Goal: Task Accomplishment & Management: Manage account settings

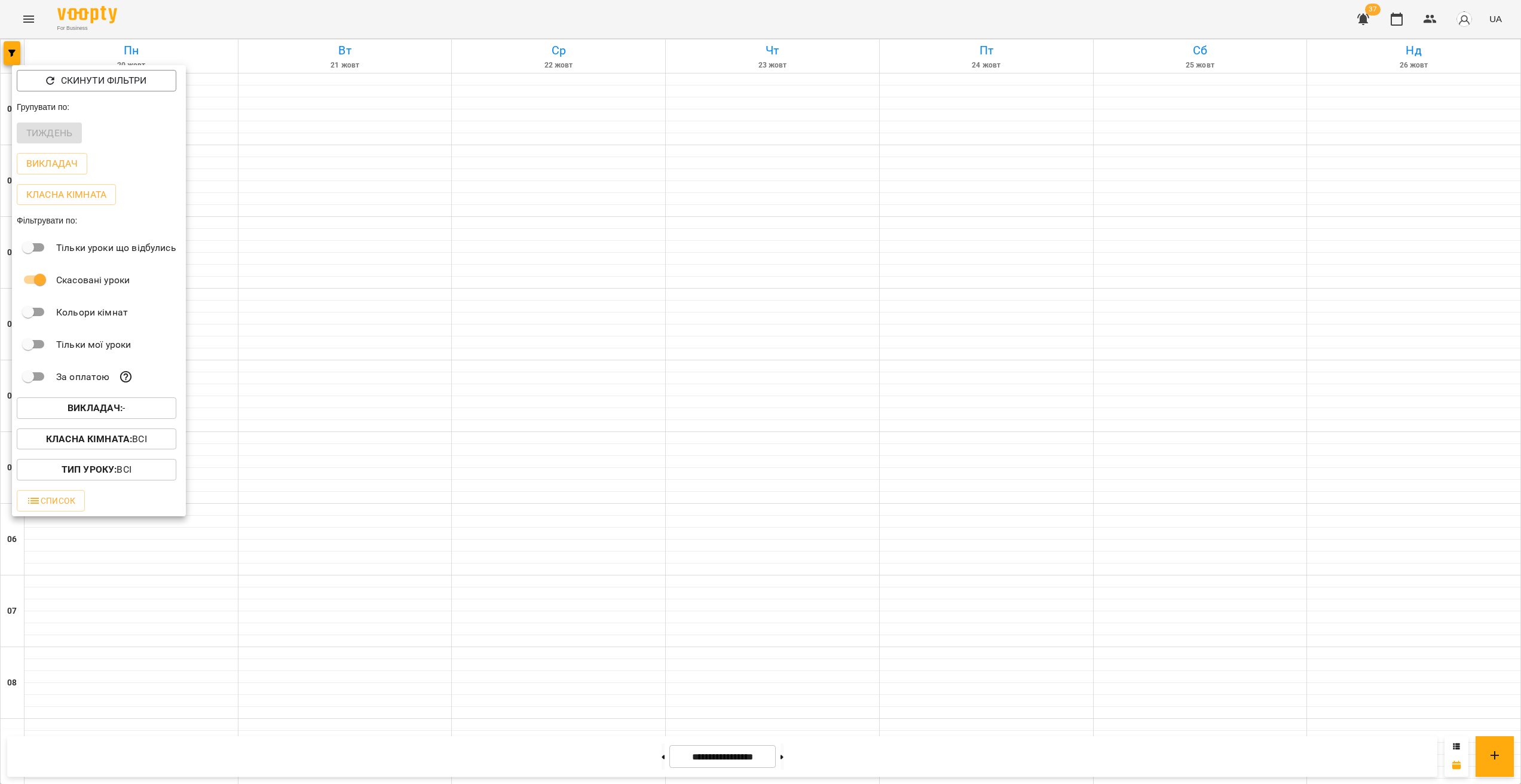
click at [34, 29] on div at bounding box center [760, 392] width 1521 height 784
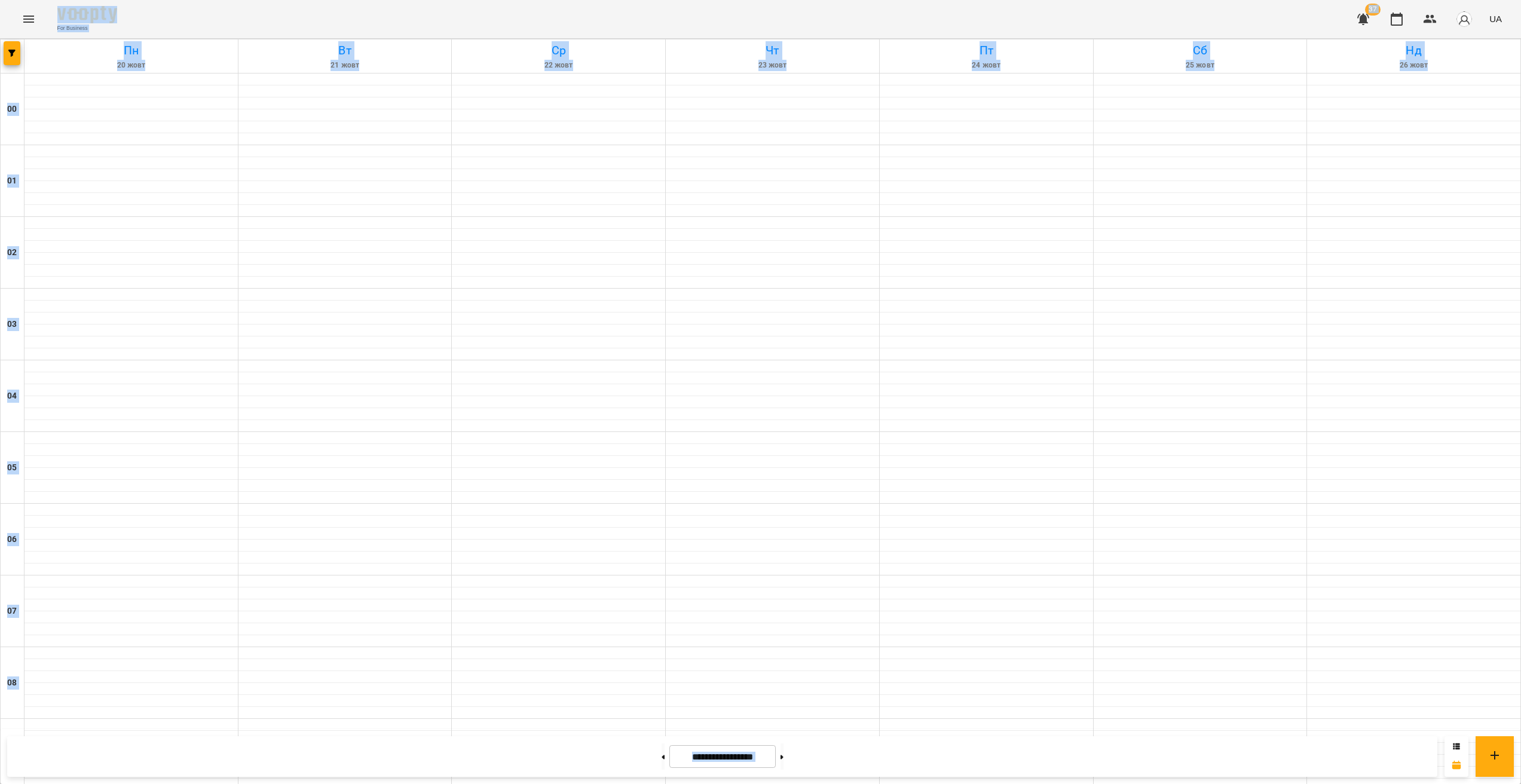
click at [30, 22] on icon "Menu" at bounding box center [29, 19] width 14 height 14
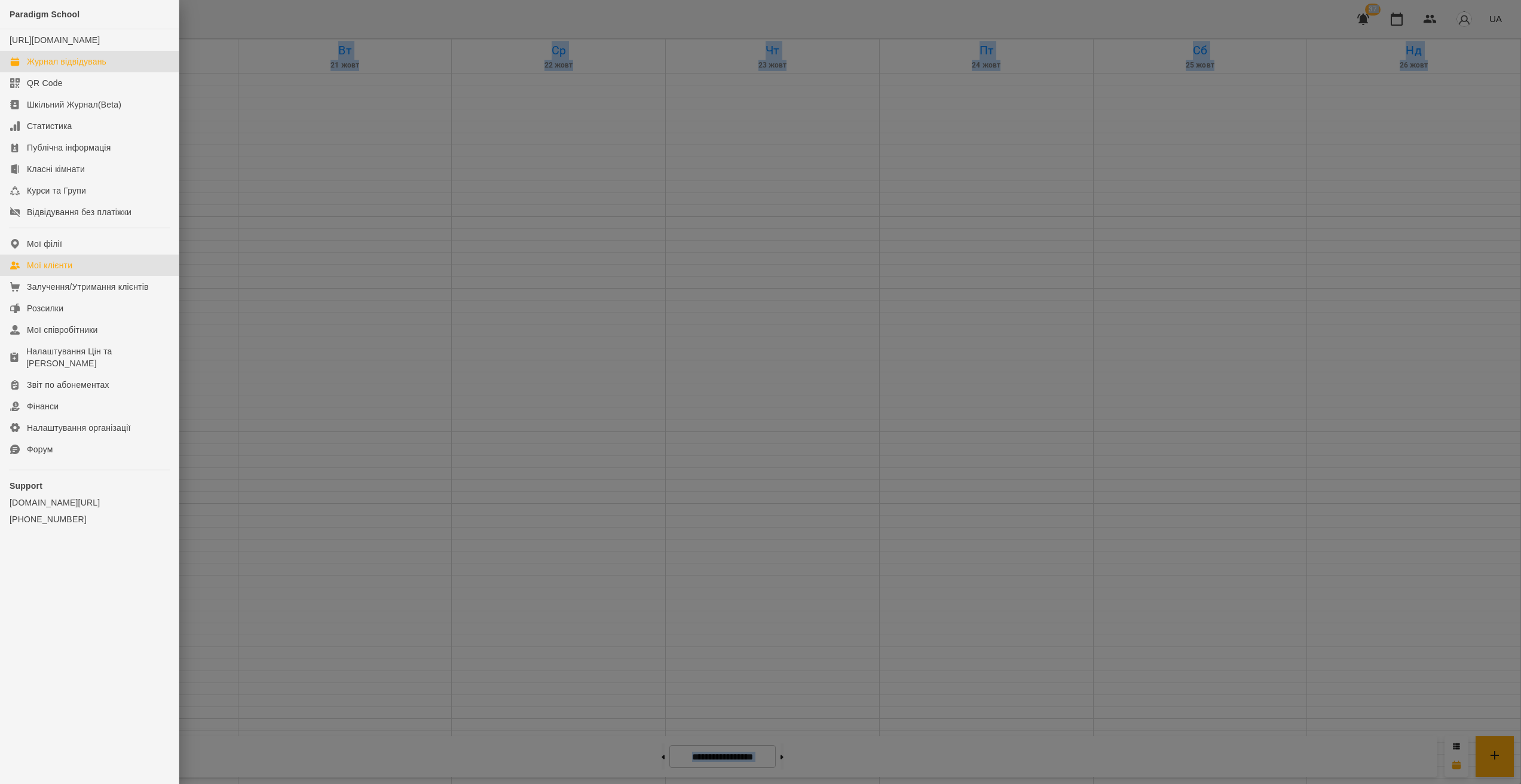
click at [60, 272] on div "Мої клієнти" at bounding box center [49, 265] width 45 height 12
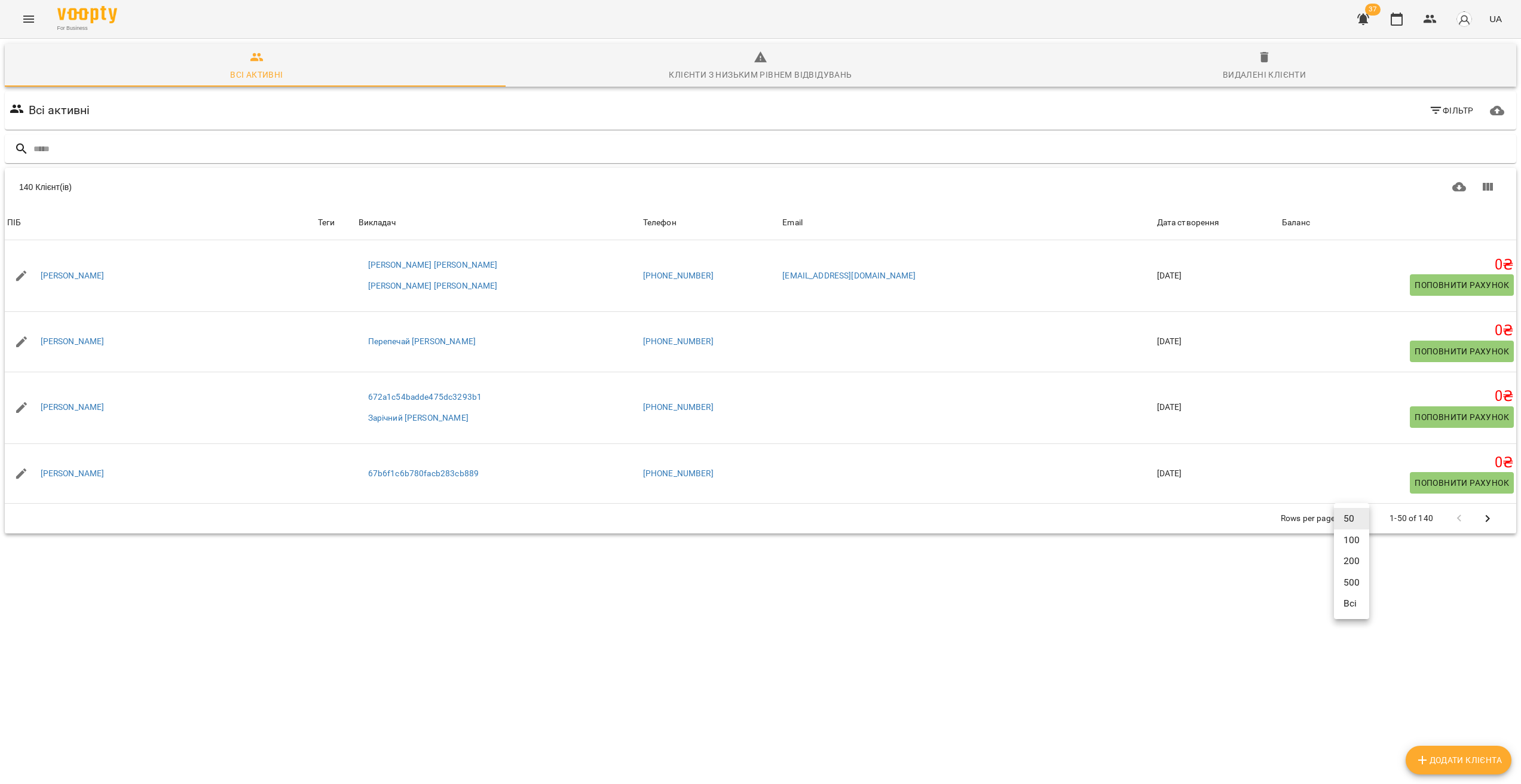
click at [1353, 524] on body "For Business 37 UA Всі активні Клієнти з низьким рівнем відвідувань Видалені кл…" at bounding box center [760, 311] width 1521 height 622
click at [1350, 566] on li "200" at bounding box center [1352, 561] width 36 height 21
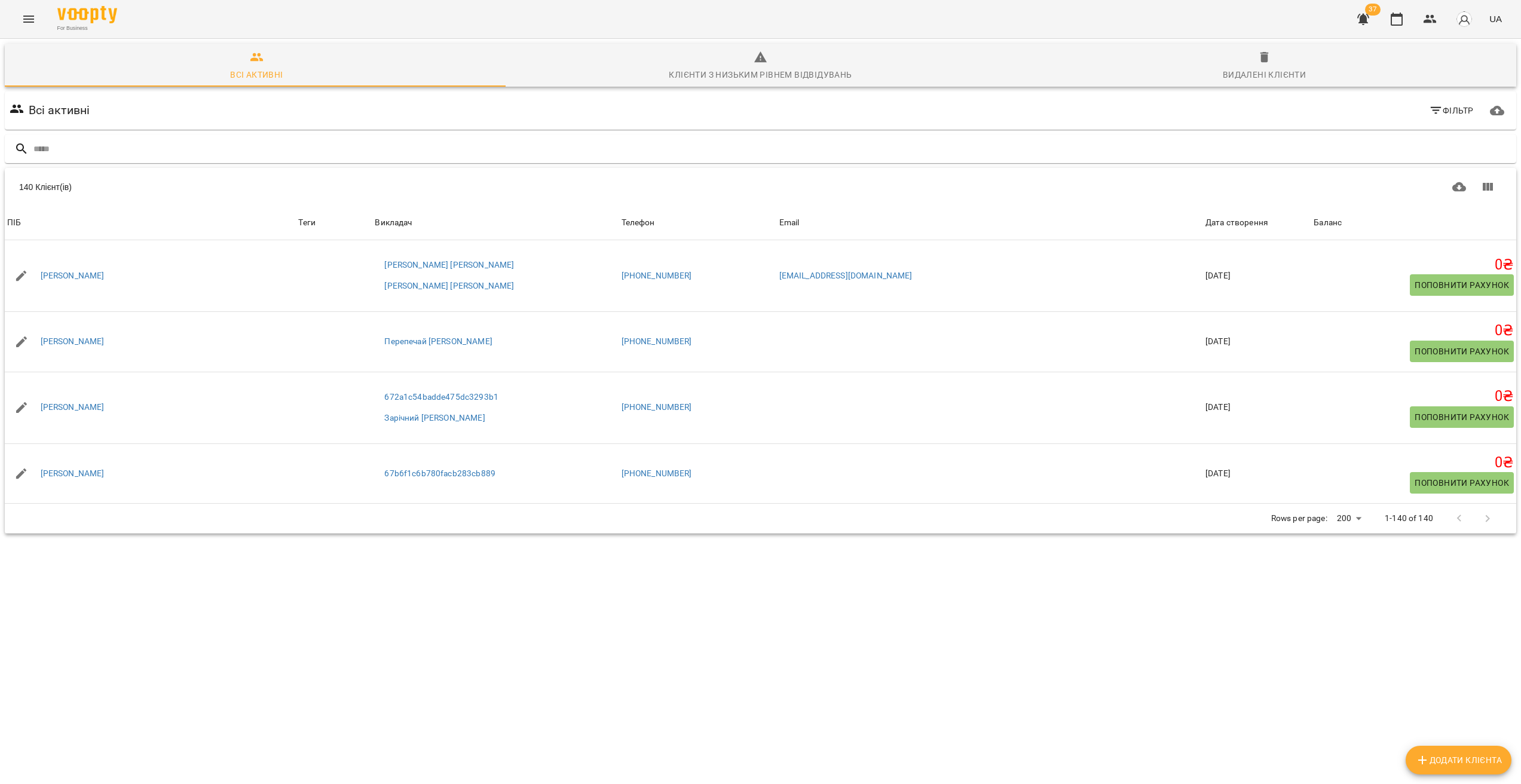
scroll to position [6857, 0]
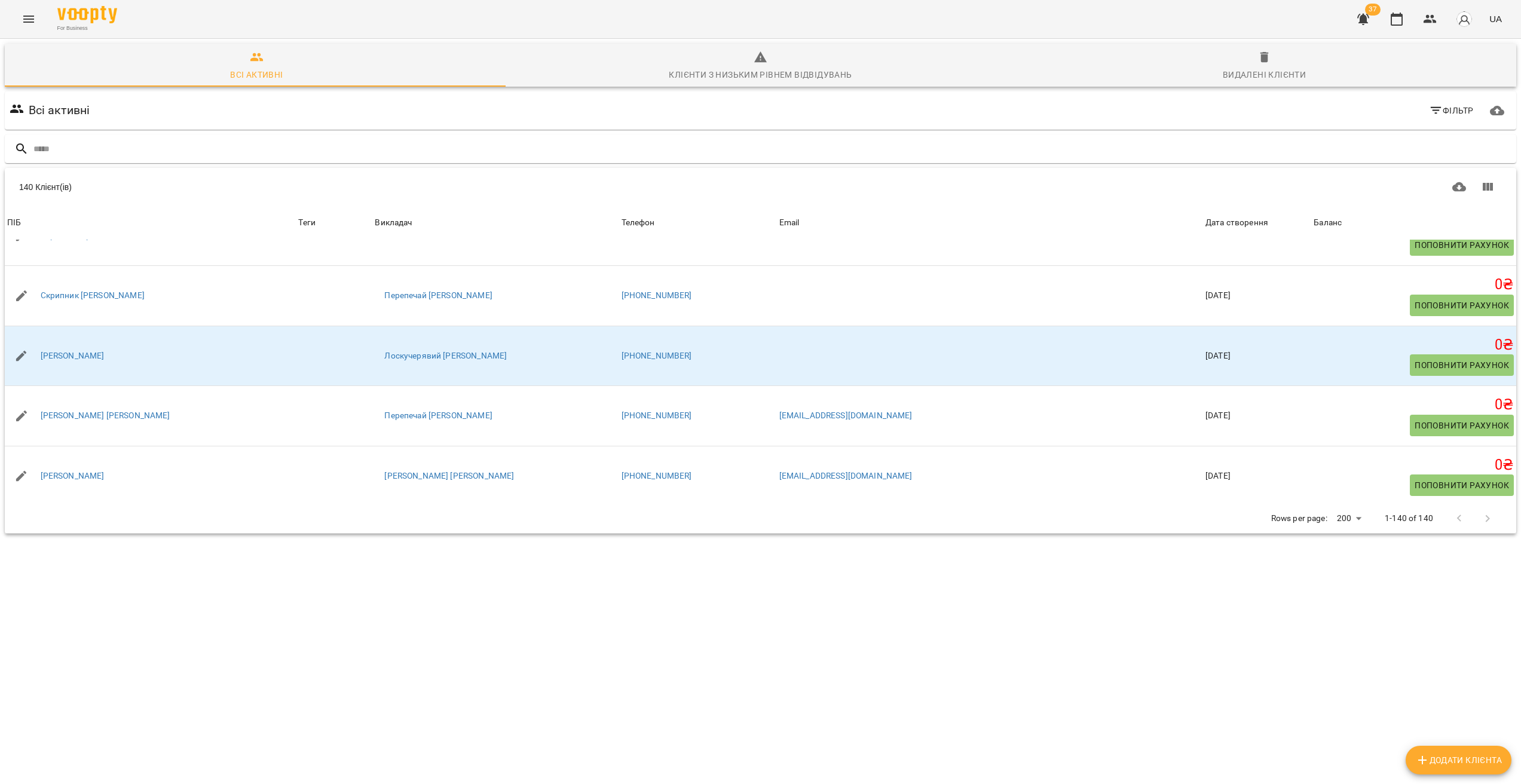
click at [838, 534] on div "140 Клієнт(ів) 140 Клієнт(ів) ПІБ Теги Викладач Телефон Email Дата створення Ба…" at bounding box center [760, 351] width 1512 height 366
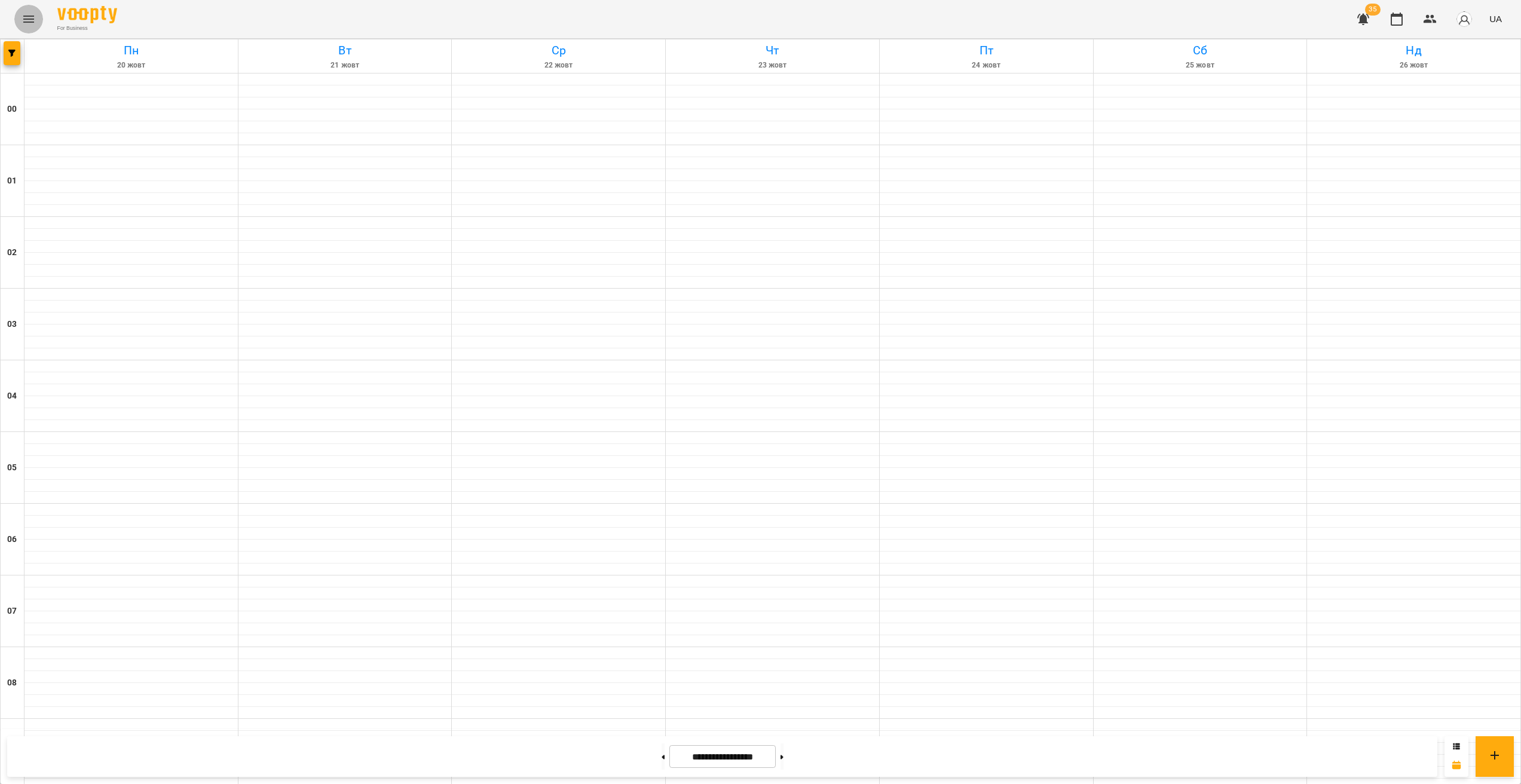
click at [20, 27] on button "Menu" at bounding box center [29, 19] width 29 height 29
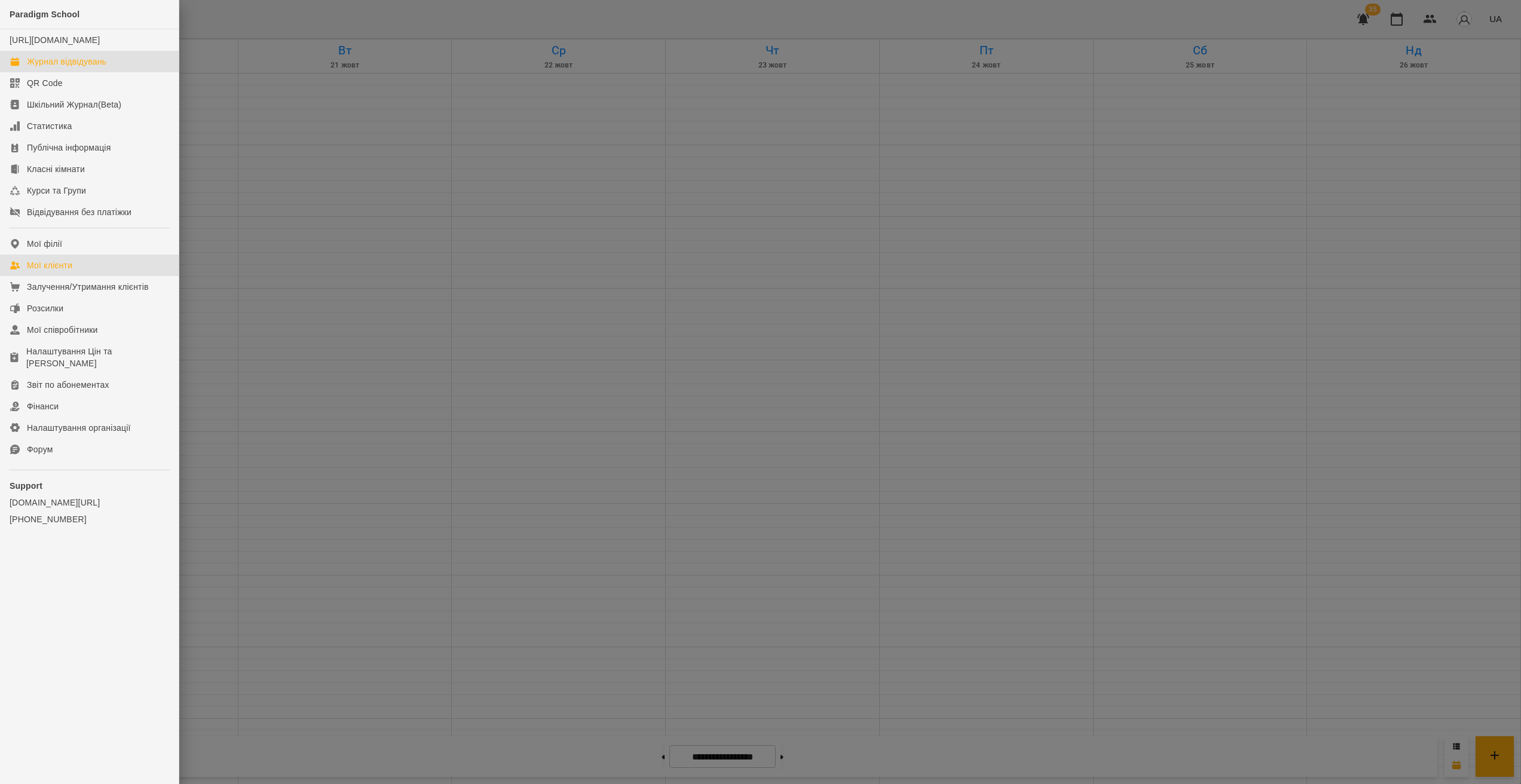
click at [62, 272] on div "Мої клієнти" at bounding box center [49, 265] width 45 height 12
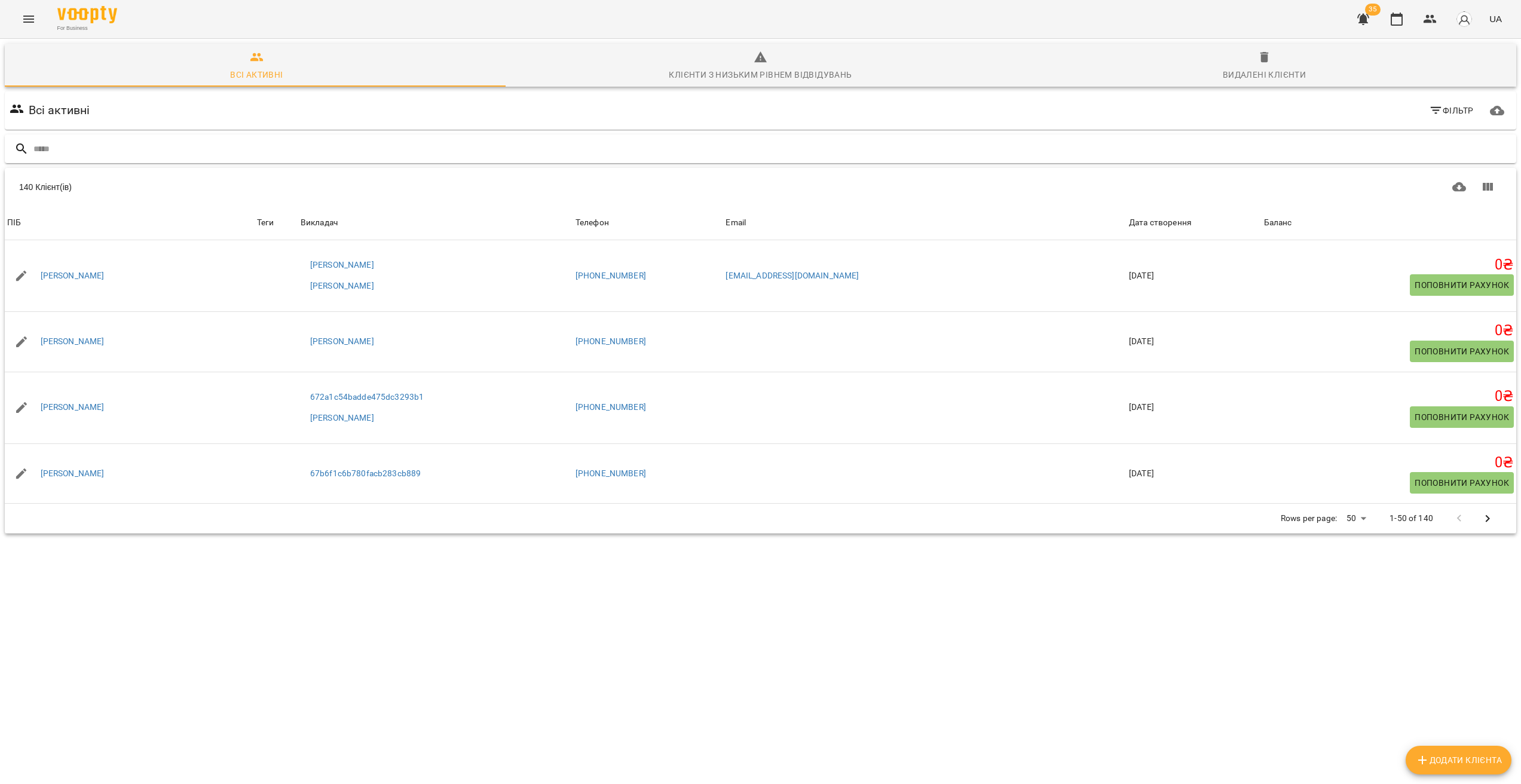
click at [293, 148] on input "text" at bounding box center [773, 149] width 1478 height 20
click at [167, 151] on input "text" at bounding box center [773, 149] width 1478 height 20
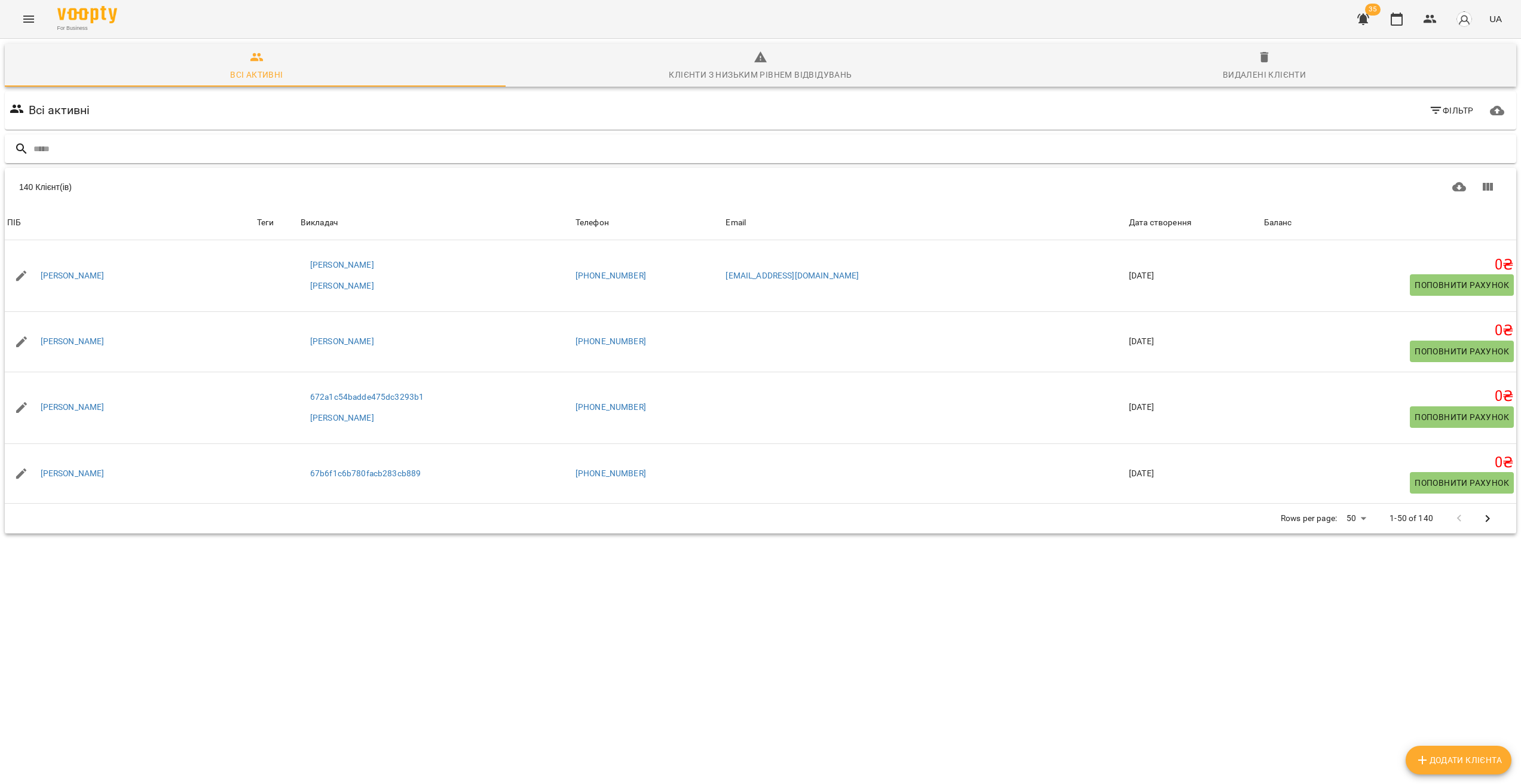
click at [167, 151] on input "text" at bounding box center [773, 149] width 1478 height 20
click at [200, 148] on input "text" at bounding box center [773, 149] width 1478 height 20
click at [79, 151] on input "text" at bounding box center [773, 149] width 1478 height 20
click at [64, 153] on input "text" at bounding box center [773, 149] width 1478 height 20
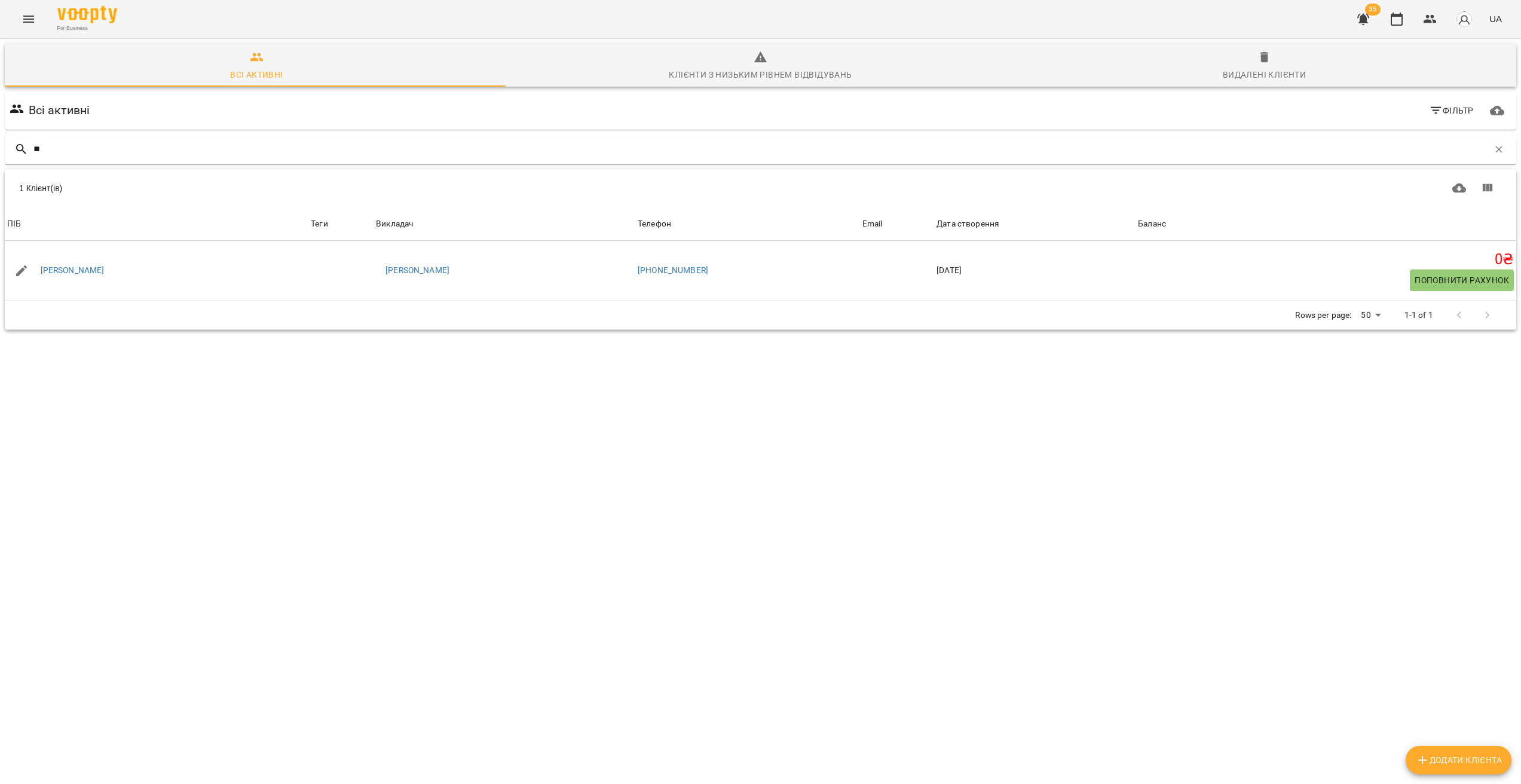
type input "*"
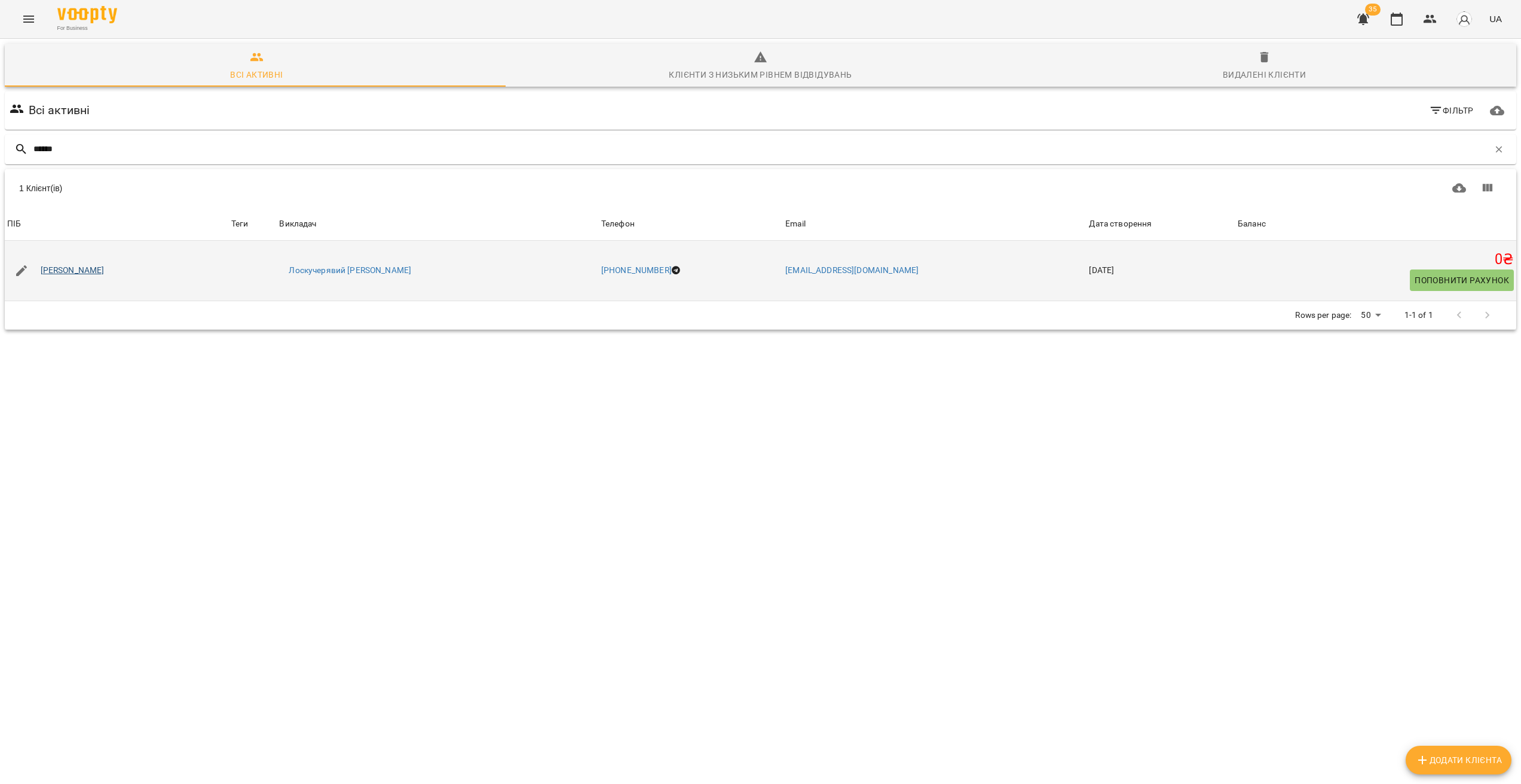
type input "******"
click at [67, 272] on link "[PERSON_NAME]" at bounding box center [73, 270] width 64 height 12
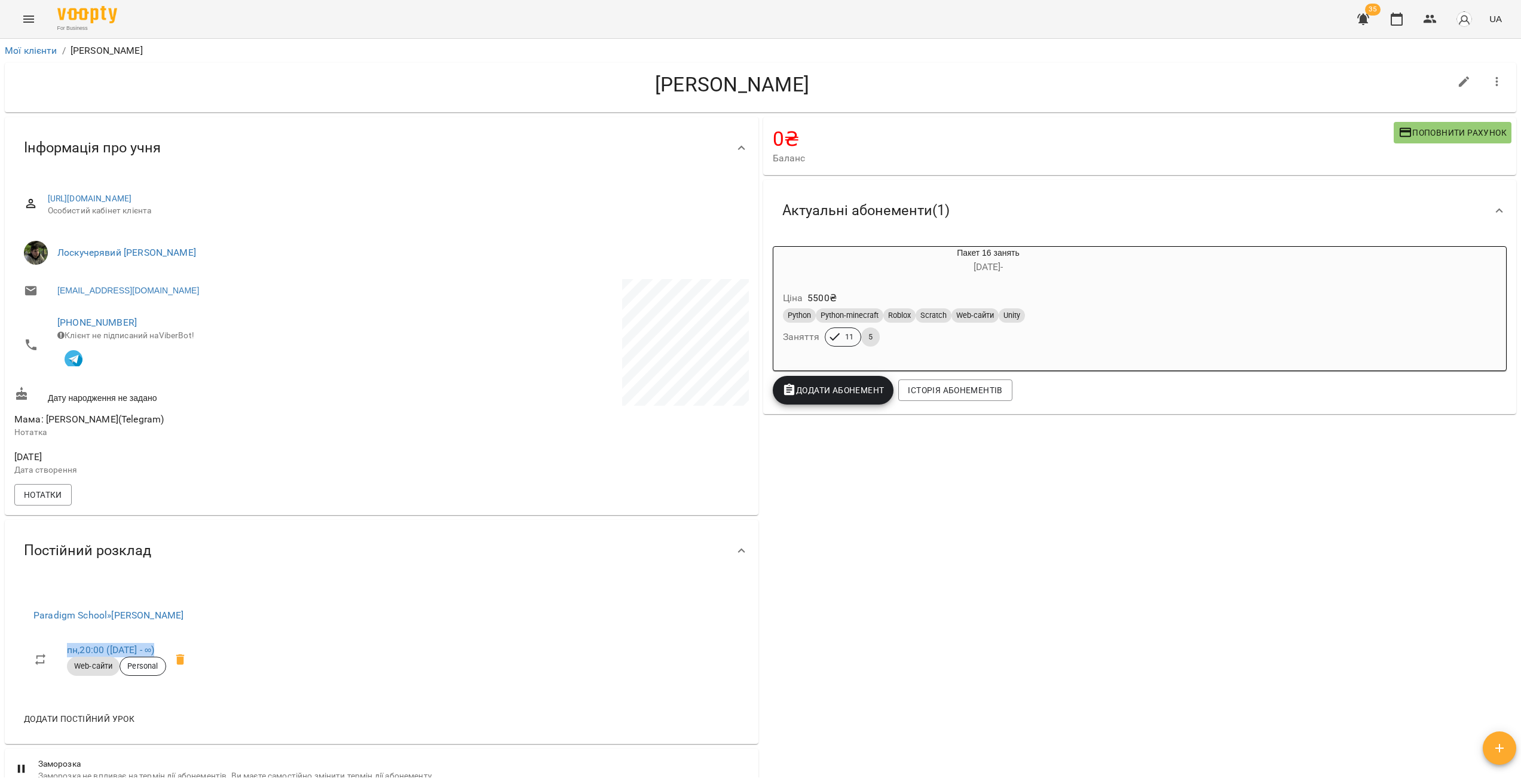
drag, startPoint x: 163, startPoint y: 651, endPoint x: 64, endPoint y: 651, distance: 99.0
click at [64, 651] on li "пн , 20:00 (17 бер - ∞) Web-сайти Personal" at bounding box center [114, 659] width 180 height 50
click at [484, 641] on div "Paradigm School » Скрипник Діана Геннадіївна пн , 20:00 (17 бер - ∞) Web-сайти …" at bounding box center [381, 663] width 754 height 162
drag, startPoint x: 198, startPoint y: 657, endPoint x: 65, endPoint y: 654, distance: 133.0
click at [65, 654] on li "пн , 20:00 (17 бер - ∞) Web-сайти Personal" at bounding box center [114, 659] width 180 height 50
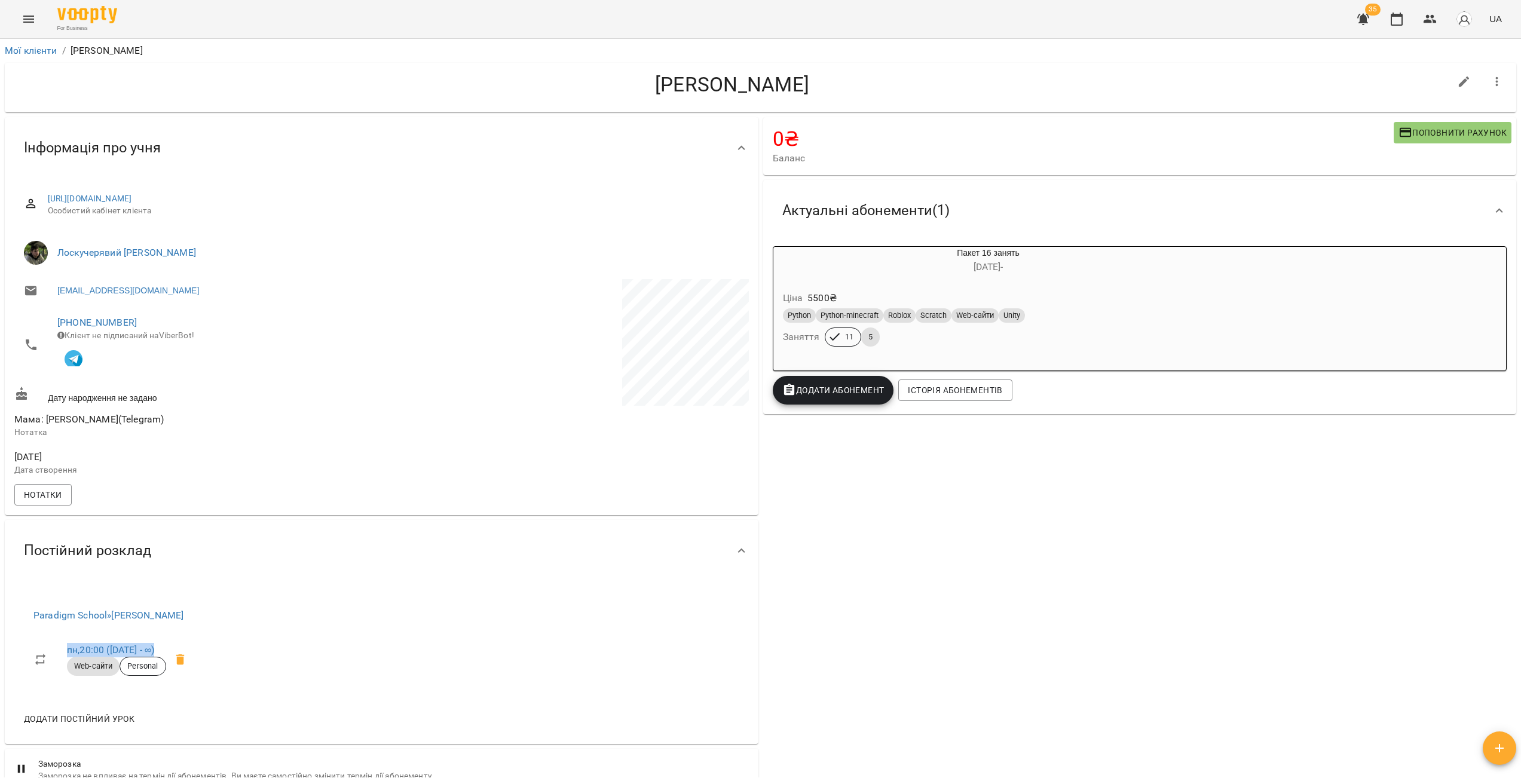
click at [586, 581] on div "Постійний розклад" at bounding box center [381, 551] width 754 height 61
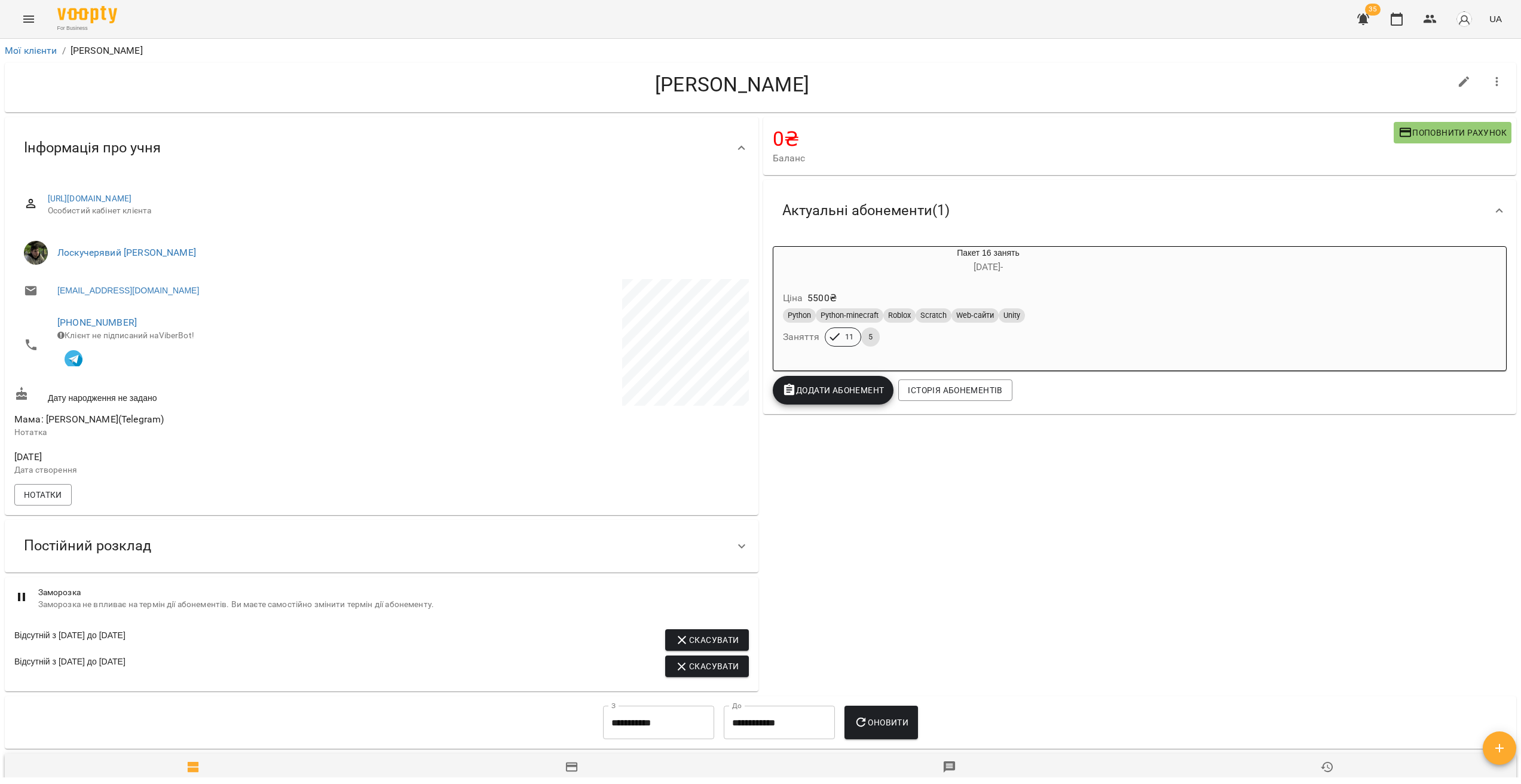
click at [609, 542] on div "Постійний розклад" at bounding box center [371, 546] width 713 height 37
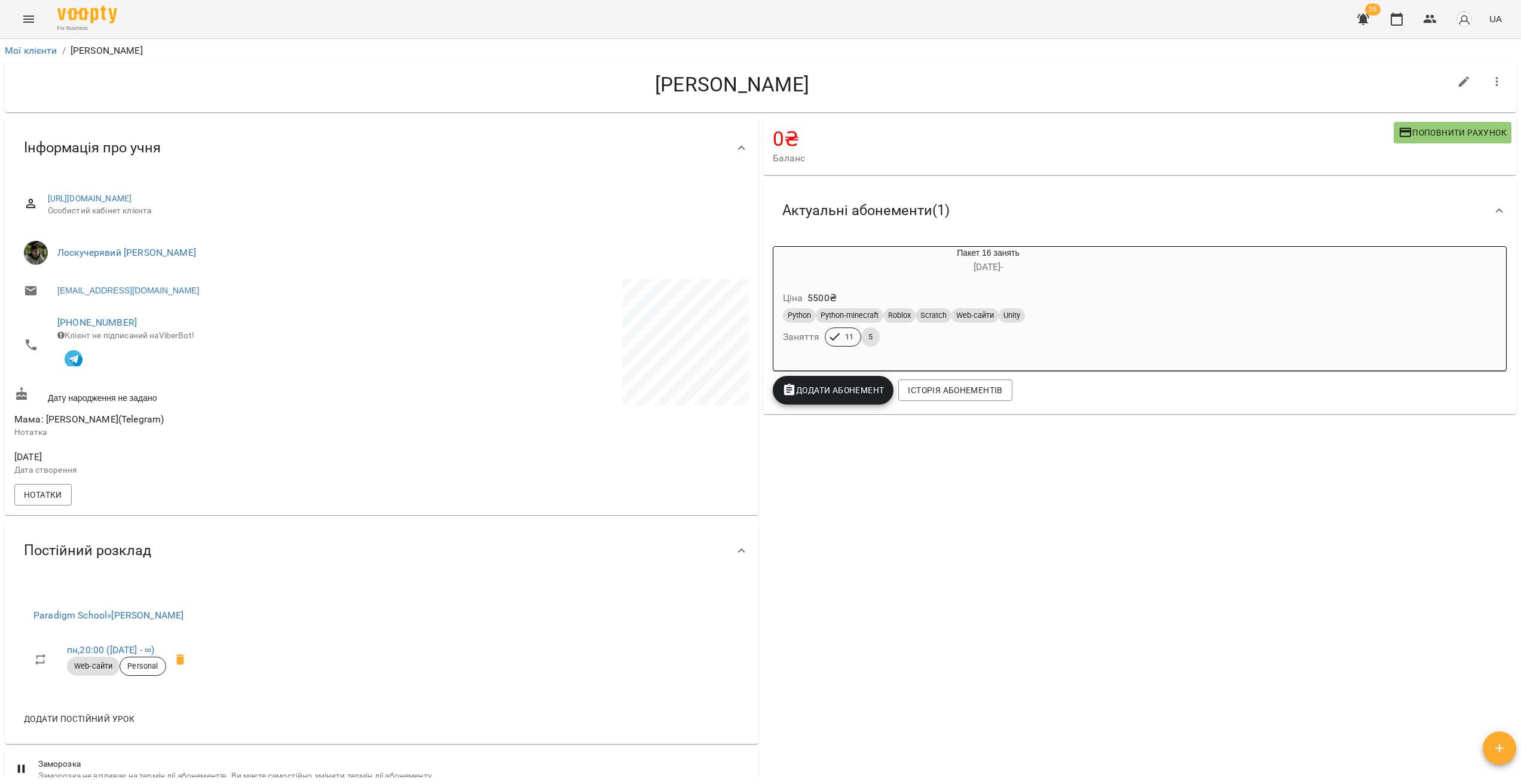
click at [394, 631] on div "Paradigm School » Скрипник Діана Геннадіївна пн , 20:00 (17 бер - ∞) Web-сайти …" at bounding box center [381, 663] width 754 height 162
click at [734, 551] on icon at bounding box center [741, 551] width 14 height 14
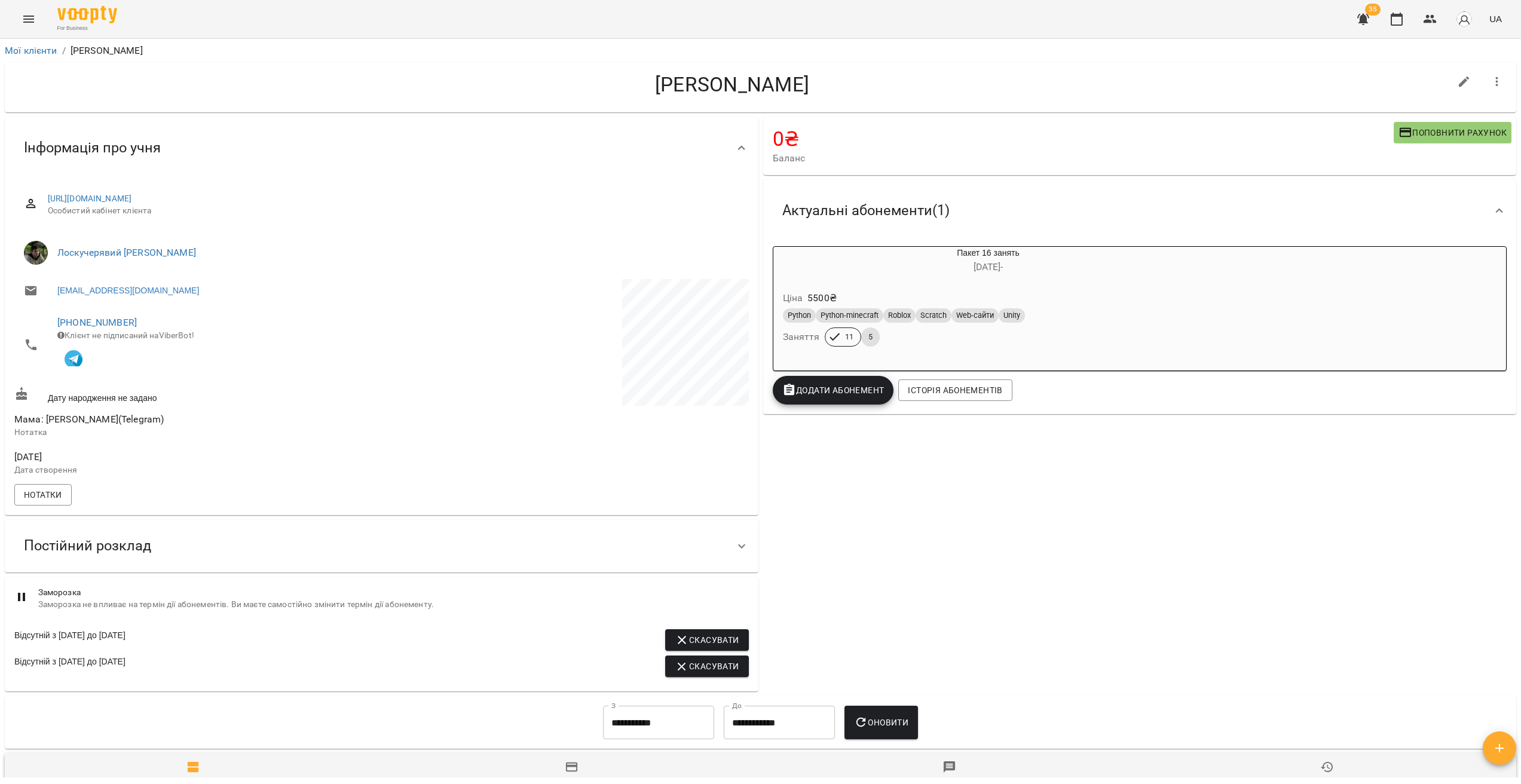
click at [737, 545] on icon at bounding box center [741, 546] width 14 height 14
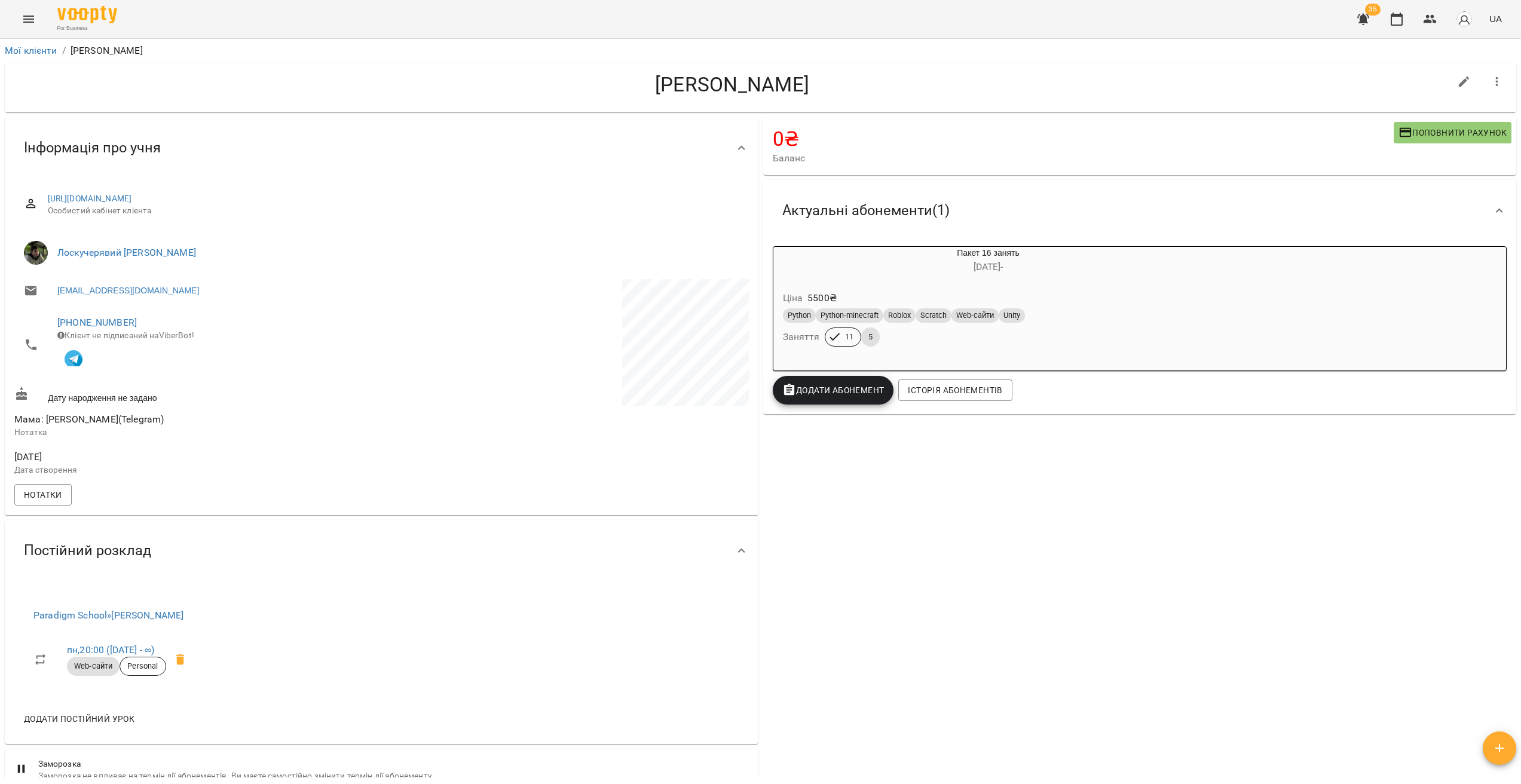
click at [792, 564] on div "0 ₴ Баланс Поповнити рахунок Актуальні абонементи ( 1 ) Пакет 16 занять 15 квіт…" at bounding box center [1140, 490] width 758 height 751
click at [734, 554] on icon at bounding box center [741, 551] width 14 height 14
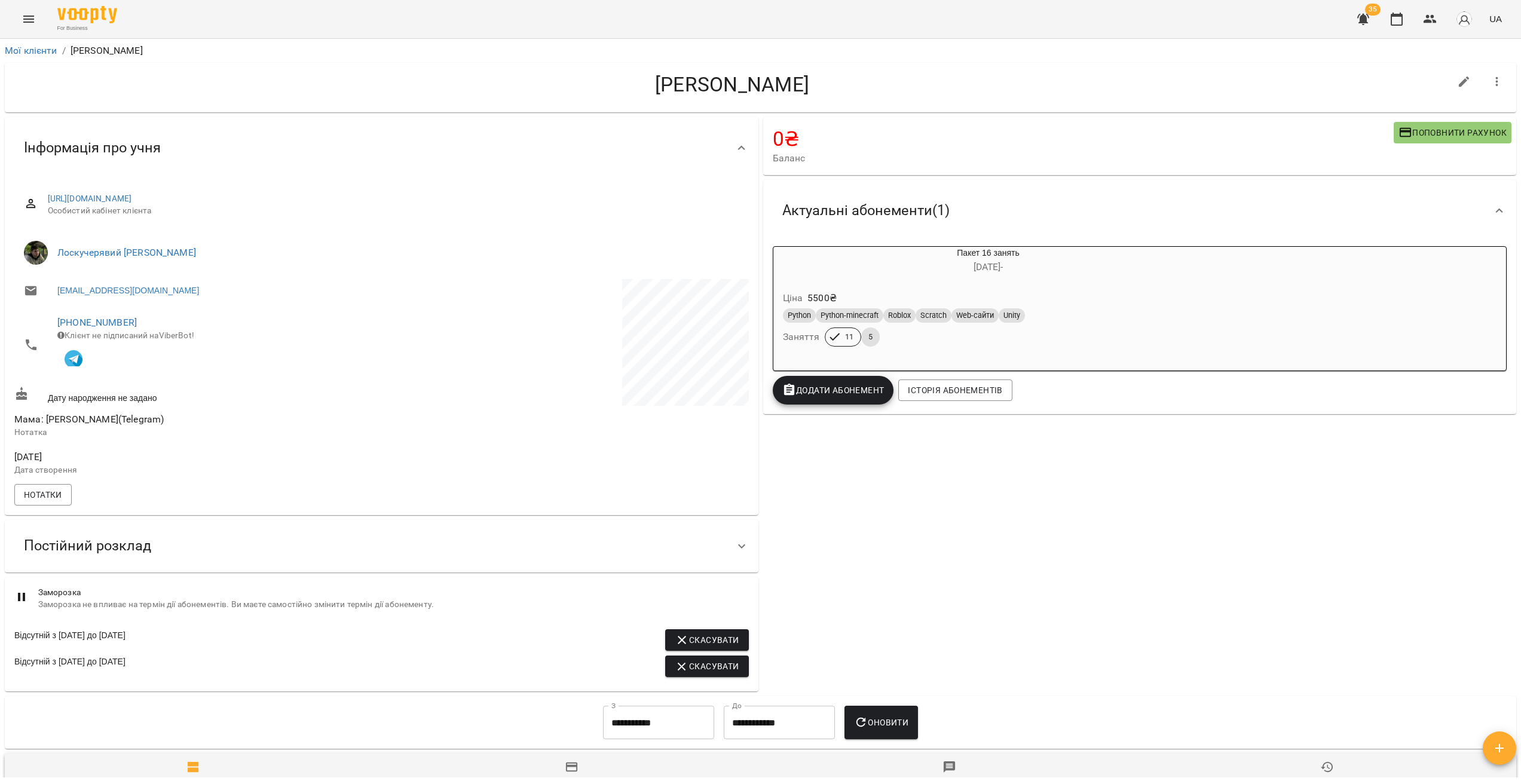
click at [734, 546] on icon at bounding box center [741, 546] width 14 height 14
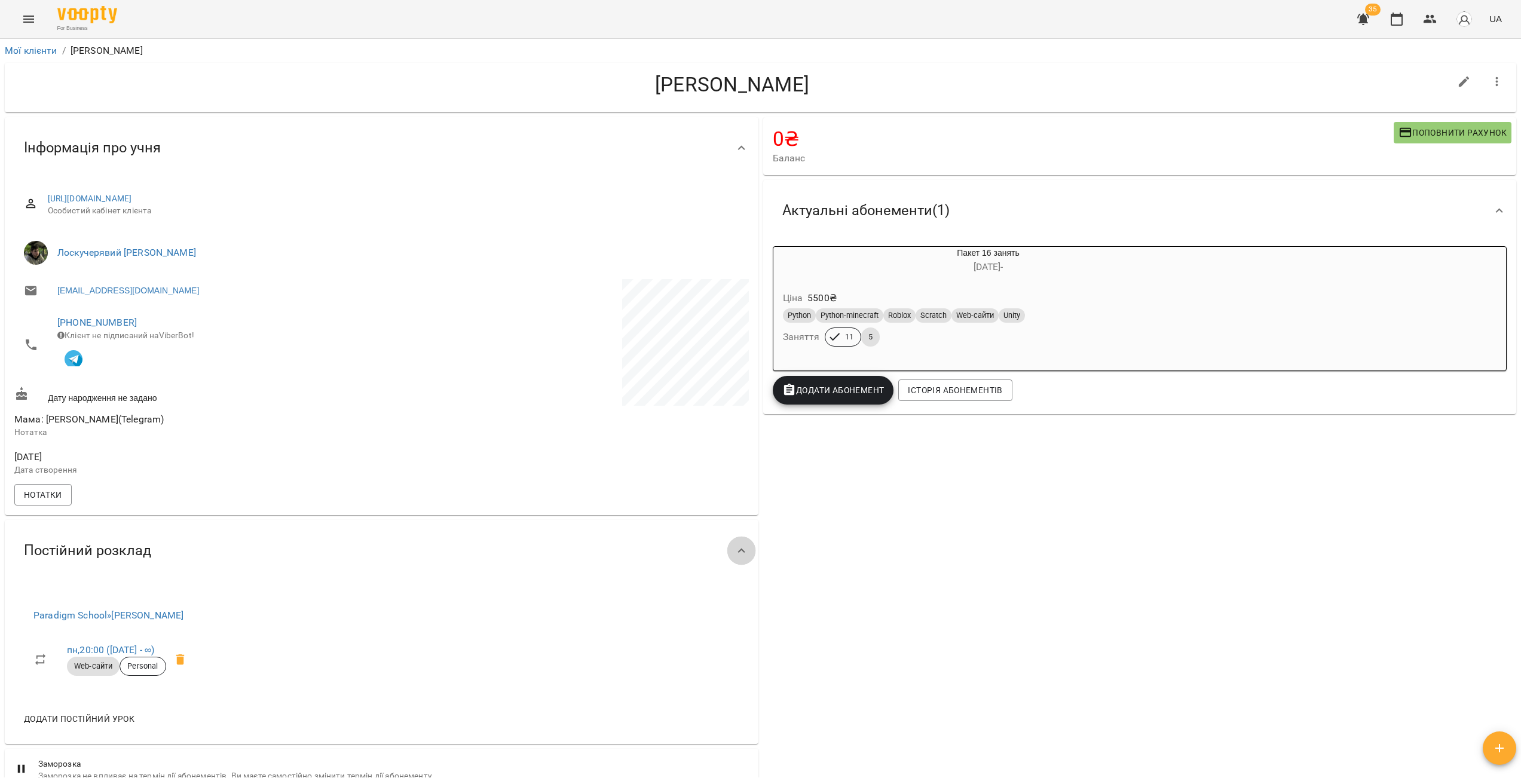
click at [740, 551] on icon at bounding box center [741, 551] width 14 height 14
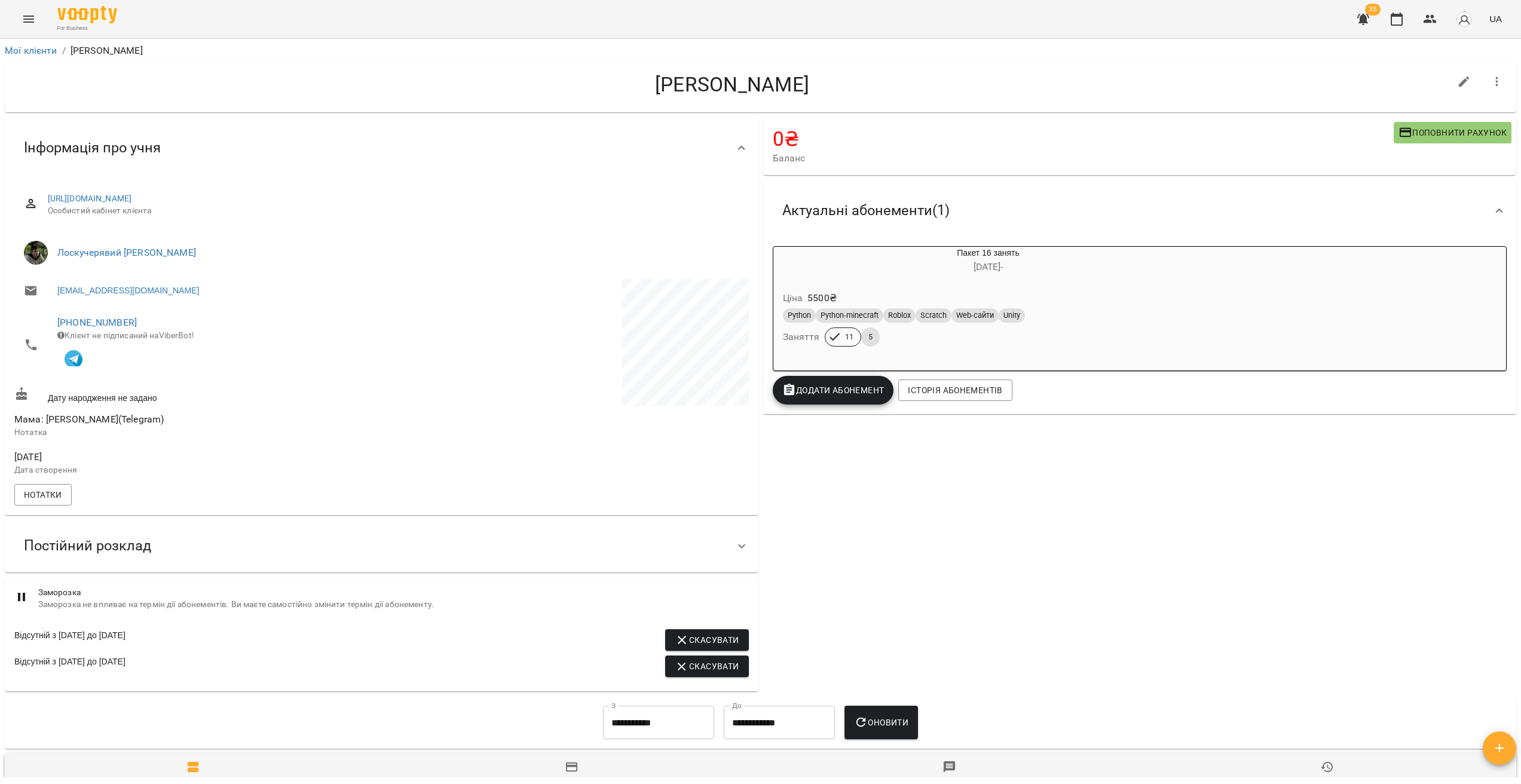
click at [734, 553] on icon at bounding box center [741, 546] width 14 height 14
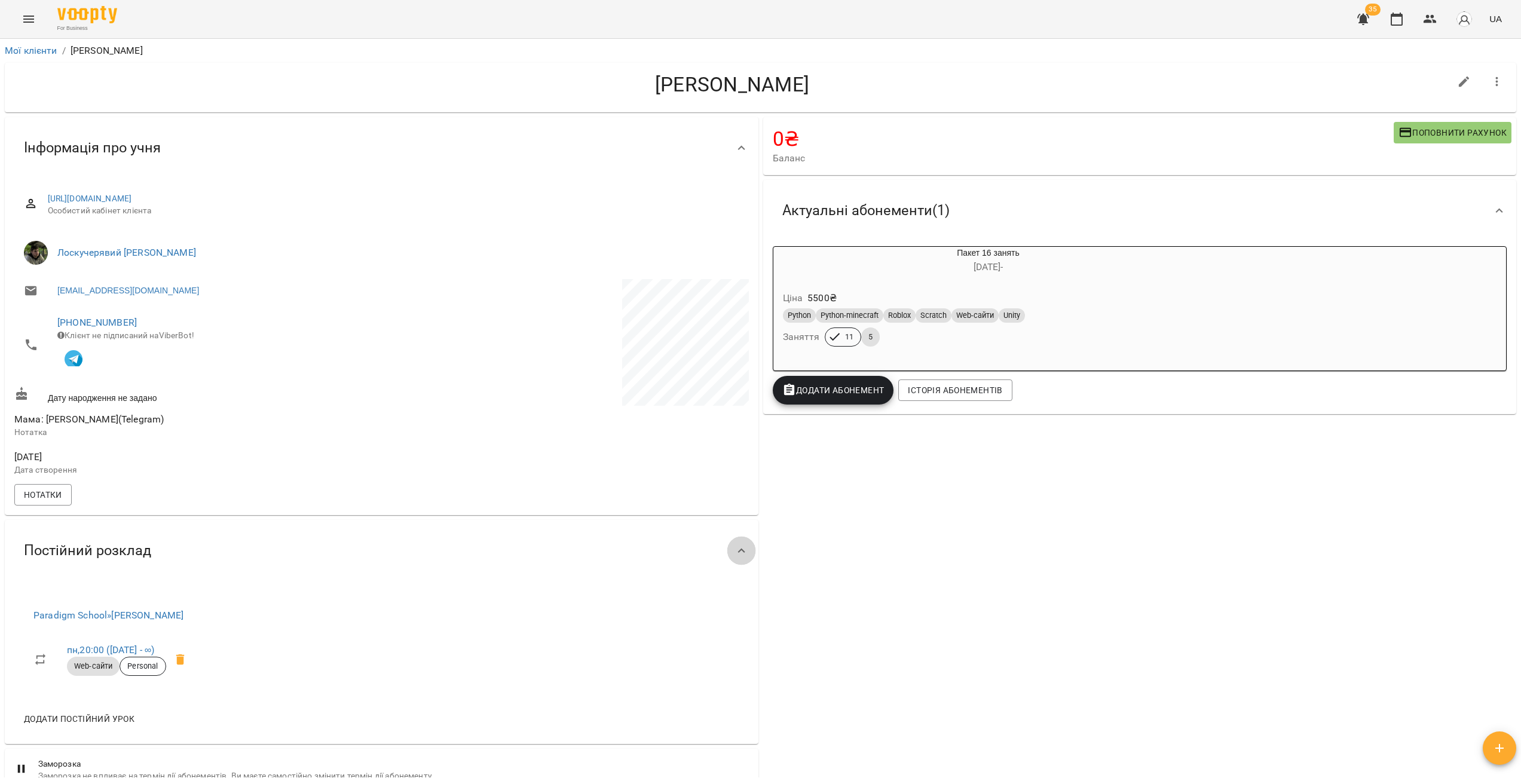
drag, startPoint x: 734, startPoint y: 551, endPoint x: 749, endPoint y: 547, distance: 15.5
click at [734, 551] on icon at bounding box center [741, 551] width 14 height 14
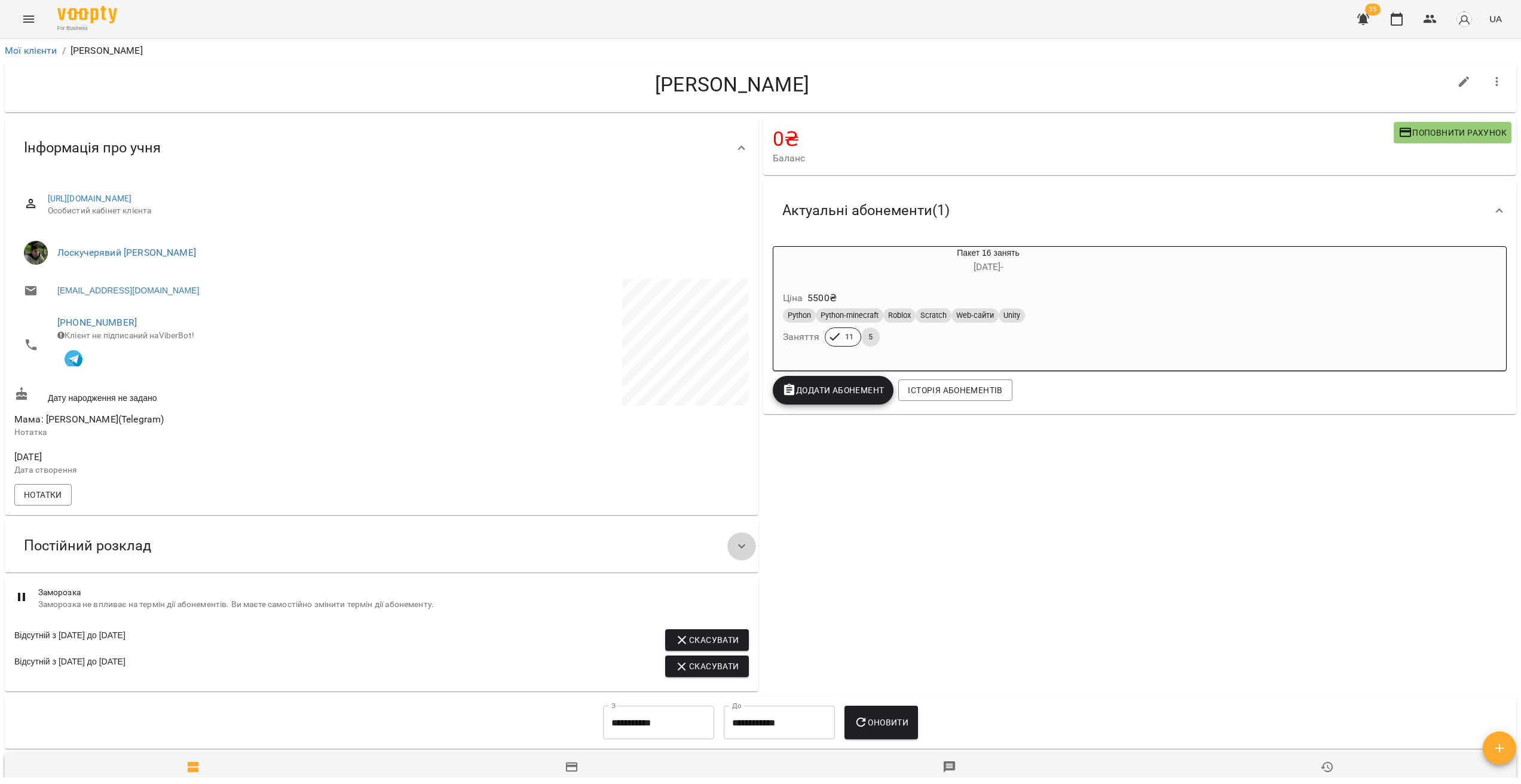
click at [740, 543] on div at bounding box center [741, 546] width 29 height 29
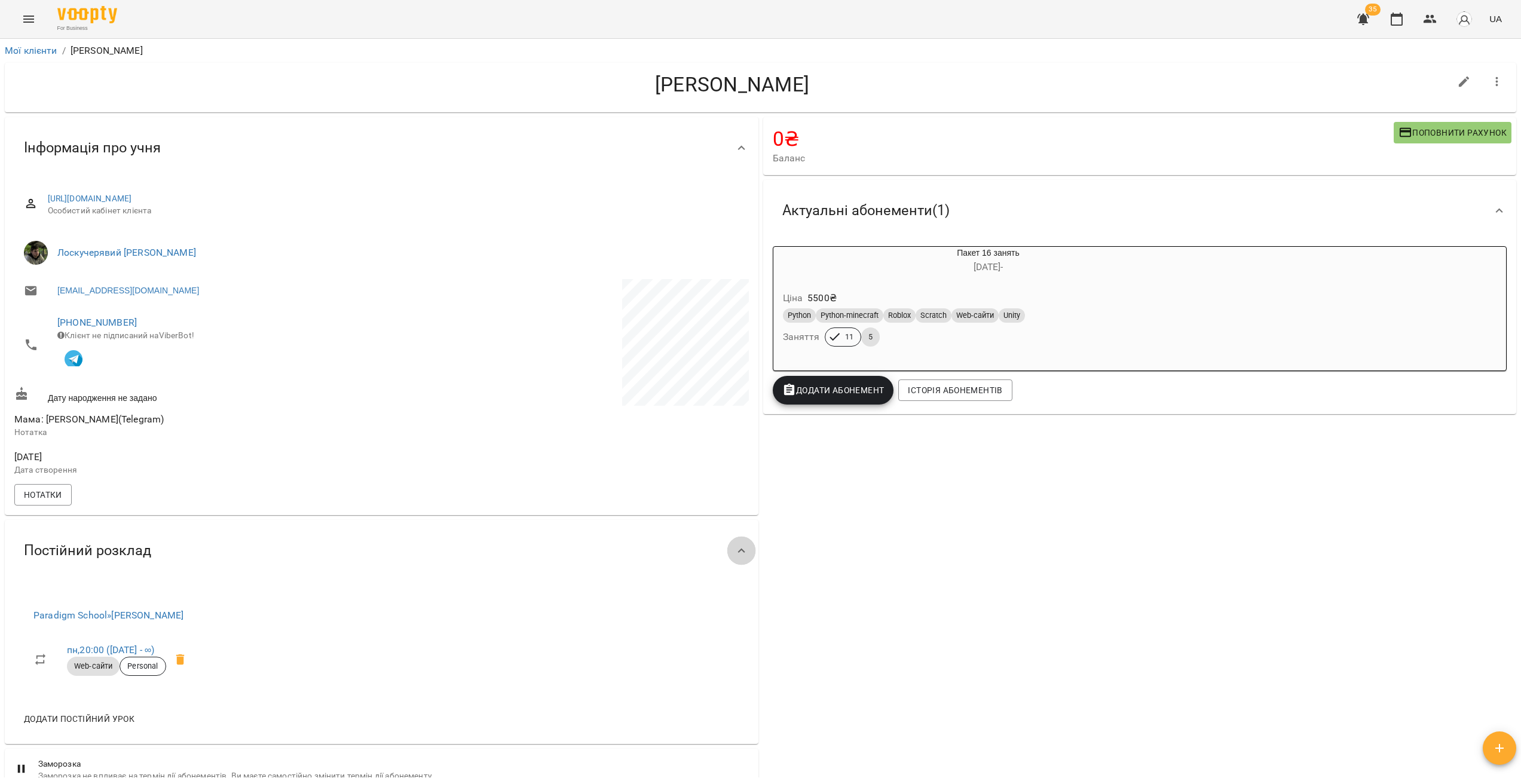
click at [740, 545] on div at bounding box center [741, 551] width 29 height 29
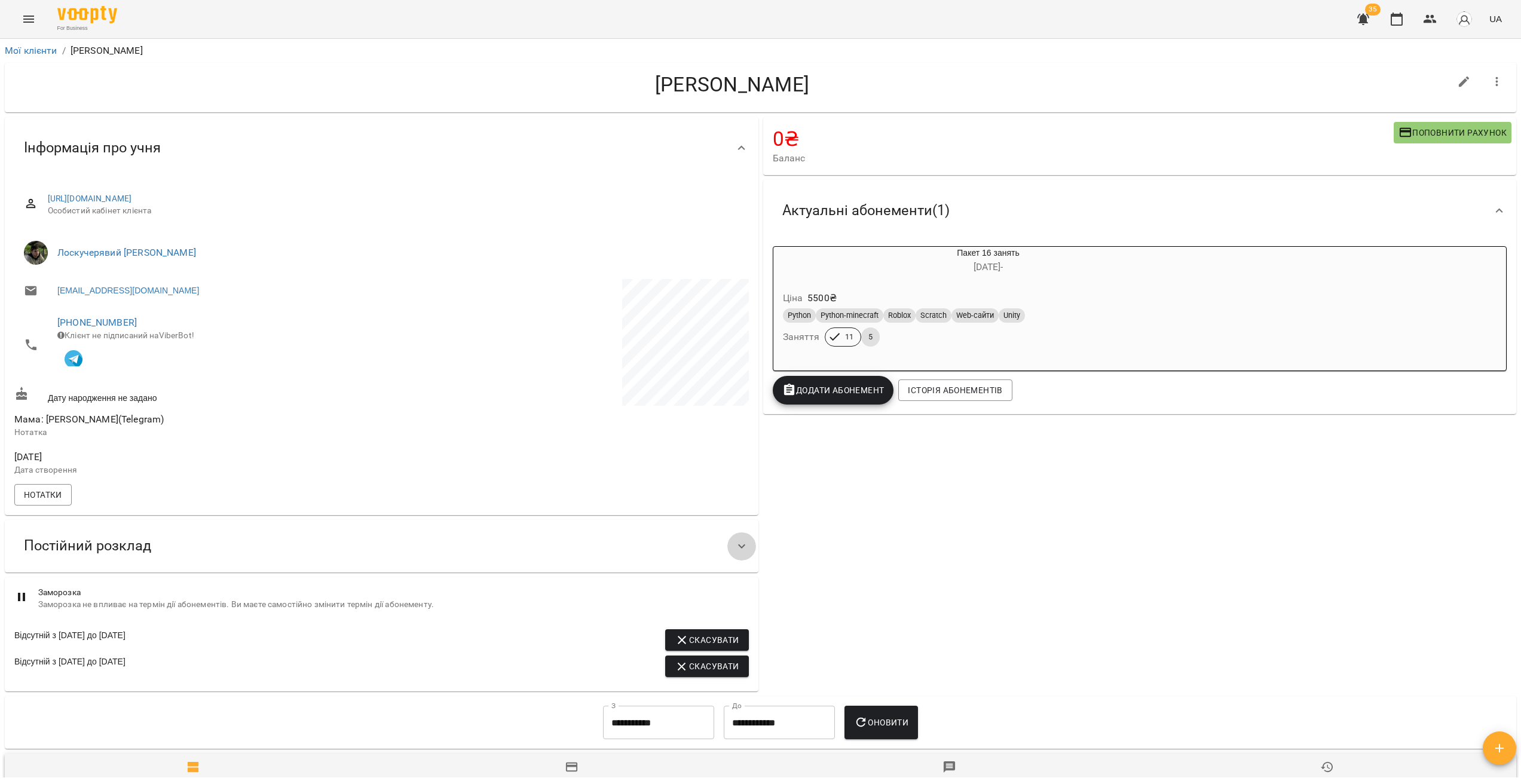
click at [738, 543] on div at bounding box center [741, 546] width 29 height 29
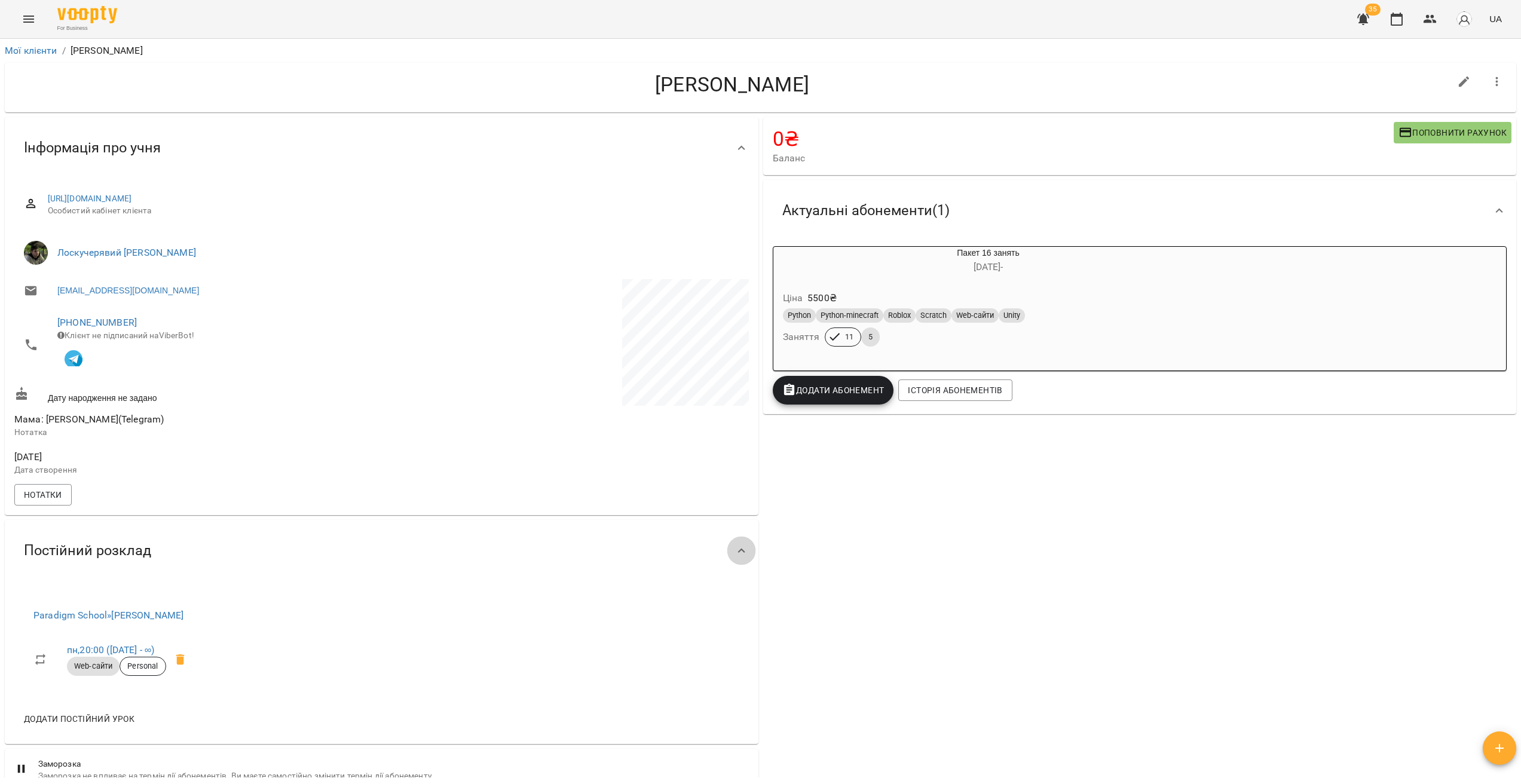
click at [734, 550] on icon at bounding box center [741, 551] width 14 height 14
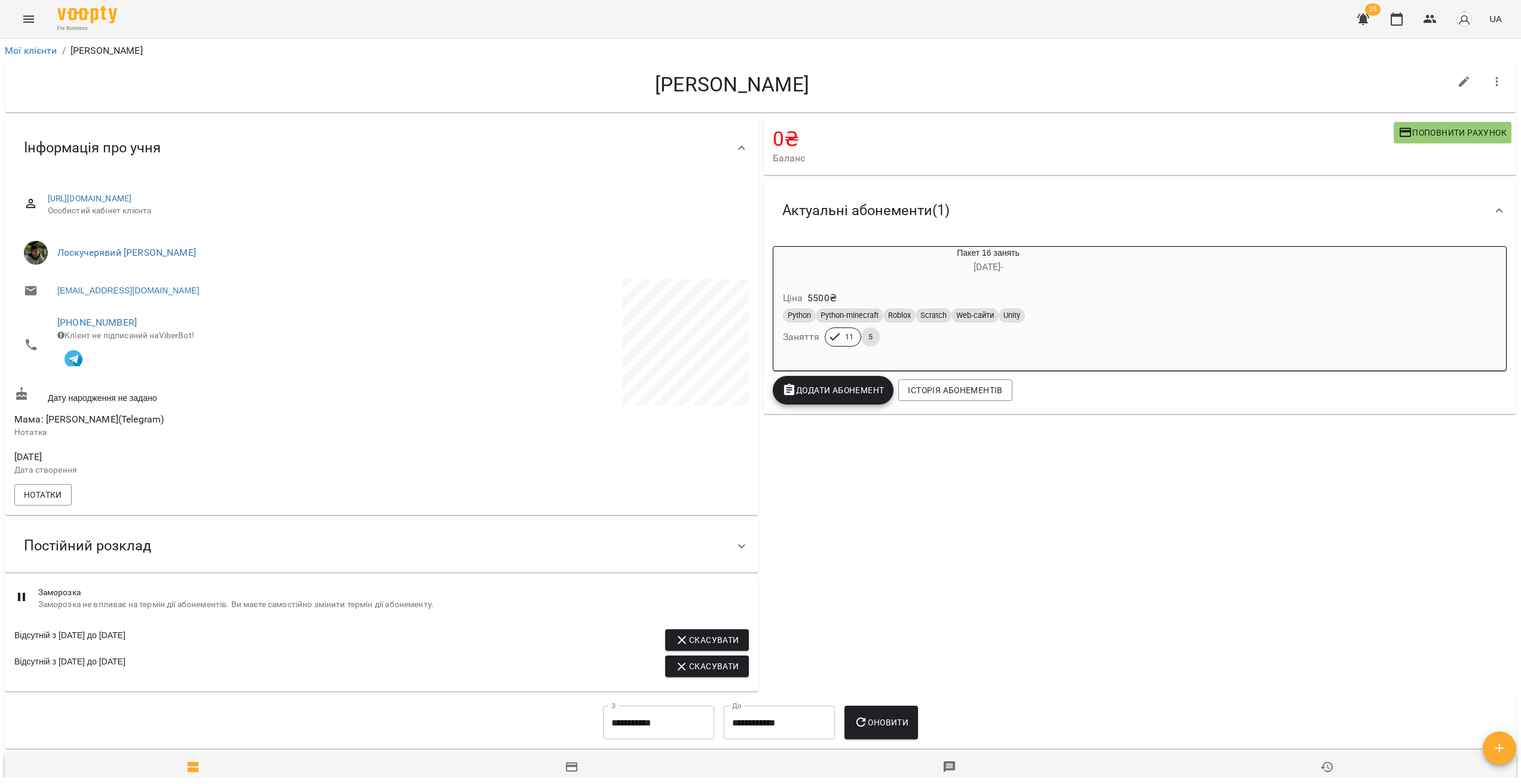
click at [735, 553] on icon at bounding box center [741, 546] width 14 height 14
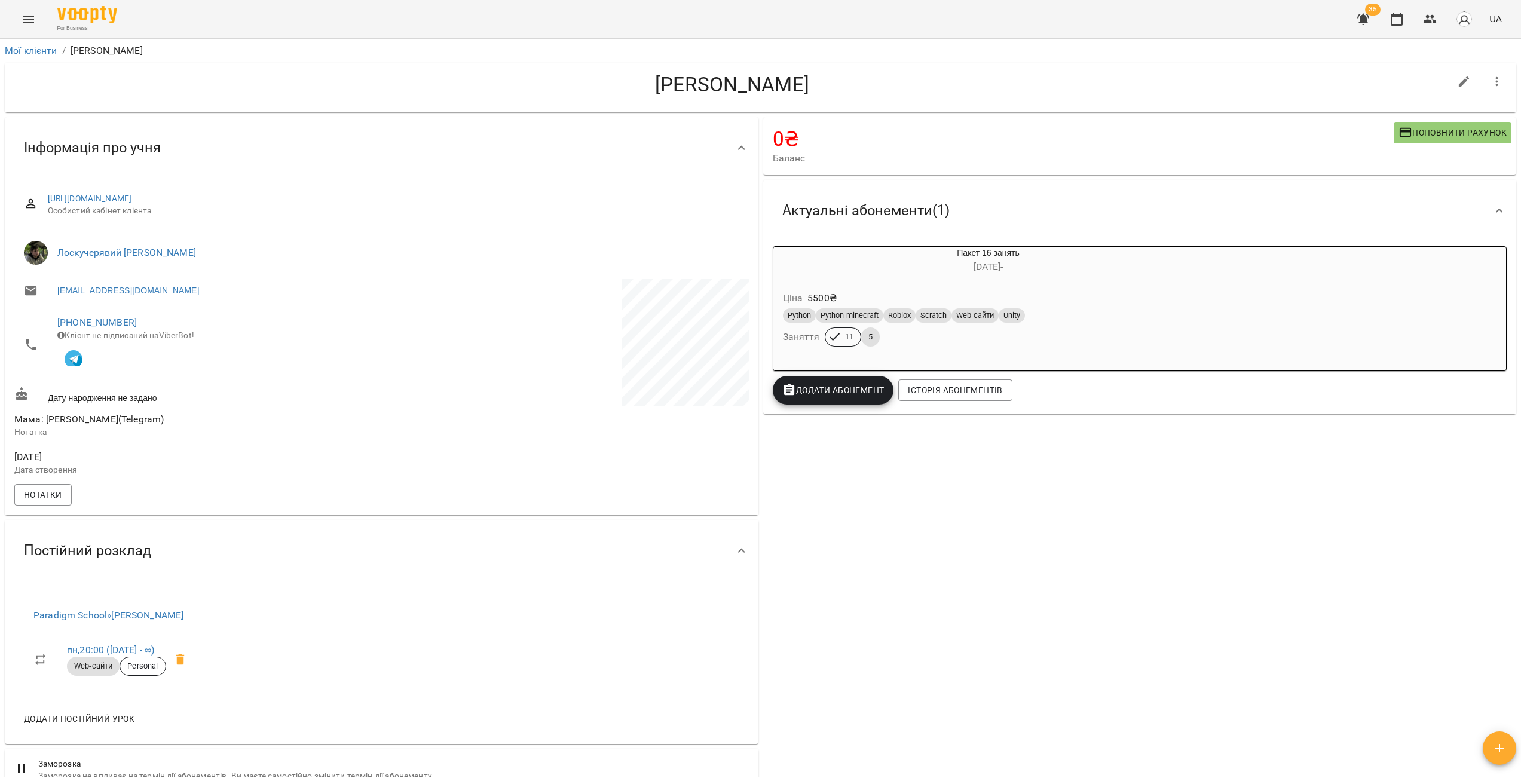
click at [734, 553] on icon at bounding box center [741, 551] width 14 height 14
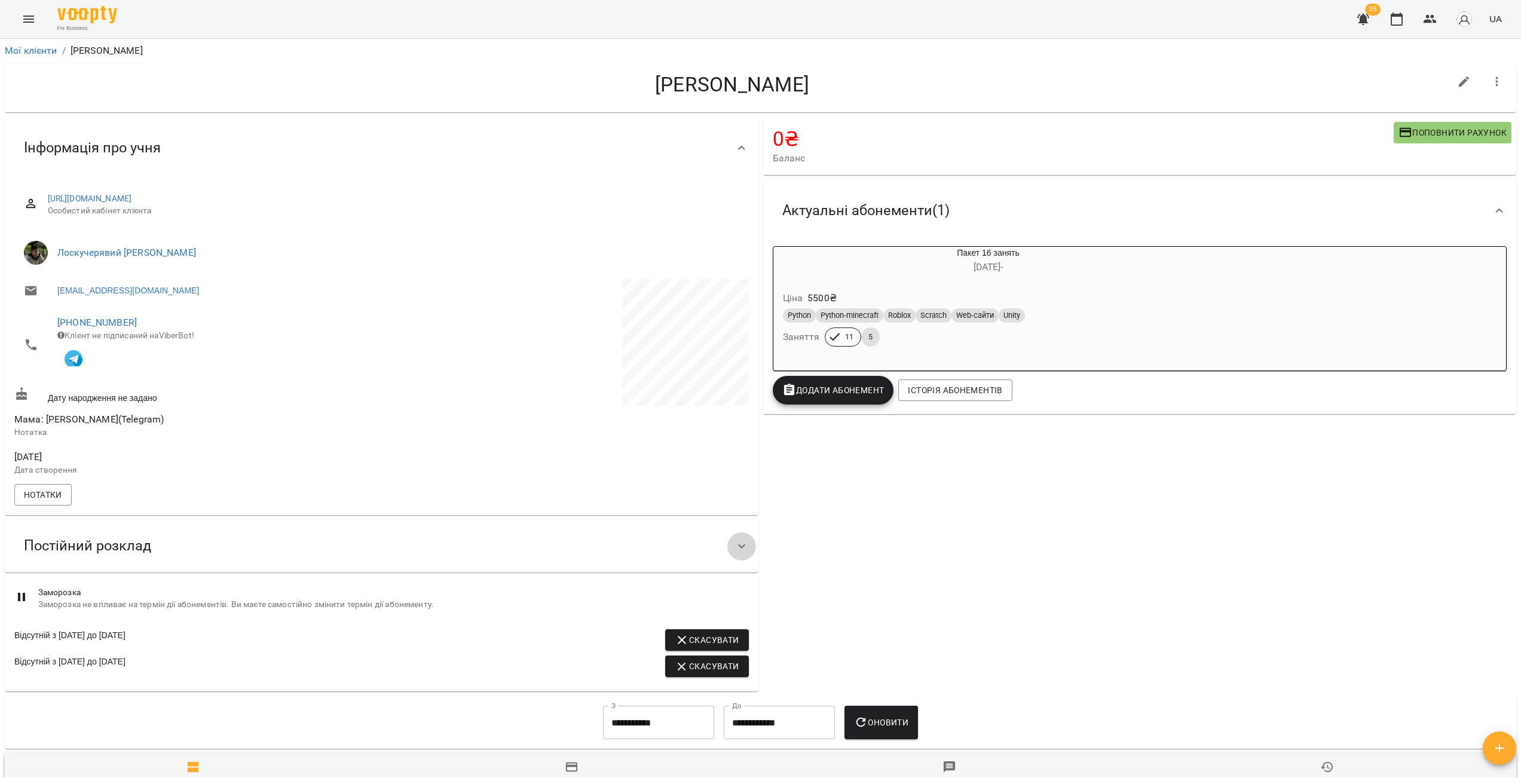
drag, startPoint x: 742, startPoint y: 559, endPoint x: 733, endPoint y: 553, distance: 10.8
click at [742, 553] on icon at bounding box center [741, 546] width 14 height 14
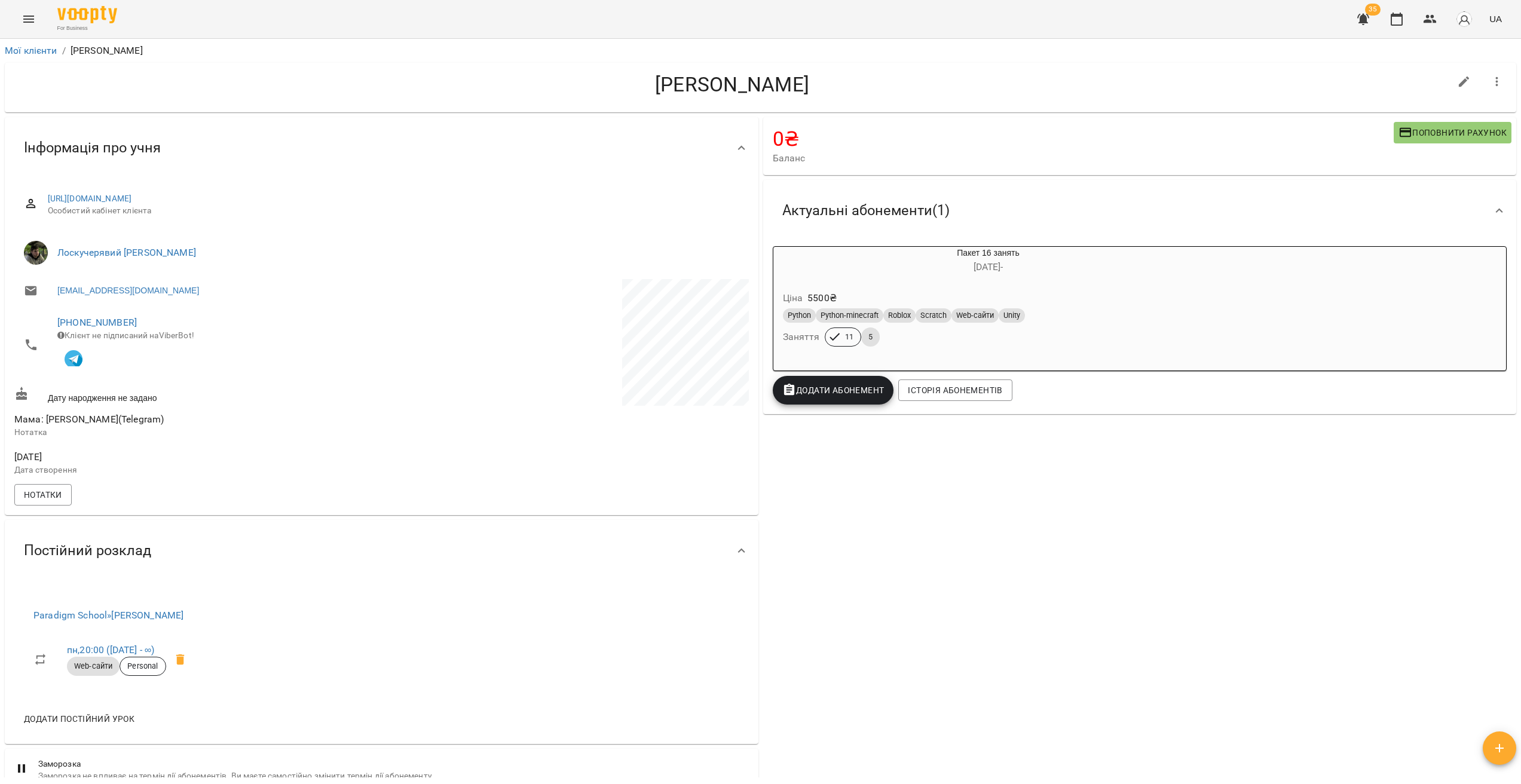
click at [734, 553] on icon at bounding box center [741, 551] width 14 height 14
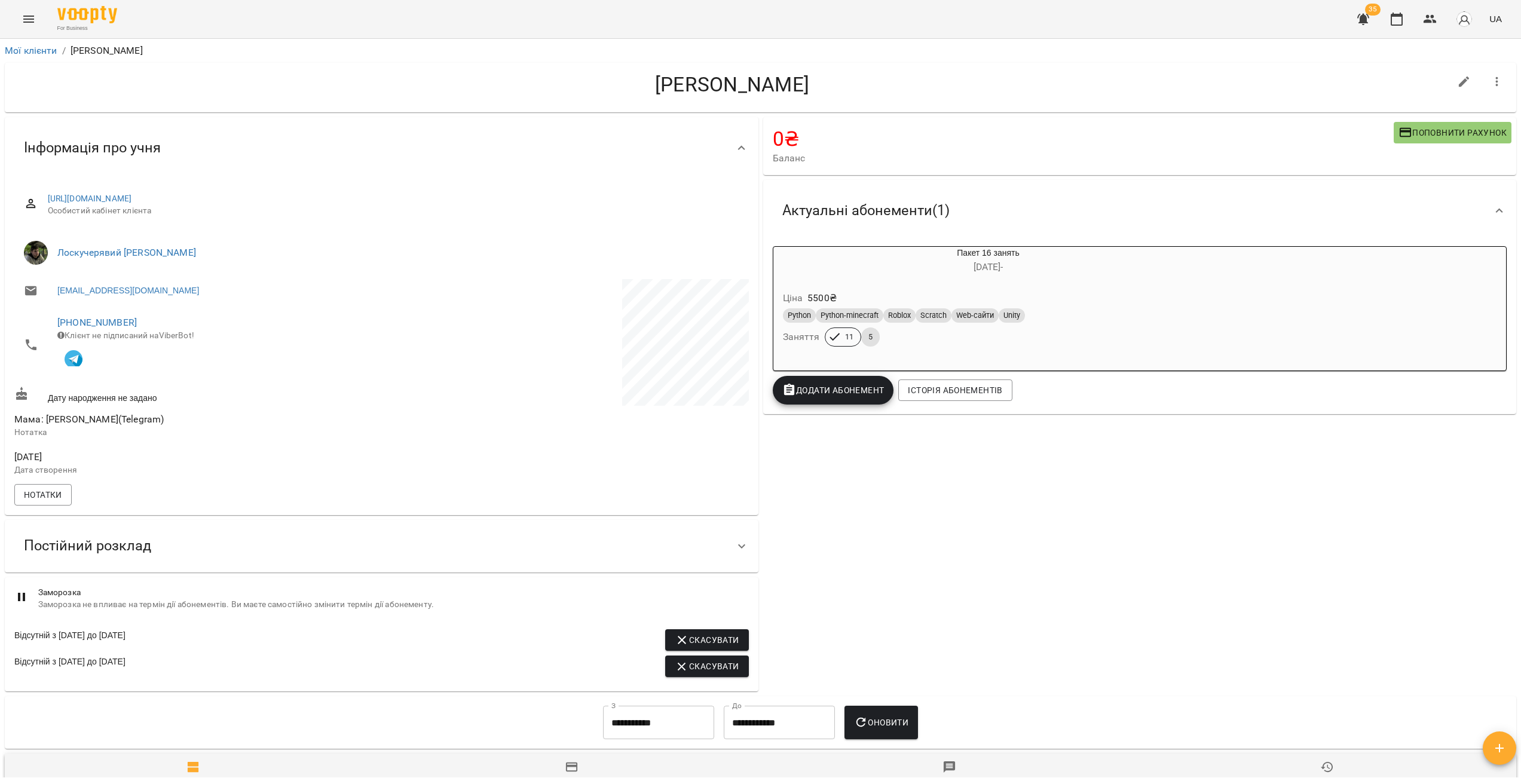
click at [734, 553] on icon at bounding box center [741, 546] width 14 height 14
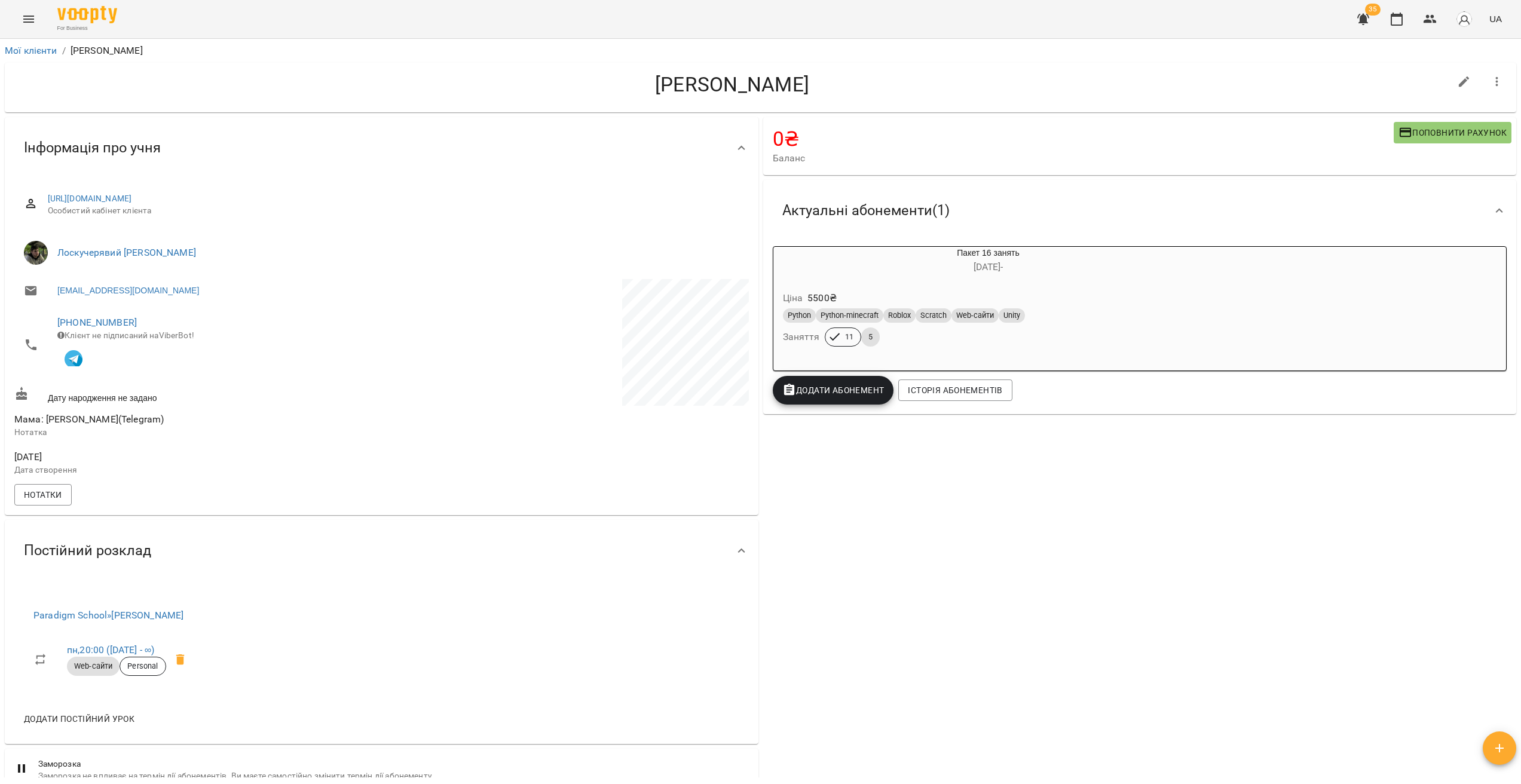
click at [734, 553] on icon at bounding box center [741, 551] width 14 height 14
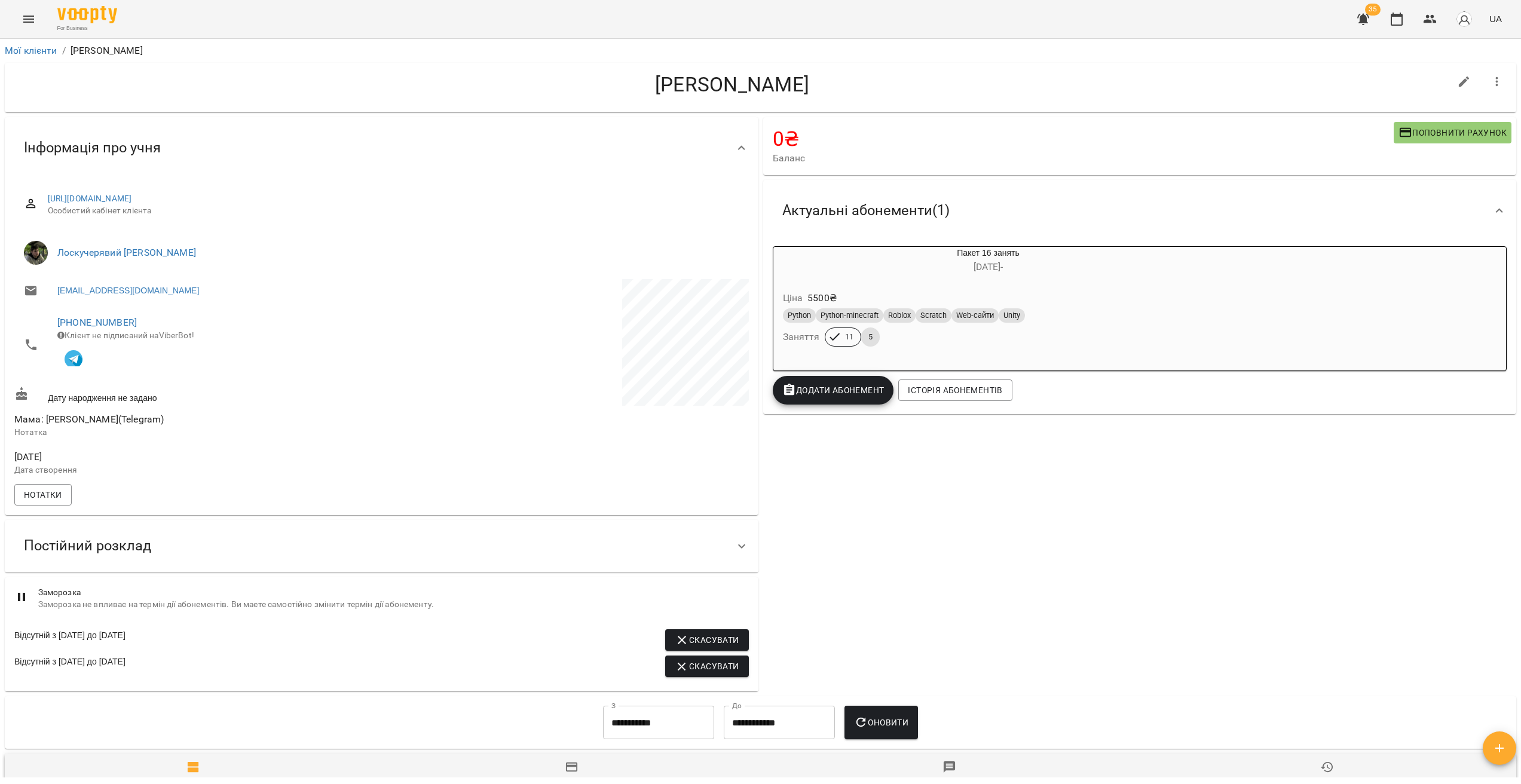
click at [734, 553] on icon at bounding box center [741, 546] width 14 height 14
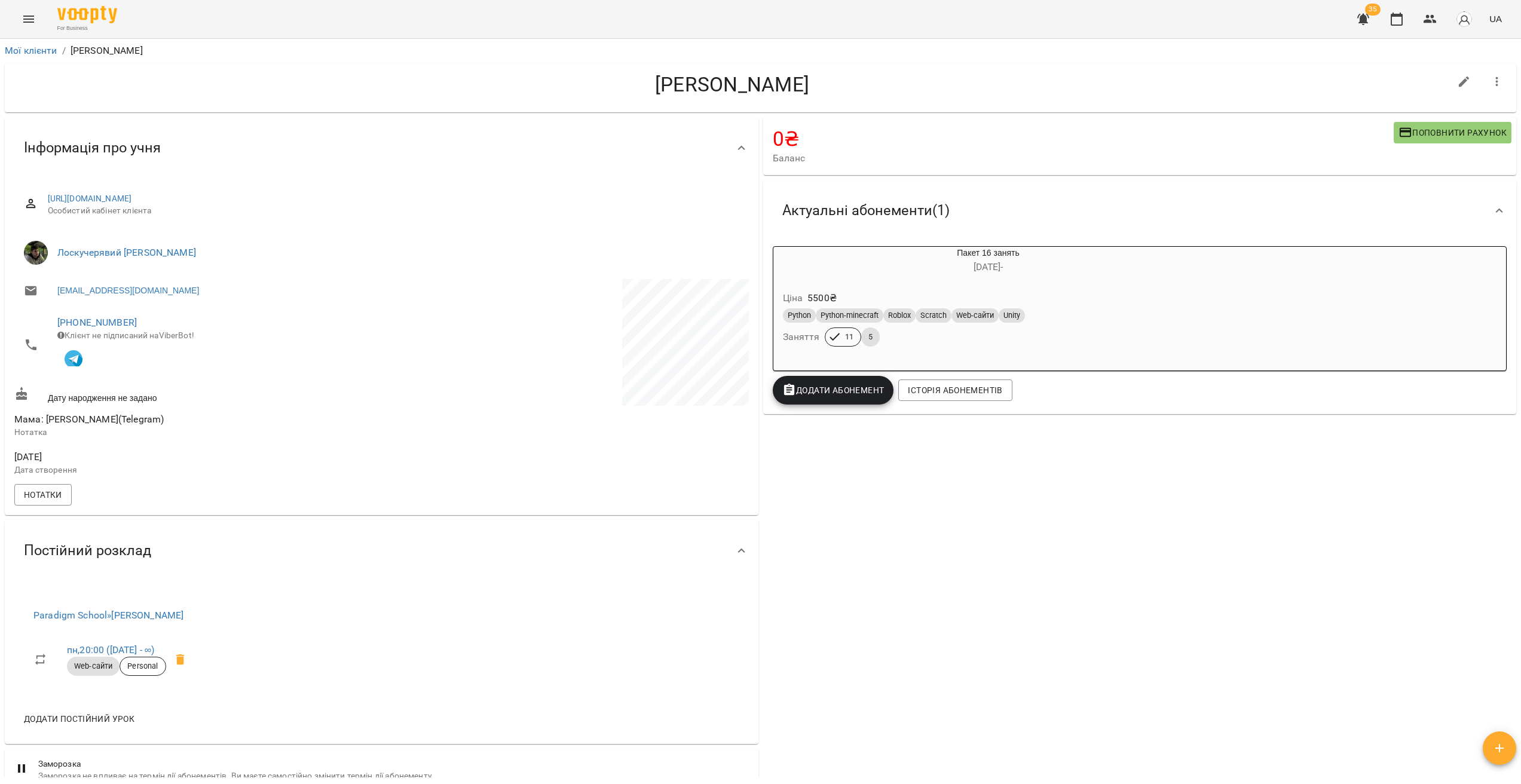
click at [734, 553] on icon at bounding box center [741, 551] width 14 height 14
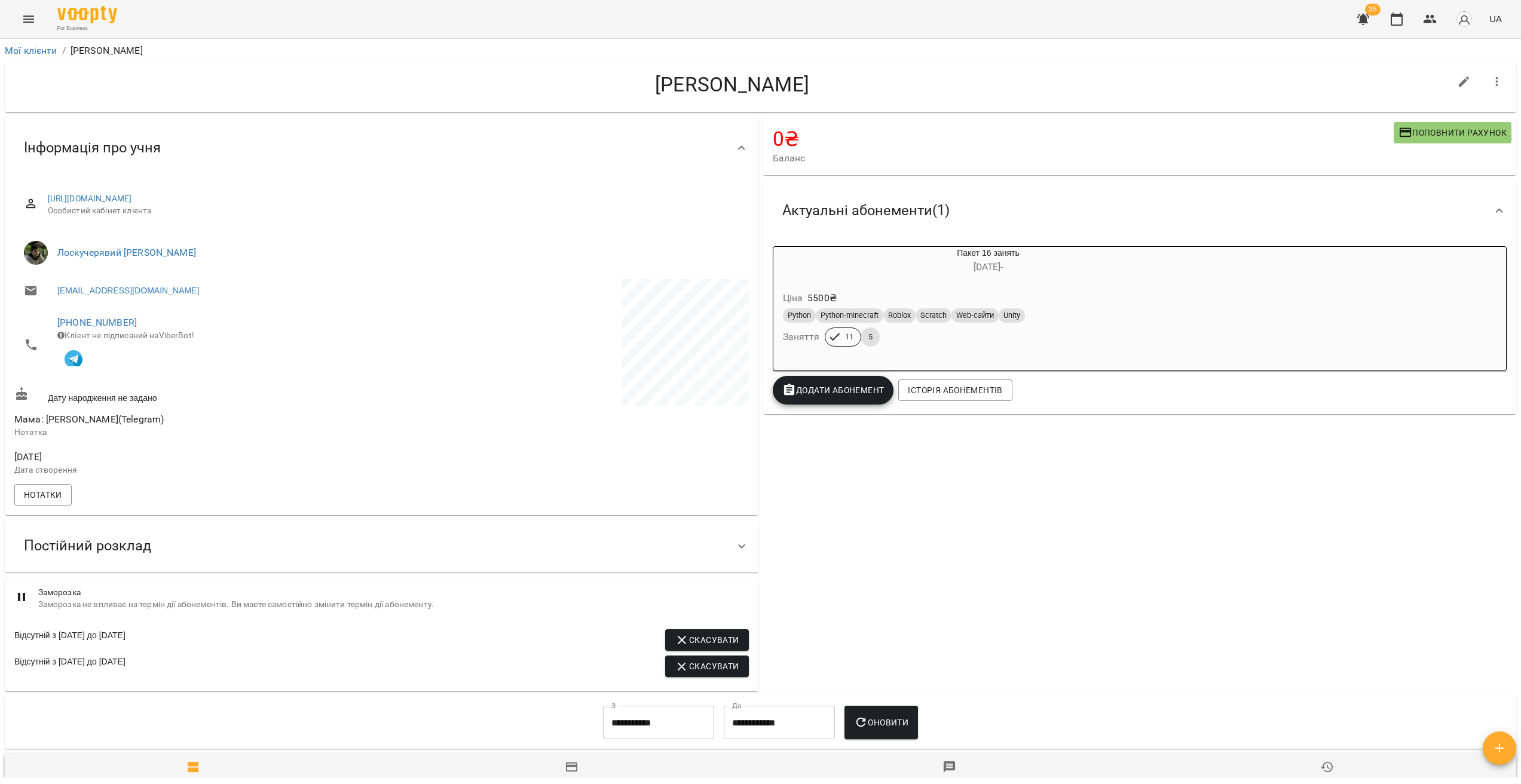
click at [734, 553] on icon at bounding box center [741, 546] width 14 height 14
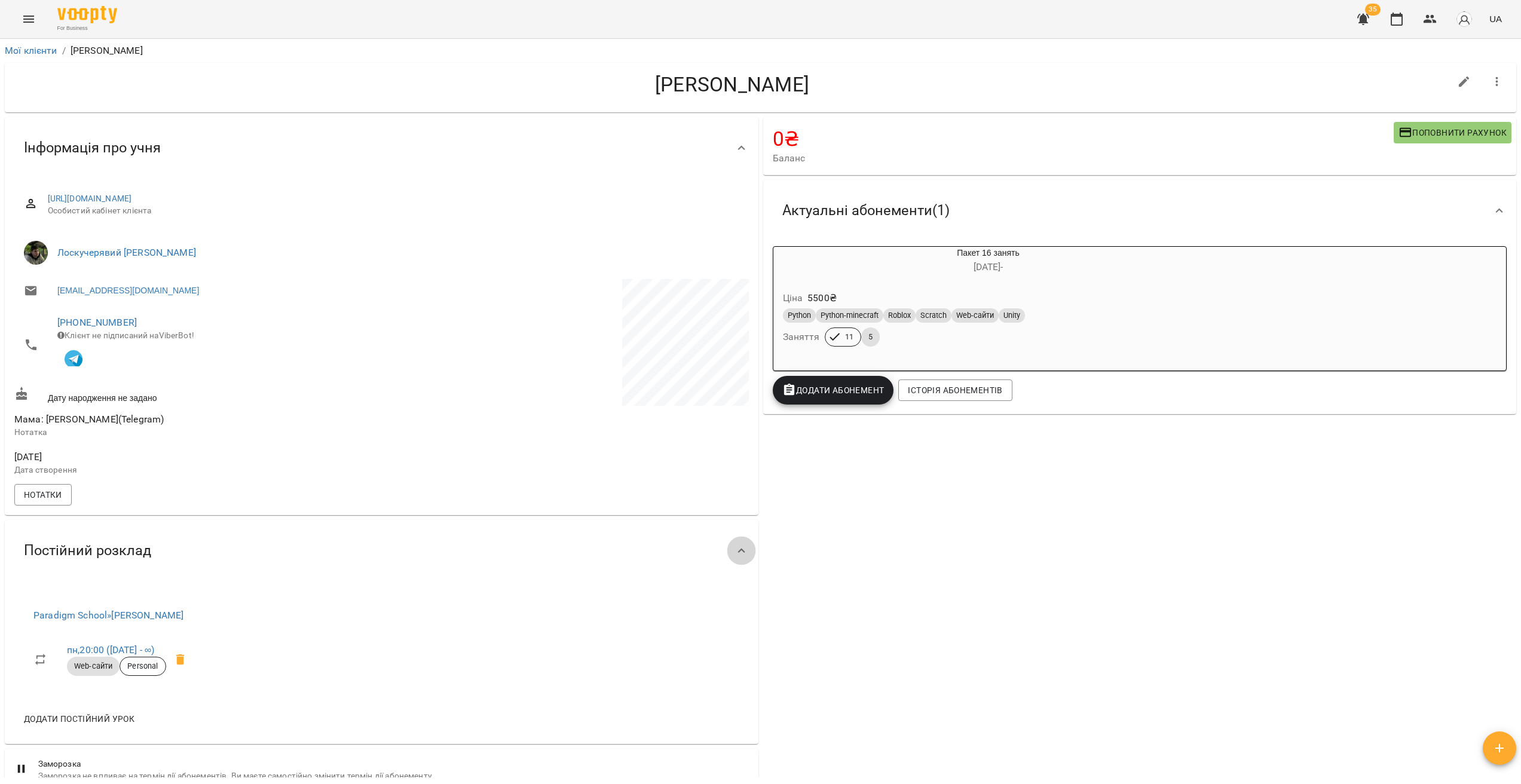
click at [734, 551] on icon at bounding box center [741, 551] width 14 height 14
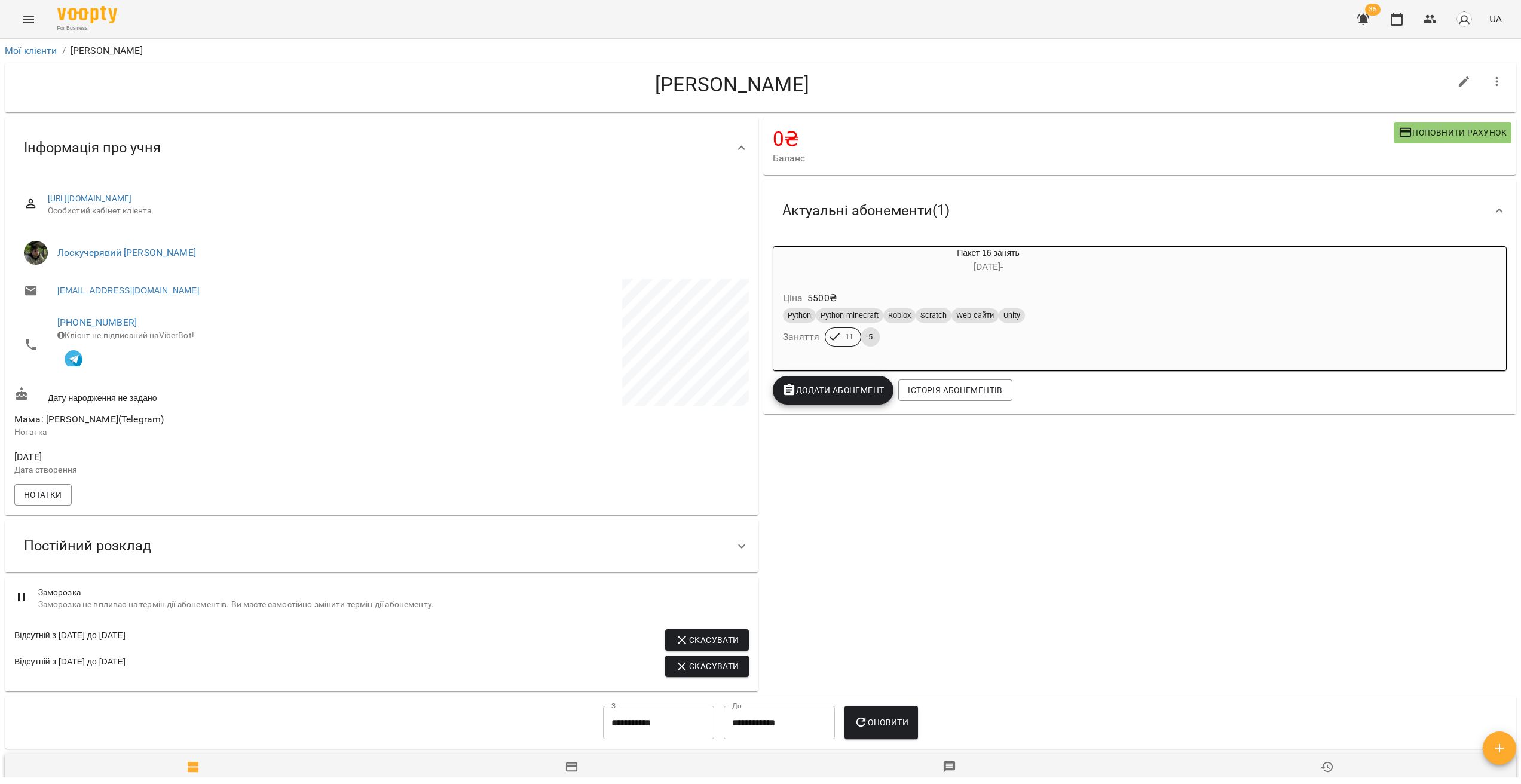
click at [734, 547] on icon at bounding box center [741, 546] width 14 height 14
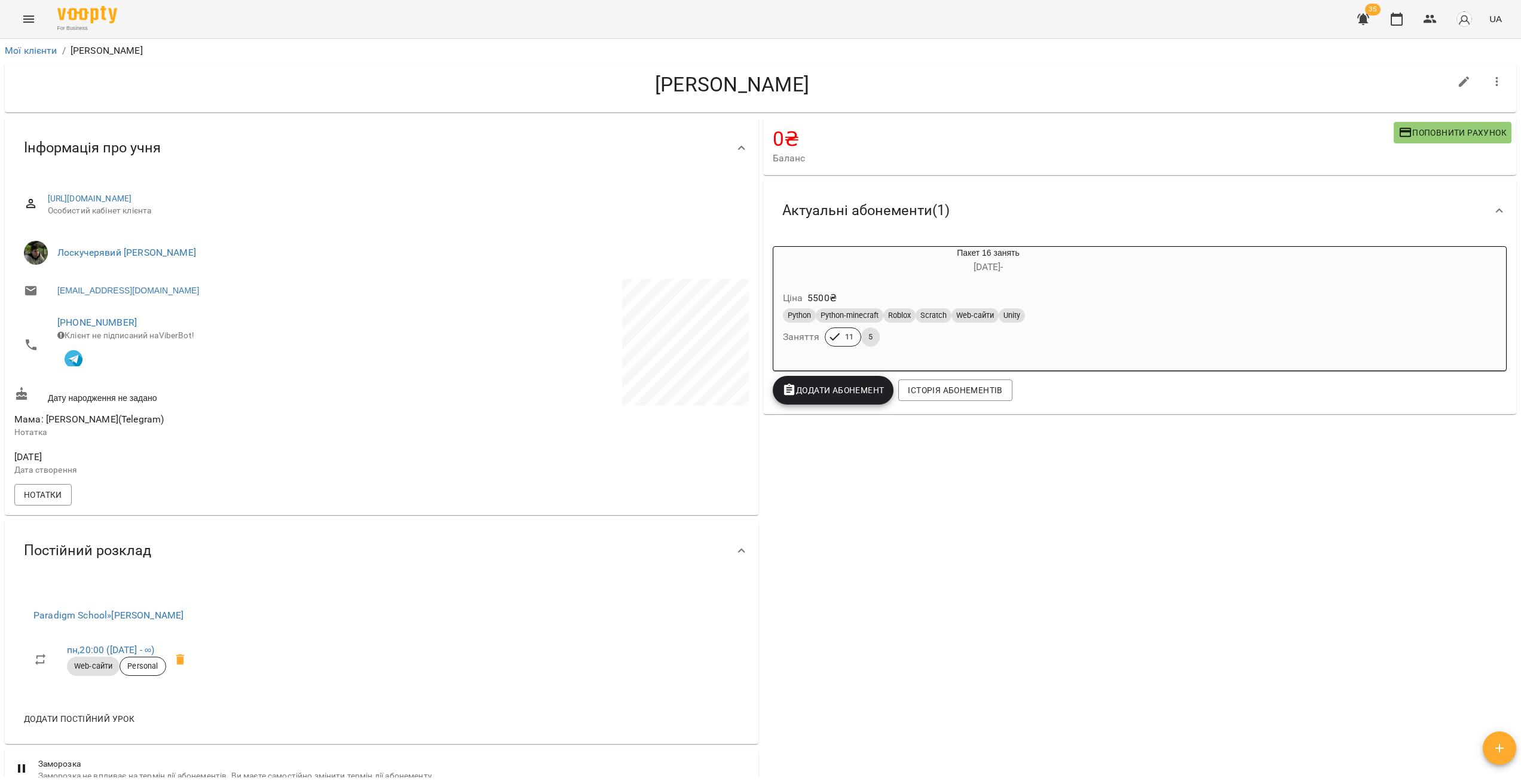
click at [740, 551] on icon at bounding box center [741, 551] width 14 height 14
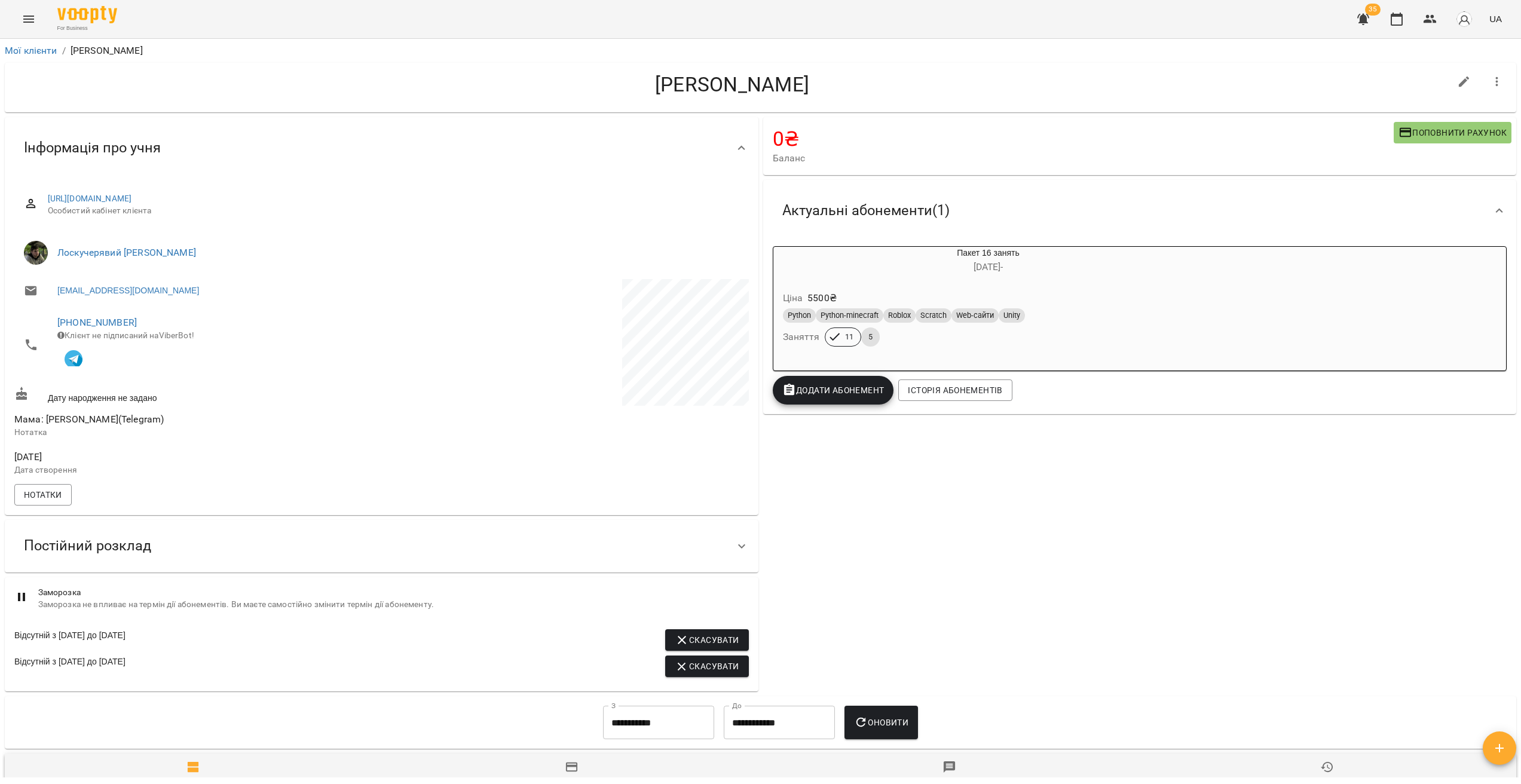
click at [744, 551] on icon at bounding box center [741, 546] width 14 height 14
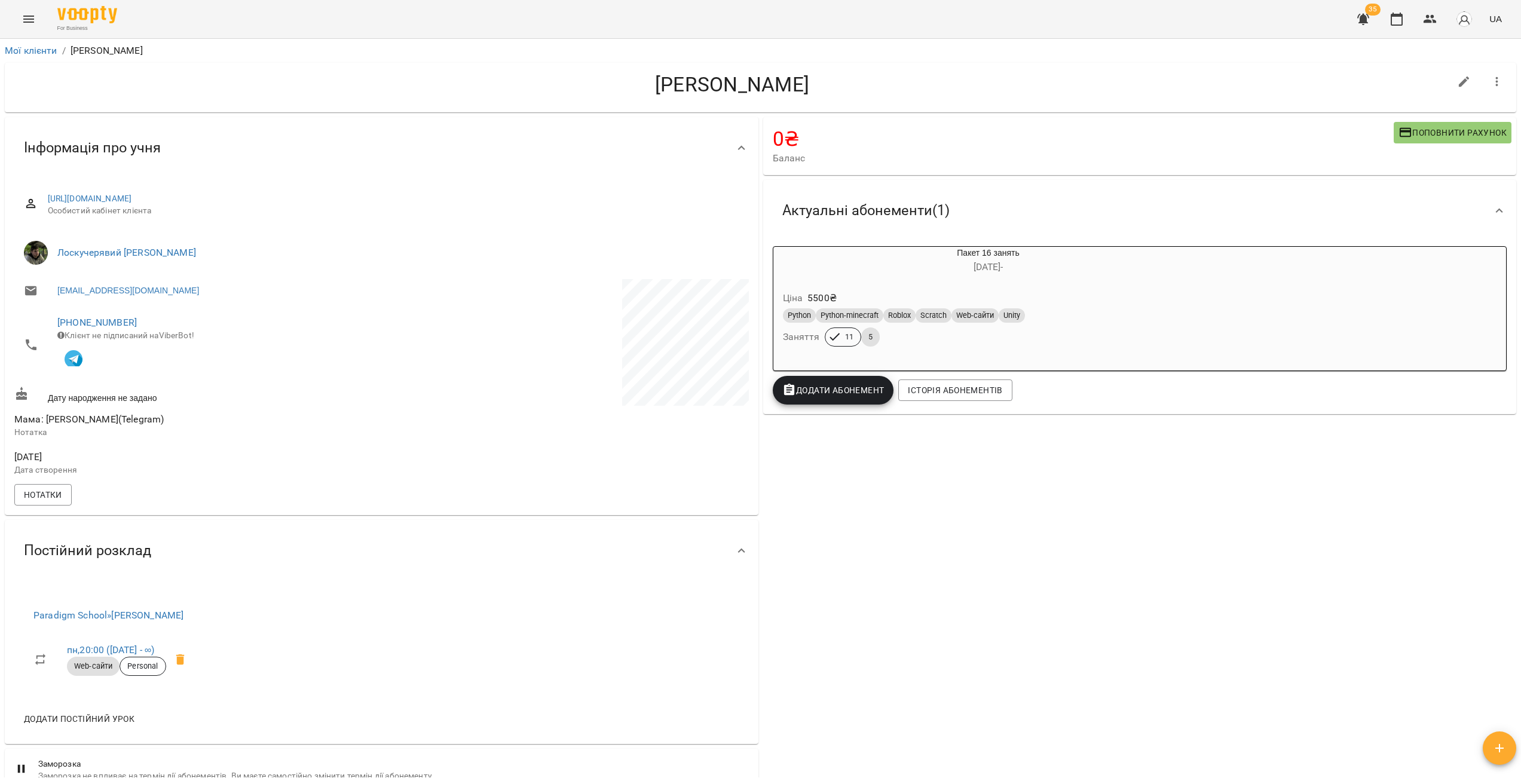
click at [748, 559] on div at bounding box center [741, 551] width 29 height 29
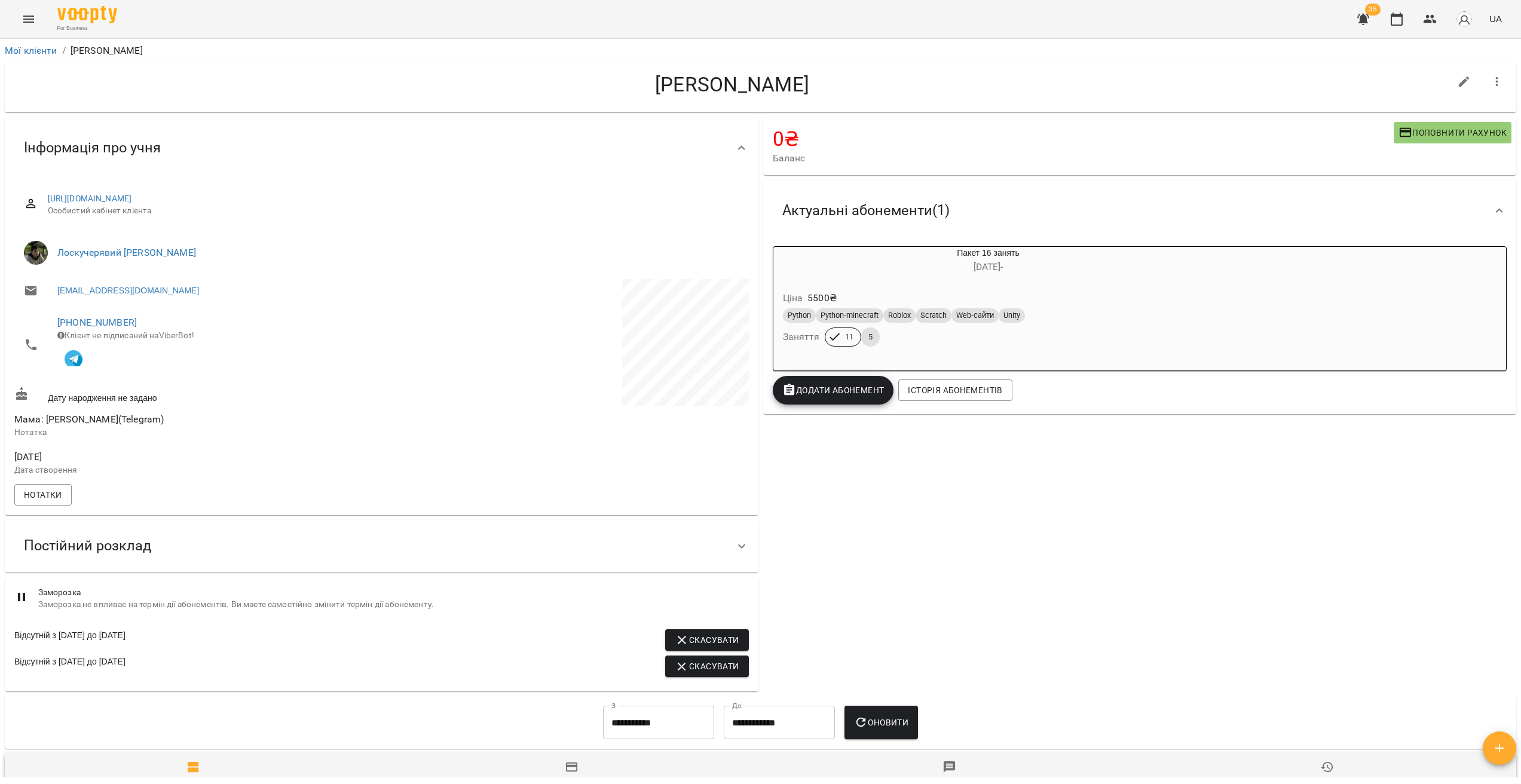
click at [735, 545] on icon at bounding box center [741, 546] width 14 height 14
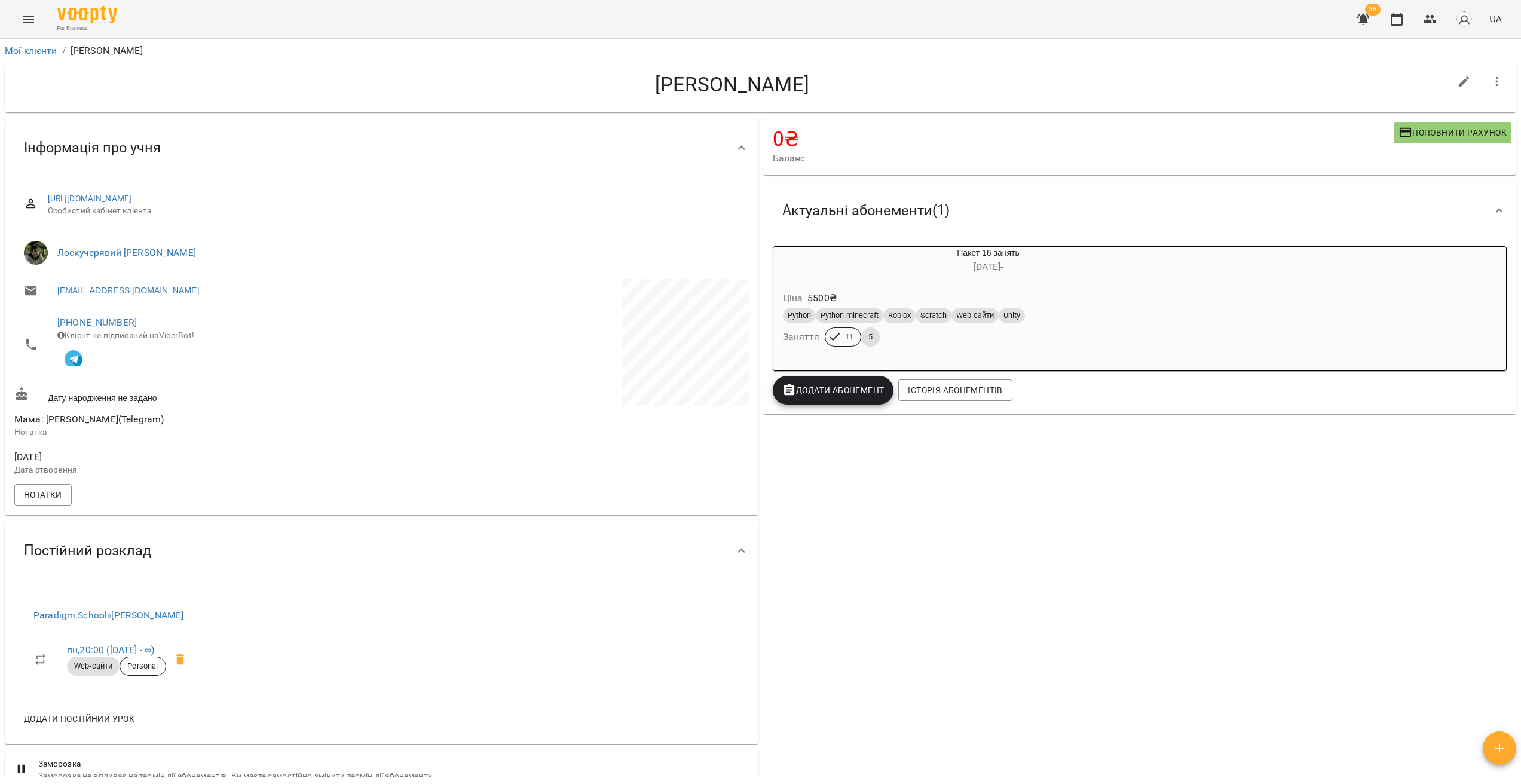
click at [740, 544] on div at bounding box center [741, 551] width 29 height 29
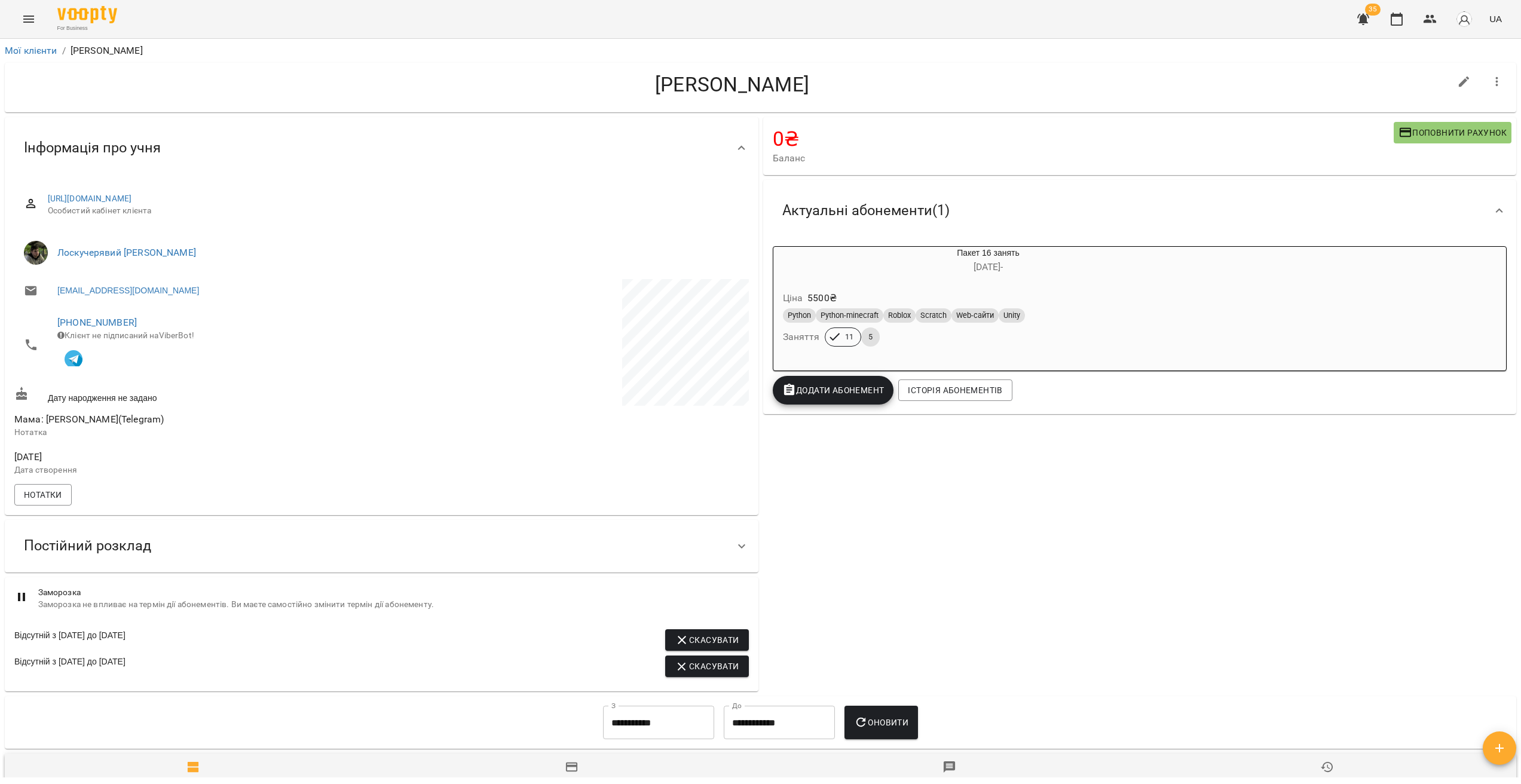
click at [734, 543] on div at bounding box center [741, 546] width 29 height 29
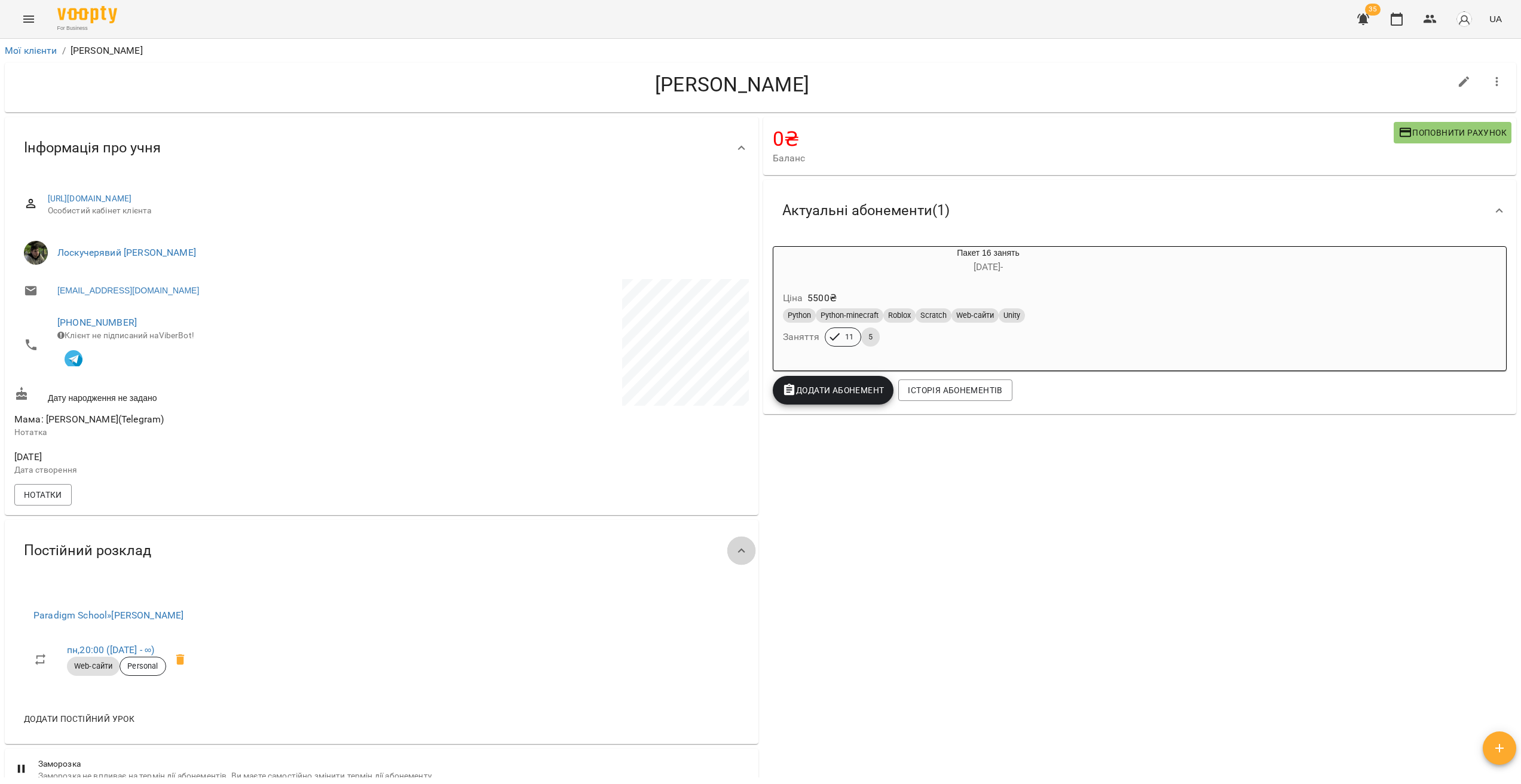
click at [734, 557] on icon at bounding box center [741, 551] width 14 height 14
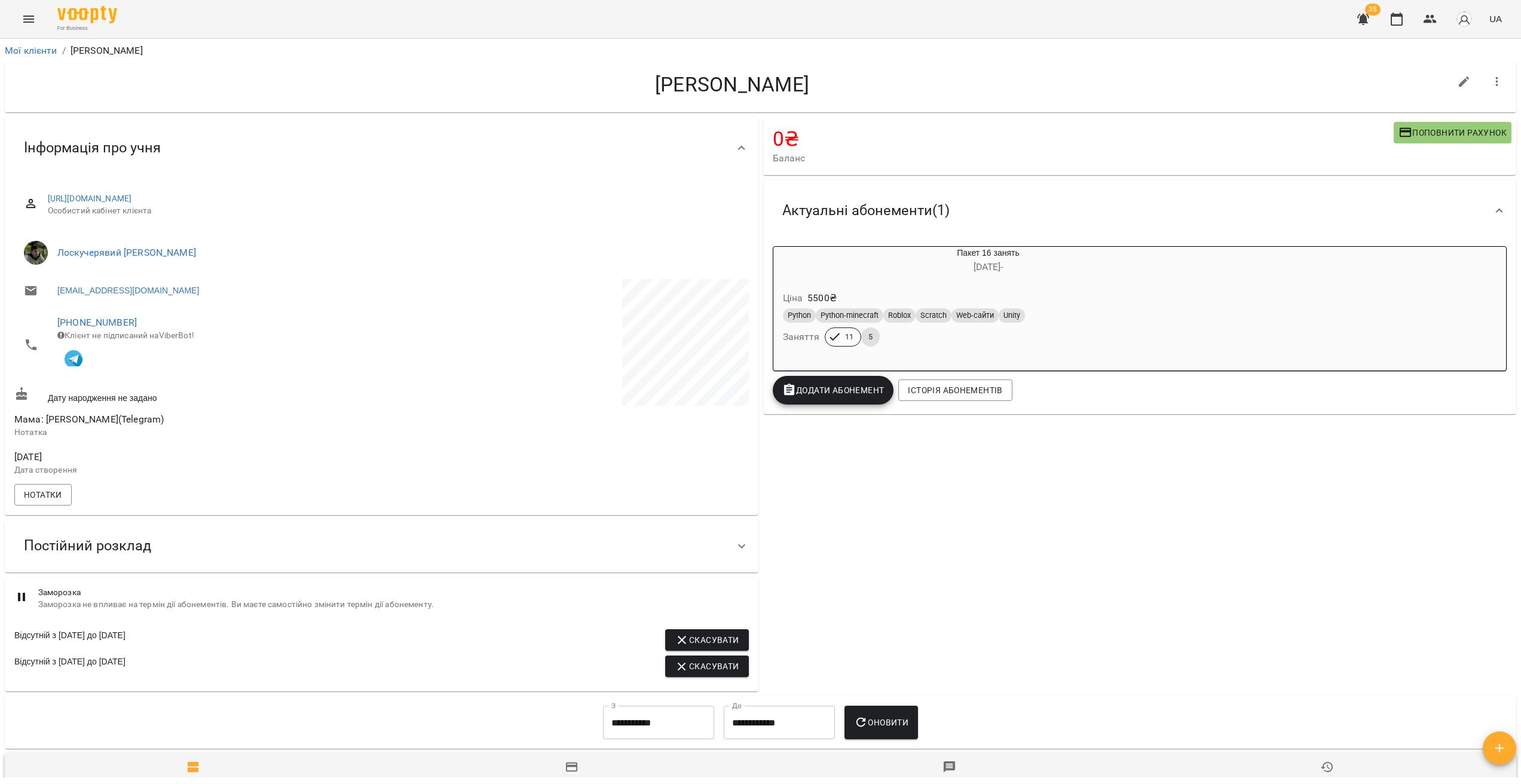
click at [734, 553] on icon at bounding box center [741, 546] width 14 height 14
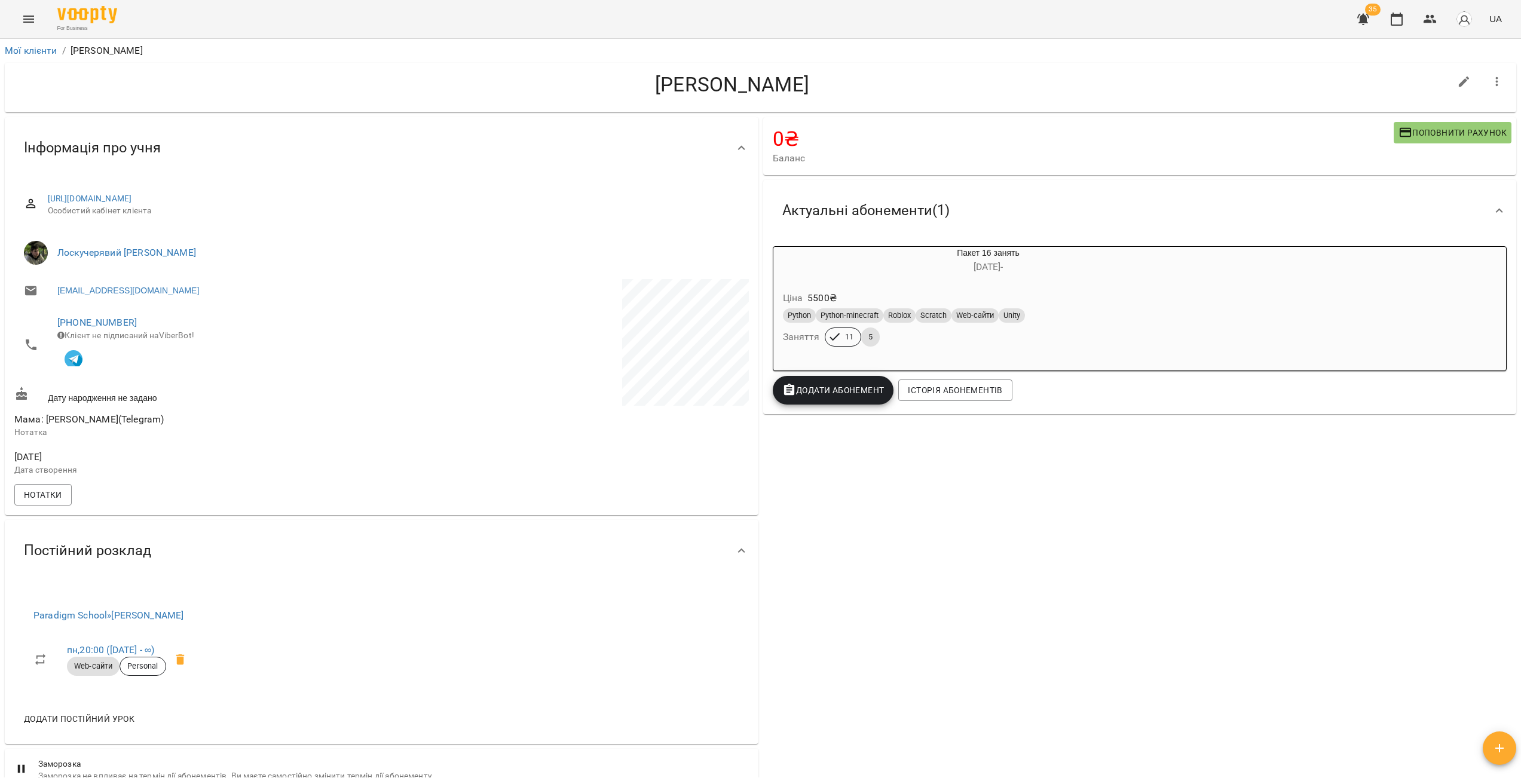
click at [734, 557] on icon at bounding box center [741, 551] width 14 height 14
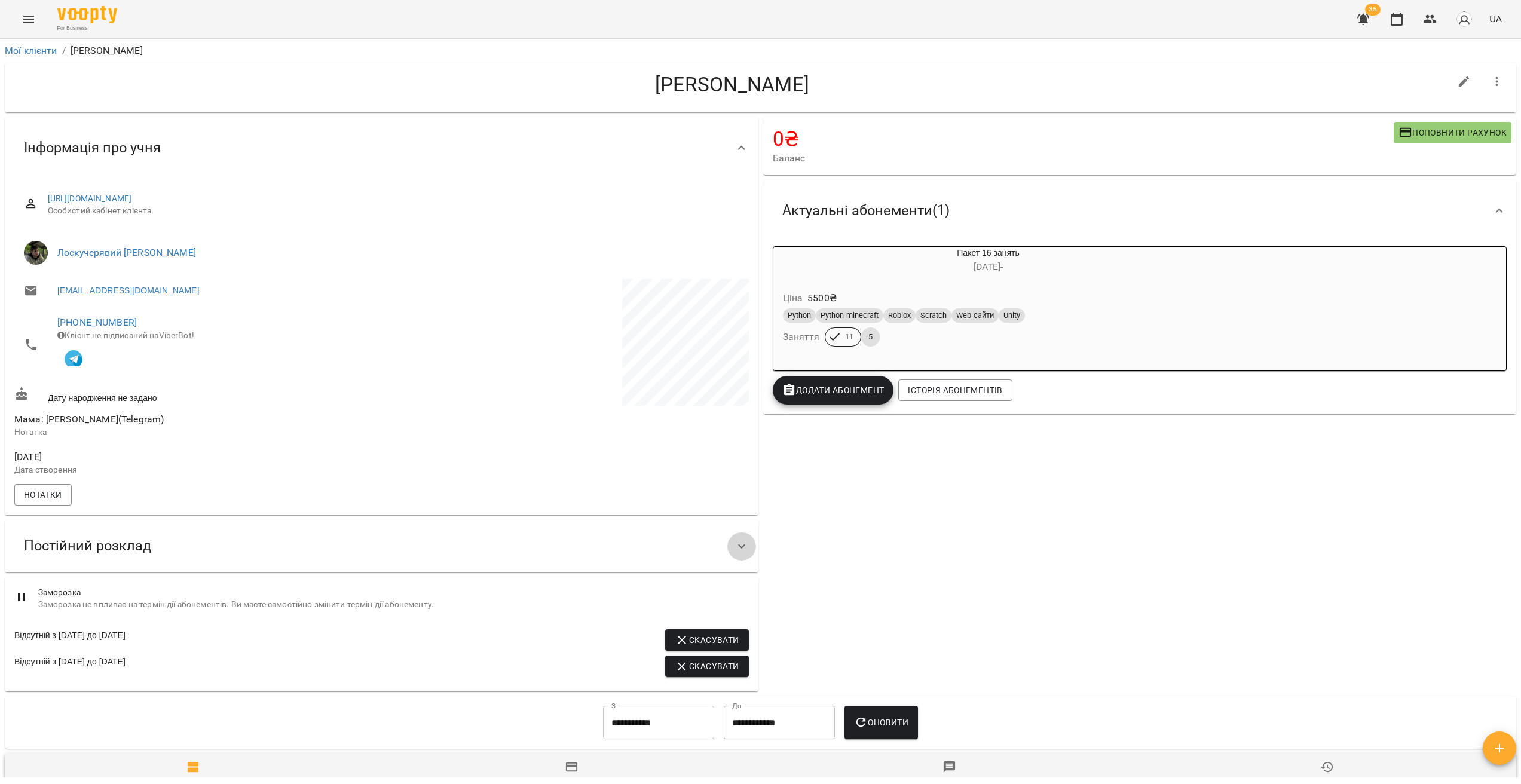
click at [745, 553] on div at bounding box center [741, 546] width 29 height 29
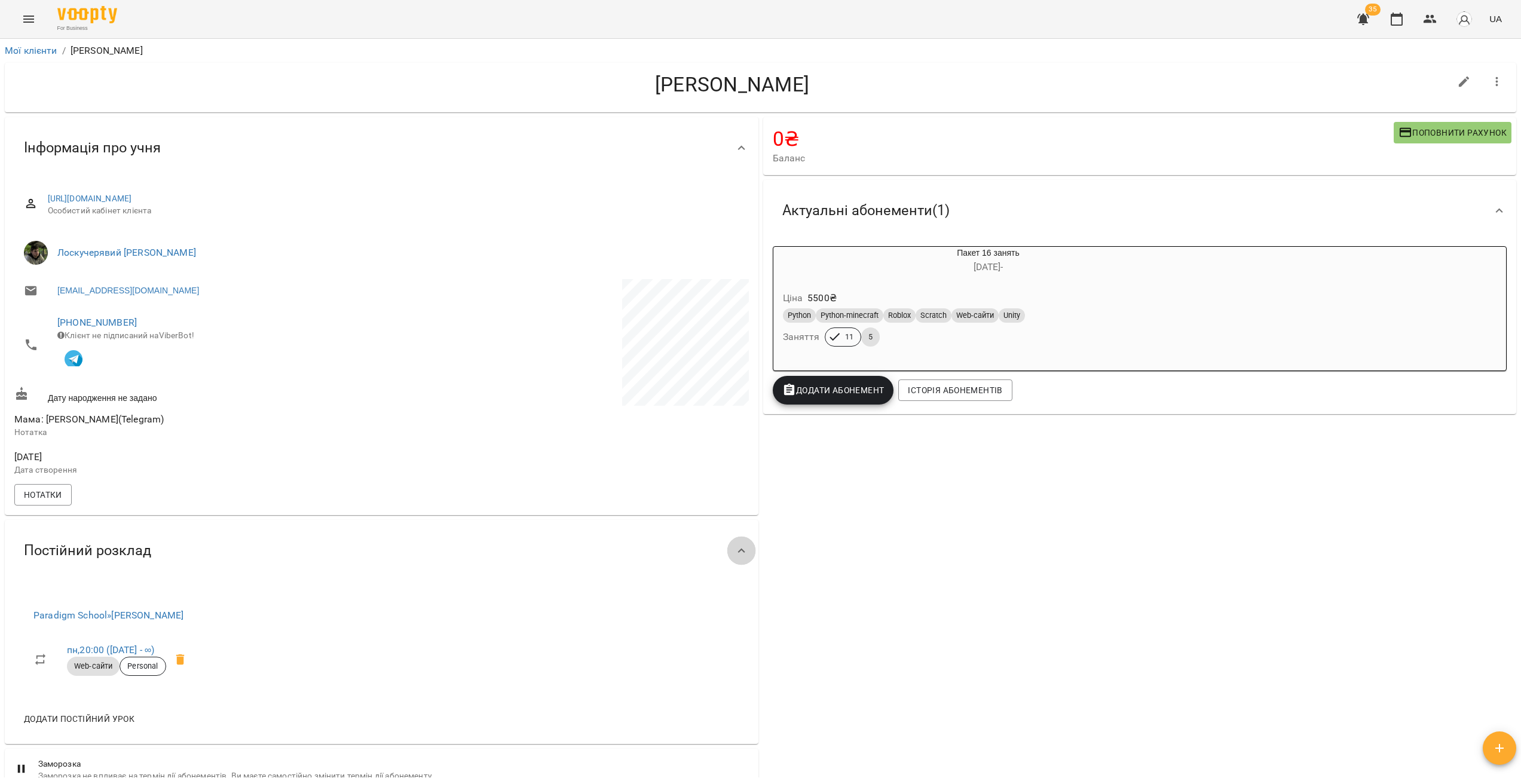
click at [743, 564] on div at bounding box center [741, 551] width 29 height 29
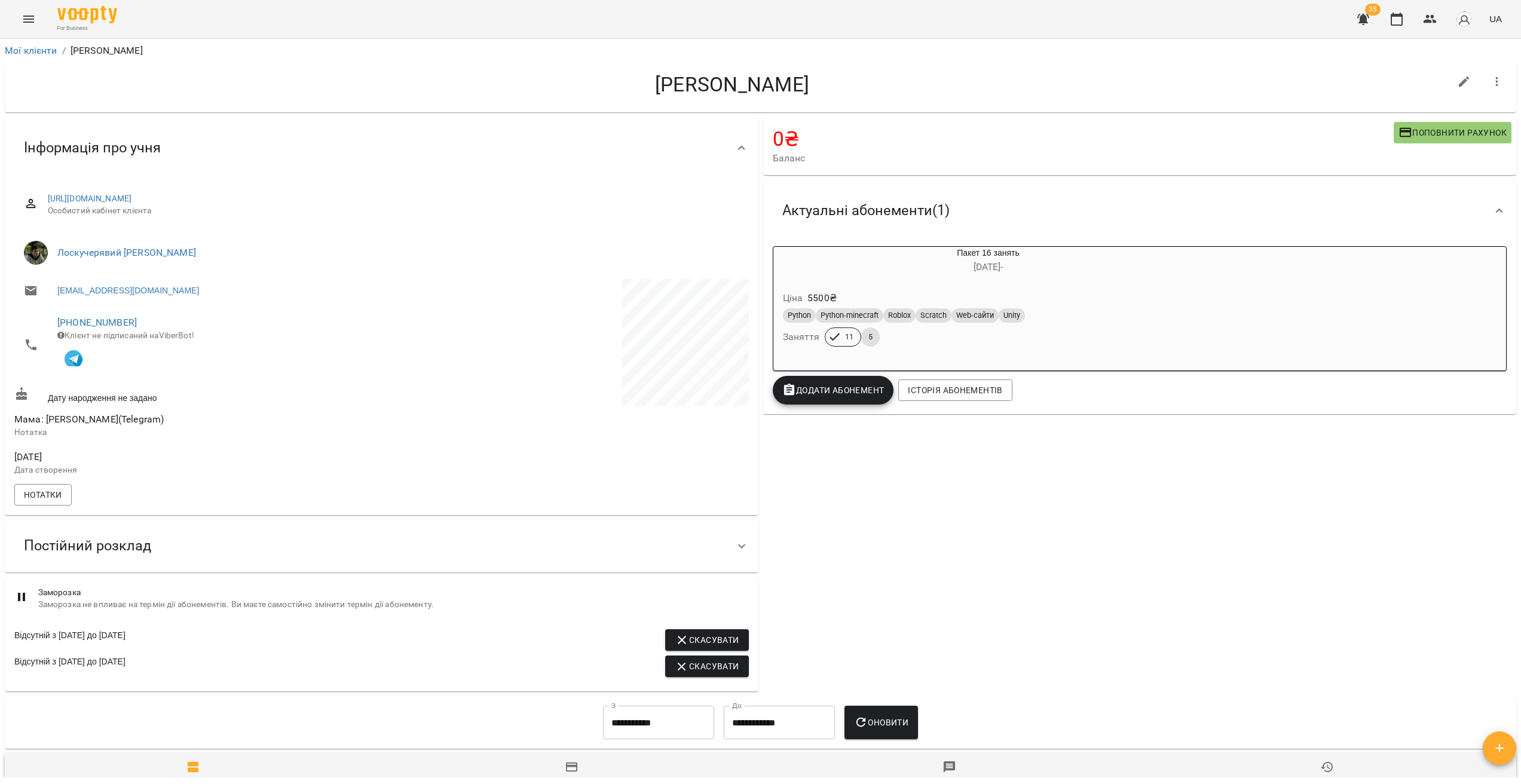
click at [738, 559] on div at bounding box center [741, 546] width 29 height 29
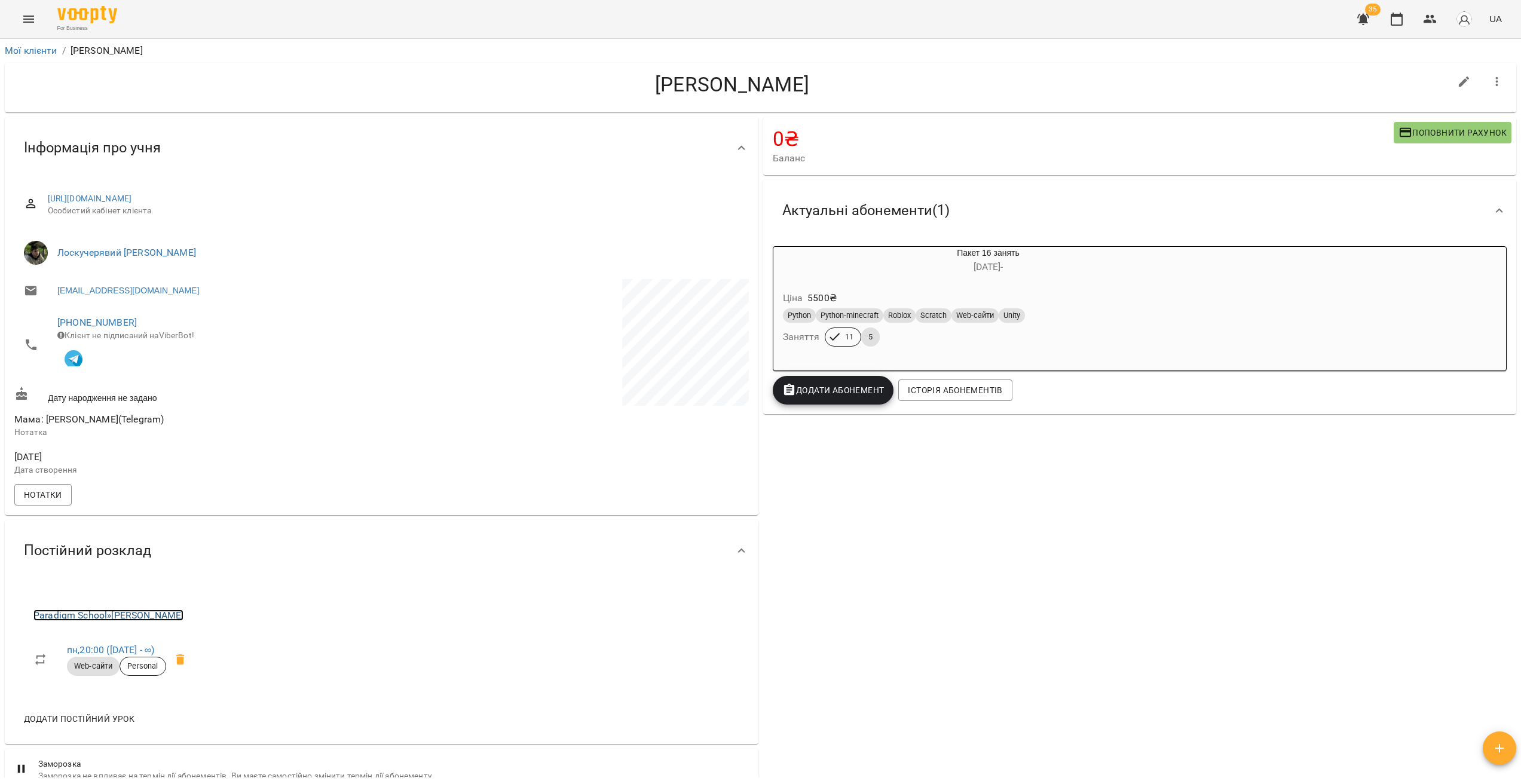
click at [158, 620] on link "Paradigm School » Скрипник Діана Геннадіївна" at bounding box center [109, 615] width 150 height 12
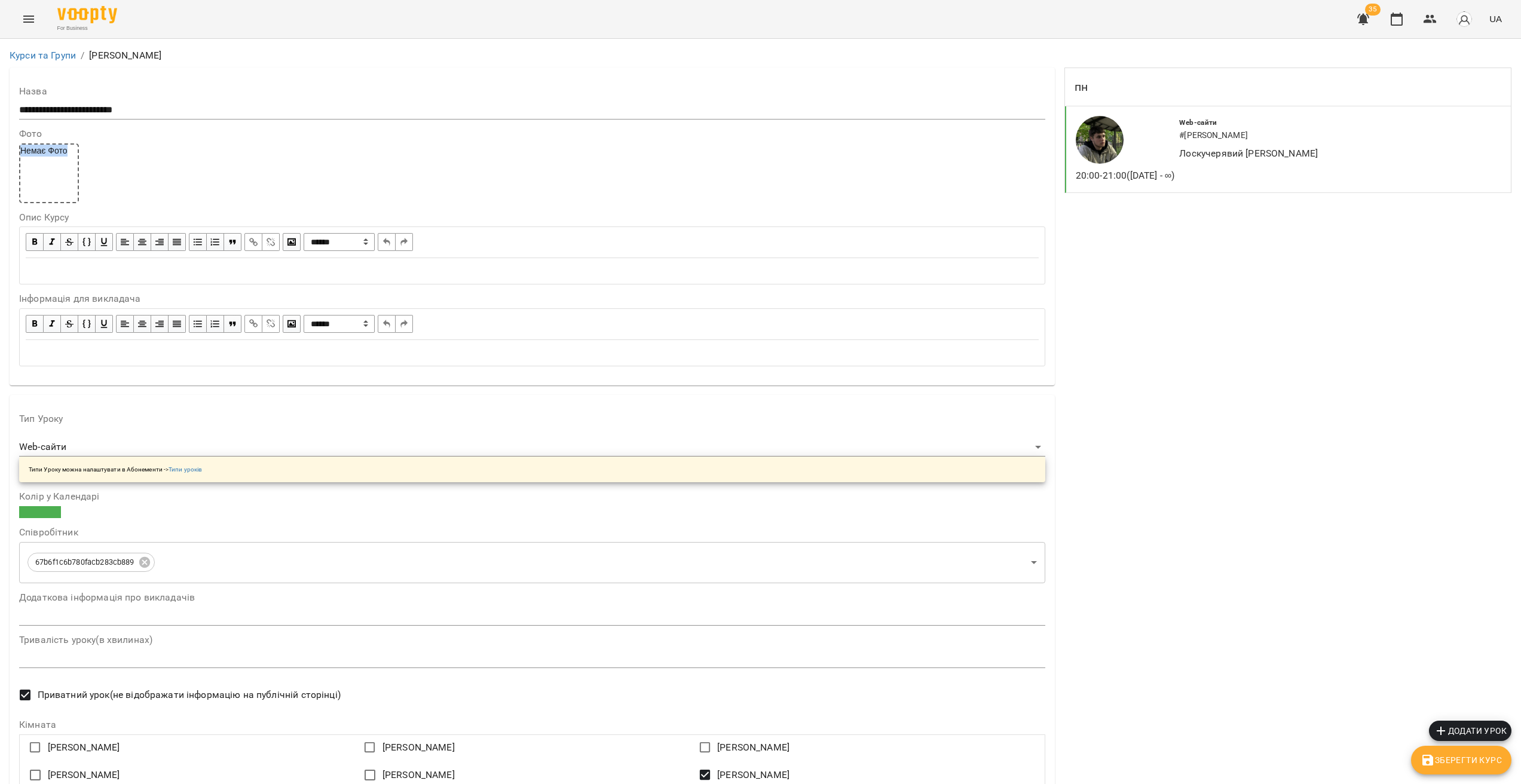
drag, startPoint x: 77, startPoint y: 151, endPoint x: 19, endPoint y: 153, distance: 58.0
click at [19, 153] on div "Немає Фото" at bounding box center [48, 173] width 60 height 60
click at [1241, 462] on div "пн 20:00 - 21:00 (17 бер - ∞) Web-сайти # Кресюн Анна Лоскучерявий Дмитро Вітал…" at bounding box center [1288, 725] width 452 height 1320
click at [81, 445] on body "**********" at bounding box center [760, 739] width 1521 height 1478
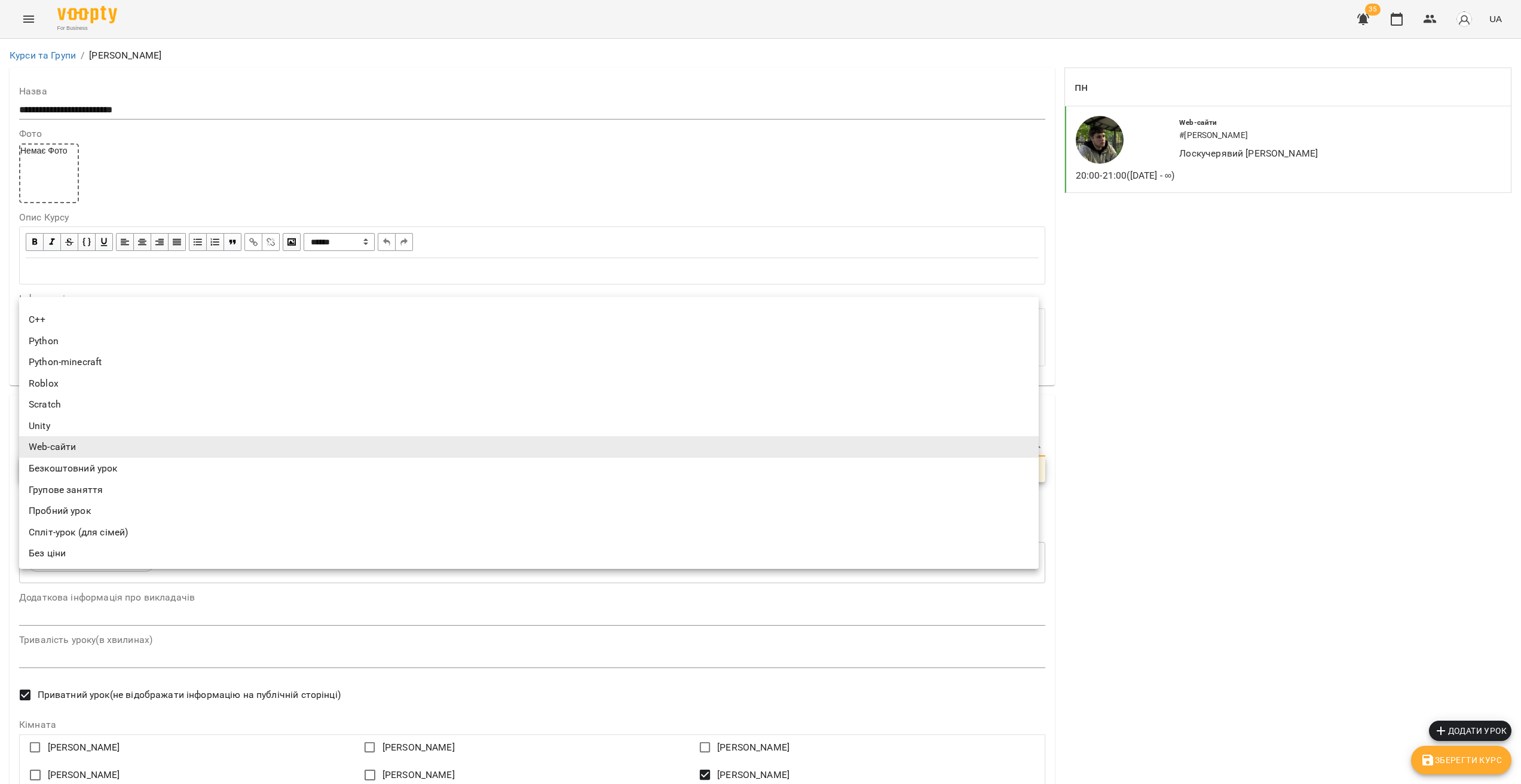
click at [1141, 469] on div at bounding box center [760, 392] width 1521 height 784
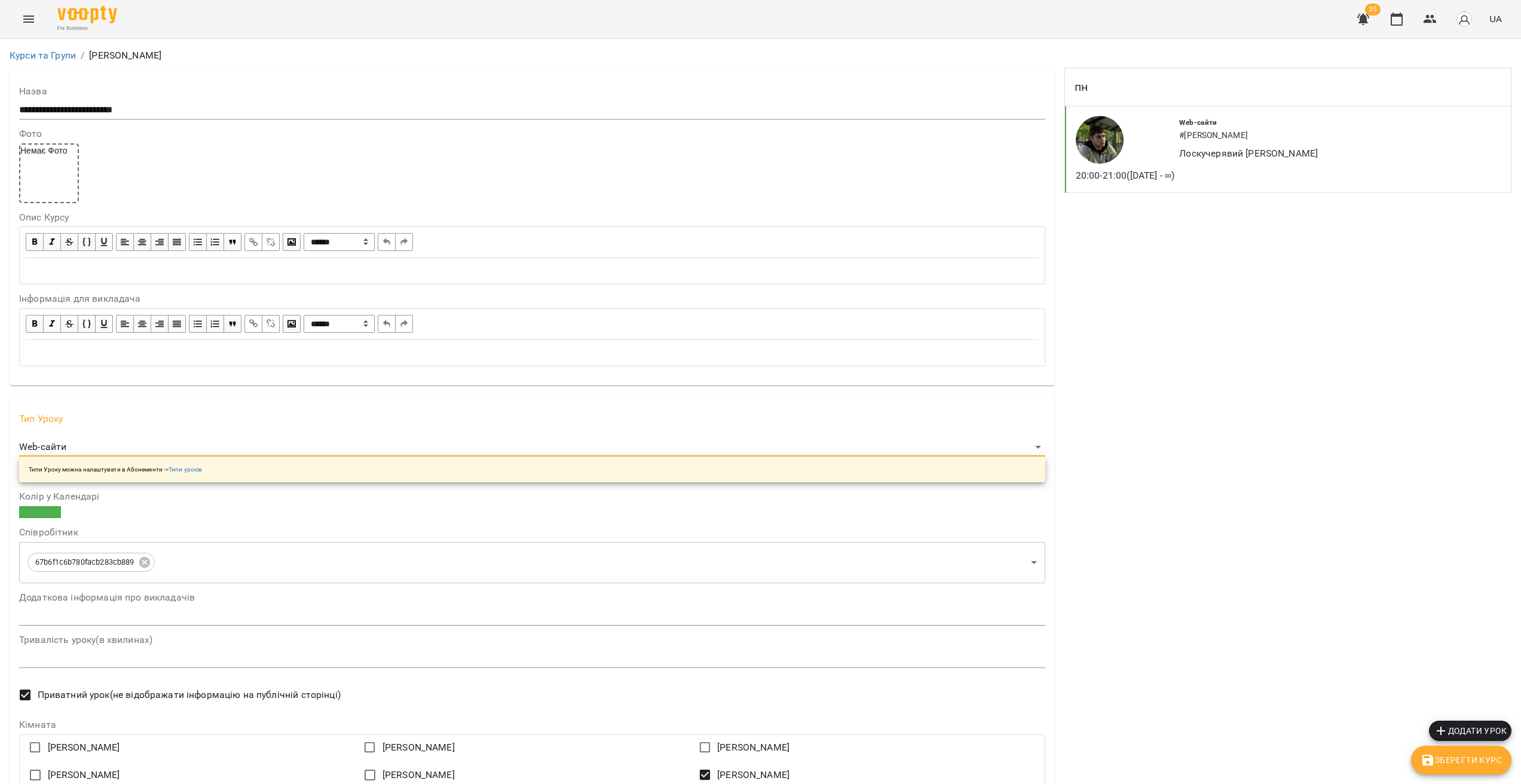
click at [691, 101] on input "**********" at bounding box center [532, 110] width 1026 height 19
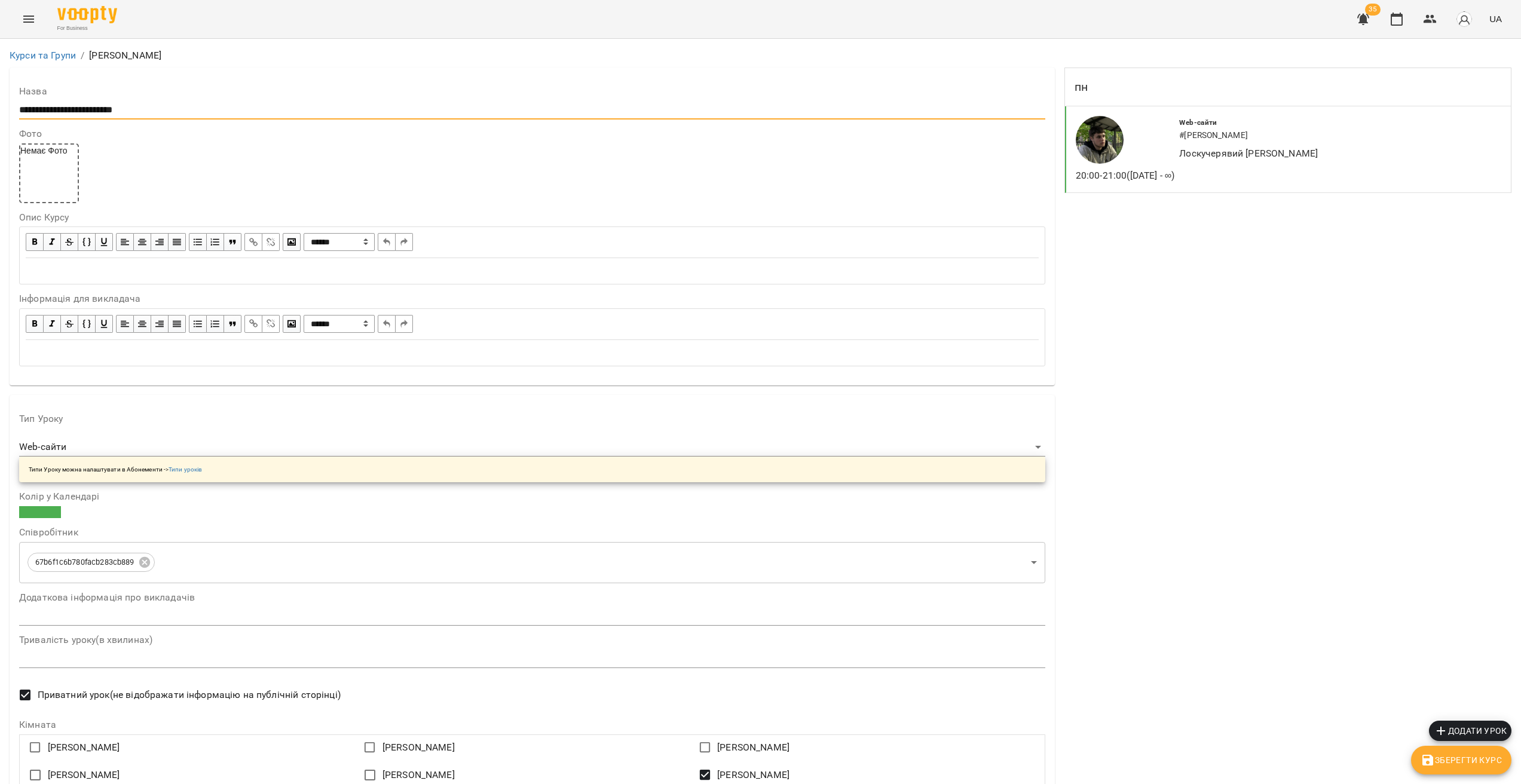
click at [684, 103] on input "**********" at bounding box center [532, 110] width 1026 height 19
click at [144, 108] on input "**********" at bounding box center [532, 110] width 1026 height 19
drag, startPoint x: 151, startPoint y: 111, endPoint x: -4, endPoint y: 110, distance: 155.0
click at [0, 110] on html "**********" at bounding box center [760, 739] width 1521 height 1478
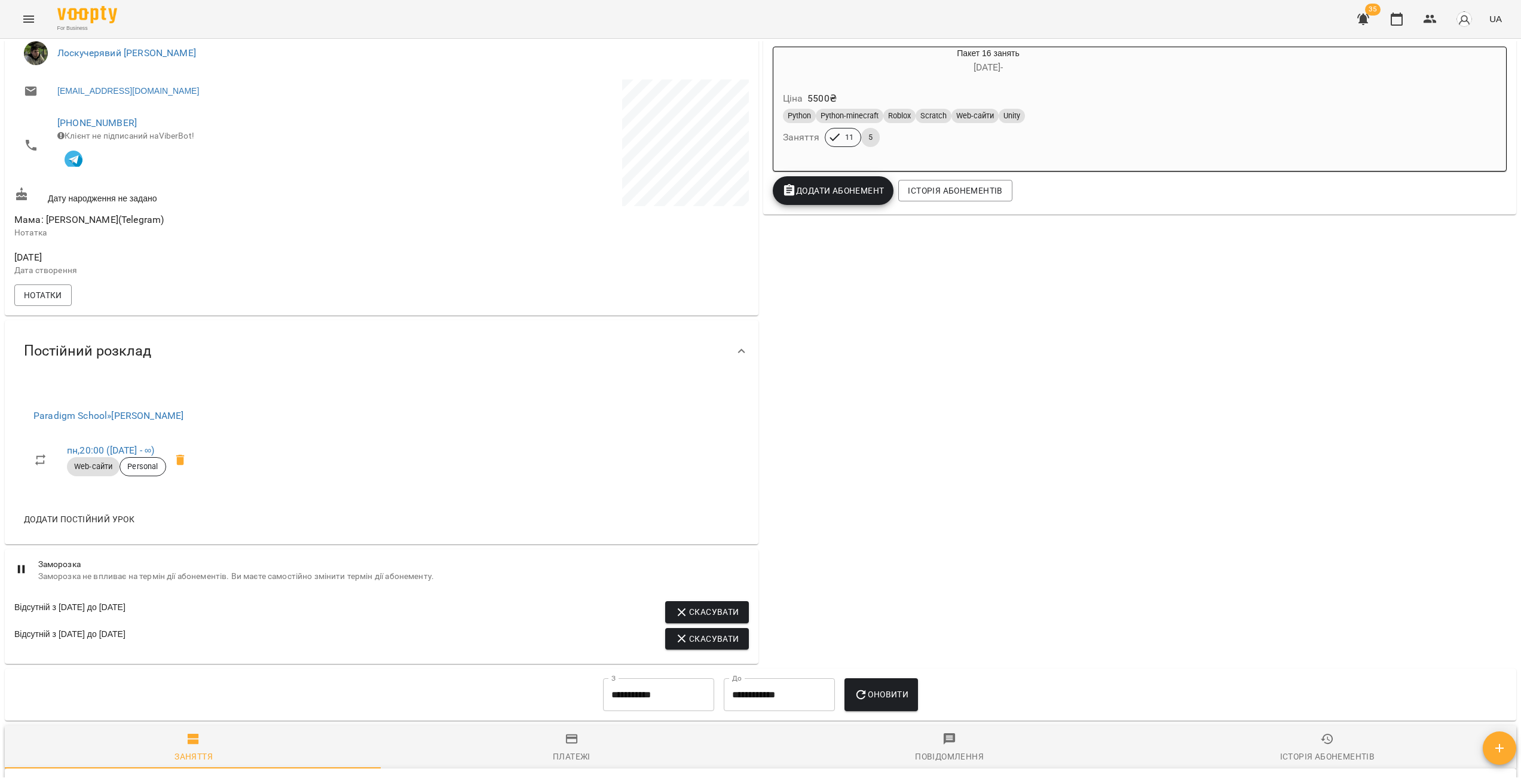
scroll to position [182, 0]
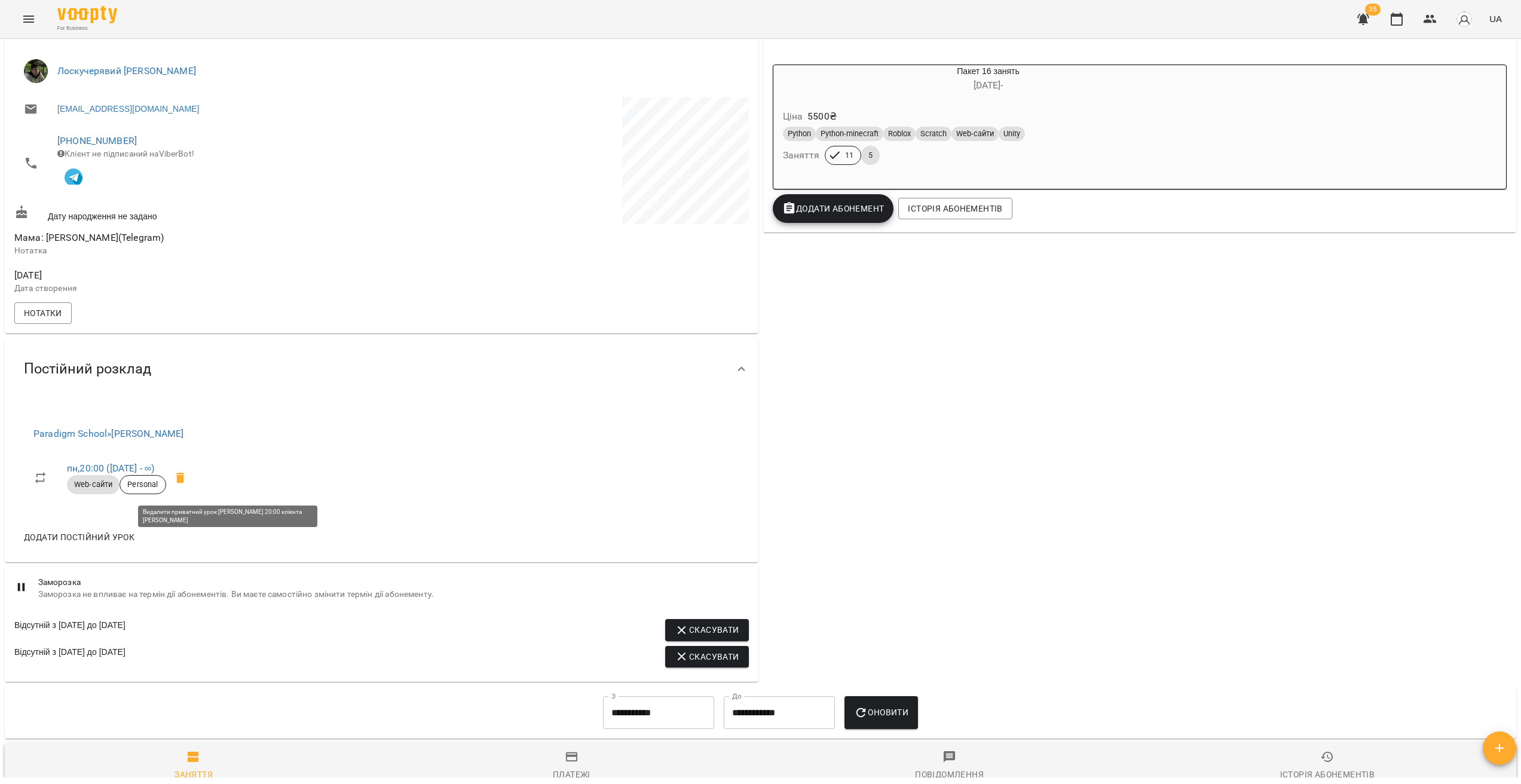
click at [184, 483] on icon at bounding box center [179, 478] width 8 height 11
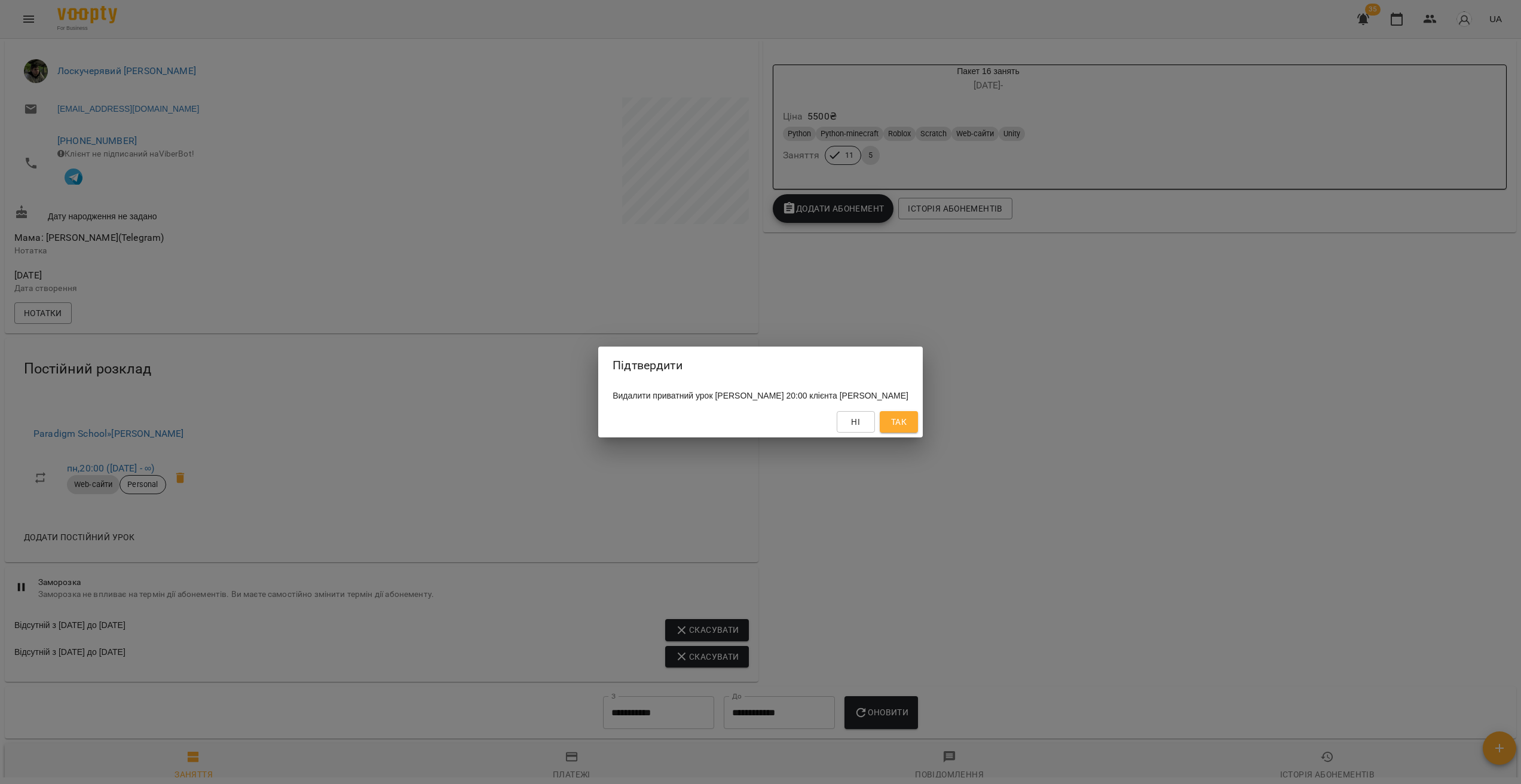
click at [907, 429] on span "Так" at bounding box center [898, 422] width 15 height 14
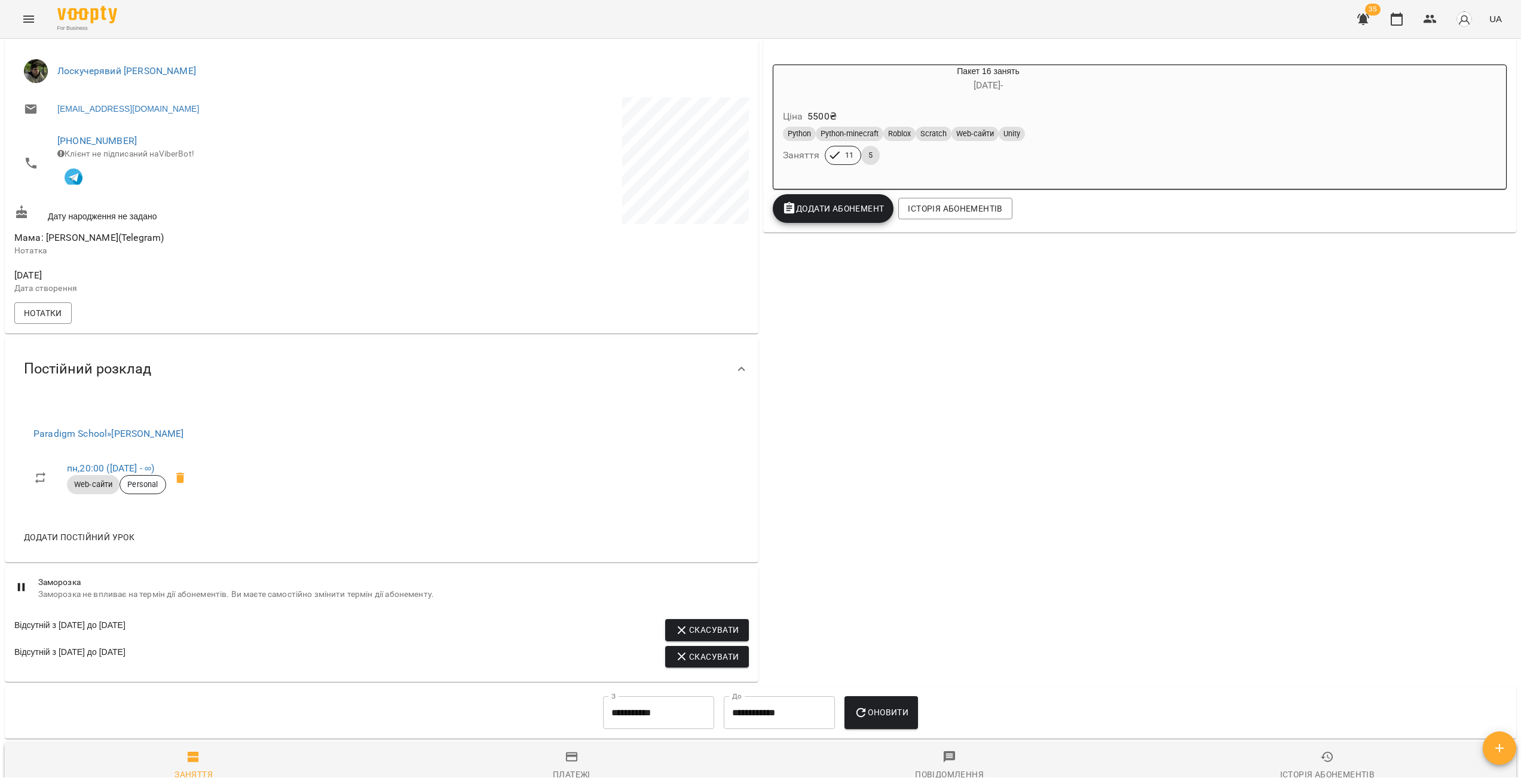
click at [81, 542] on span "Додати постійний урок" at bounding box center [79, 537] width 110 height 14
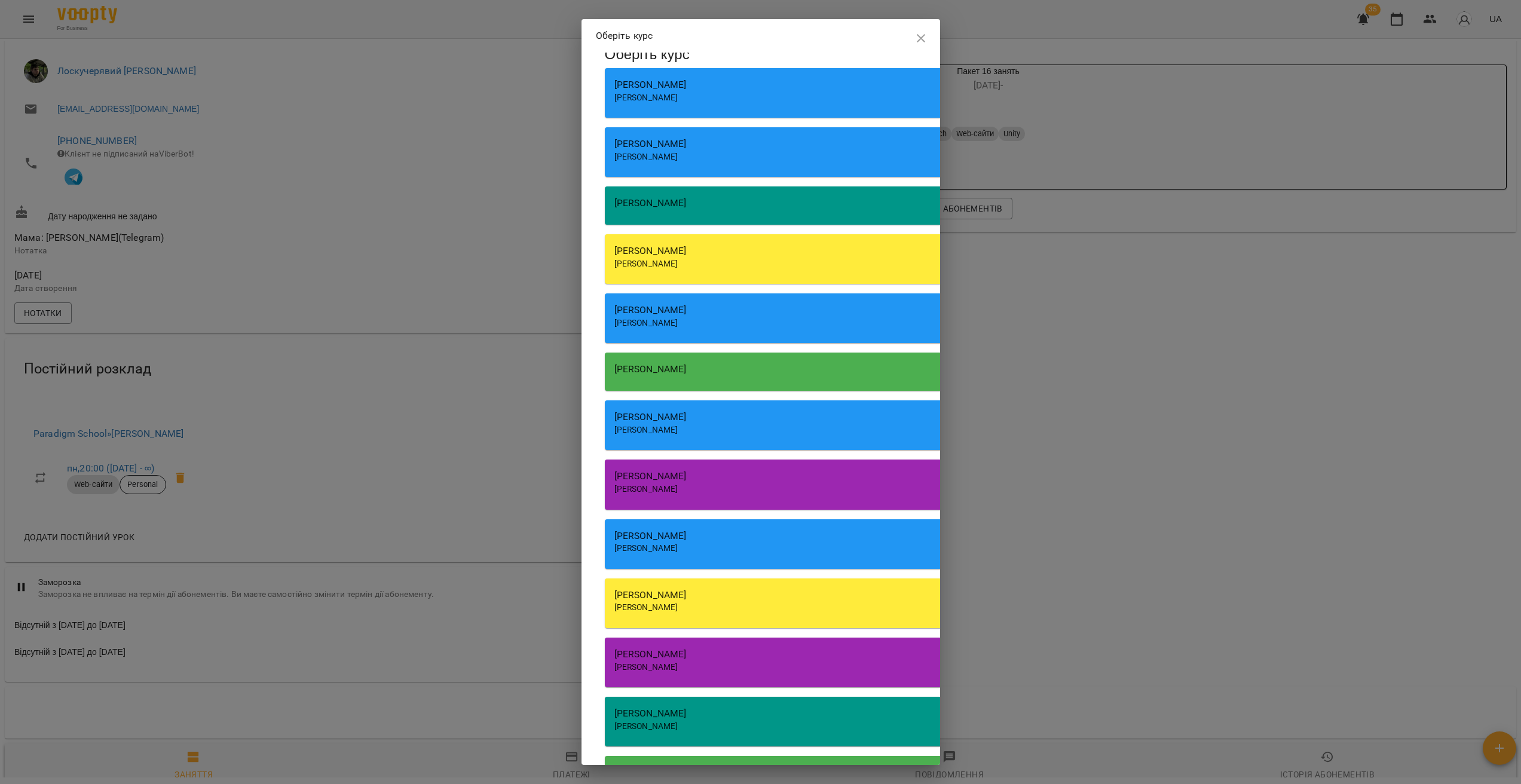
scroll to position [0, 0]
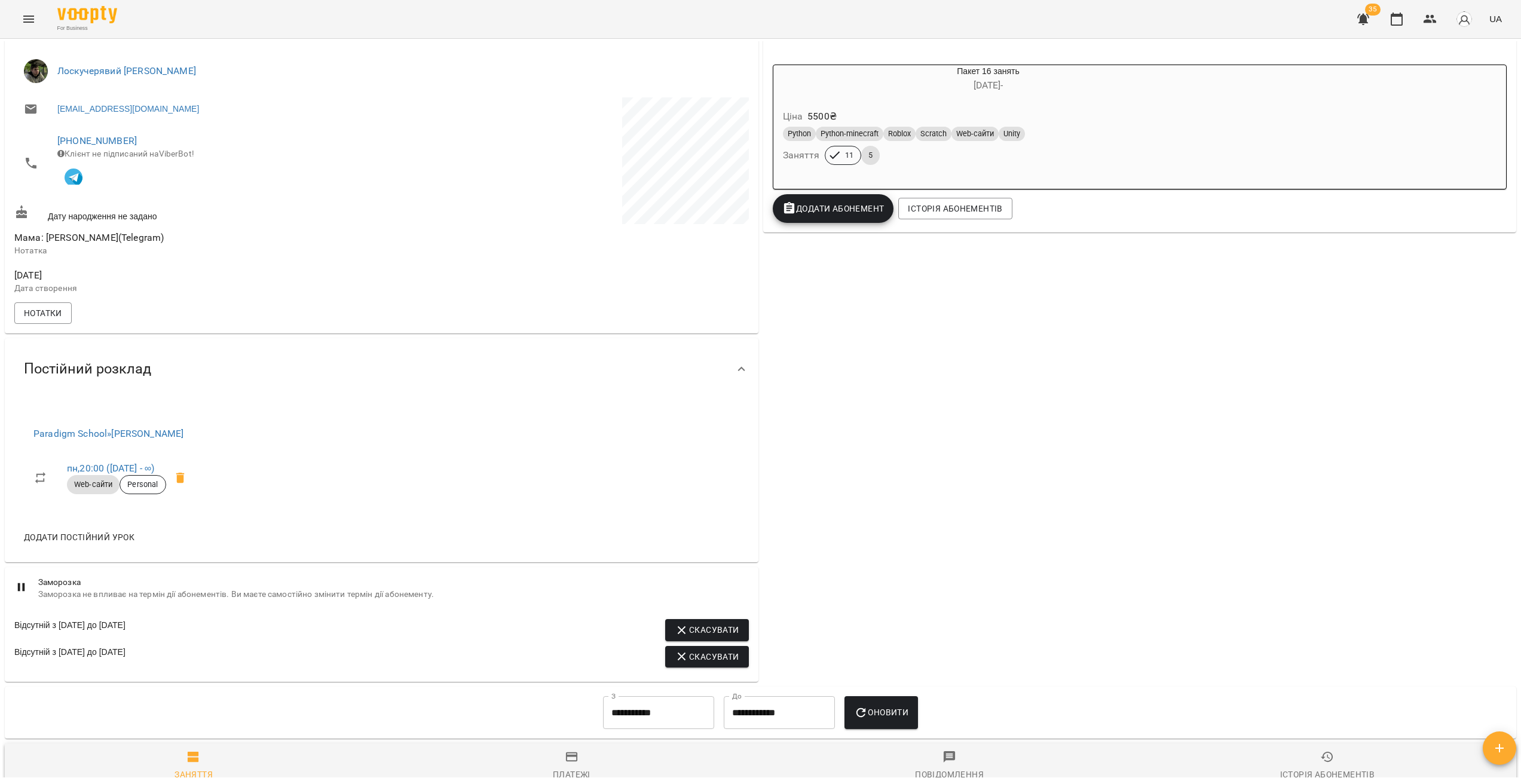
click at [112, 538] on span "Додати постійний урок" at bounding box center [79, 537] width 110 height 14
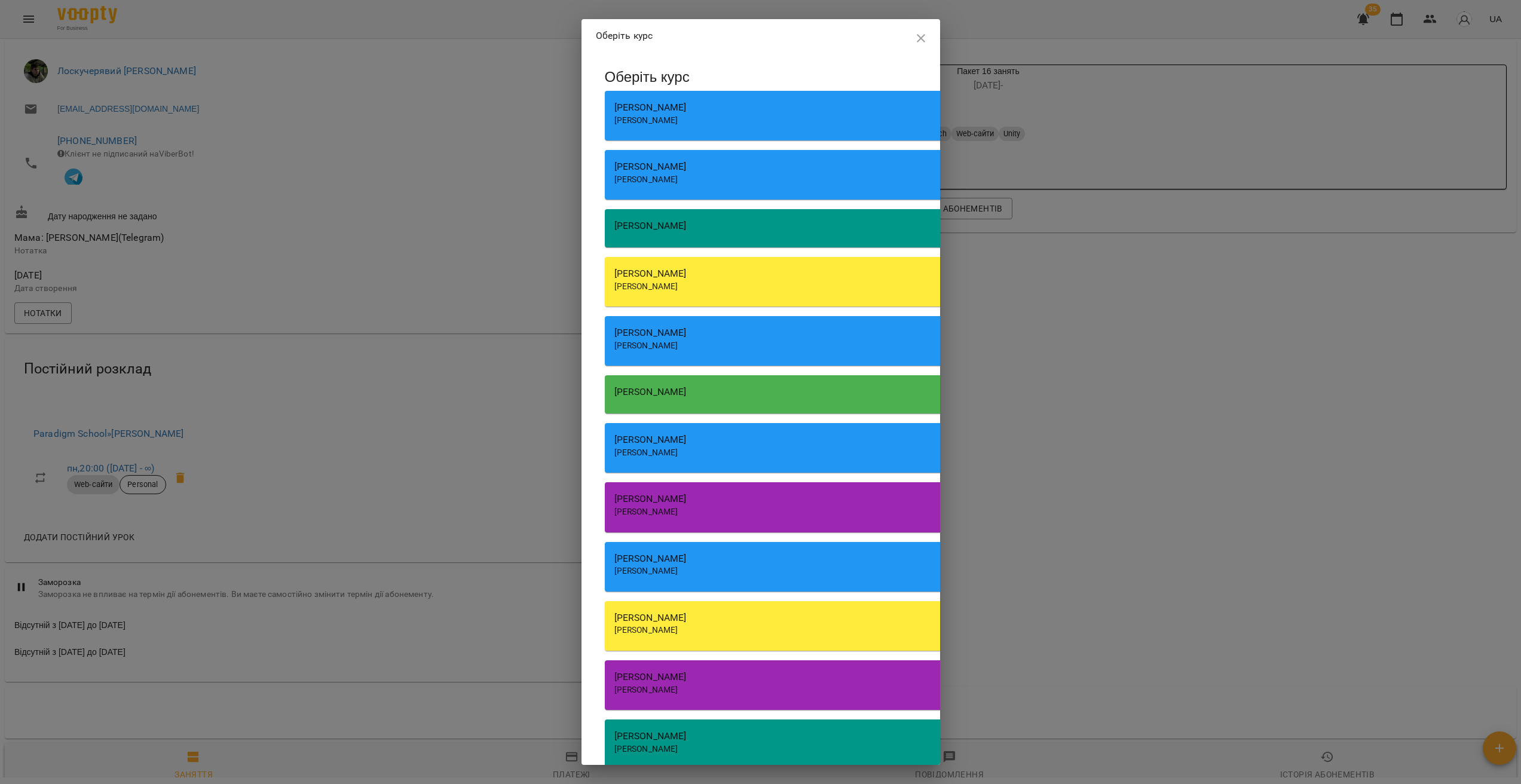
scroll to position [292, 0]
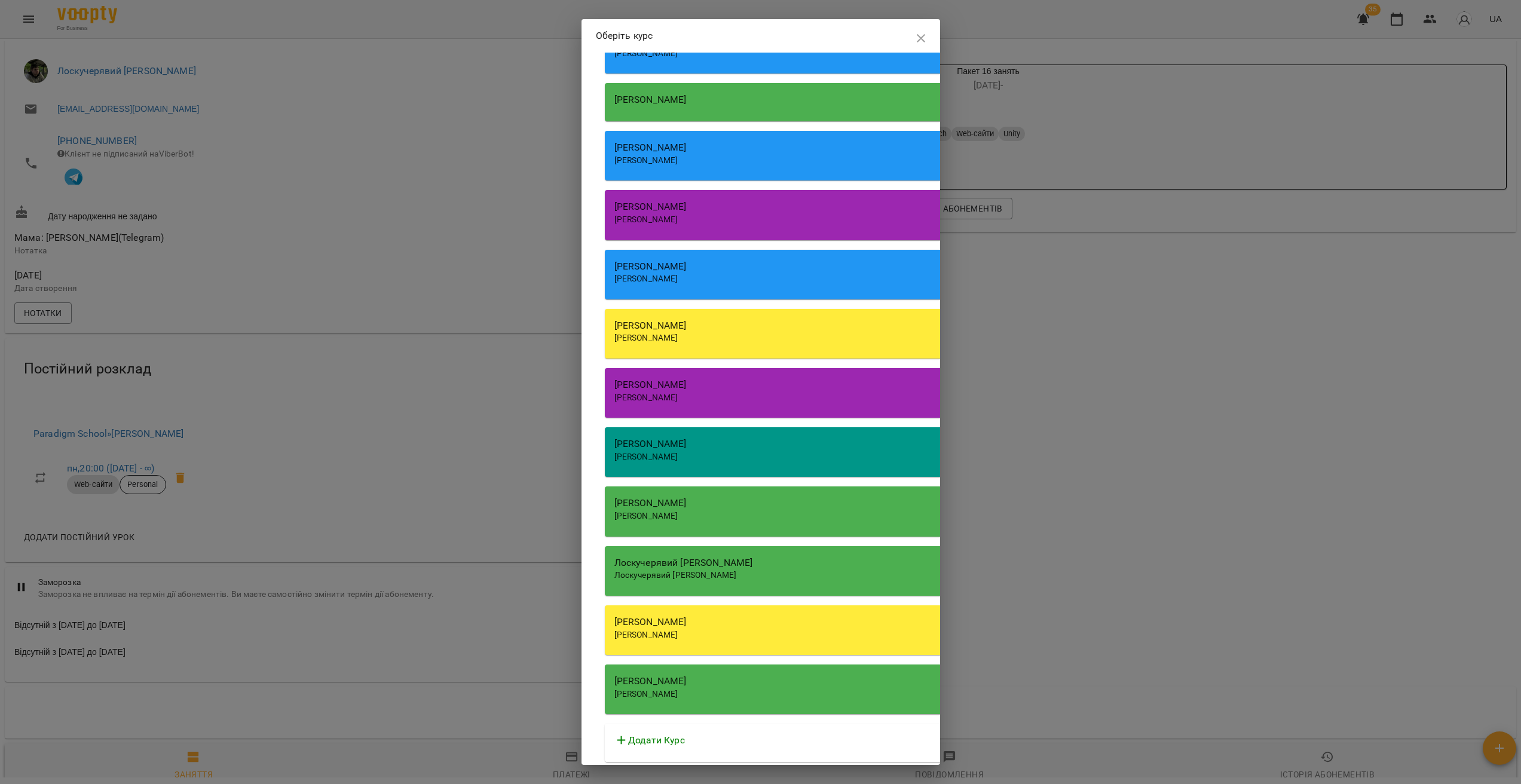
click at [734, 574] on span "Лоскучерявий [PERSON_NAME]" at bounding box center [676, 575] width 123 height 10
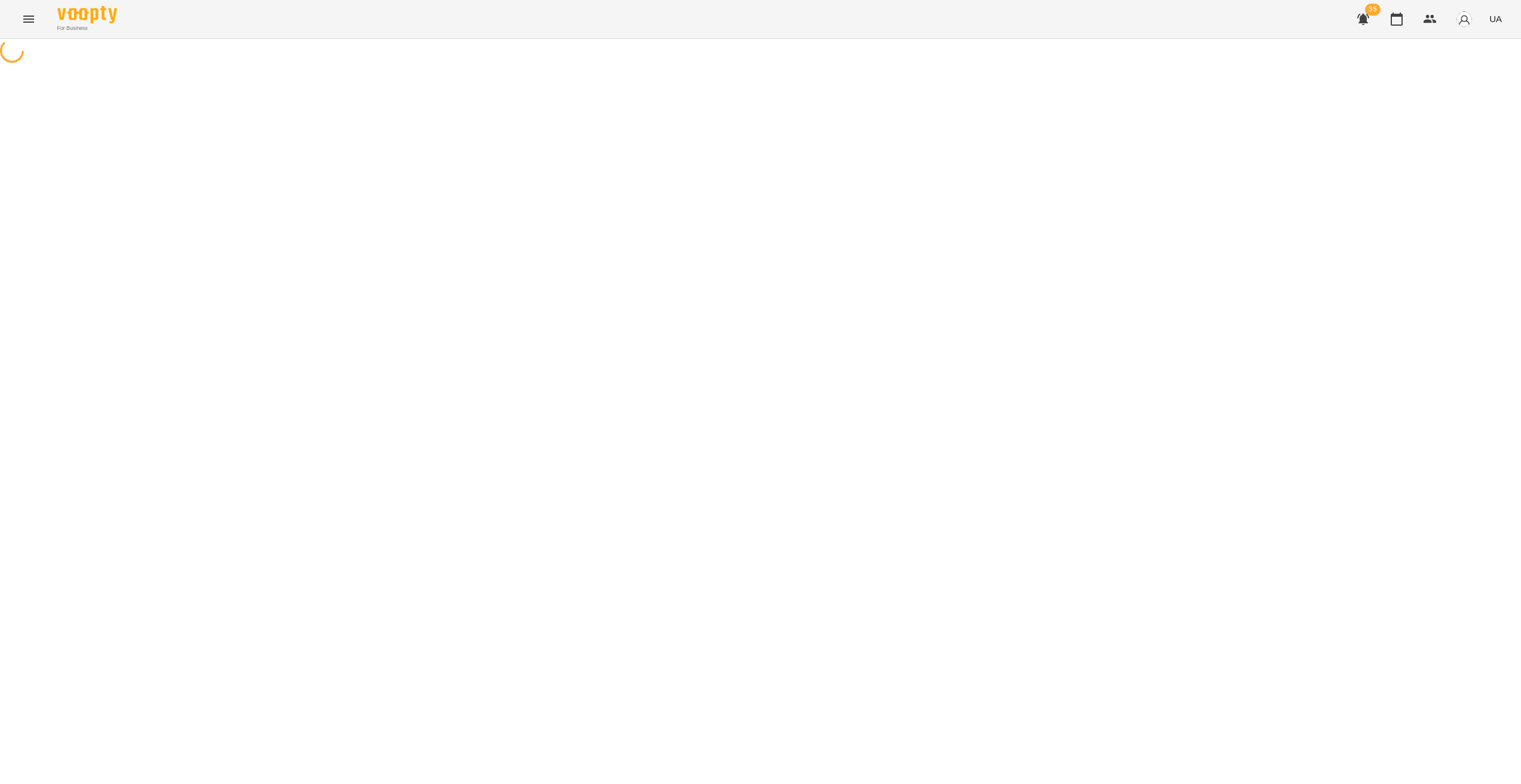
select select "*********"
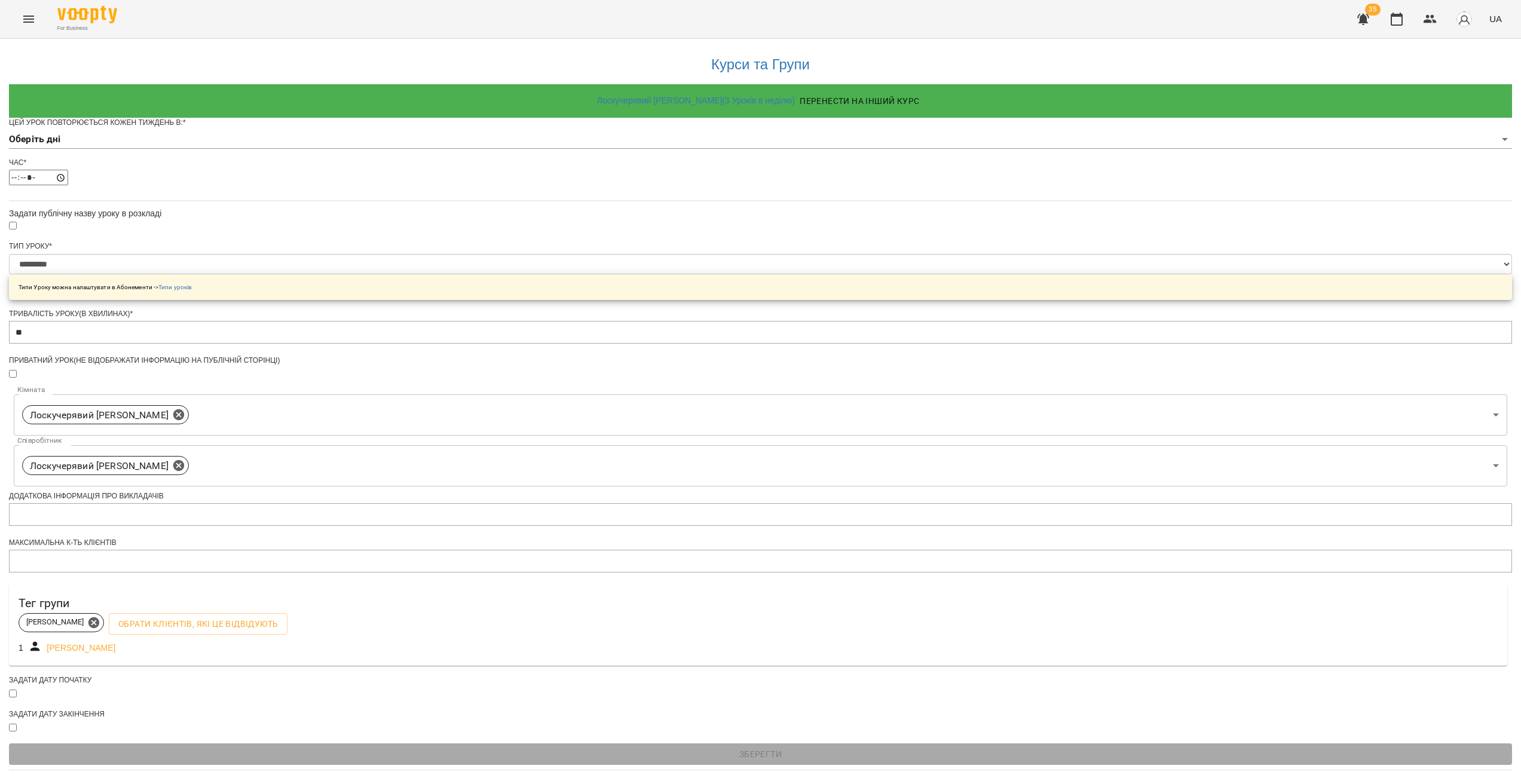
click at [672, 166] on body "**********" at bounding box center [760, 385] width 1521 height 771
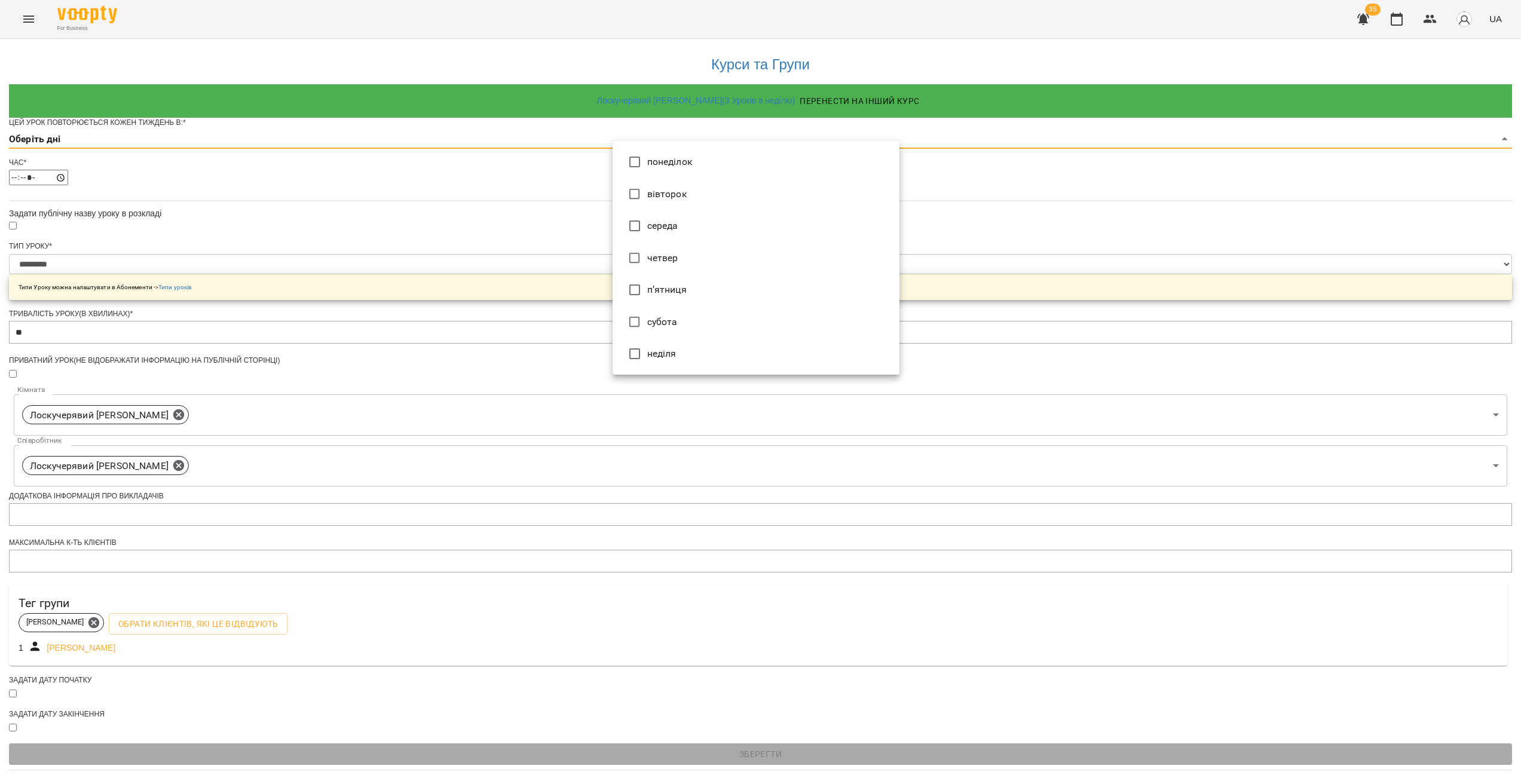
type input "*"
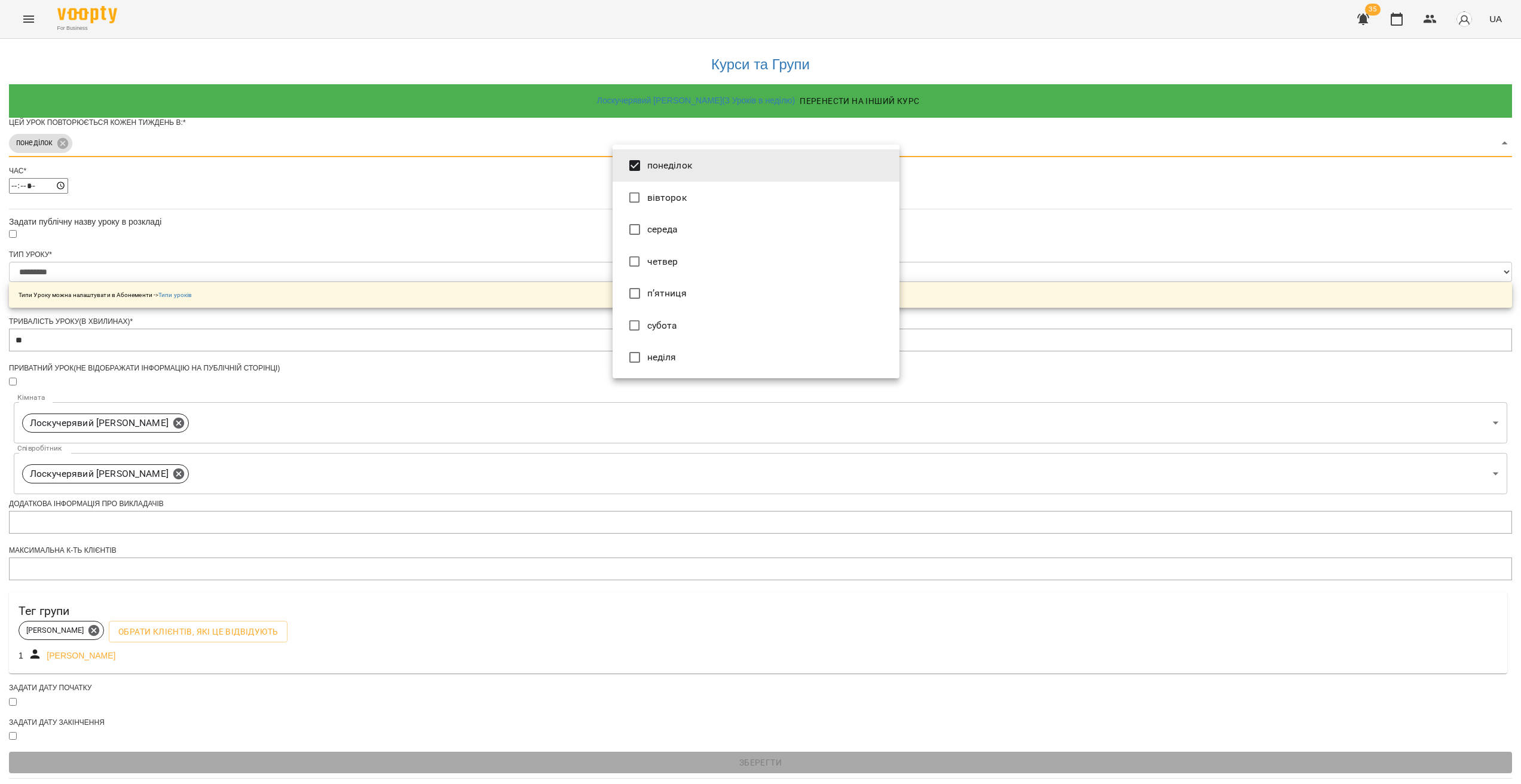
click at [575, 217] on div at bounding box center [760, 392] width 1521 height 784
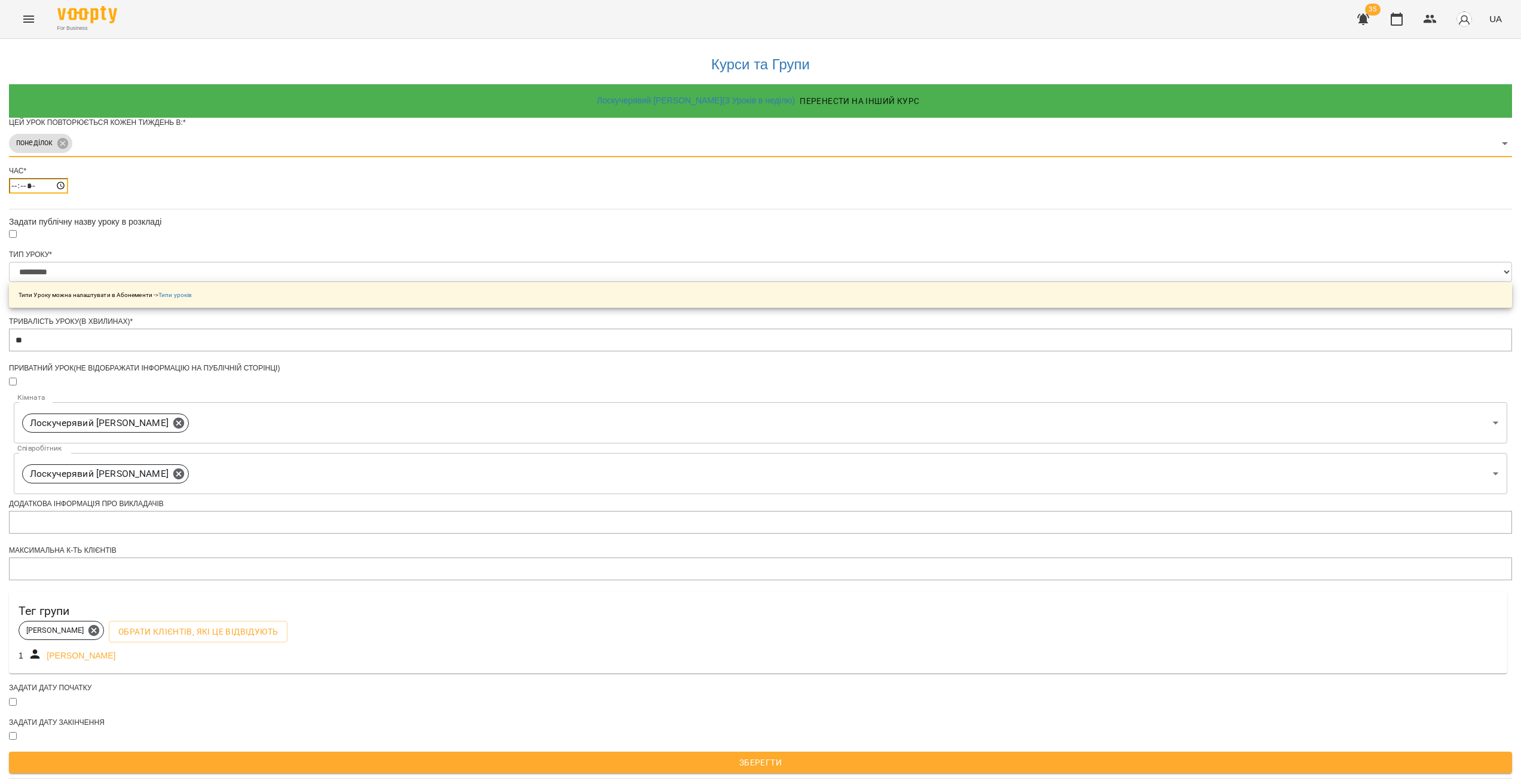
click at [68, 193] on input "*****" at bounding box center [38, 185] width 59 height 15
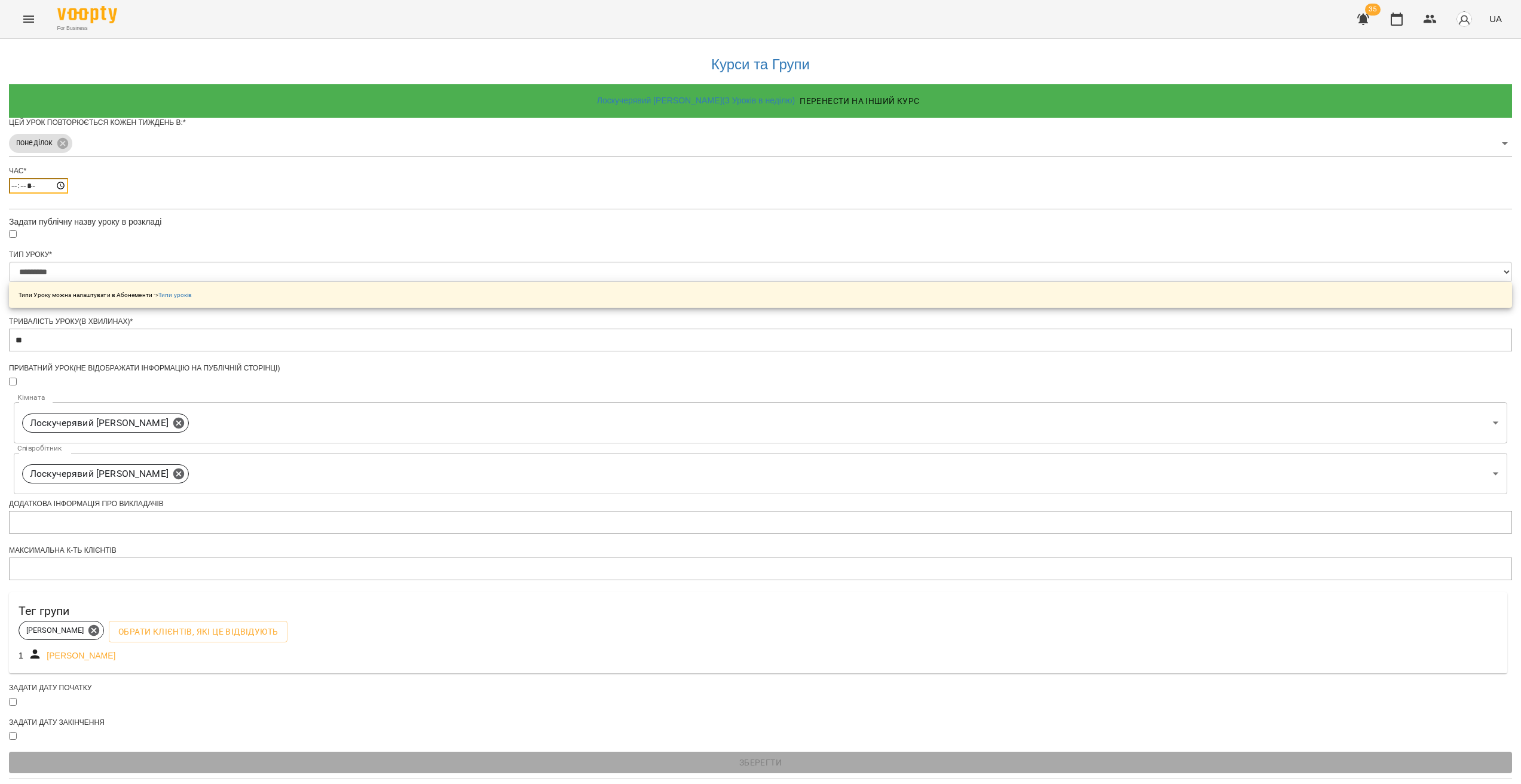
type input "*****"
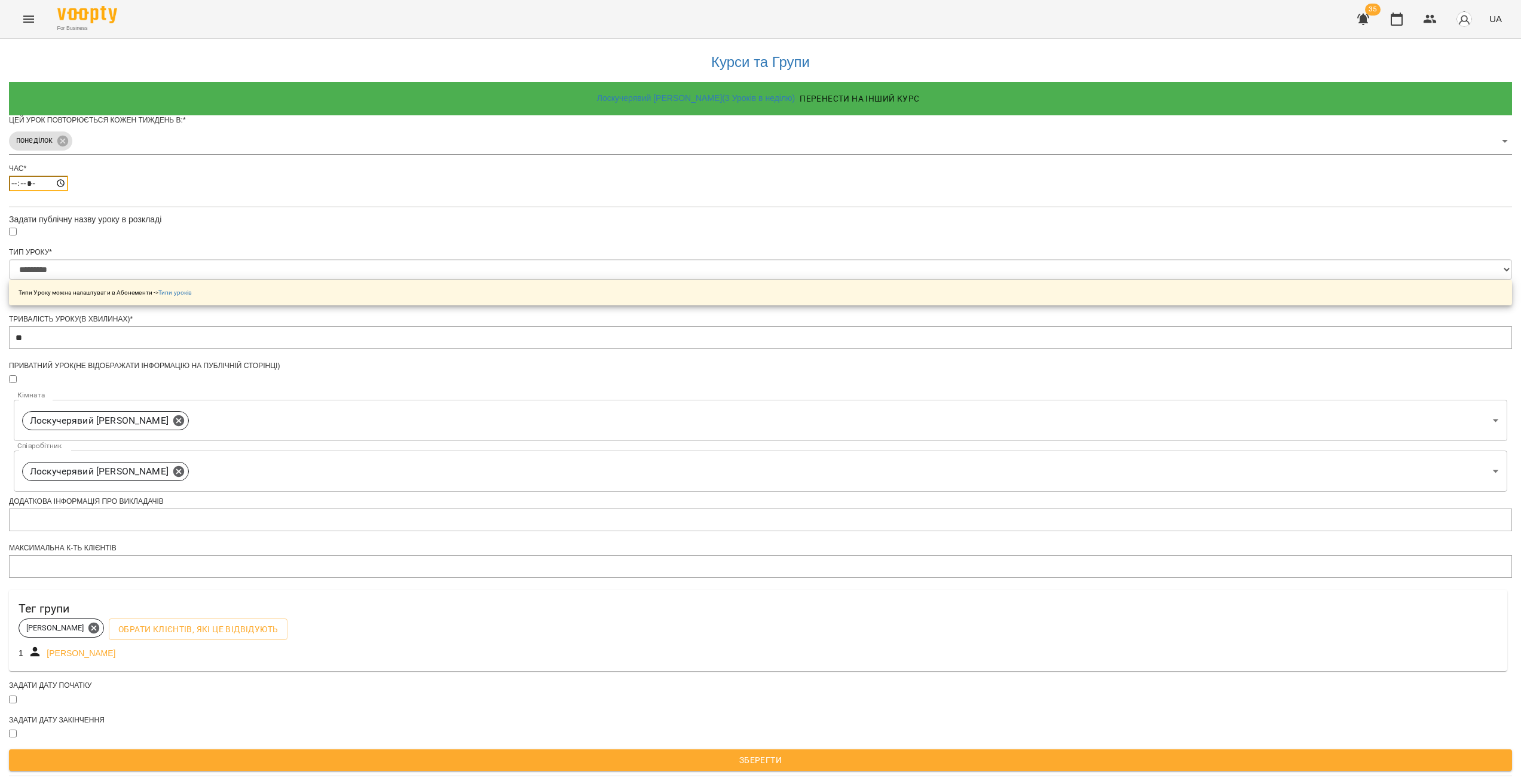
scroll to position [57, 0]
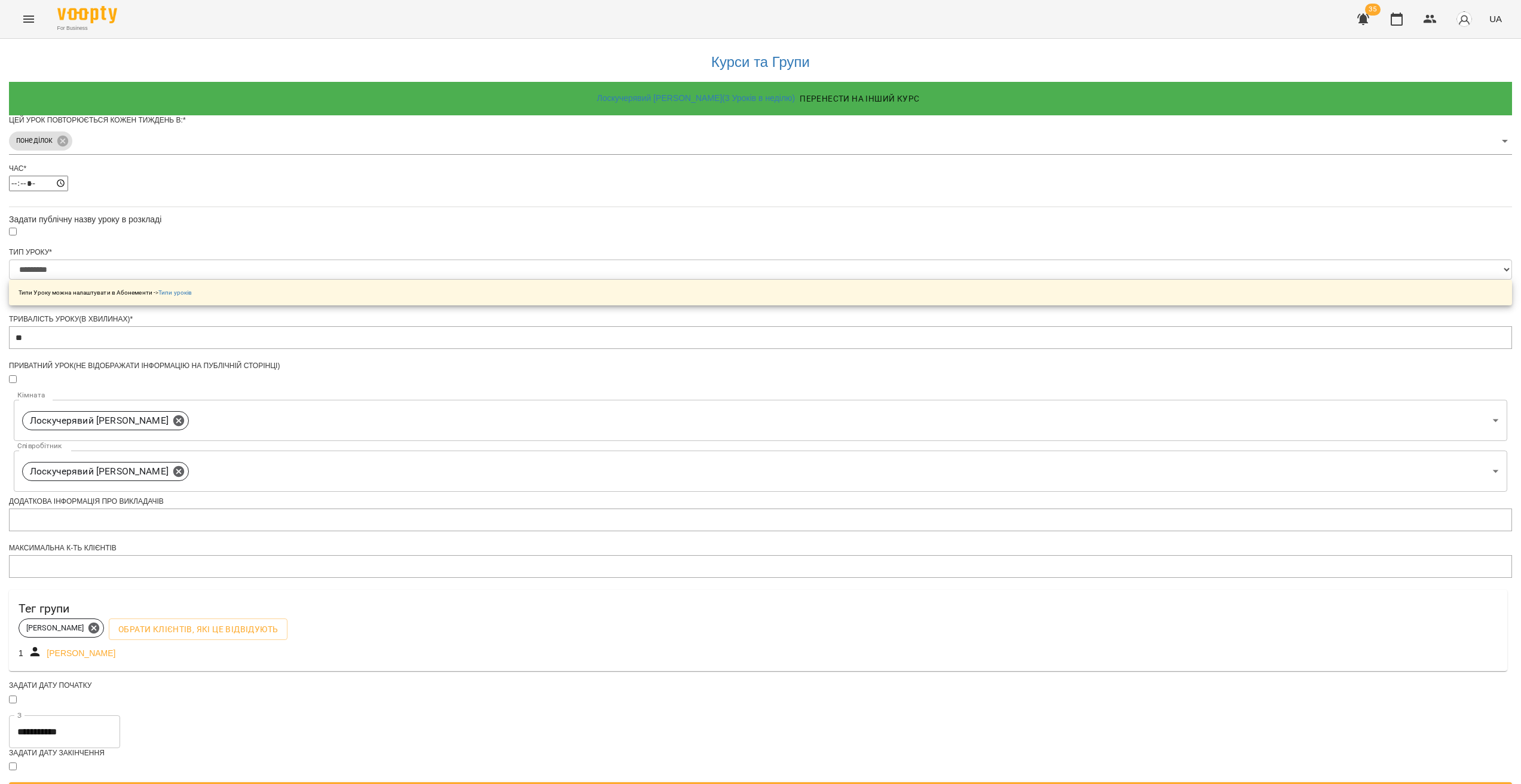
click at [120, 715] on input "**********" at bounding box center [64, 732] width 111 height 34
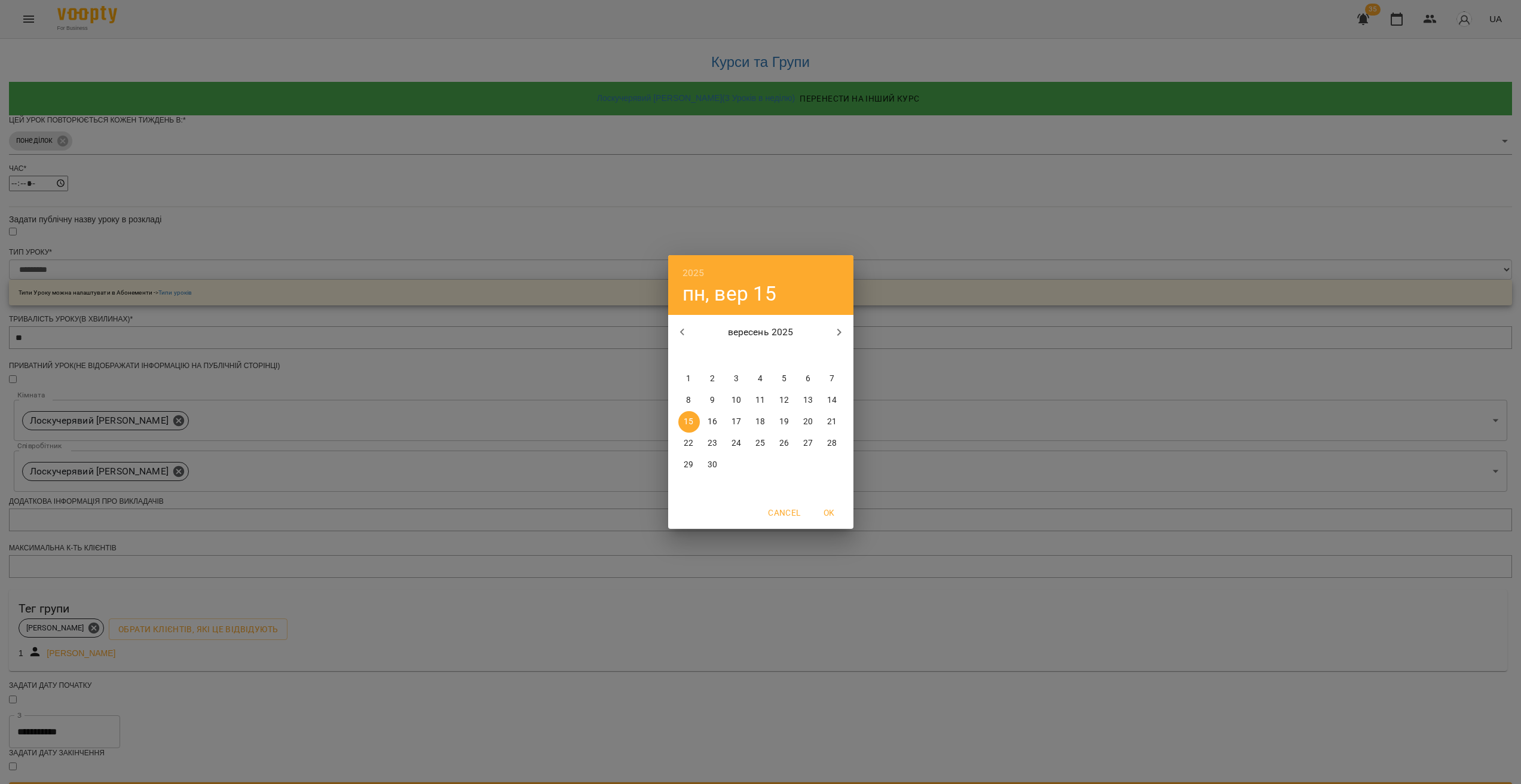
click at [842, 395] on span "14" at bounding box center [832, 400] width 21 height 12
type input "**********"
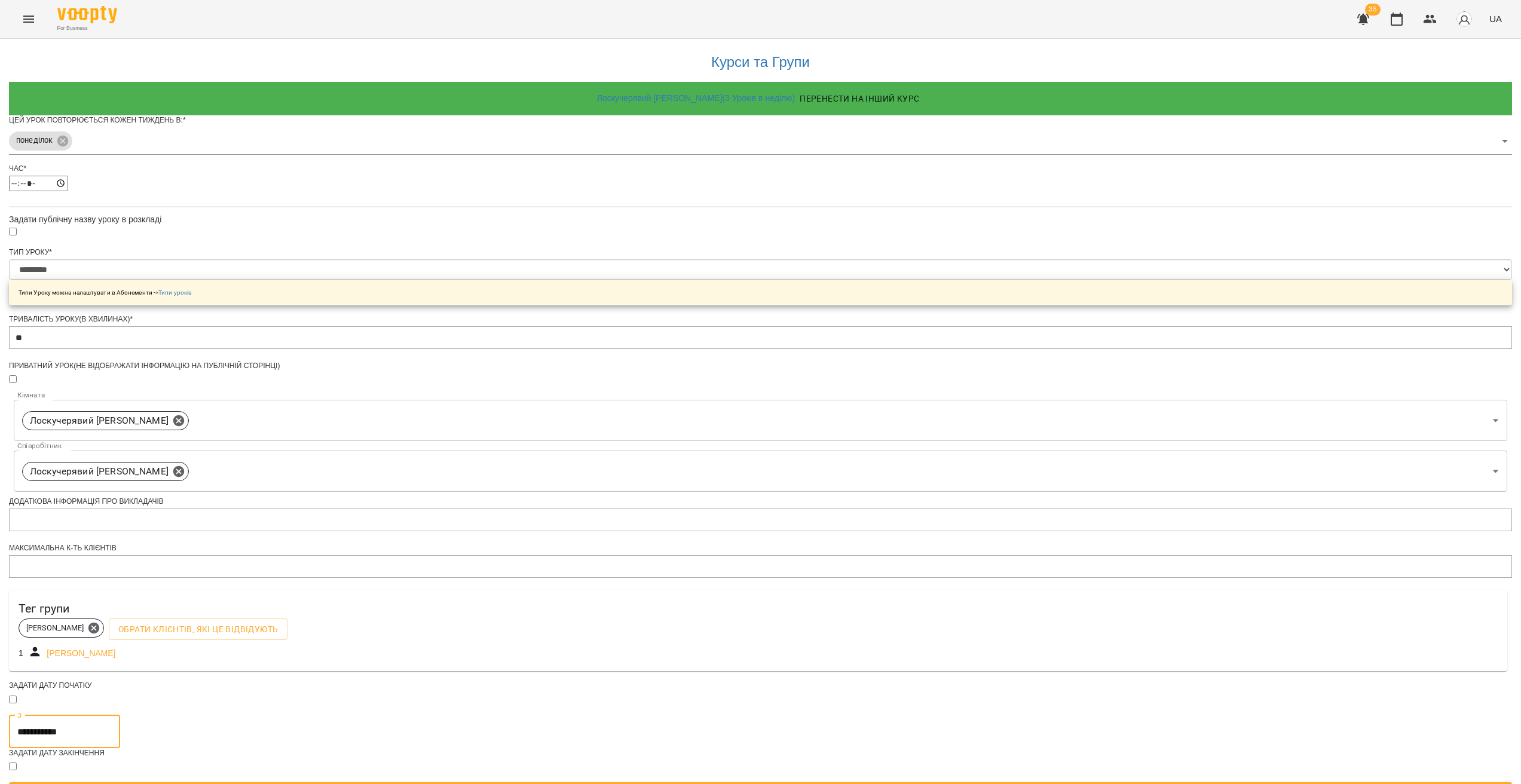
scroll to position [91, 0]
click at [809, 780] on div "Зберегти" at bounding box center [760, 793] width 1509 height 27
click at [802, 783] on span "Зберегти" at bounding box center [761, 793] width 1484 height 14
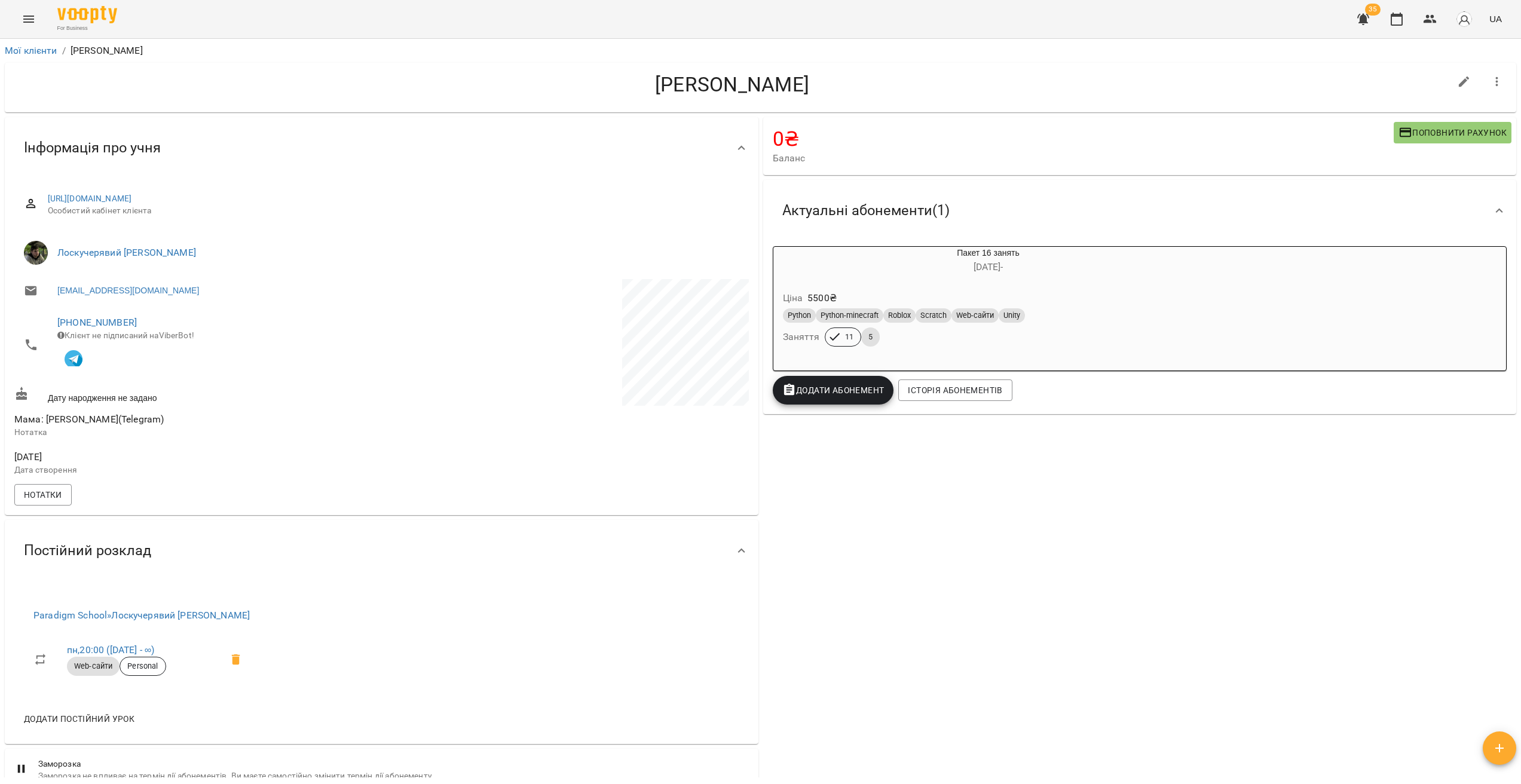
drag, startPoint x: 282, startPoint y: 622, endPoint x: 13, endPoint y: 625, distance: 269.0
click at [13, 625] on div "Paradigm School » Лоскучерявий Дмитро Віталійович пн , 20:00 (14 вер - ∞) Web-с…" at bounding box center [381, 663] width 754 height 162
click at [397, 600] on div "Paradigm School » Лоскучерявий Дмитро Віталійович пн , 20:00 (14 вер - ∞) Web-с…" at bounding box center [381, 663] width 754 height 162
drag, startPoint x: 337, startPoint y: 631, endPoint x: 26, endPoint y: 616, distance: 311.4
click at [26, 616] on div "Paradigm School » Лоскучерявий Дмитро Віталійович пн , 20:00 (14 вер - ∞) Web-с…" at bounding box center [381, 663] width 754 height 162
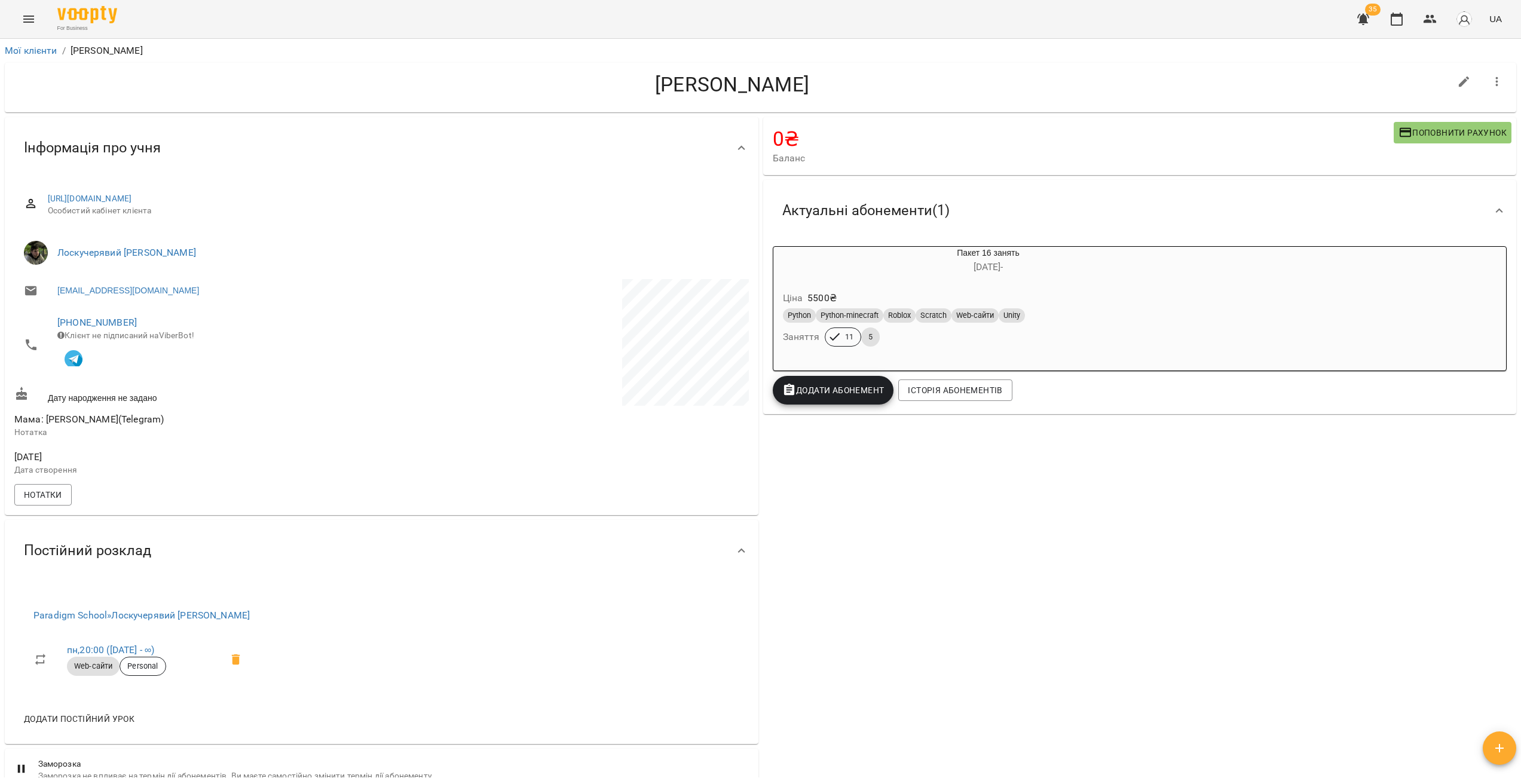
click at [257, 569] on div "Постійний розклад" at bounding box center [371, 551] width 713 height 37
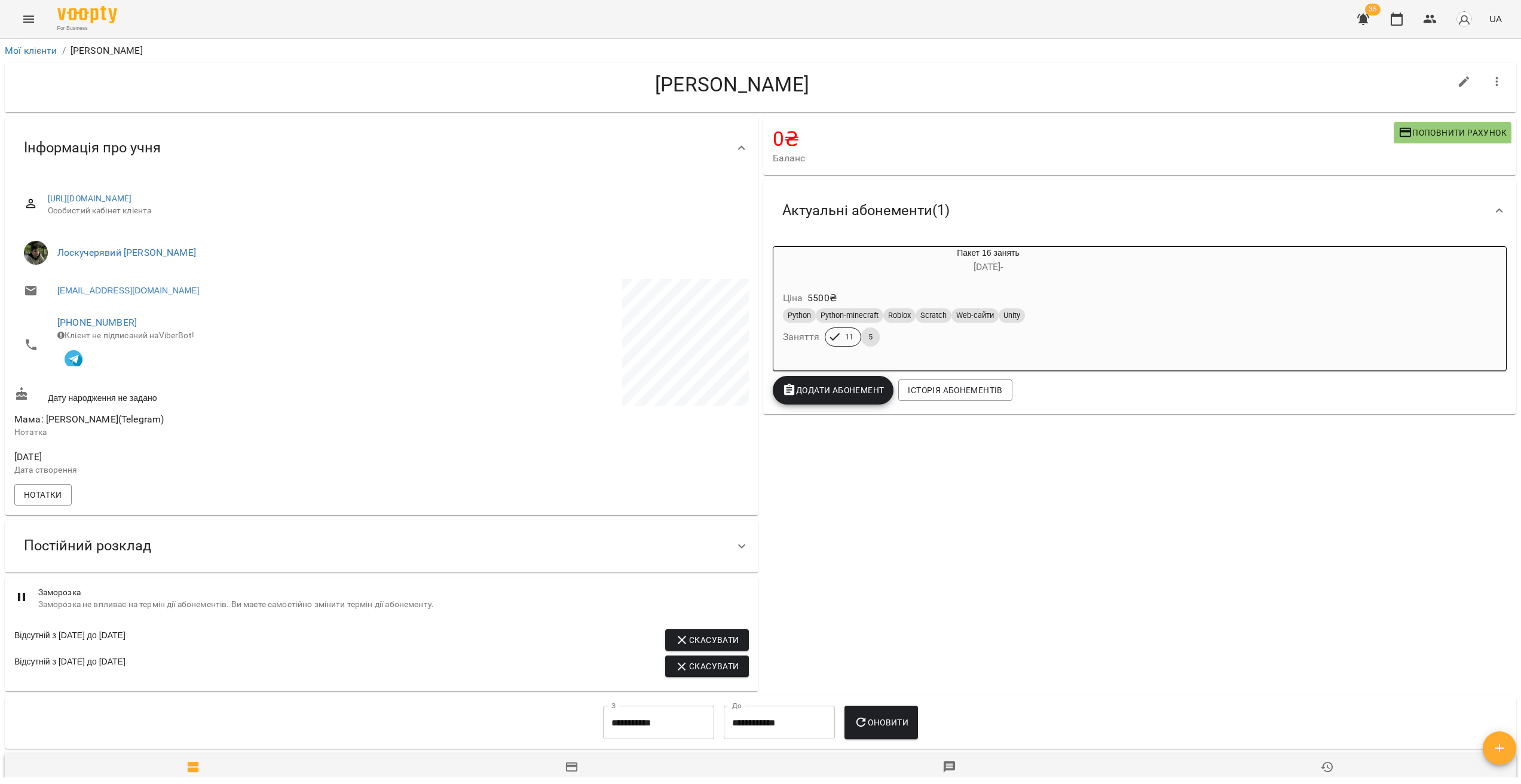
click at [336, 543] on div "Постійний розклад" at bounding box center [371, 546] width 713 height 37
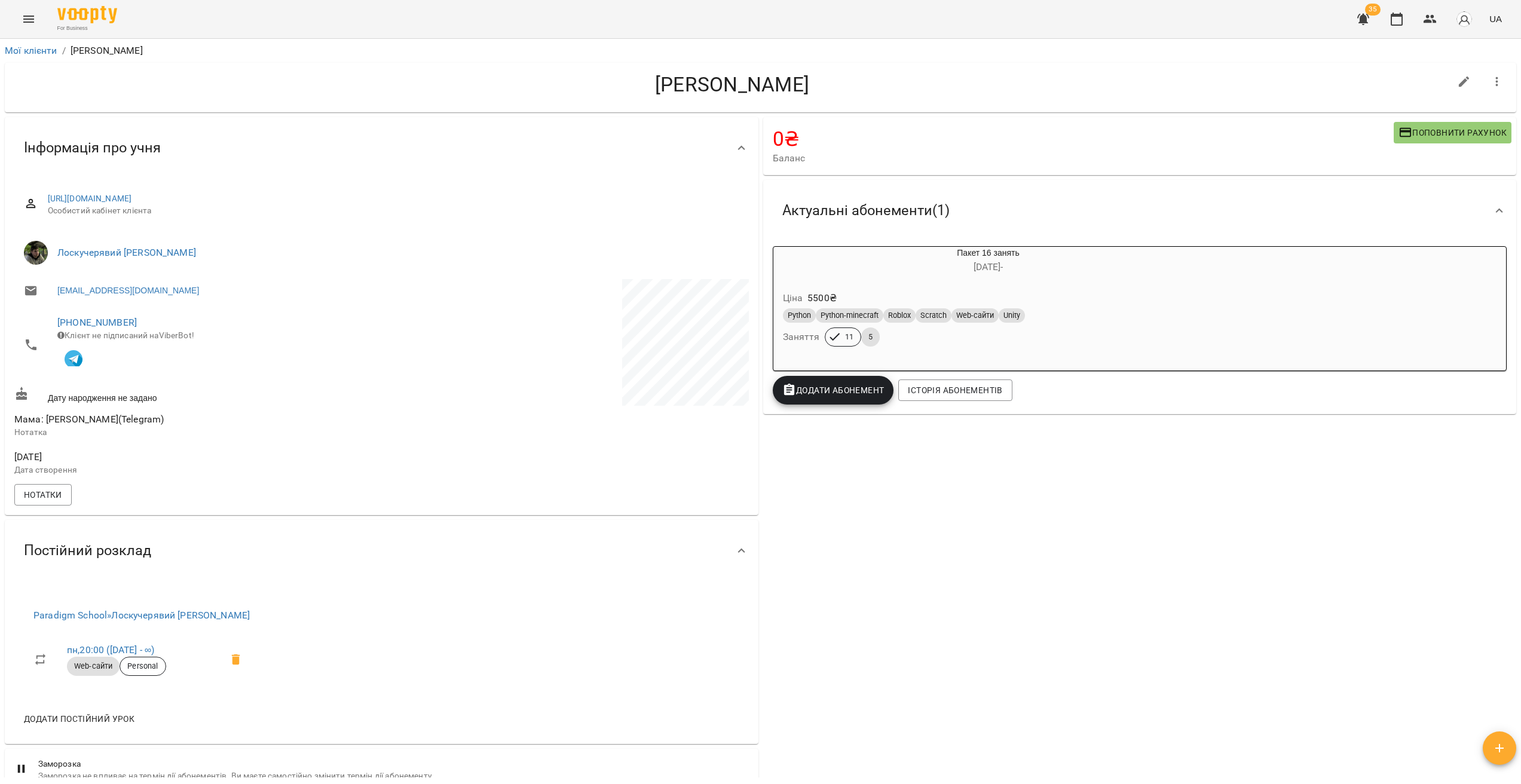
click at [377, 634] on div "Paradigm School » Лоскучерявий Дмитро Віталійович пн , 20:00 (14 вер - ∞) Web-с…" at bounding box center [381, 663] width 754 height 162
click at [985, 607] on div "0 ₴ Баланс Поповнити рахунок Актуальні абонементи ( 1 ) Пакет 16 занять 15 квіт…" at bounding box center [1140, 490] width 758 height 751
click at [734, 554] on icon at bounding box center [741, 551] width 14 height 14
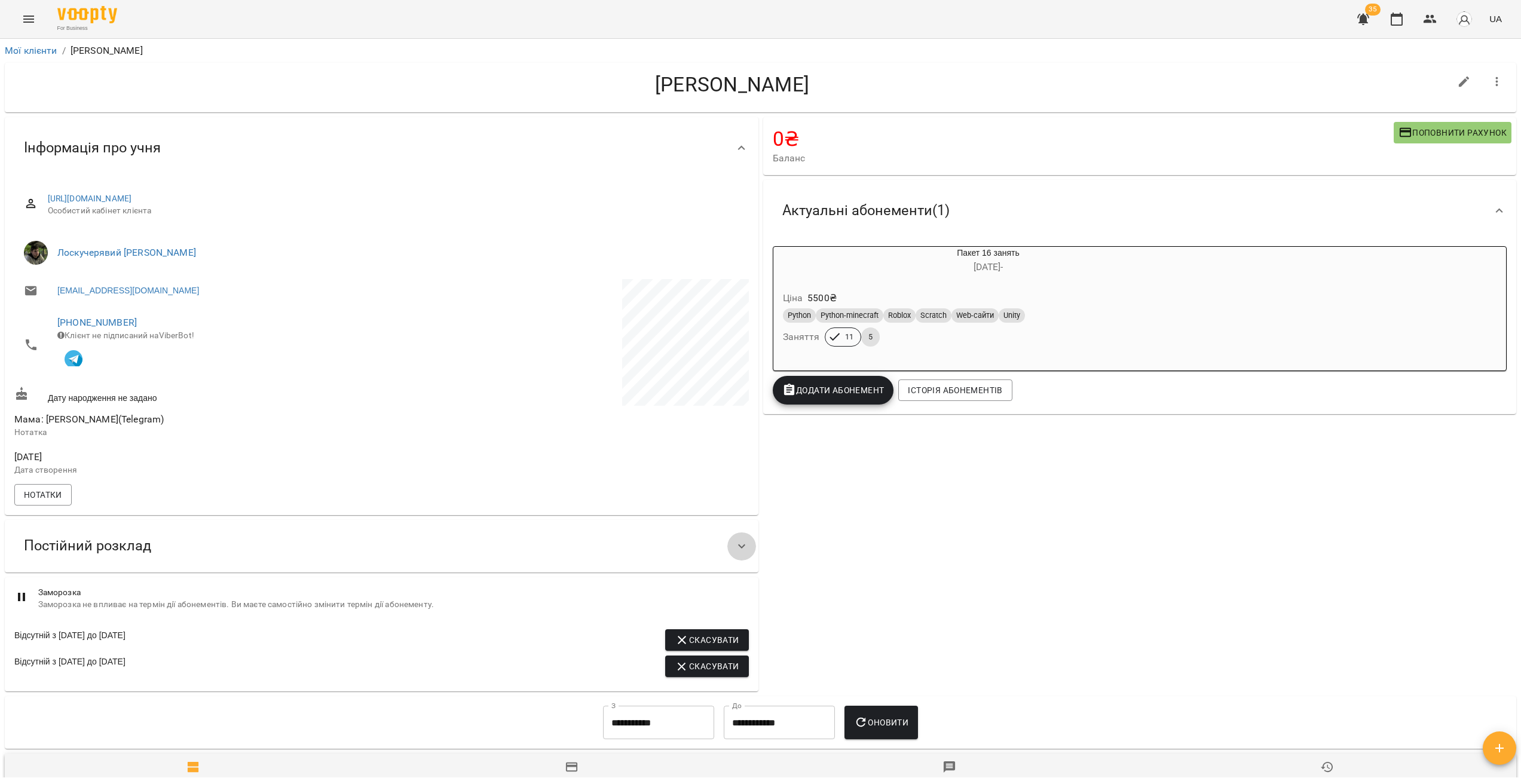
click at [734, 546] on icon at bounding box center [741, 546] width 14 height 14
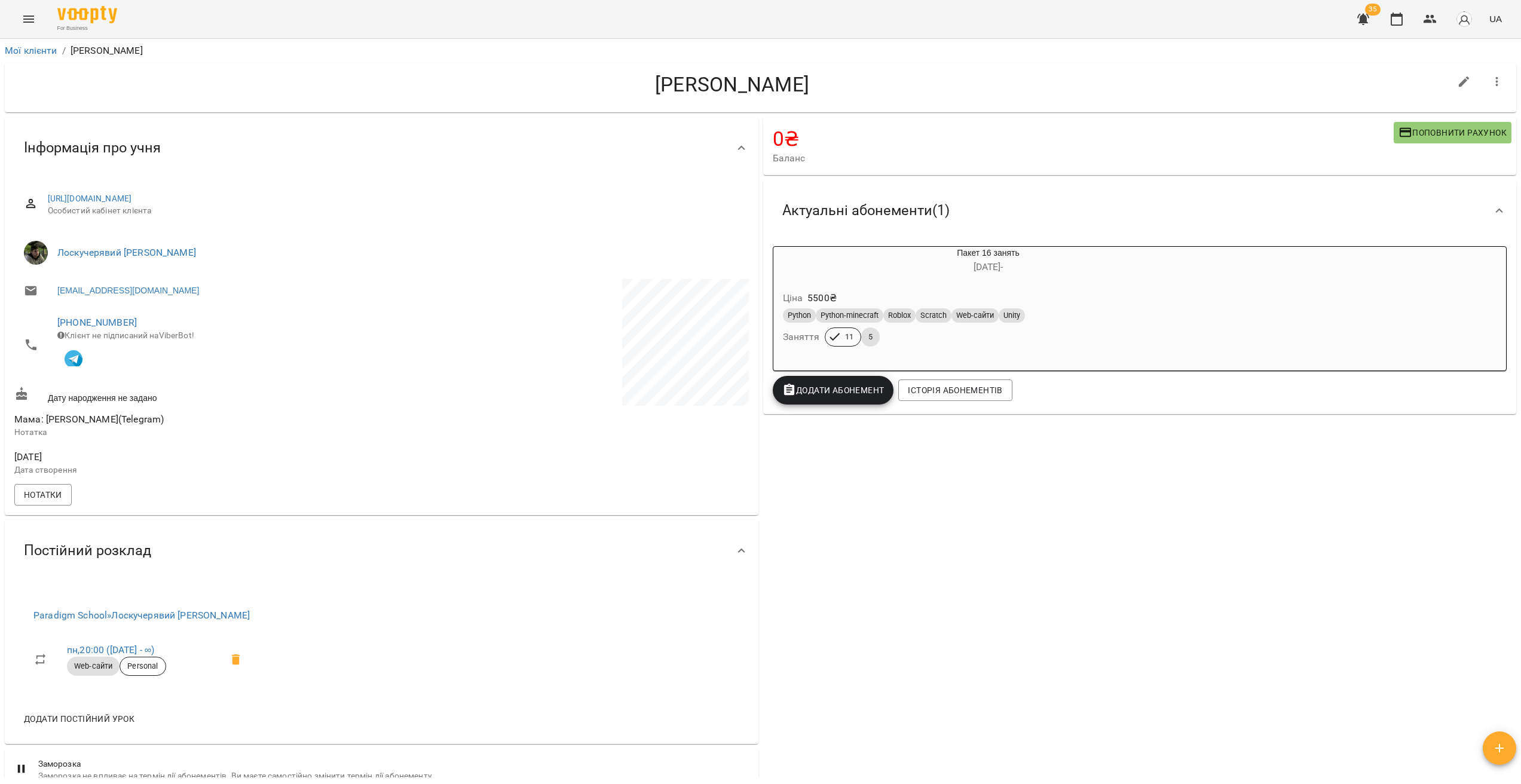
click at [739, 571] on div "Постійний розклад" at bounding box center [381, 551] width 754 height 61
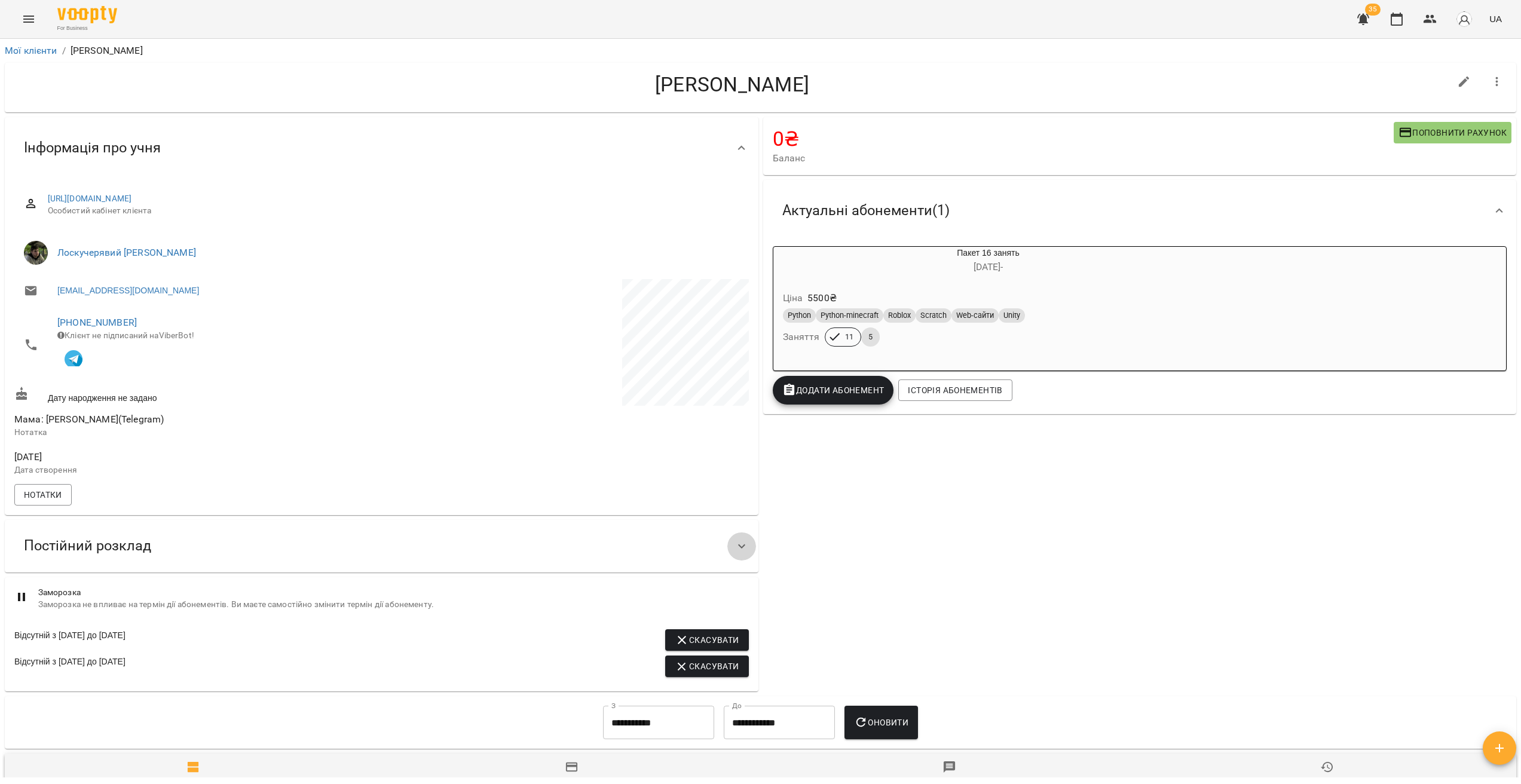
click at [737, 553] on icon at bounding box center [741, 546] width 14 height 14
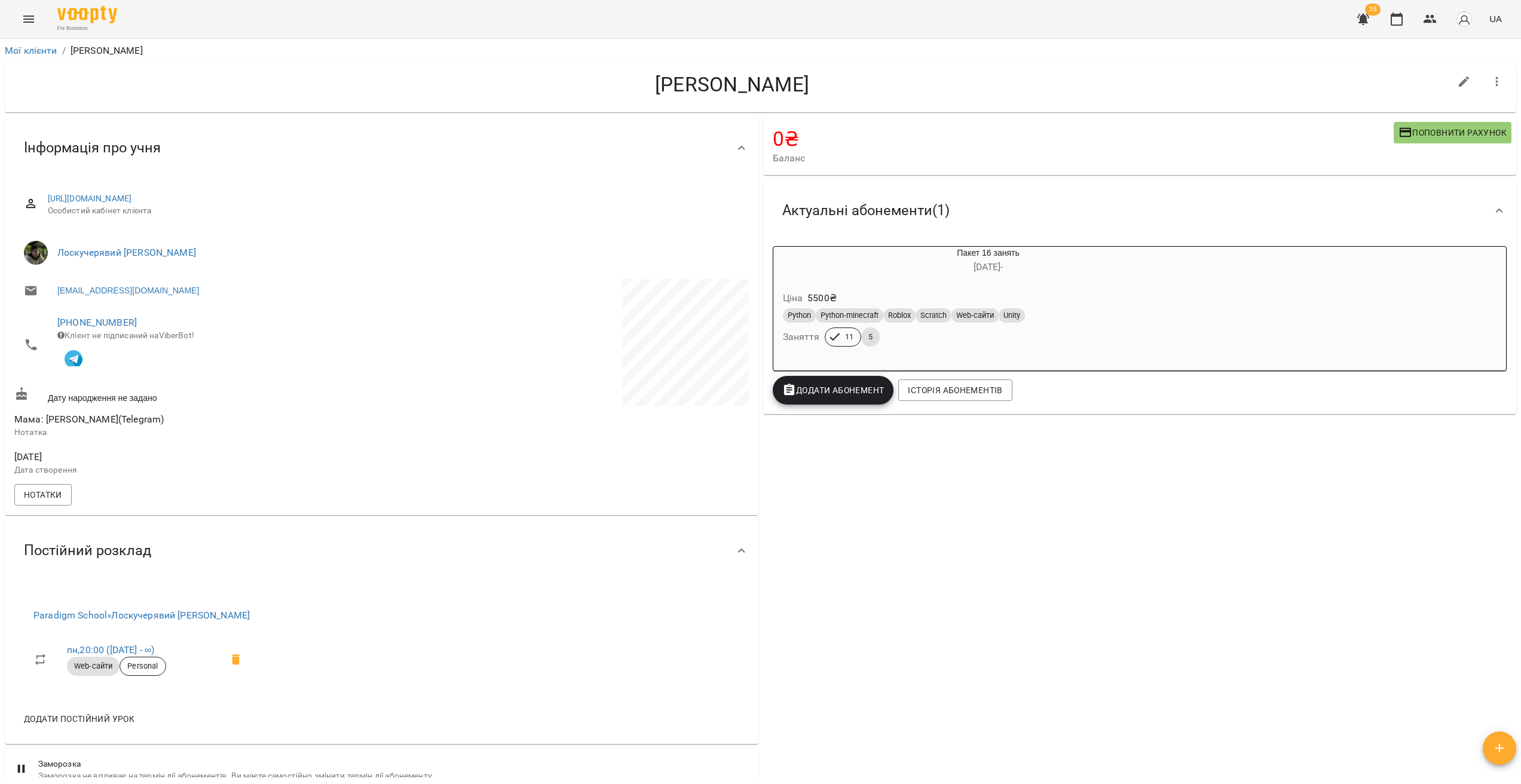
click at [37, 19] on button "Menu" at bounding box center [29, 19] width 29 height 29
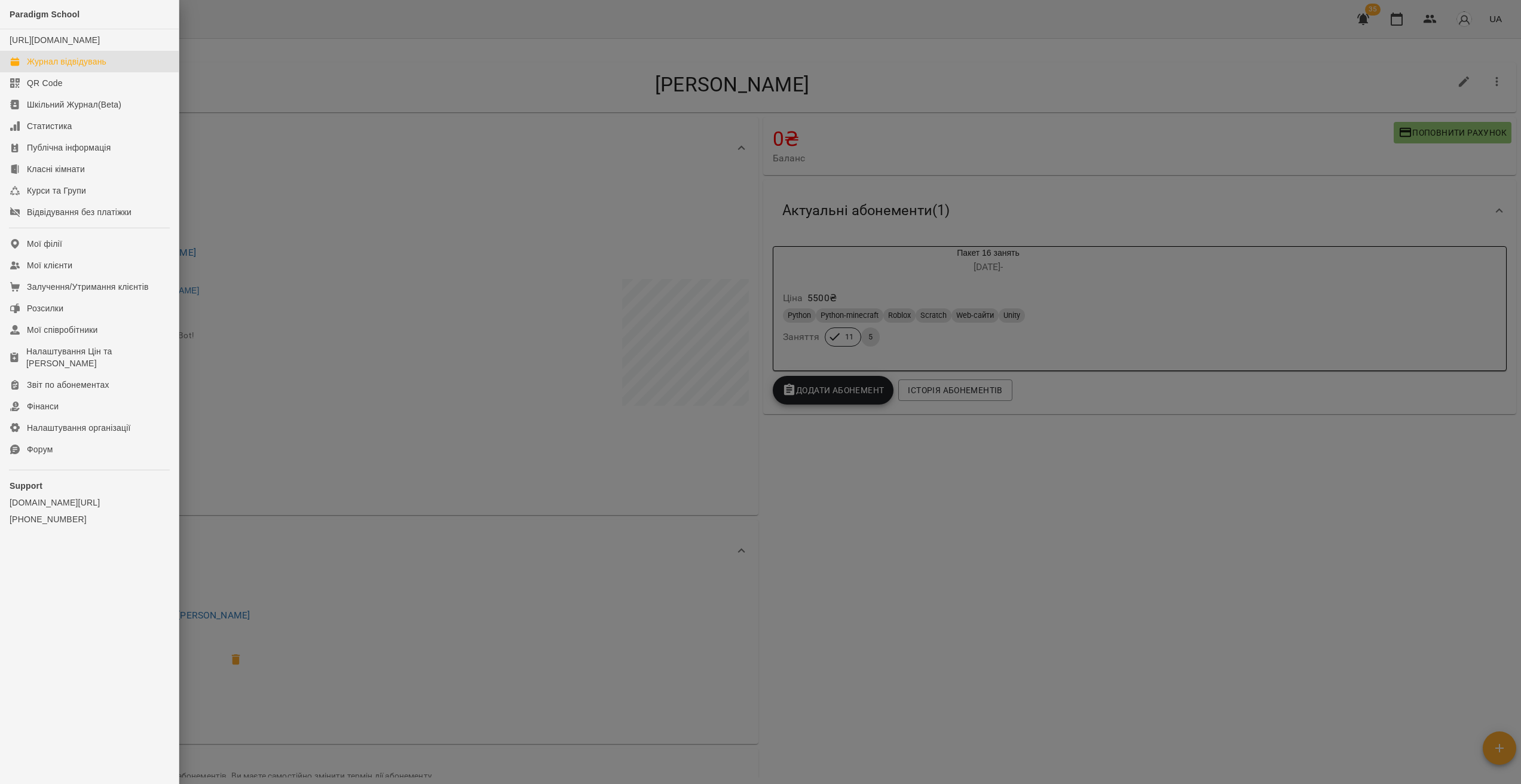
click at [59, 68] on div "Журнал відвідувань" at bounding box center [66, 61] width 79 height 12
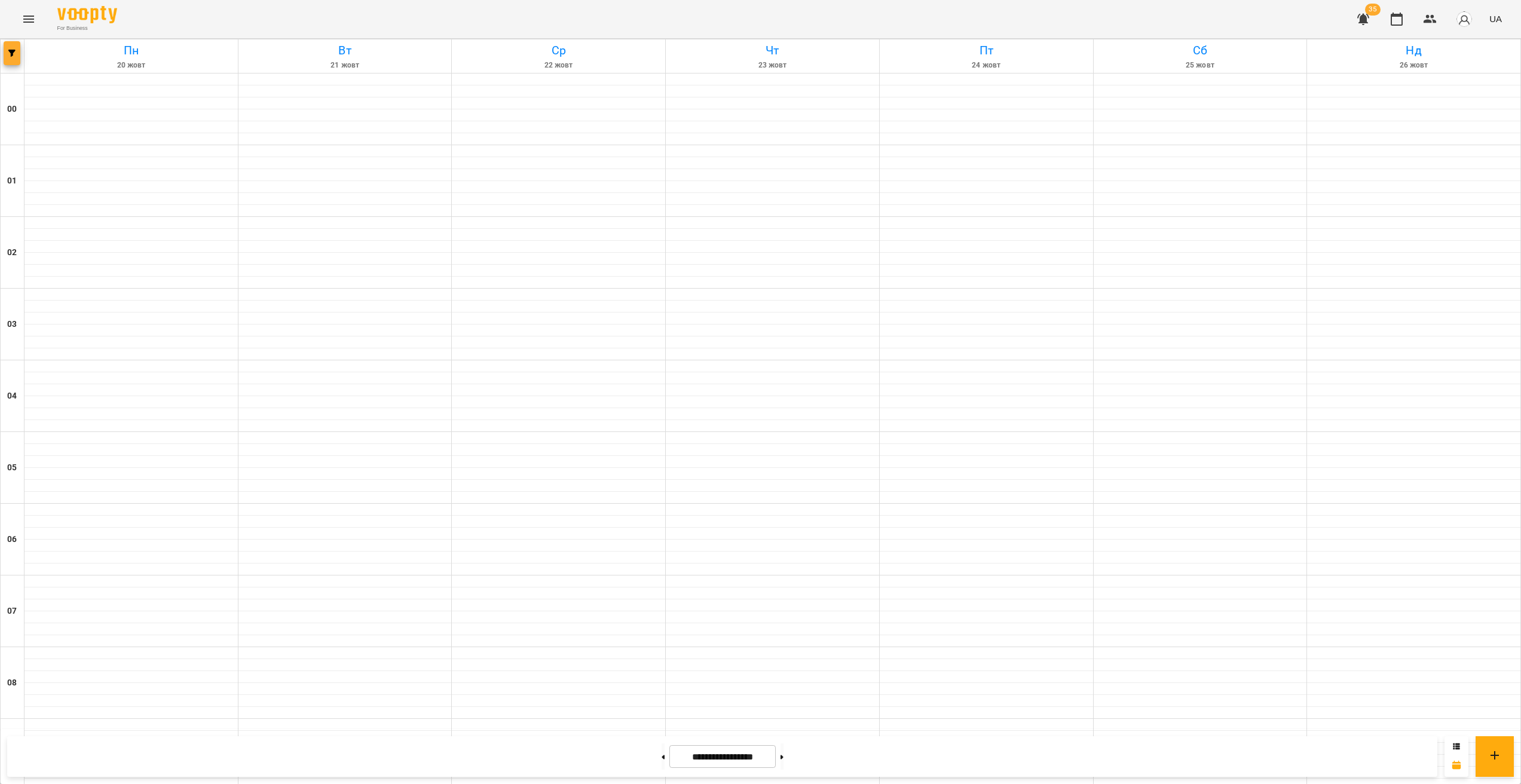
click at [15, 46] on button "button" at bounding box center [12, 53] width 17 height 24
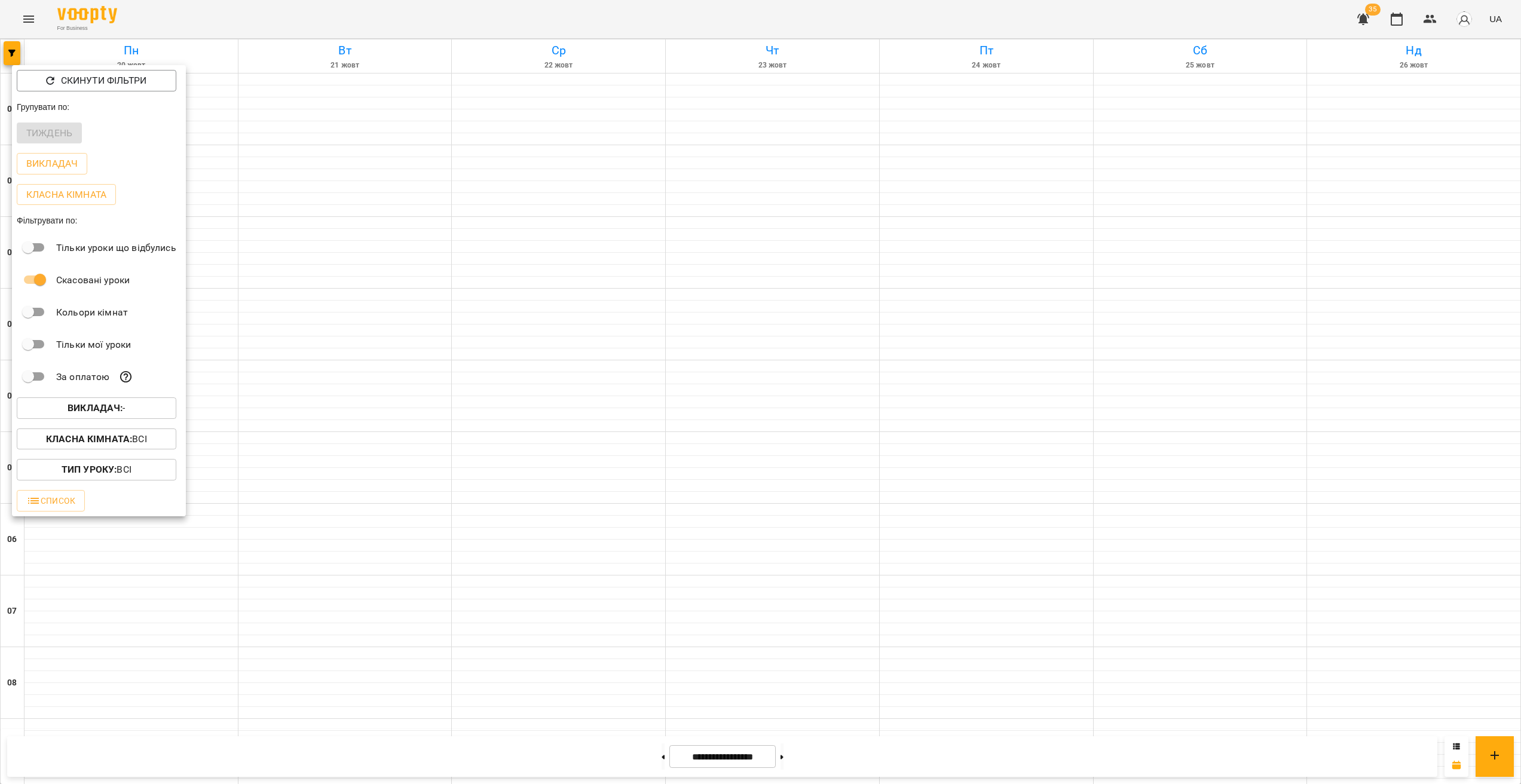
click at [128, 410] on span "Викладач : -" at bounding box center [97, 408] width 141 height 14
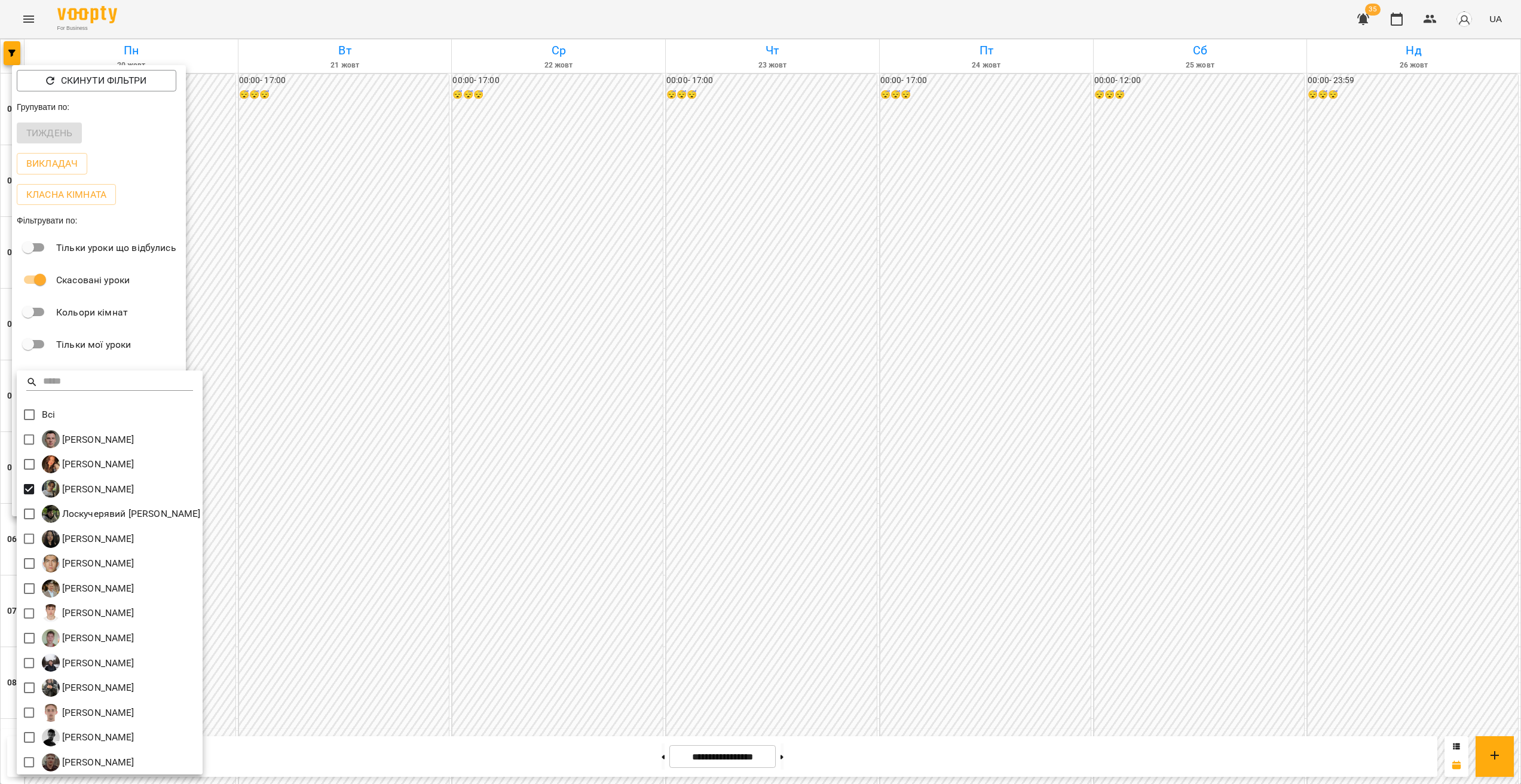
click at [642, 515] on div at bounding box center [760, 392] width 1521 height 784
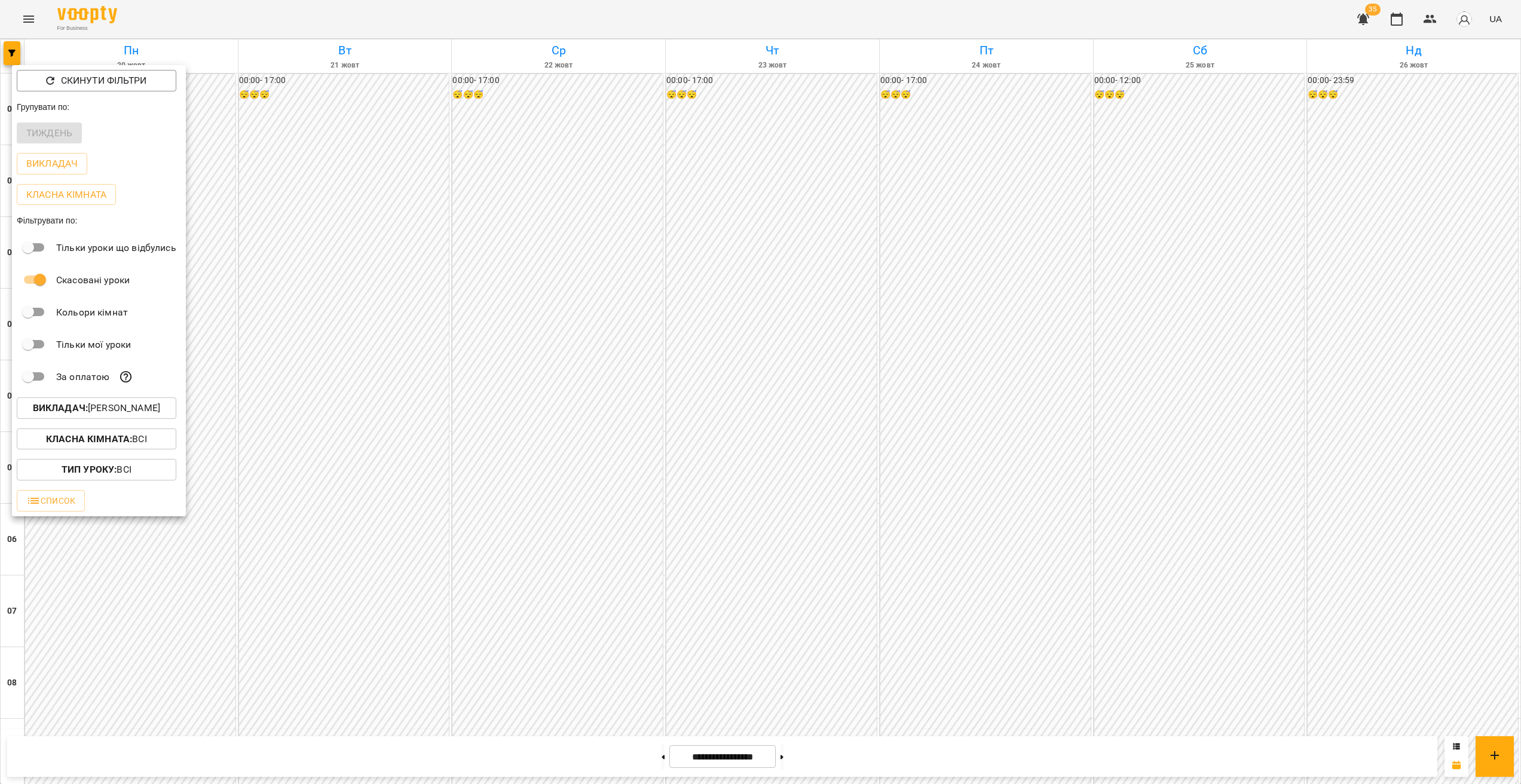
click at [1182, 499] on div at bounding box center [760, 392] width 1521 height 784
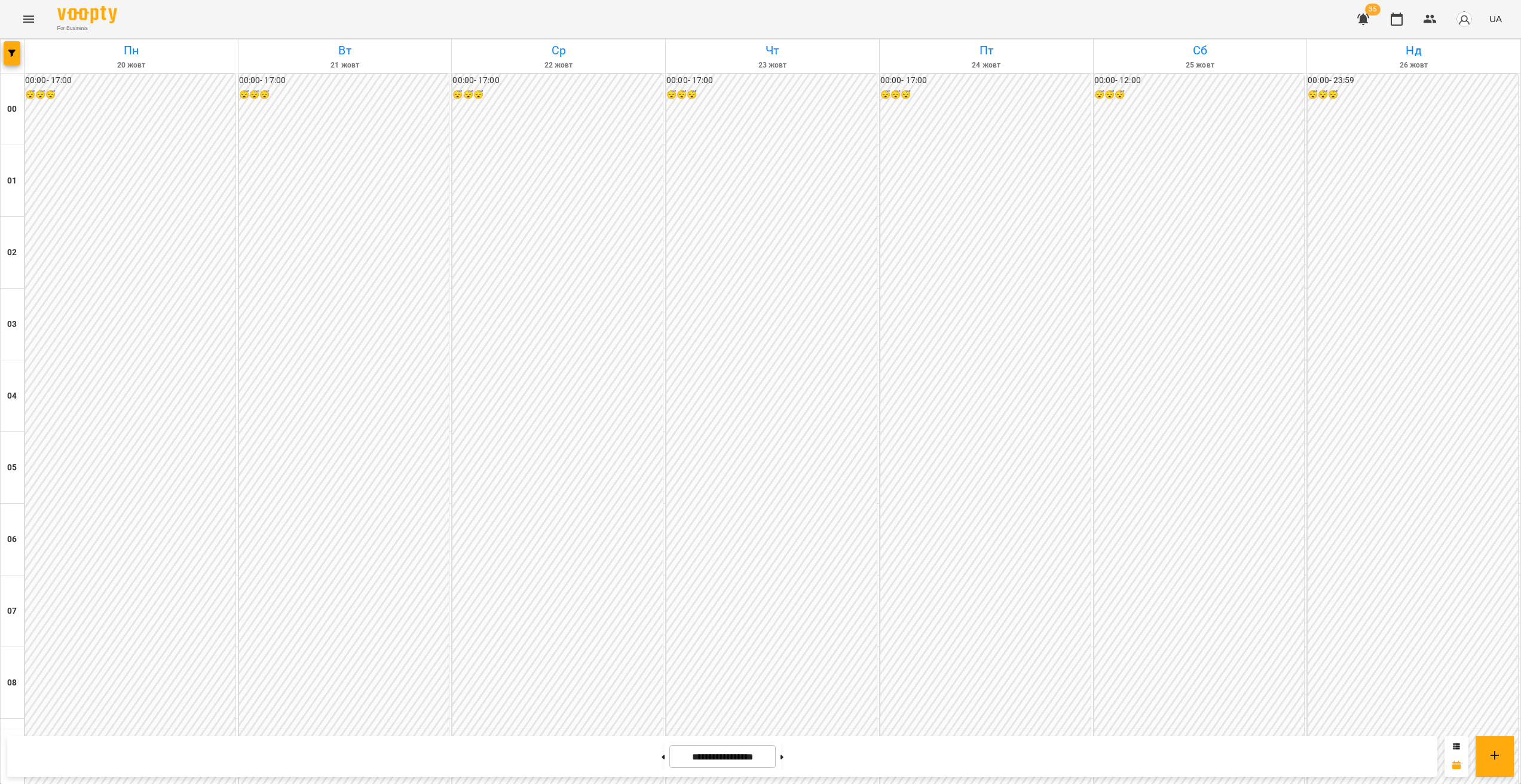
scroll to position [953, 0]
click at [783, 755] on button at bounding box center [781, 757] width 3 height 27
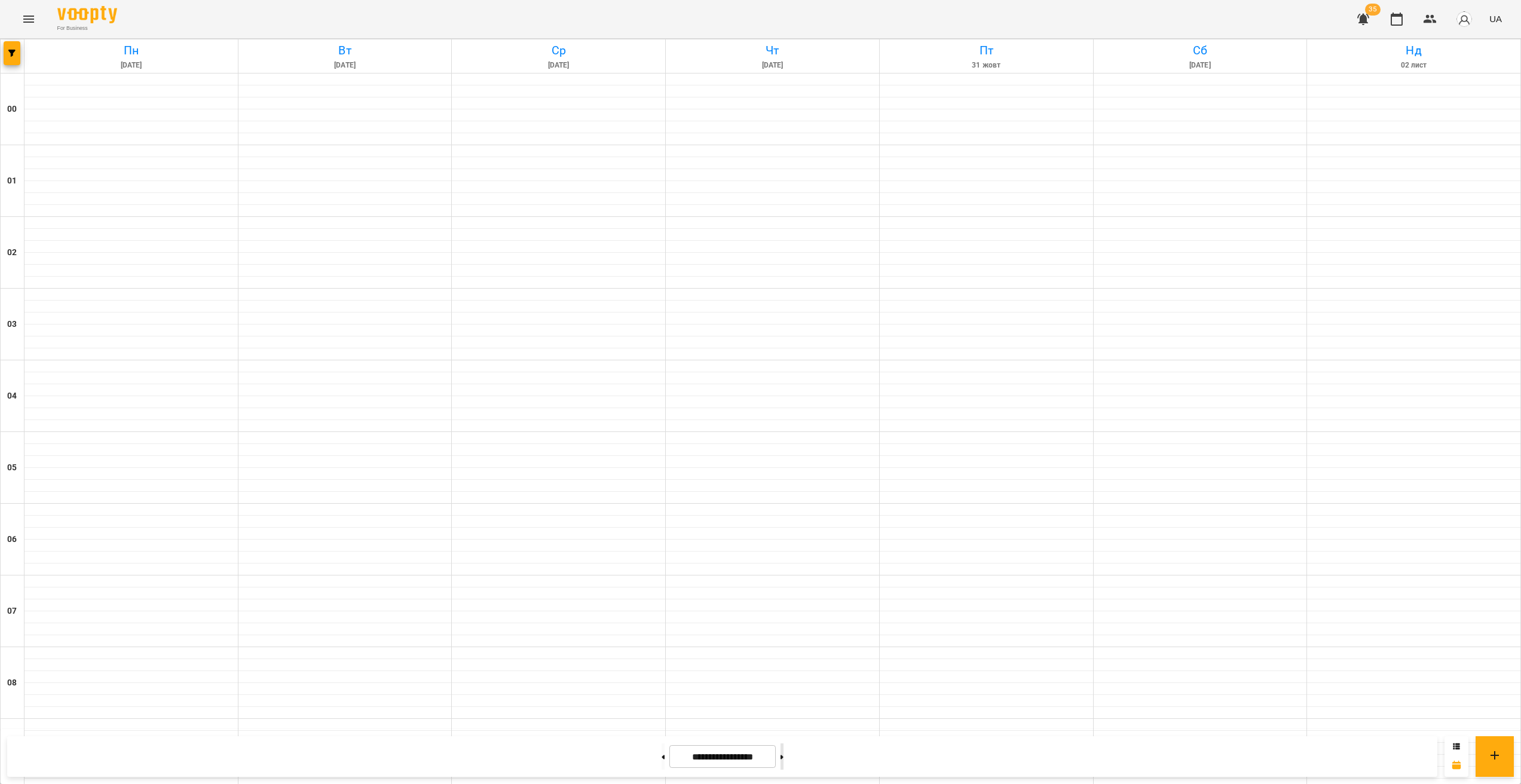
click at [783, 755] on button at bounding box center [781, 757] width 3 height 27
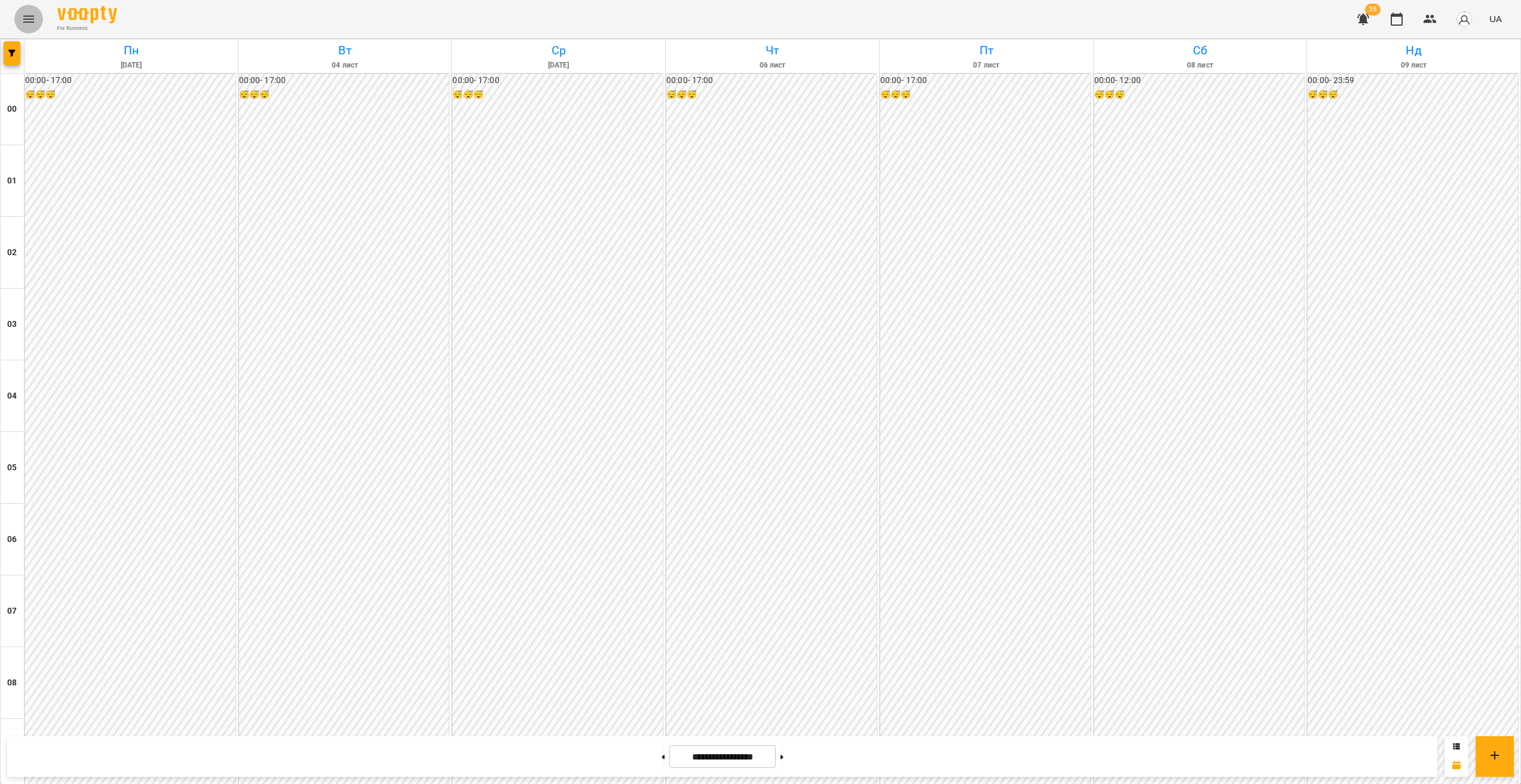
click at [27, 21] on icon "Menu" at bounding box center [29, 19] width 11 height 7
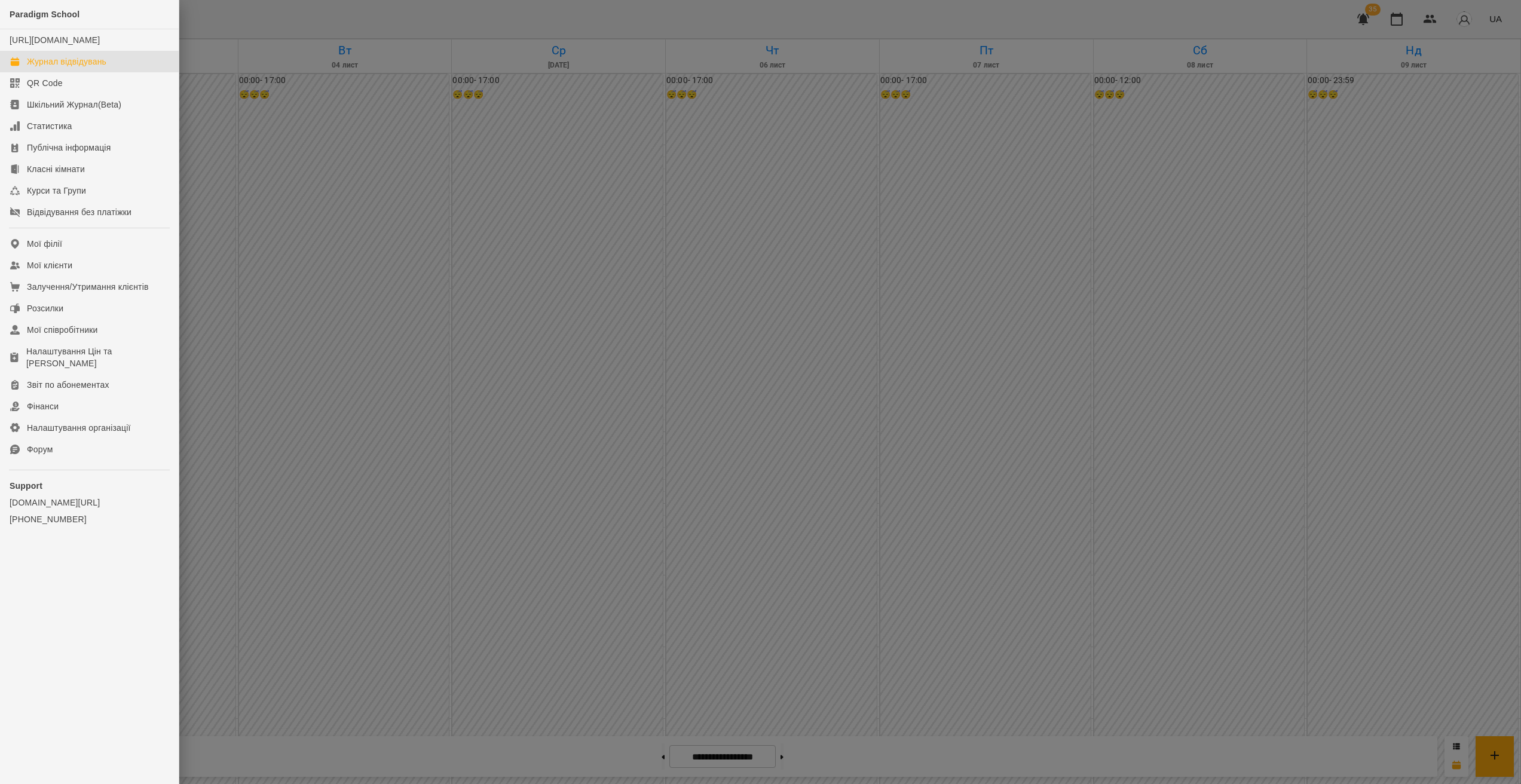
drag, startPoint x: 265, startPoint y: 248, endPoint x: 222, endPoint y: 228, distance: 47.4
click at [262, 247] on div at bounding box center [760, 392] width 1521 height 784
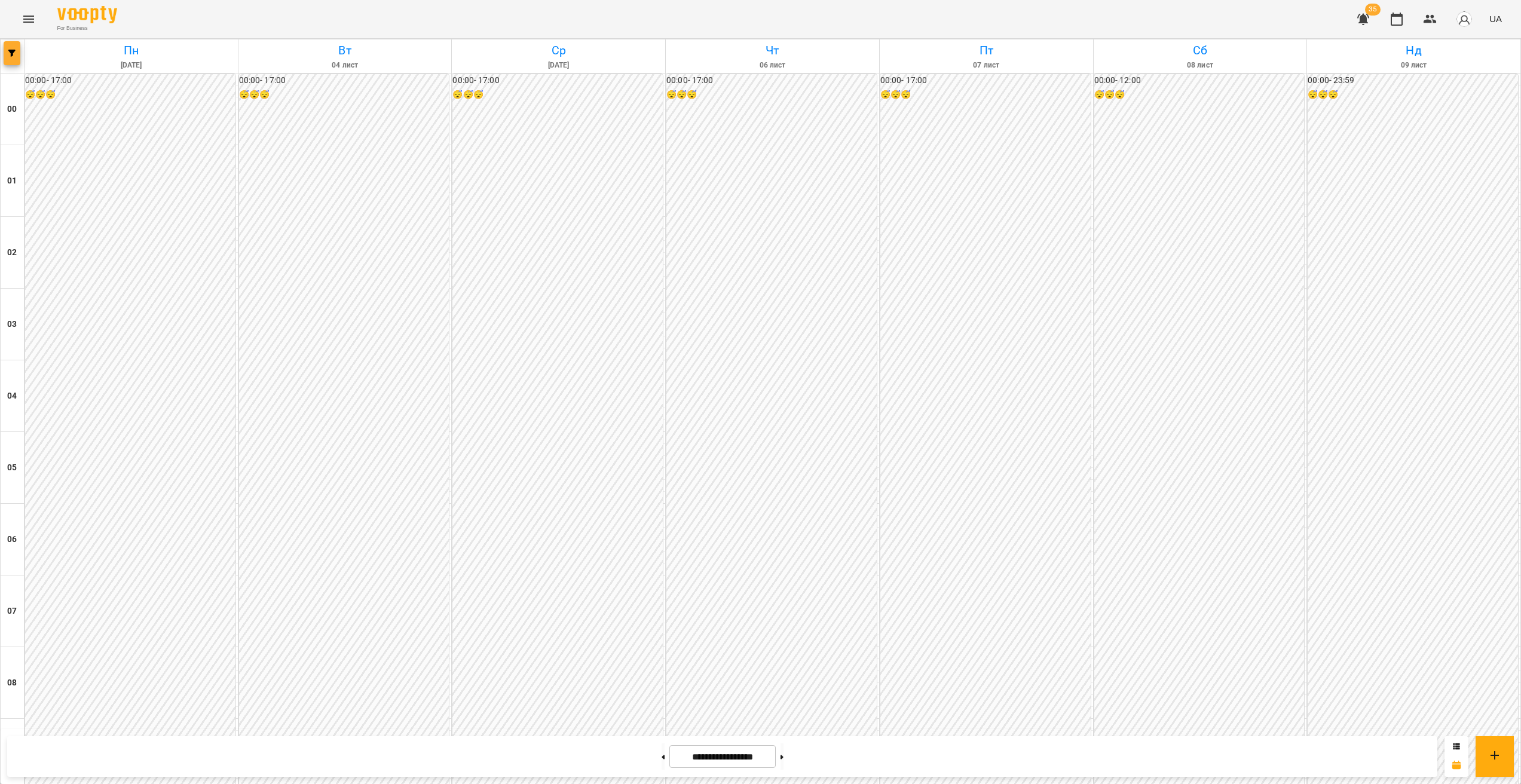
click at [9, 53] on icon "button" at bounding box center [12, 53] width 7 height 7
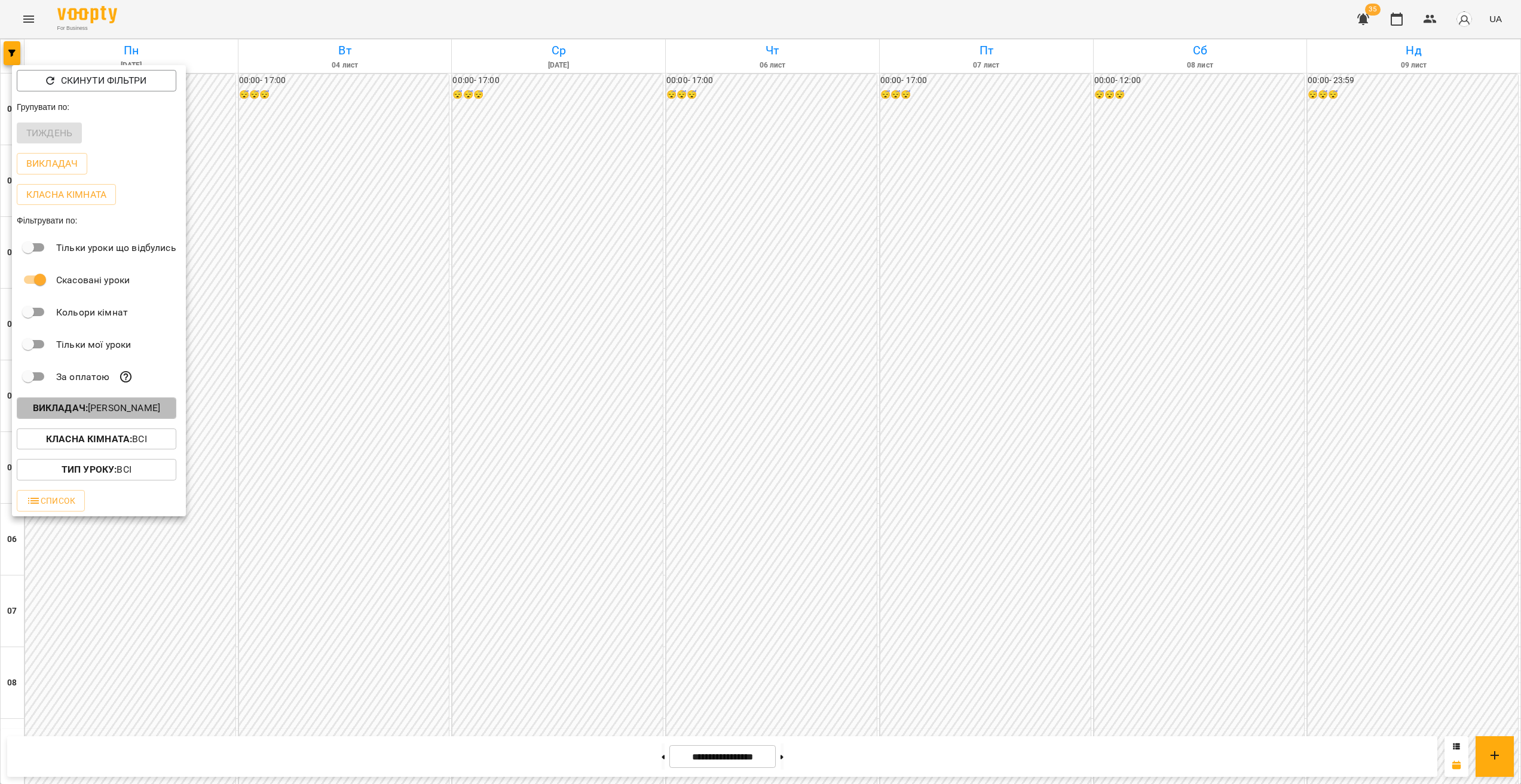
click at [115, 419] on button "Викладач : Зарічний Василь Олегович" at bounding box center [96, 408] width 159 height 21
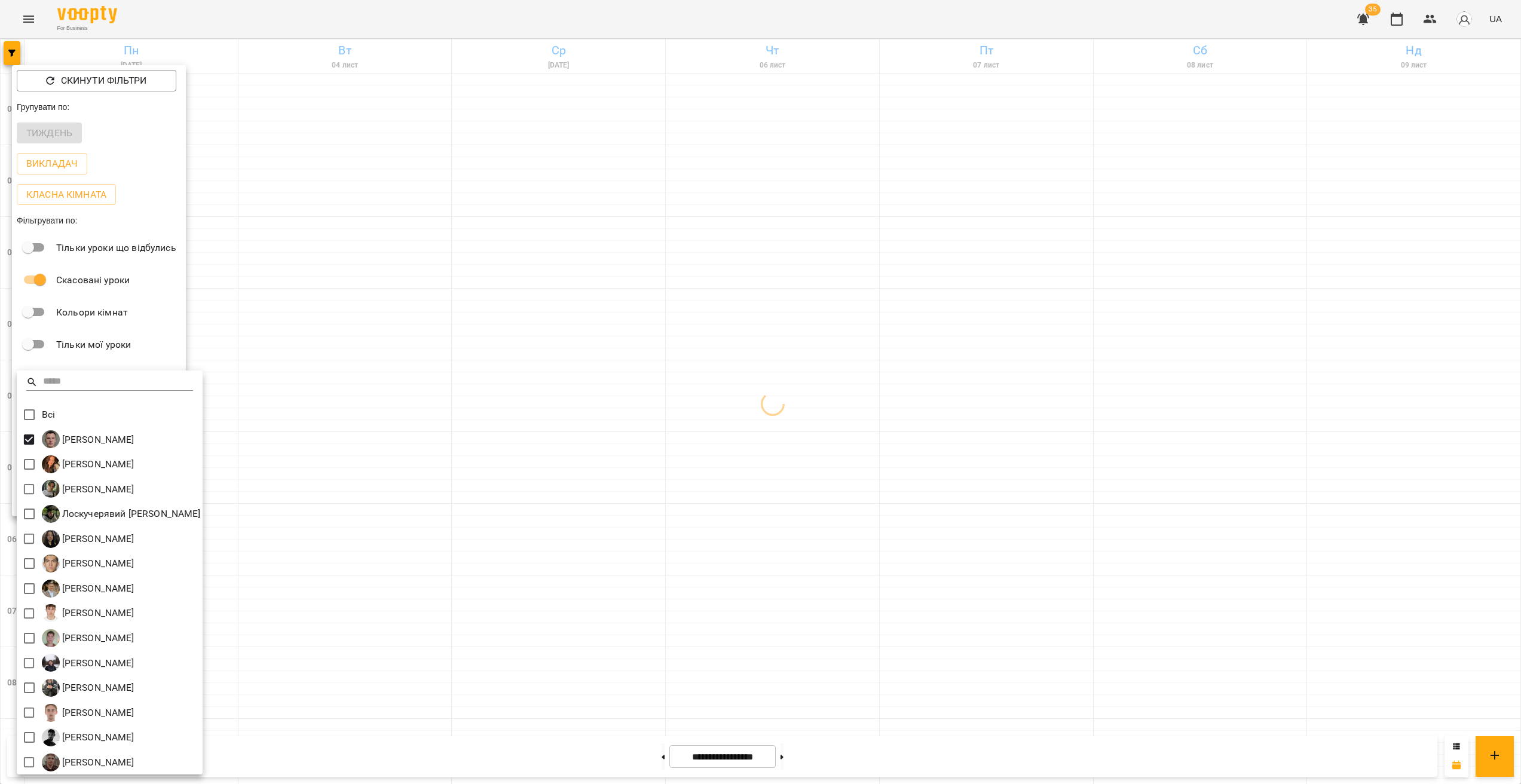
click at [492, 412] on div at bounding box center [760, 392] width 1521 height 784
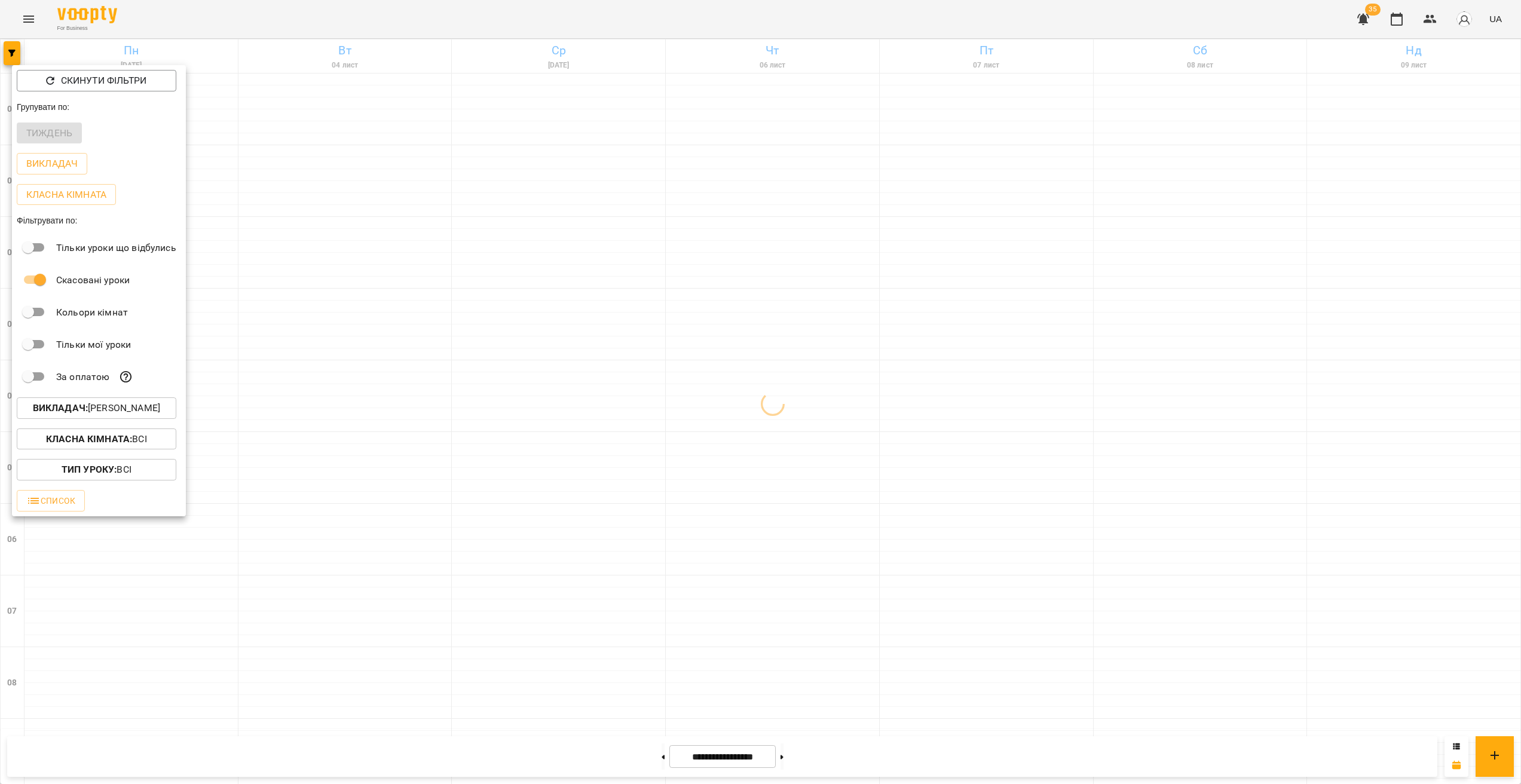
click at [912, 380] on div at bounding box center [760, 392] width 1521 height 784
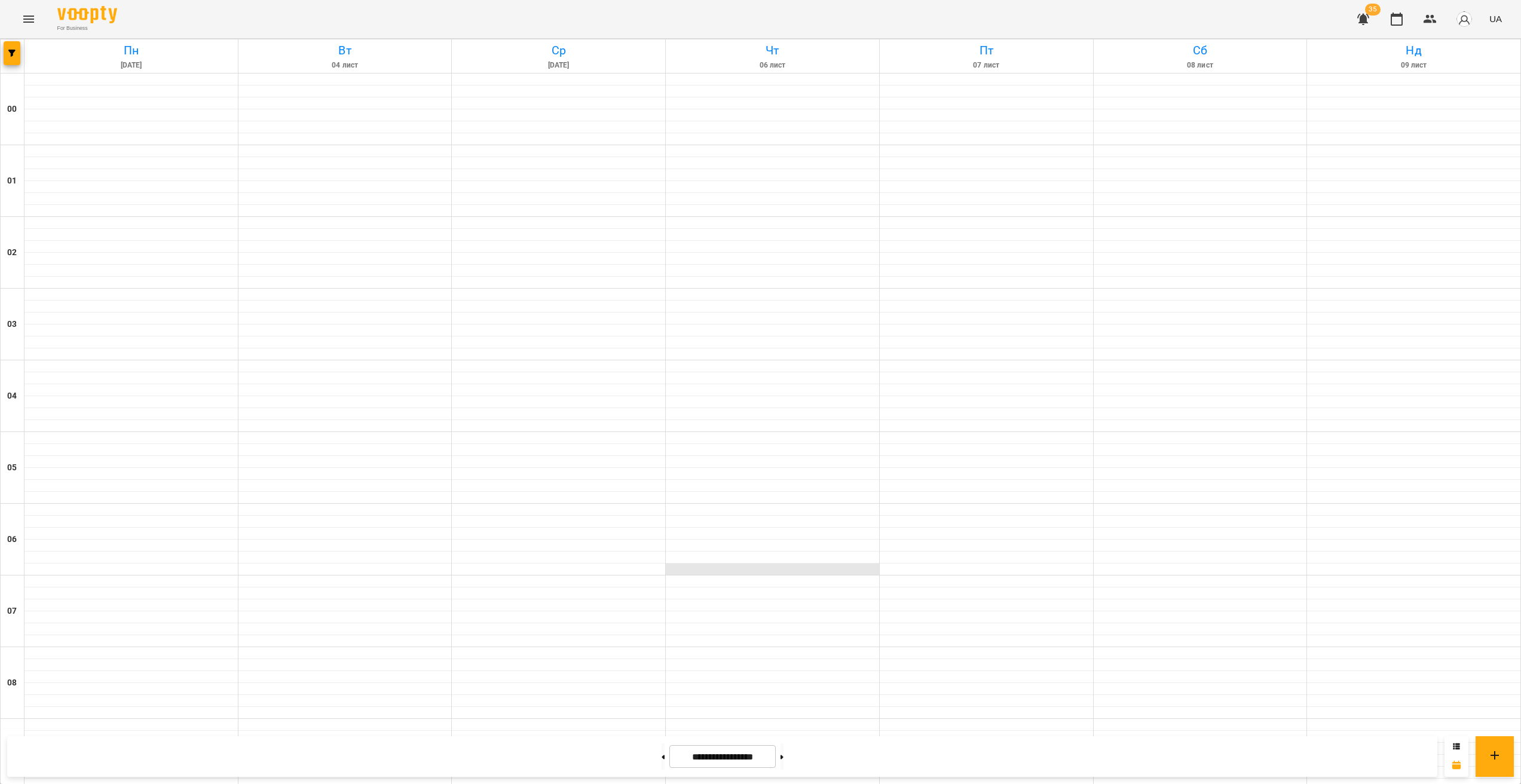
scroll to position [0, 0]
click at [662, 756] on button at bounding box center [663, 757] width 3 height 27
click at [669, 750] on input "**********" at bounding box center [722, 757] width 106 height 23
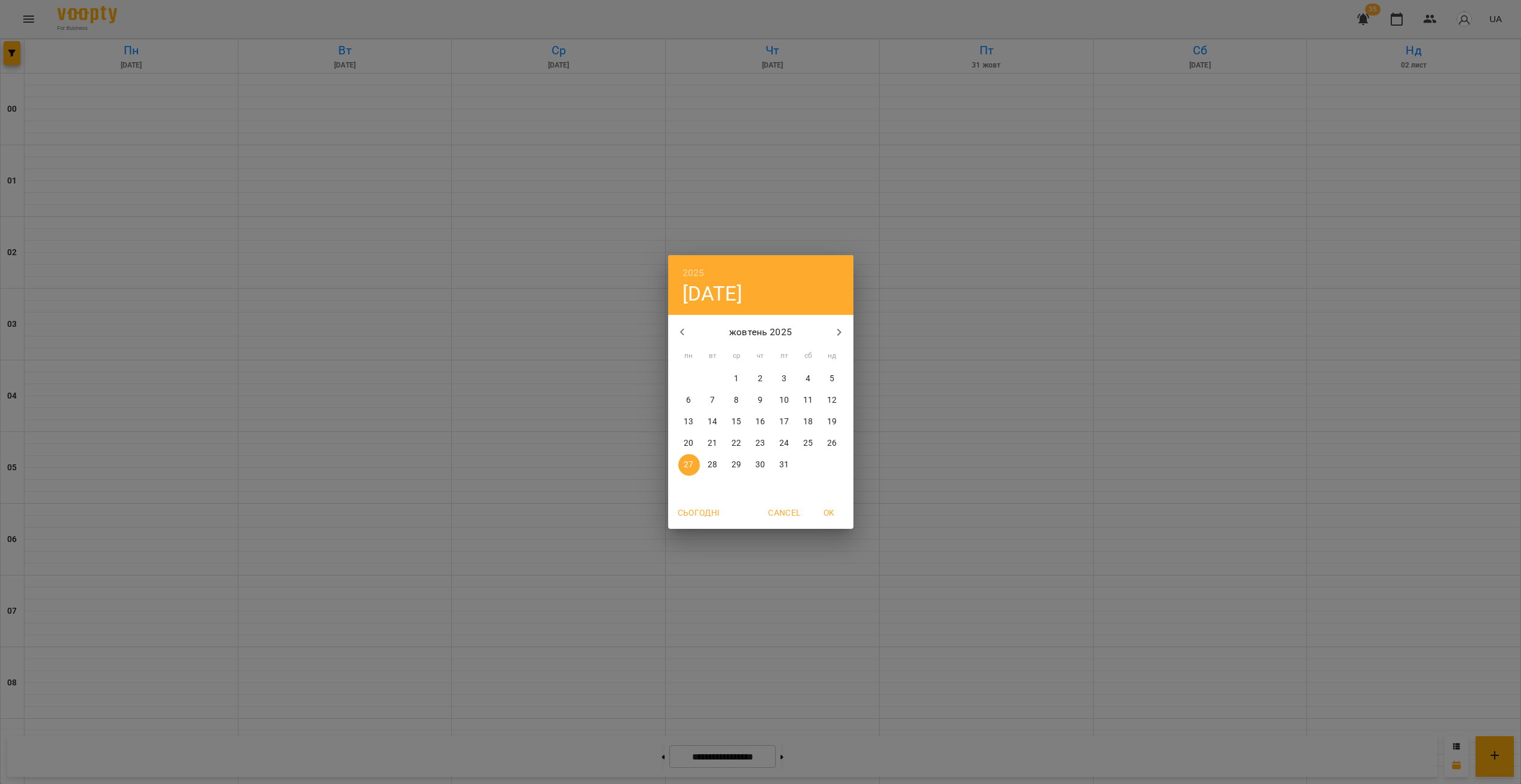
click at [659, 754] on div "2025 пн, жовт 27 жовтень 2025 пн вт ср чт пт сб нд 29 30 1 2 3 4 5 6 7 8 9 10 1…" at bounding box center [760, 392] width 1521 height 784
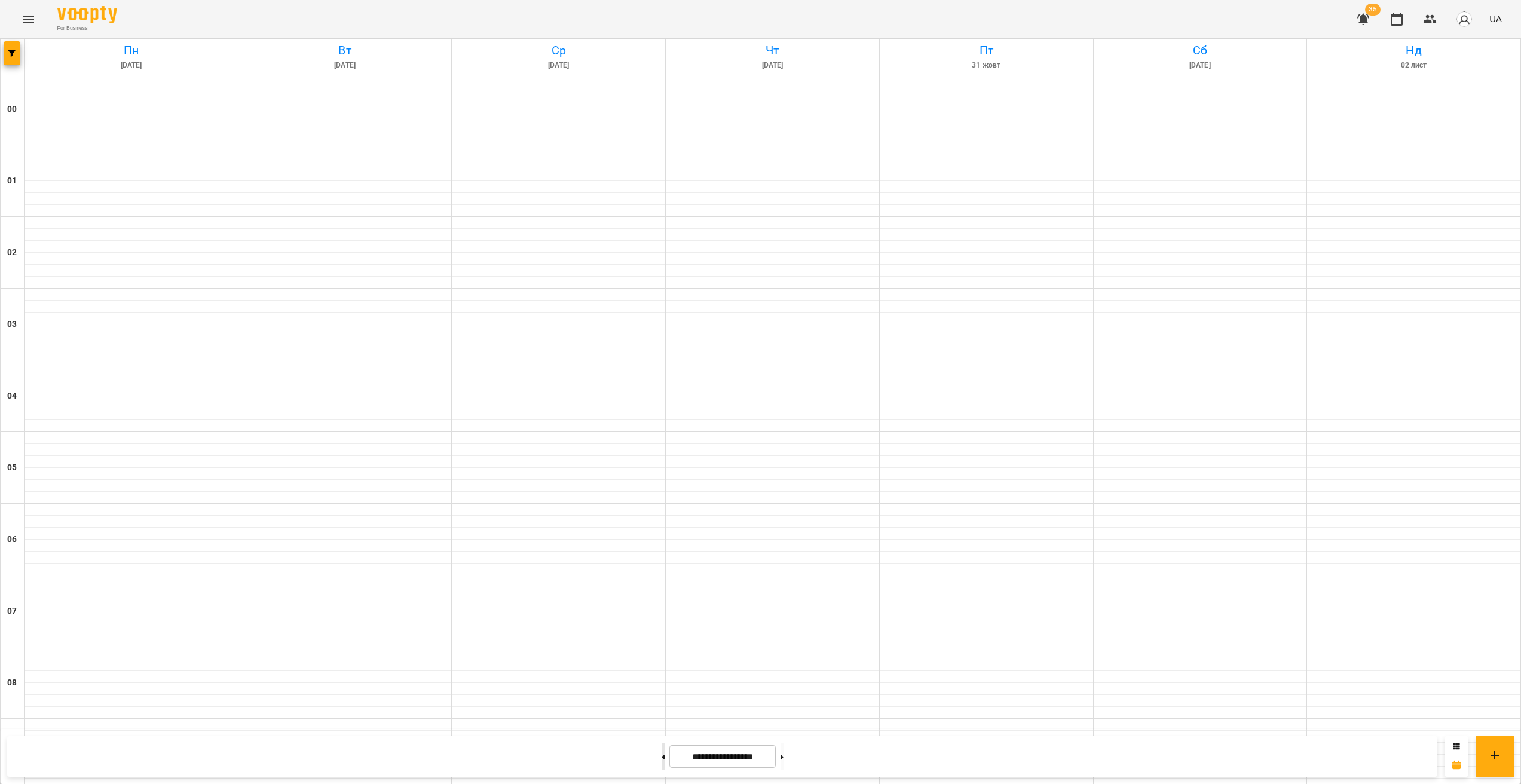
click at [662, 755] on button at bounding box center [663, 757] width 3 height 27
click at [662, 755] on button at bounding box center [663, 757] width 3 height 27
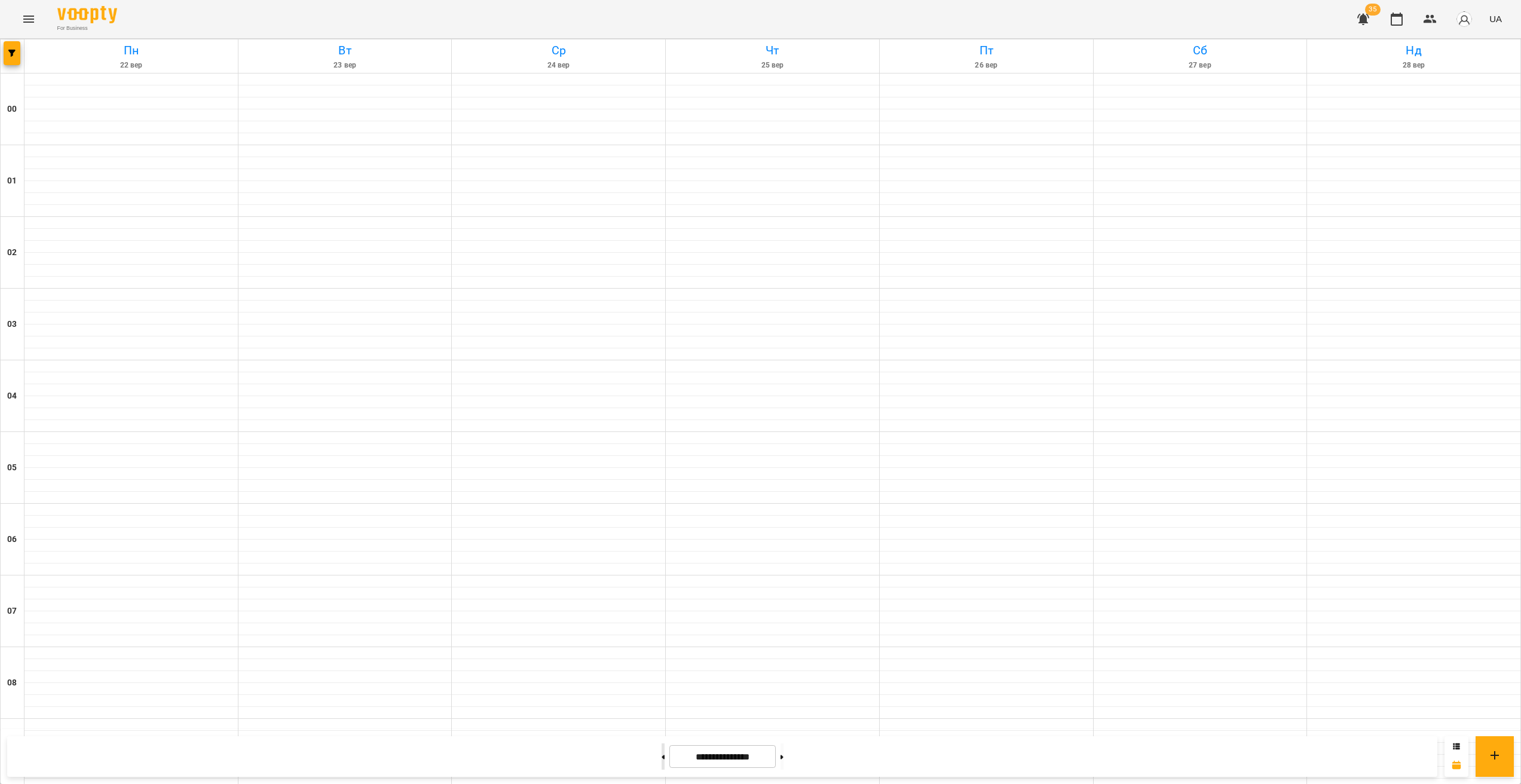
click at [662, 757] on button at bounding box center [663, 757] width 3 height 27
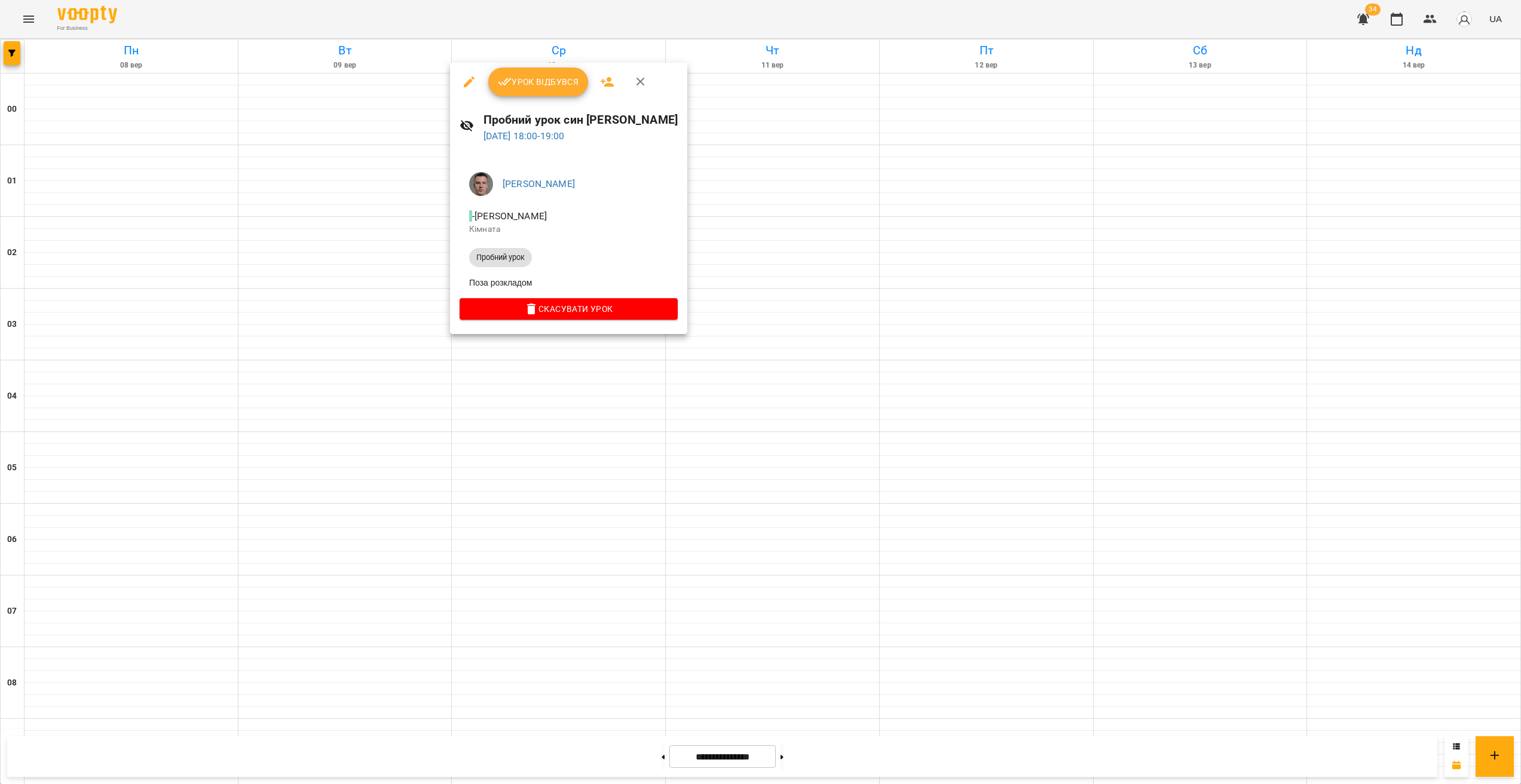
click at [30, 29] on div at bounding box center [760, 392] width 1521 height 784
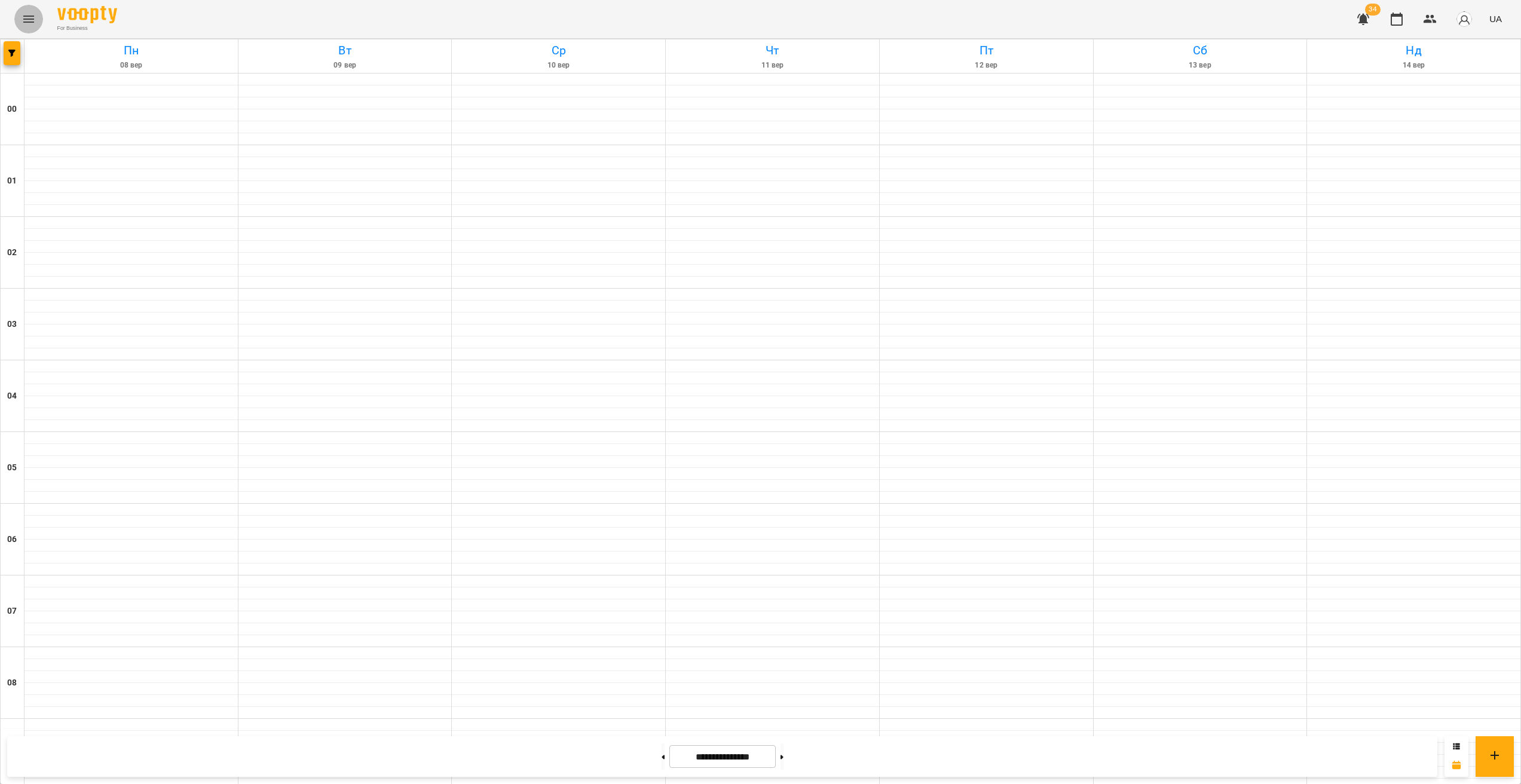
click at [29, 25] on icon "Menu" at bounding box center [29, 19] width 14 height 14
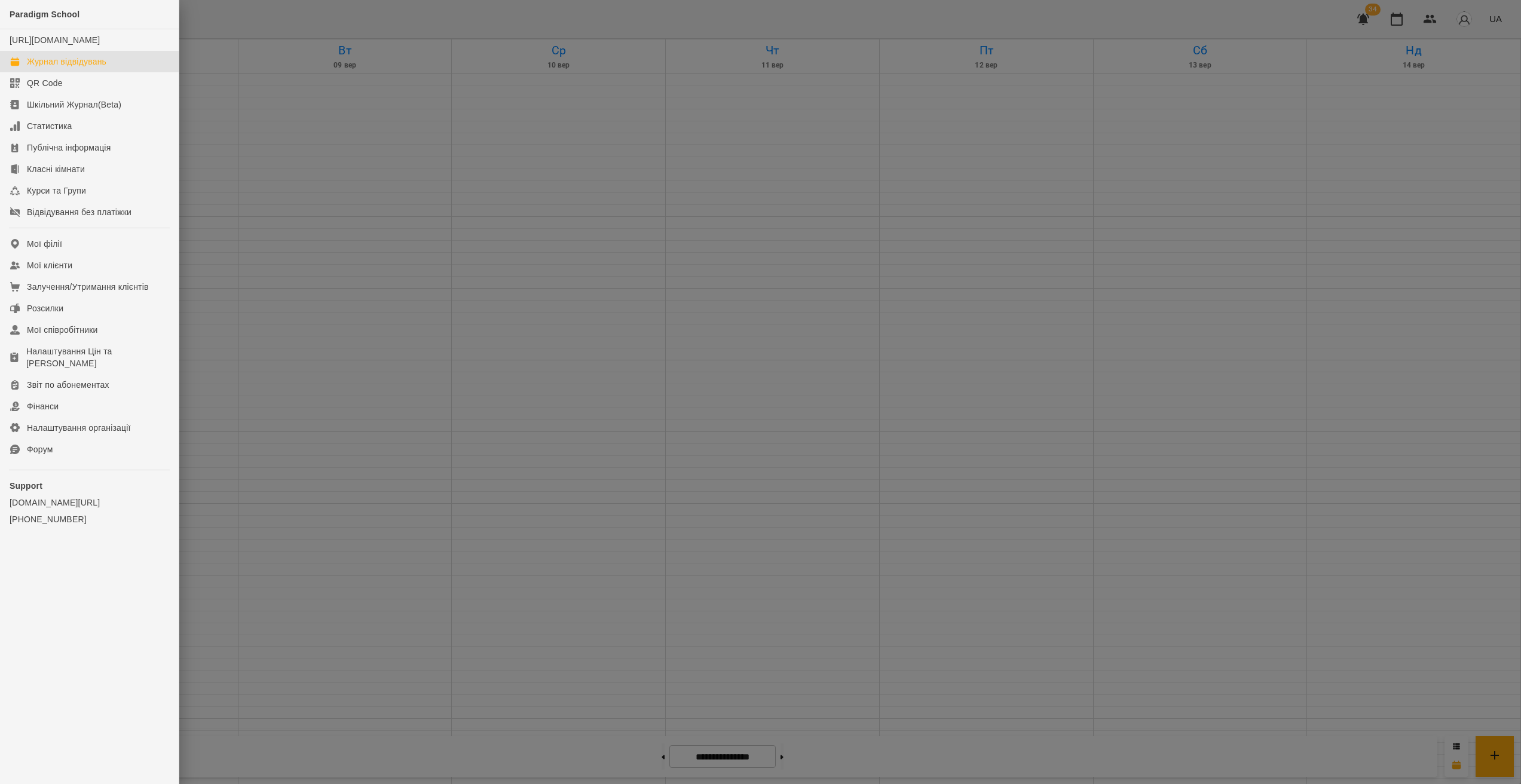
drag, startPoint x: 359, startPoint y: 213, endPoint x: 298, endPoint y: 190, distance: 65.2
click at [359, 213] on div at bounding box center [760, 392] width 1521 height 784
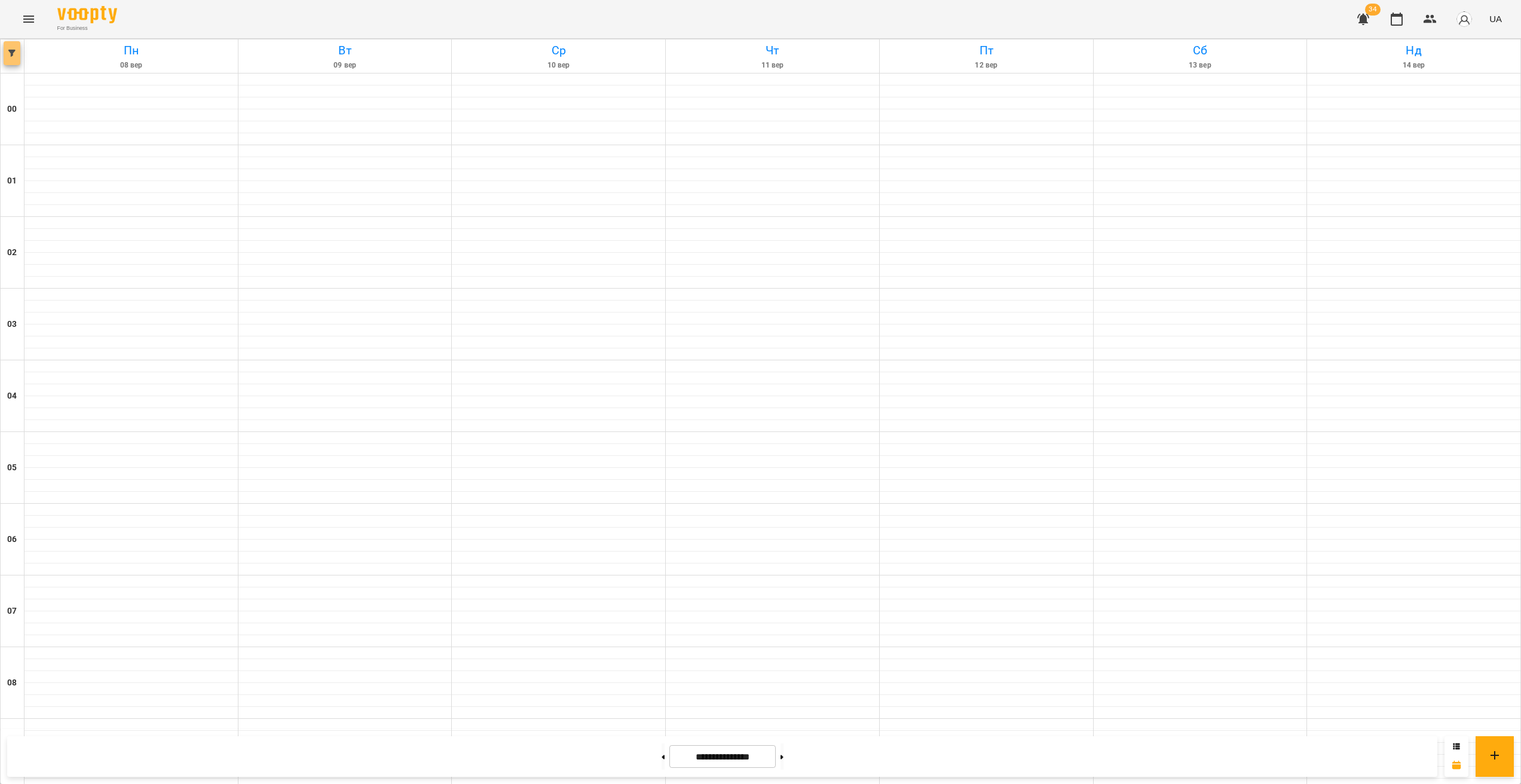
click at [13, 55] on icon "button" at bounding box center [12, 53] width 7 height 7
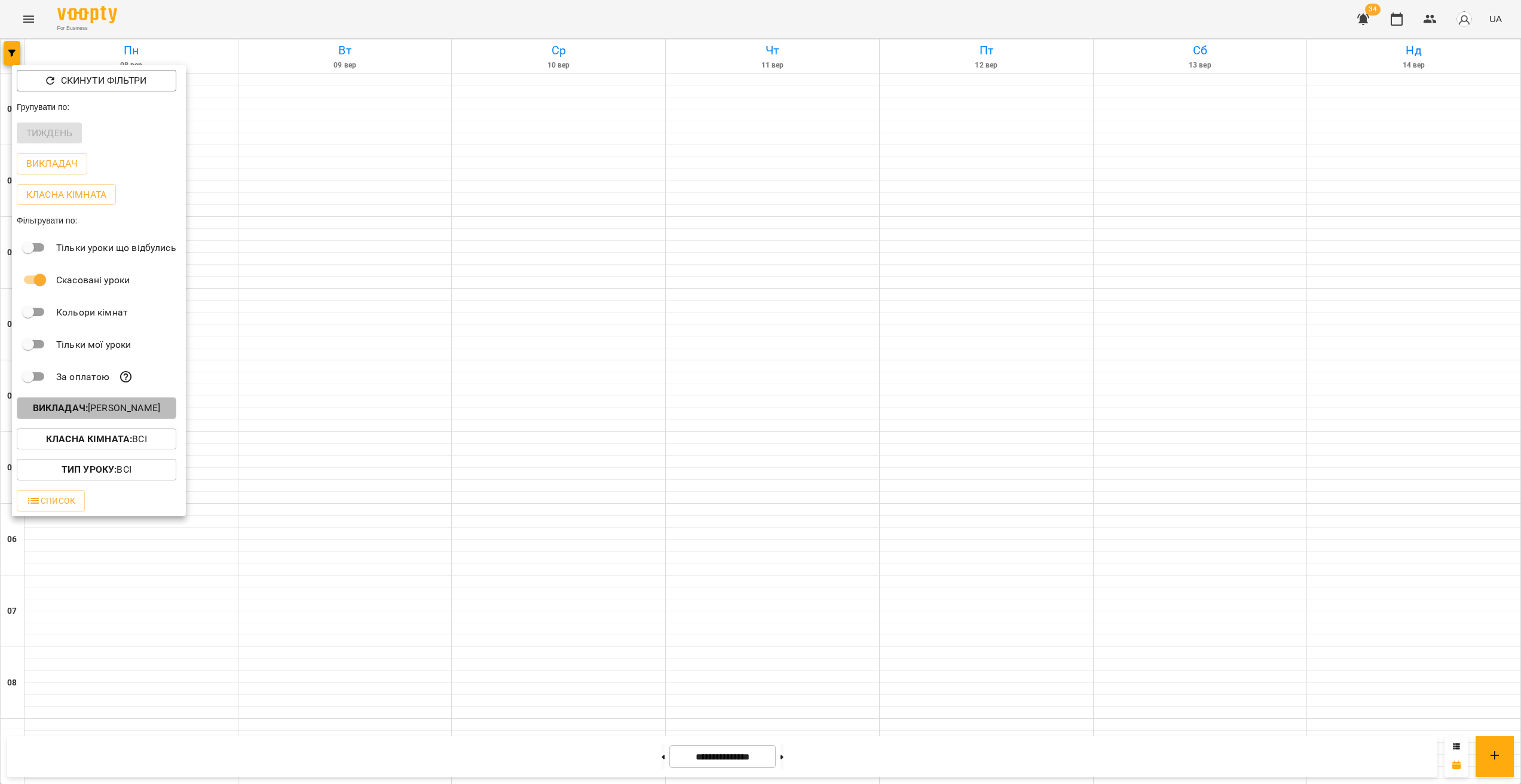
click at [130, 412] on p "Викладач : Альохін Андрій Леонідович" at bounding box center [96, 408] width 127 height 14
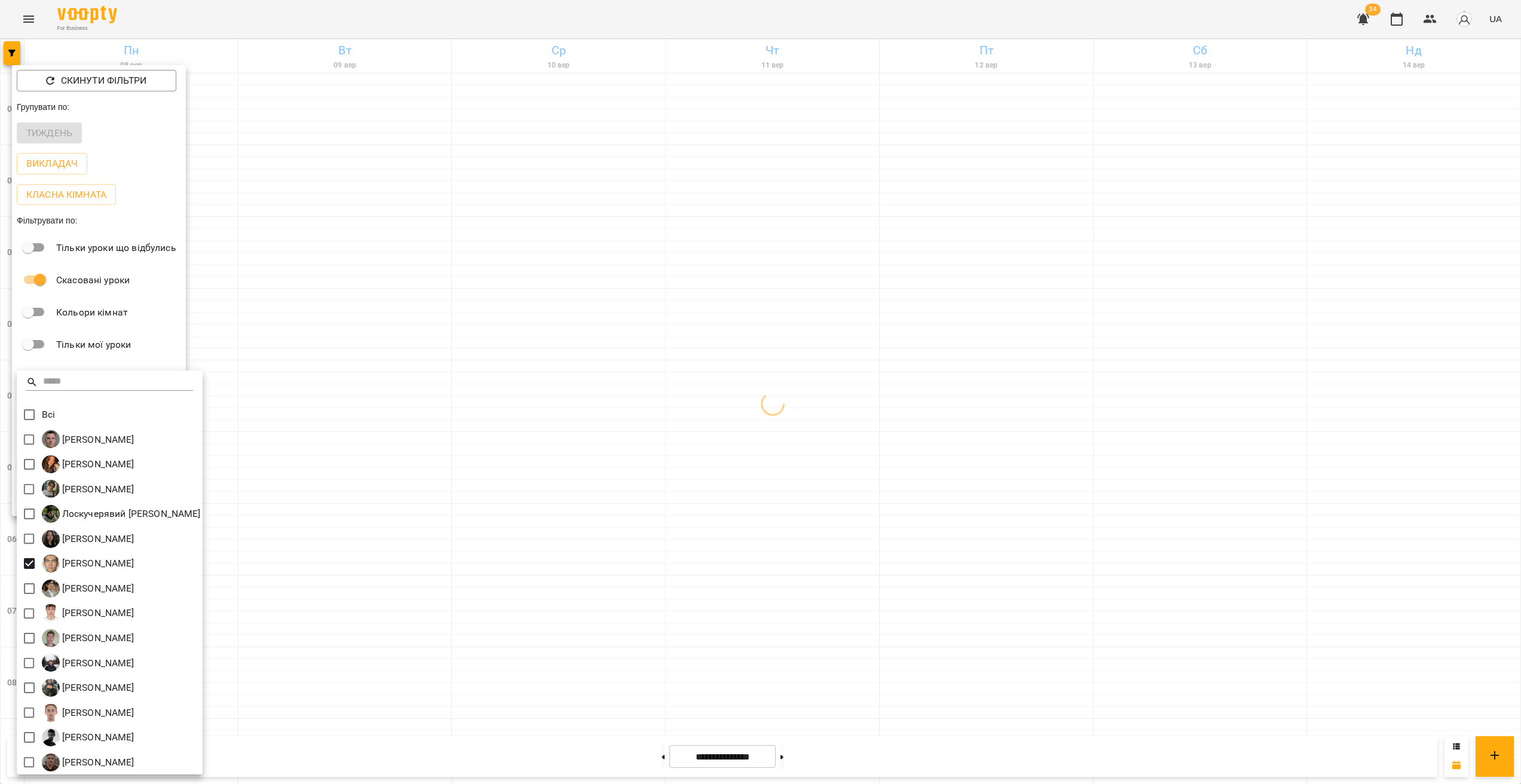
click at [895, 477] on div at bounding box center [760, 392] width 1521 height 784
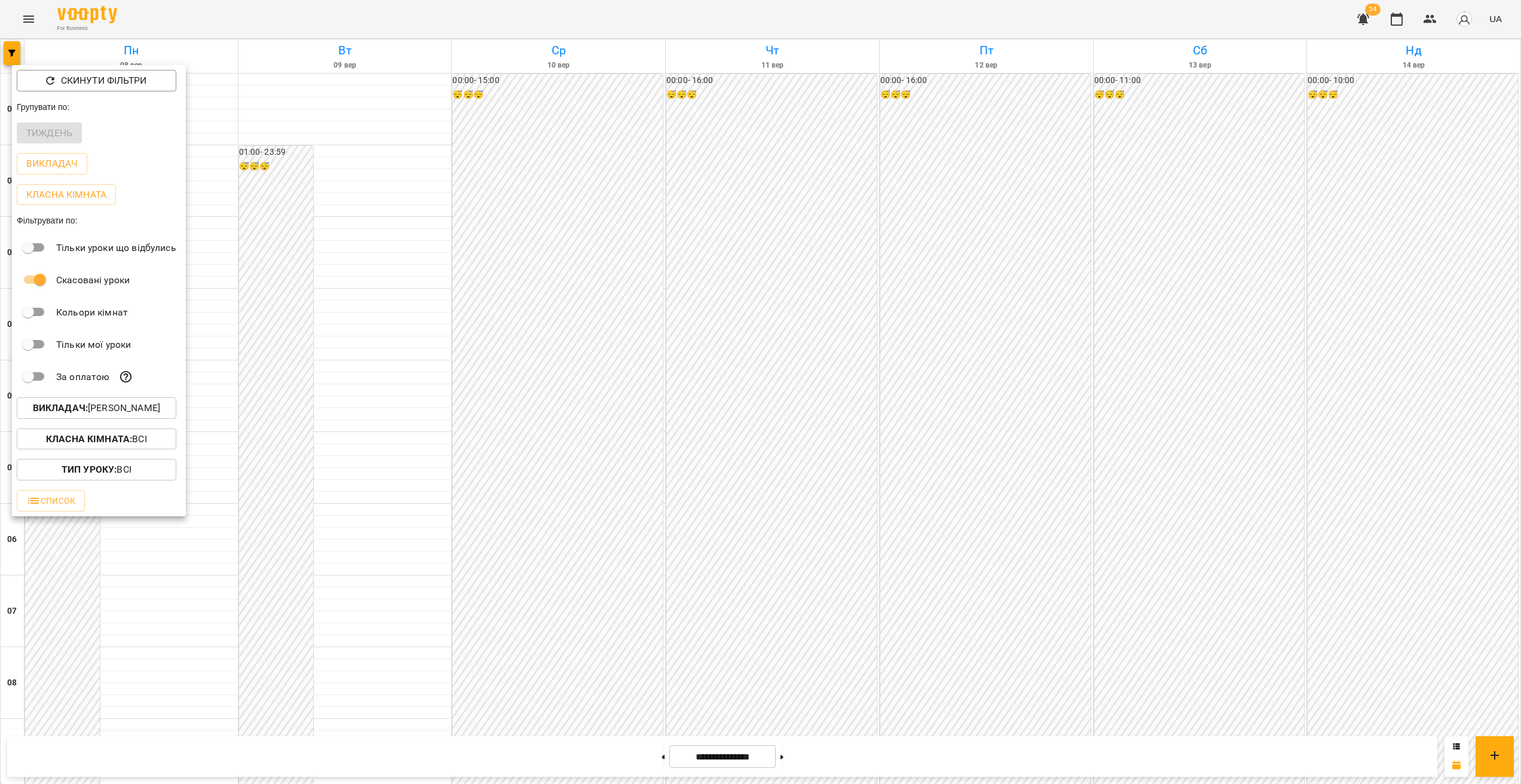
click at [1172, 388] on div at bounding box center [760, 392] width 1521 height 784
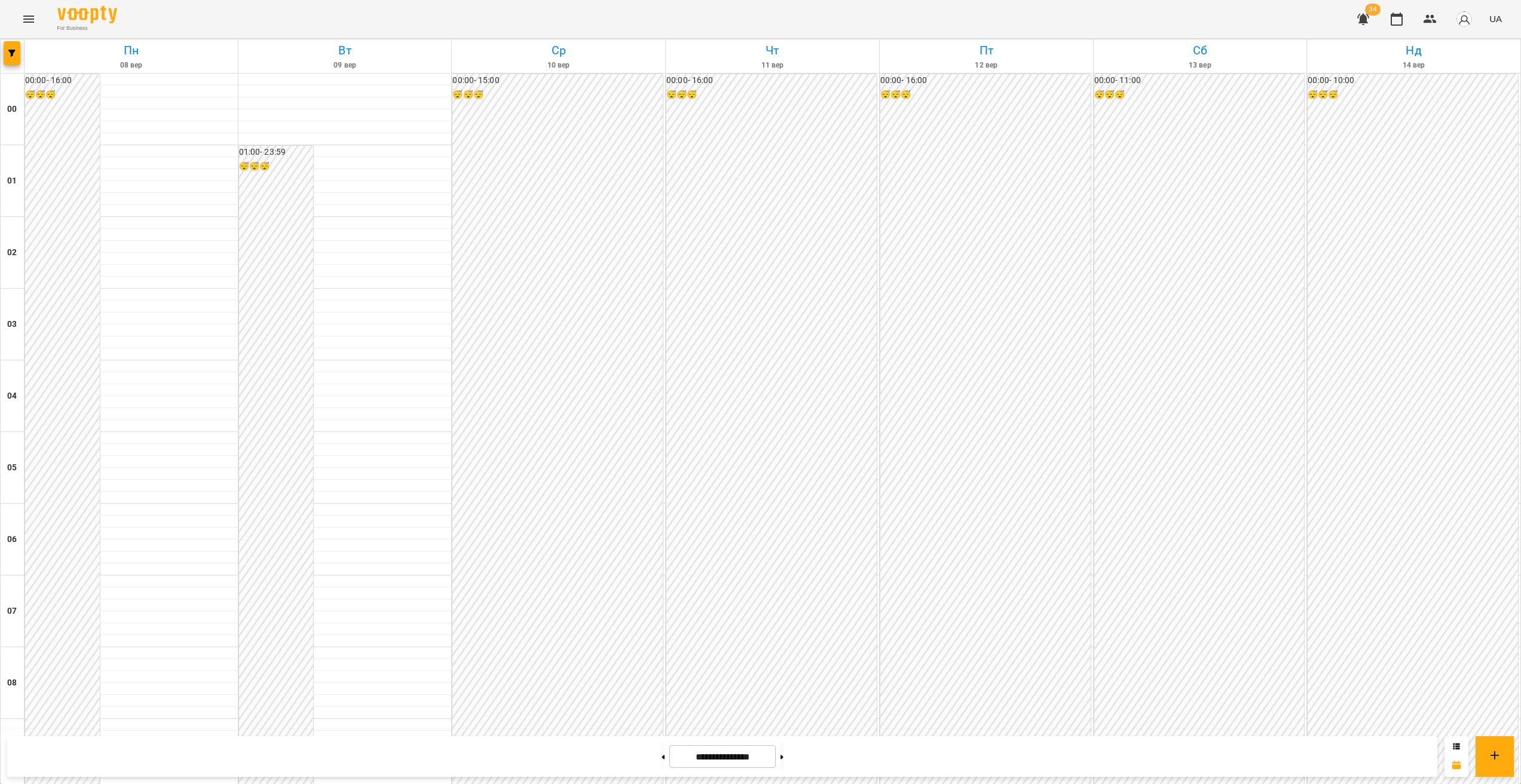
scroll to position [553, 0]
click at [33, 24] on icon "Menu" at bounding box center [29, 19] width 14 height 14
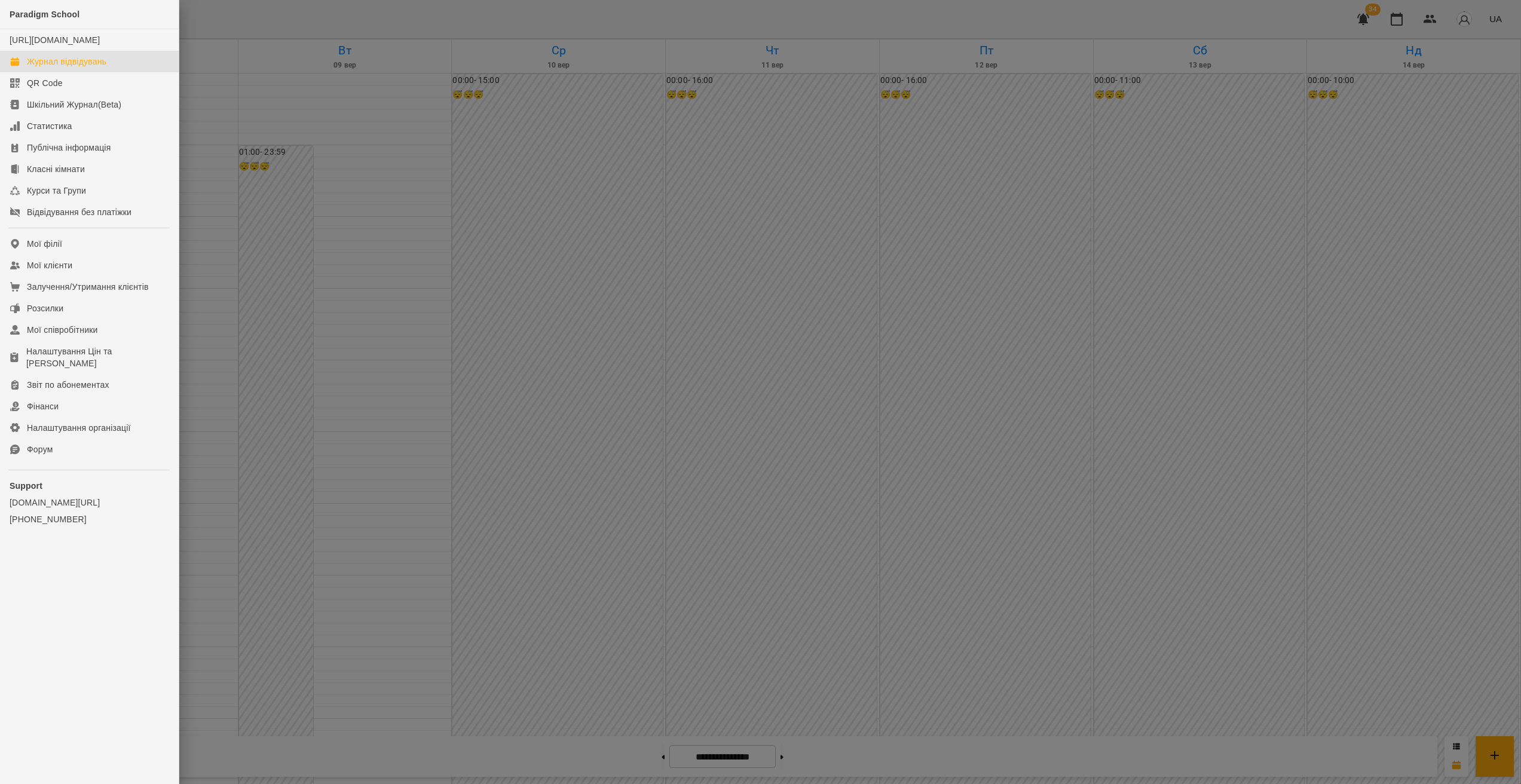
drag, startPoint x: 504, startPoint y: 204, endPoint x: 331, endPoint y: 184, distance: 174.2
click at [504, 203] on div at bounding box center [760, 392] width 1521 height 784
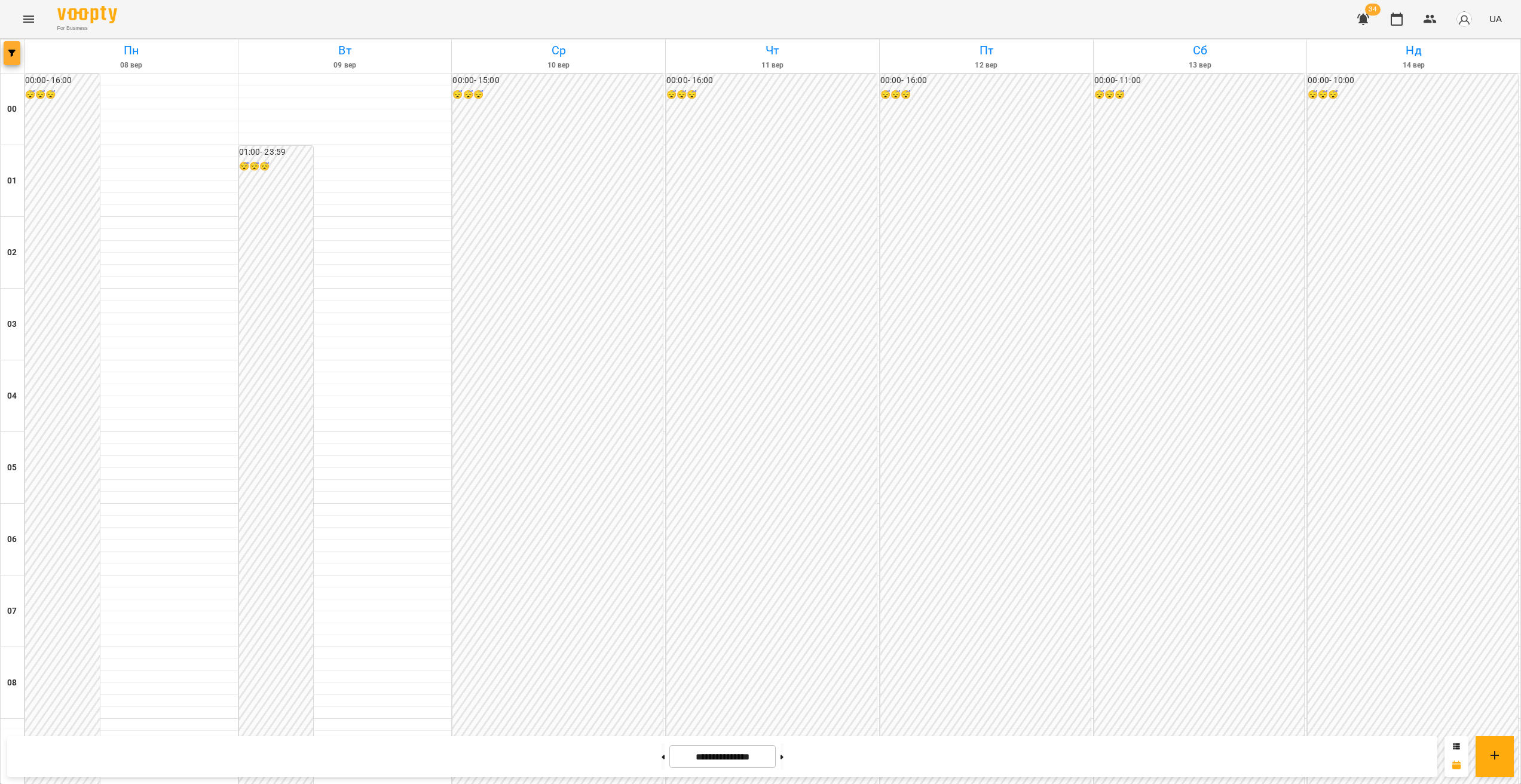
click at [12, 53] on icon "button" at bounding box center [12, 53] width 7 height 7
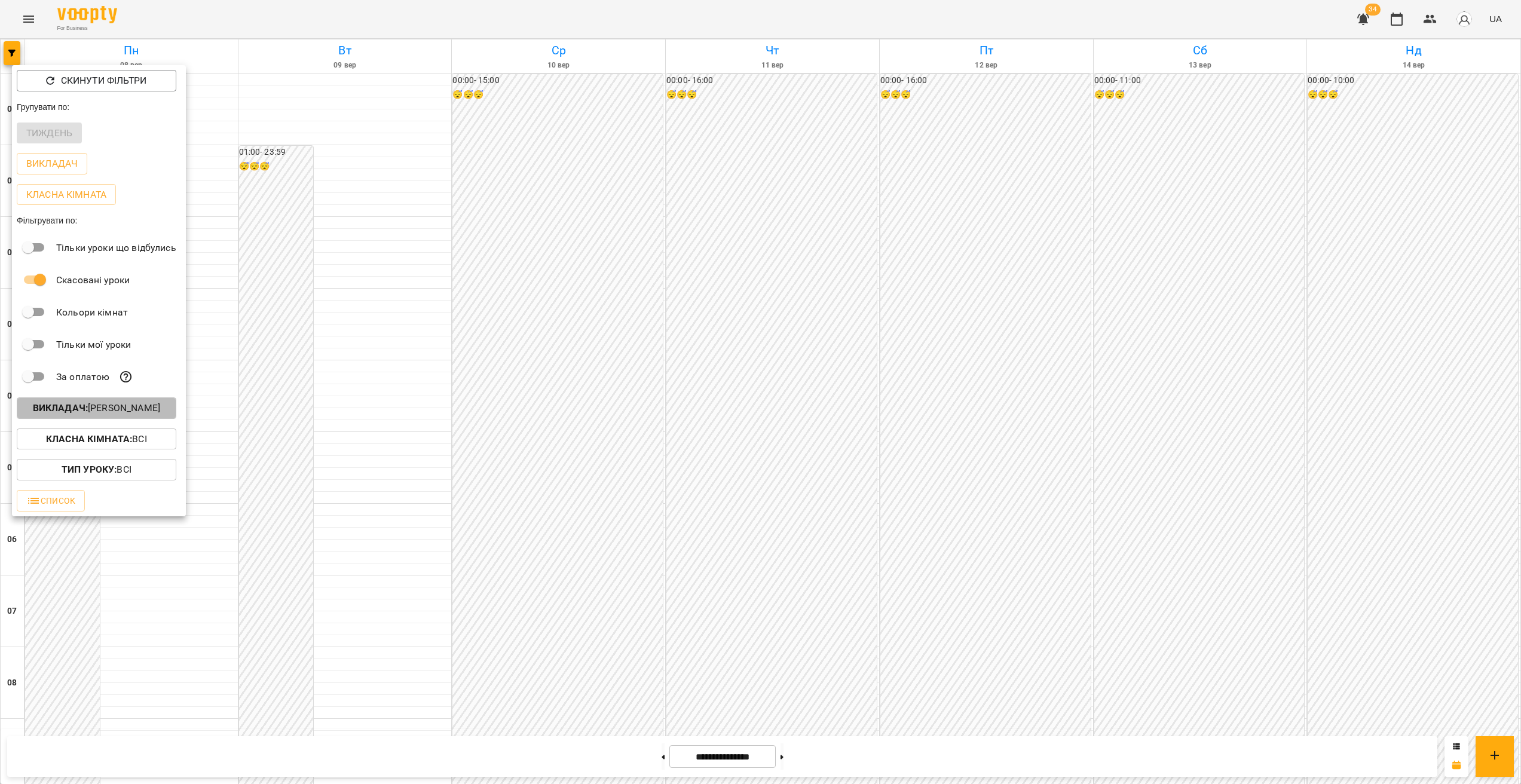
click at [153, 412] on p "Викладач : Недайборщ Андрій Сергійович" at bounding box center [96, 408] width 127 height 14
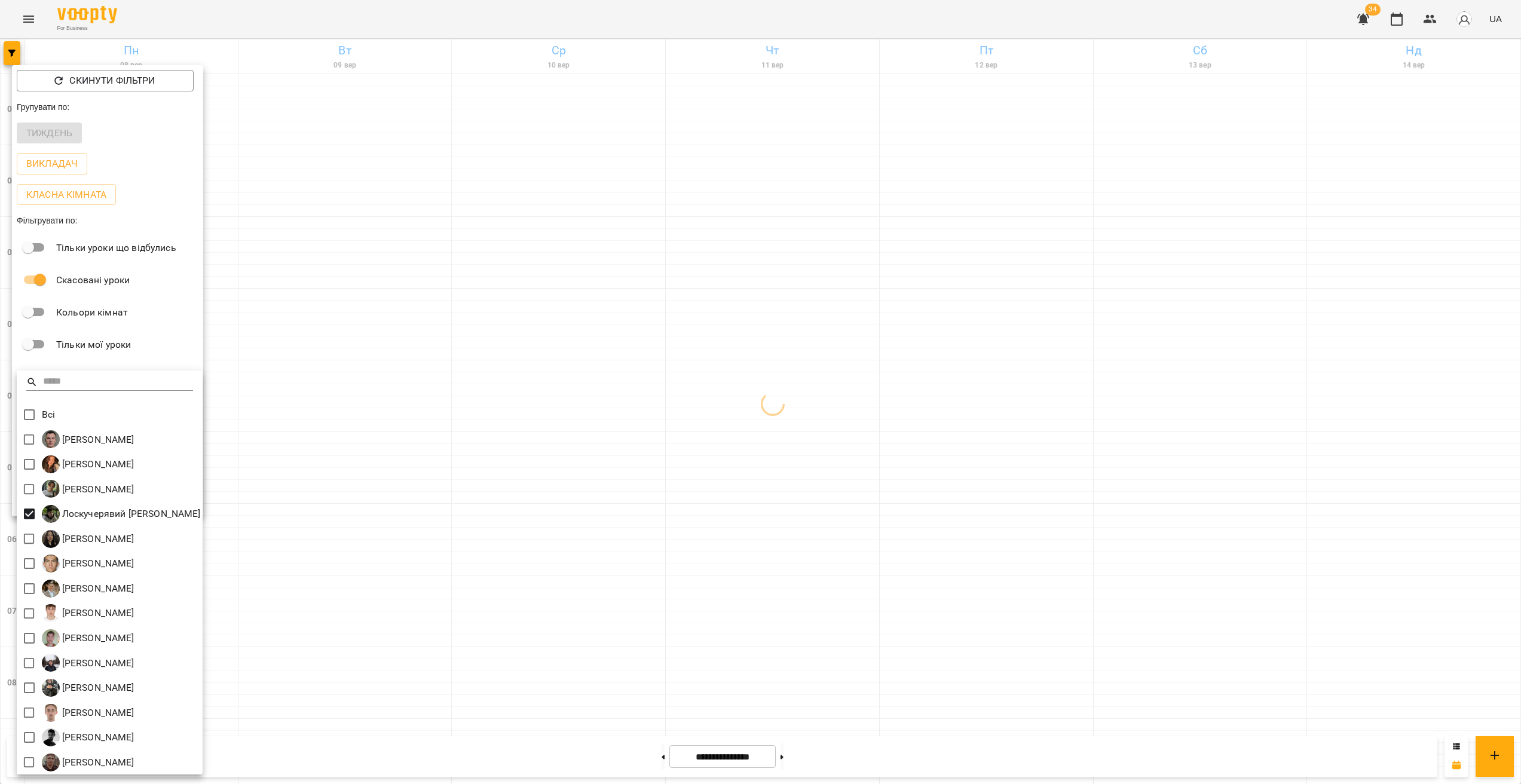
click at [573, 435] on div at bounding box center [760, 392] width 1521 height 784
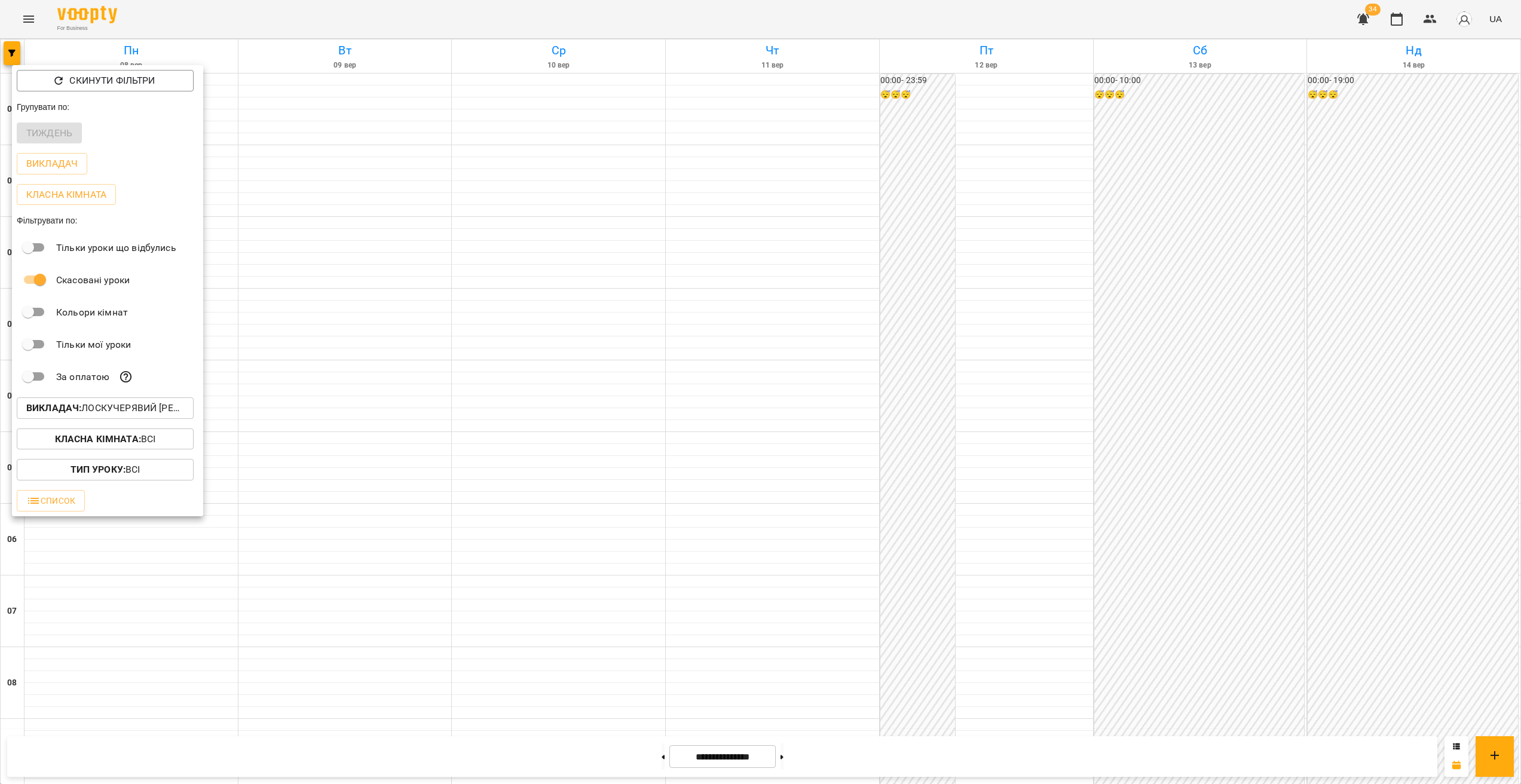
click at [648, 321] on div at bounding box center [760, 392] width 1521 height 784
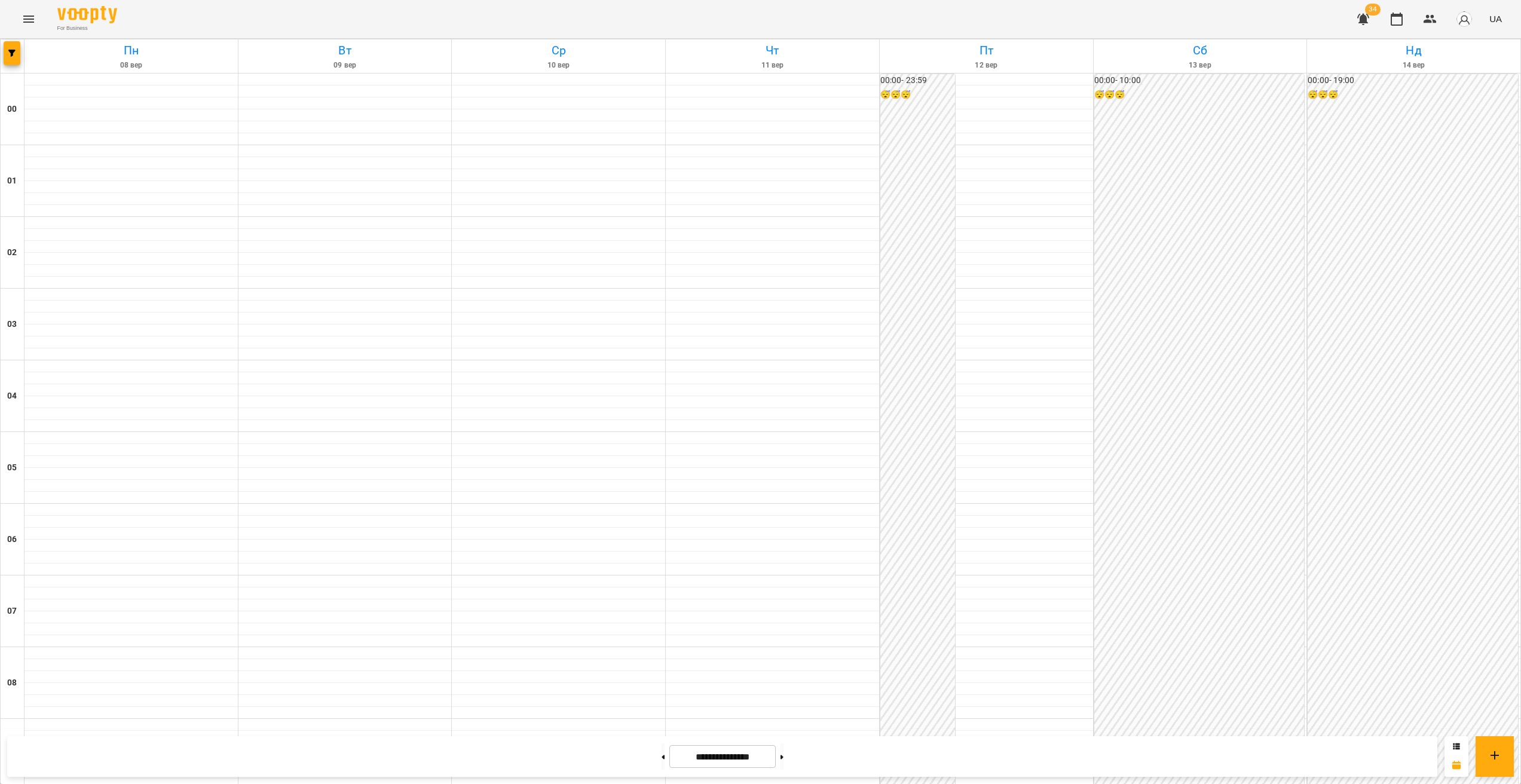
scroll to position [813, 0]
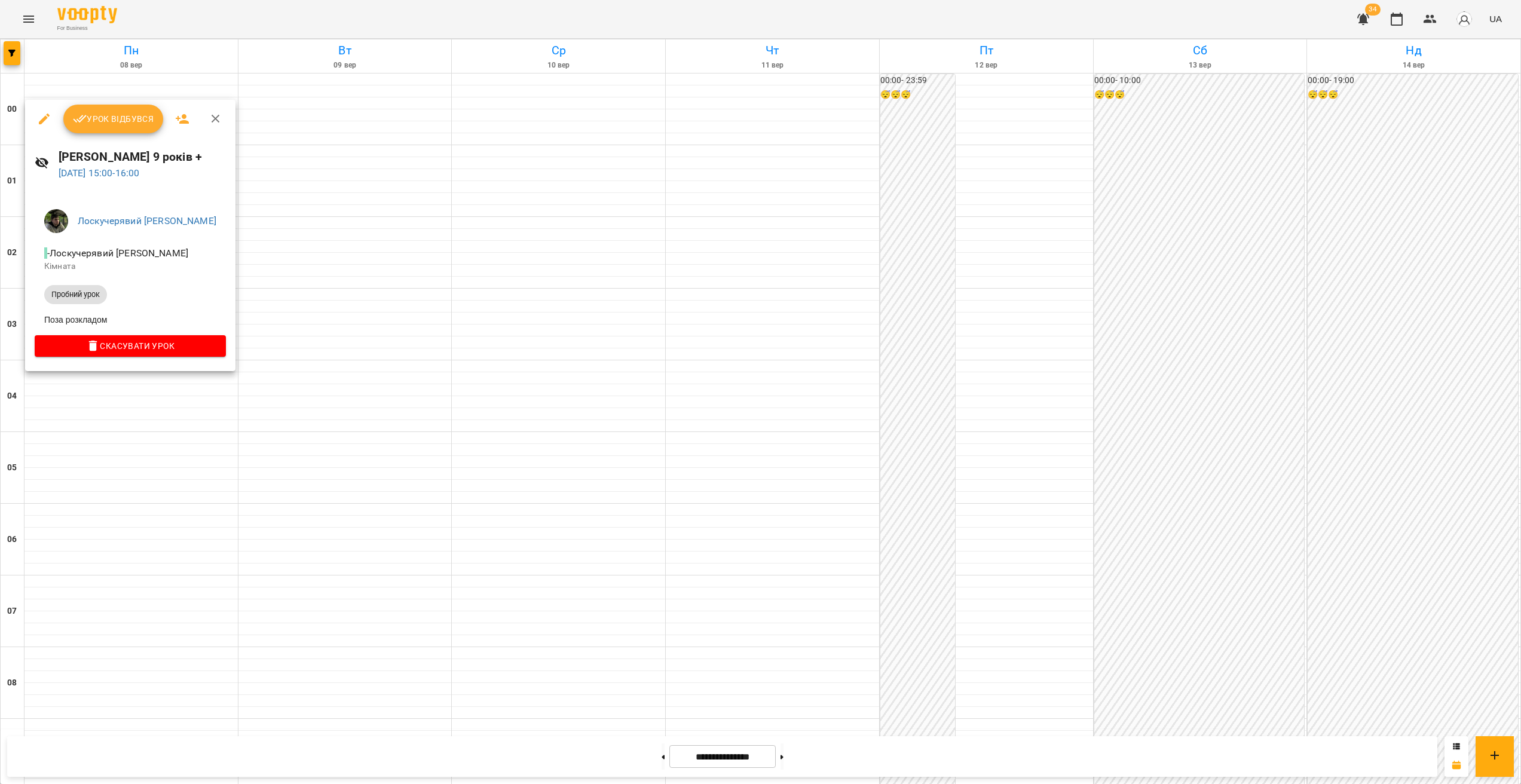
click at [370, 468] on div at bounding box center [760, 392] width 1521 height 784
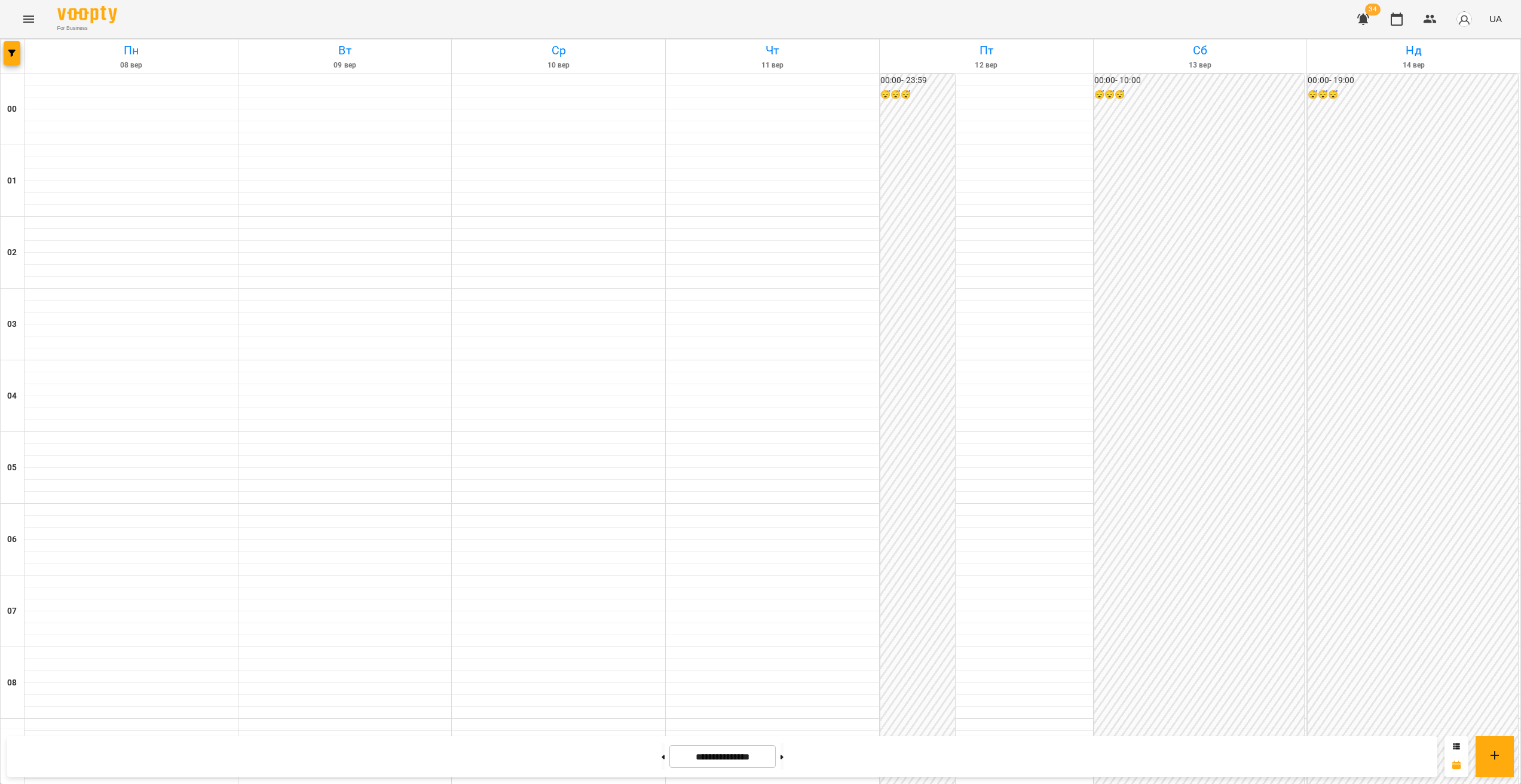
scroll to position [1065, 0]
click at [783, 753] on button at bounding box center [781, 757] width 3 height 27
type input "**********"
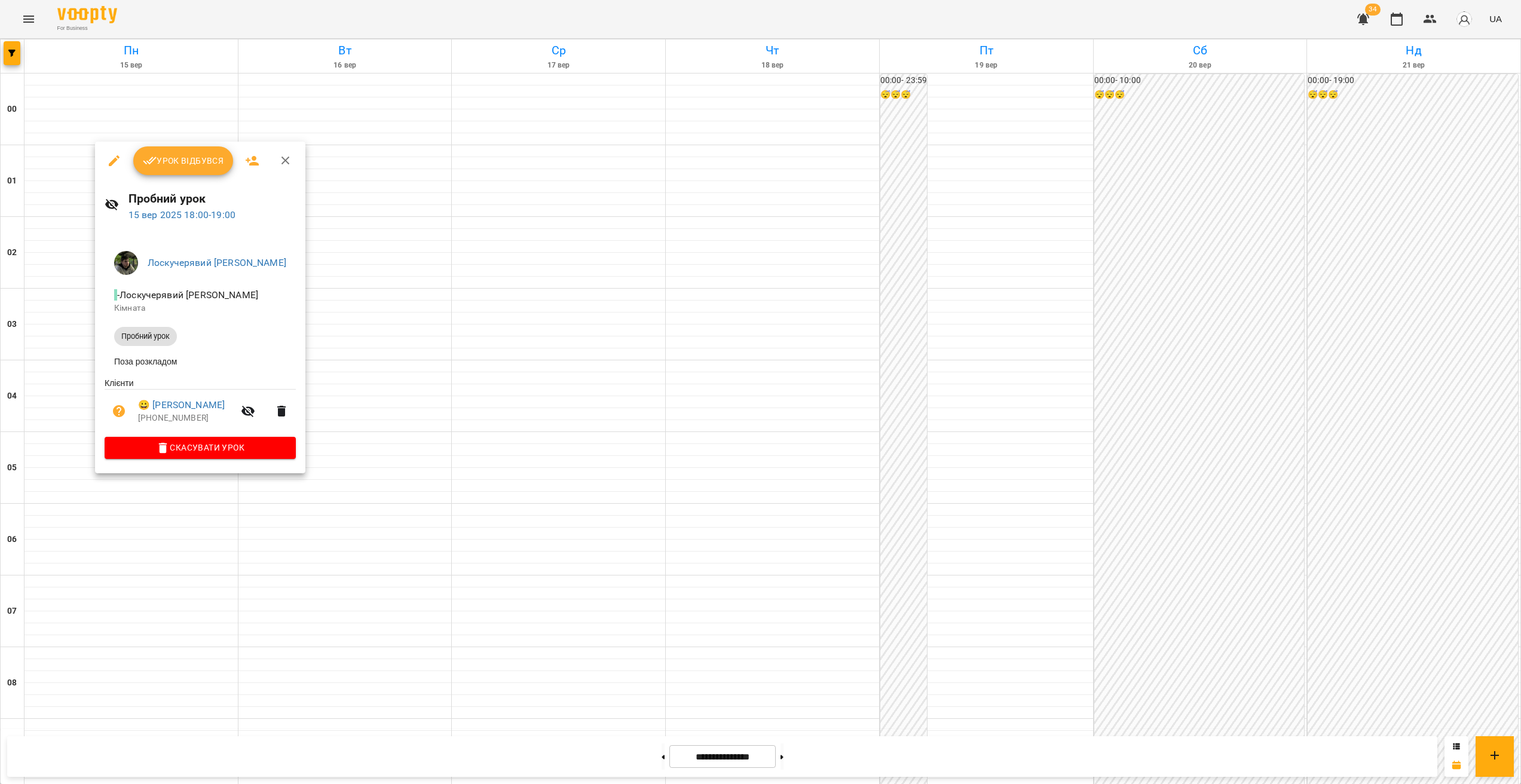
click at [413, 551] on div at bounding box center [760, 392] width 1521 height 784
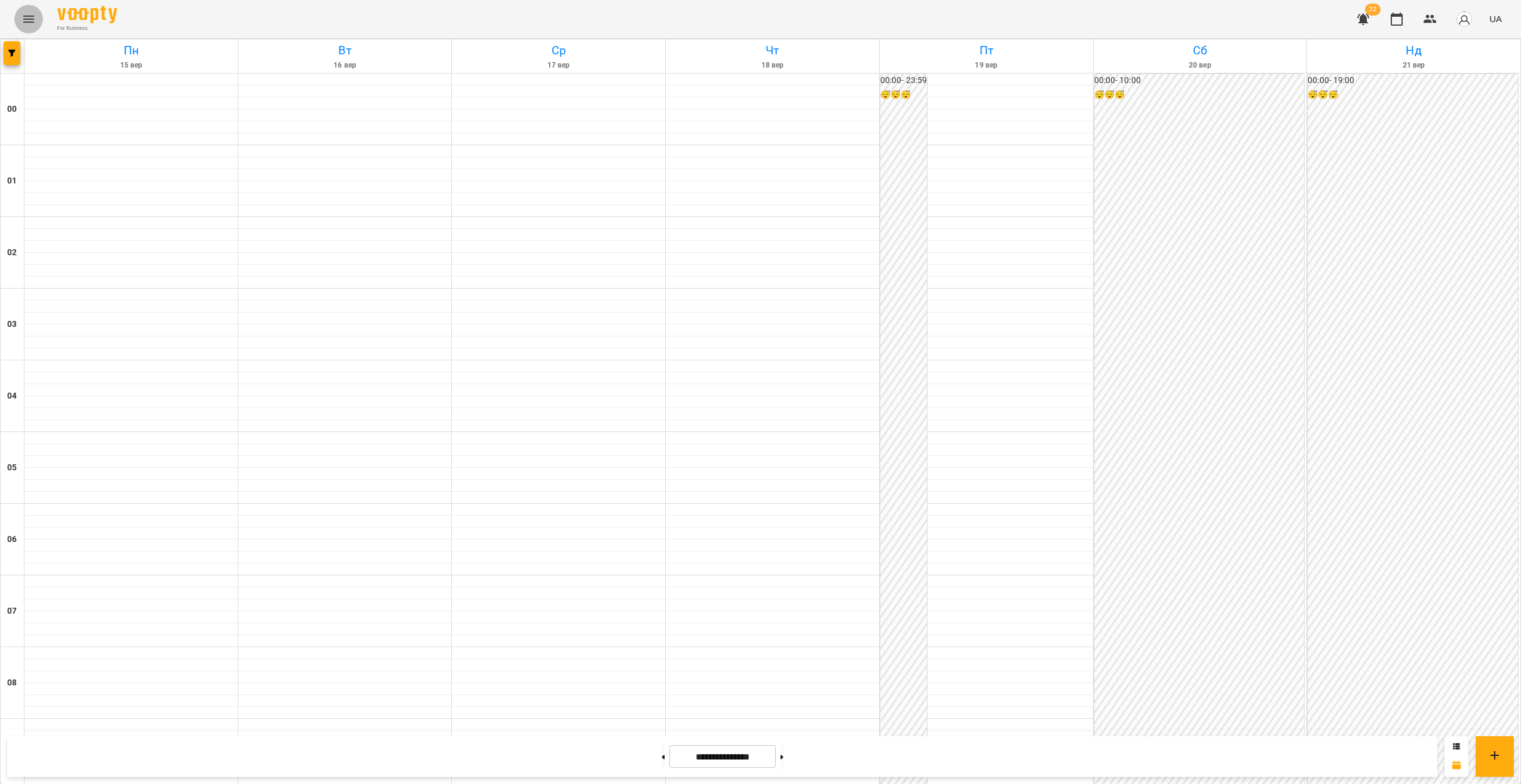
click at [27, 20] on icon "Menu" at bounding box center [29, 19] width 14 height 14
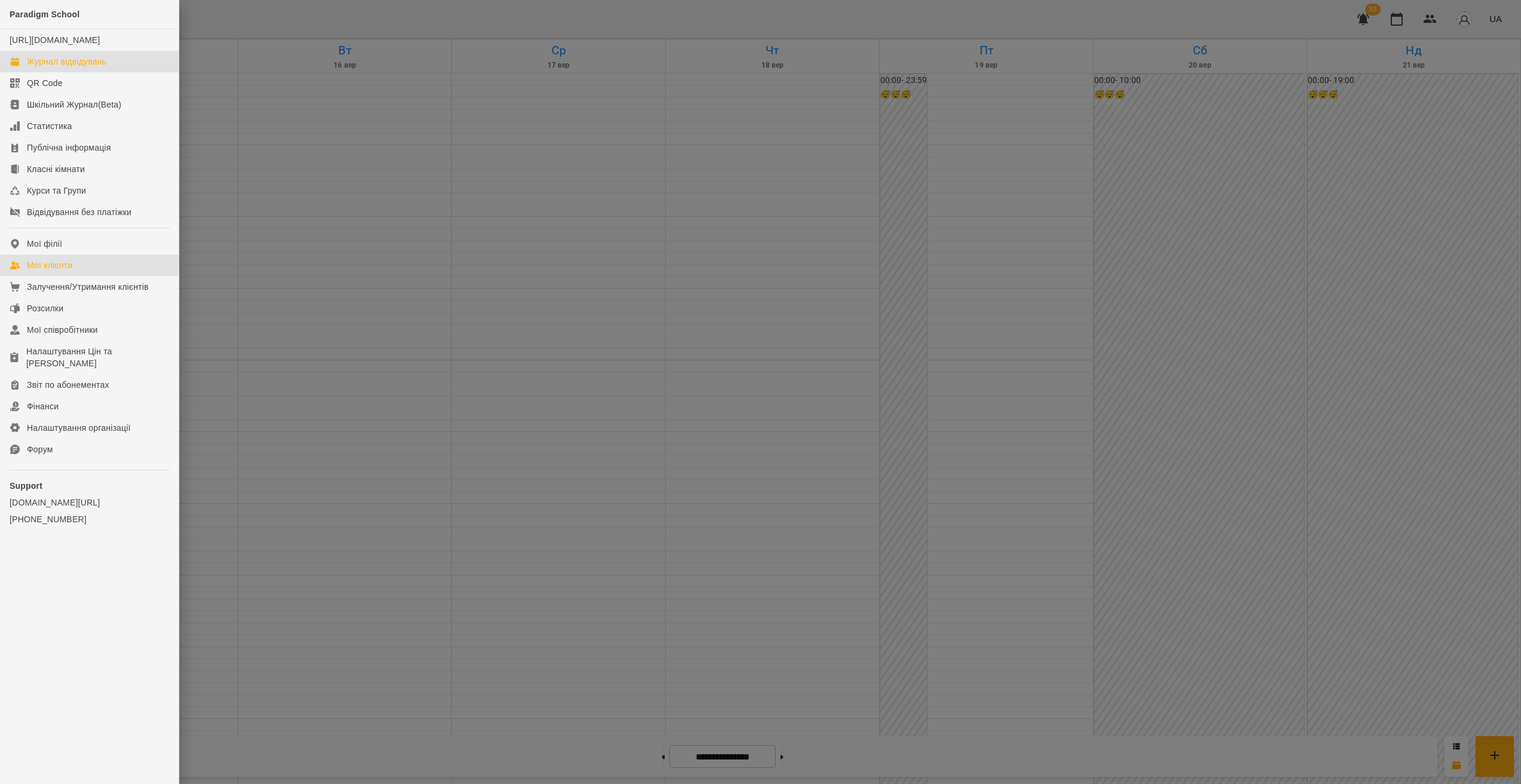
click at [72, 272] on div "Мої клієнти" at bounding box center [49, 265] width 45 height 12
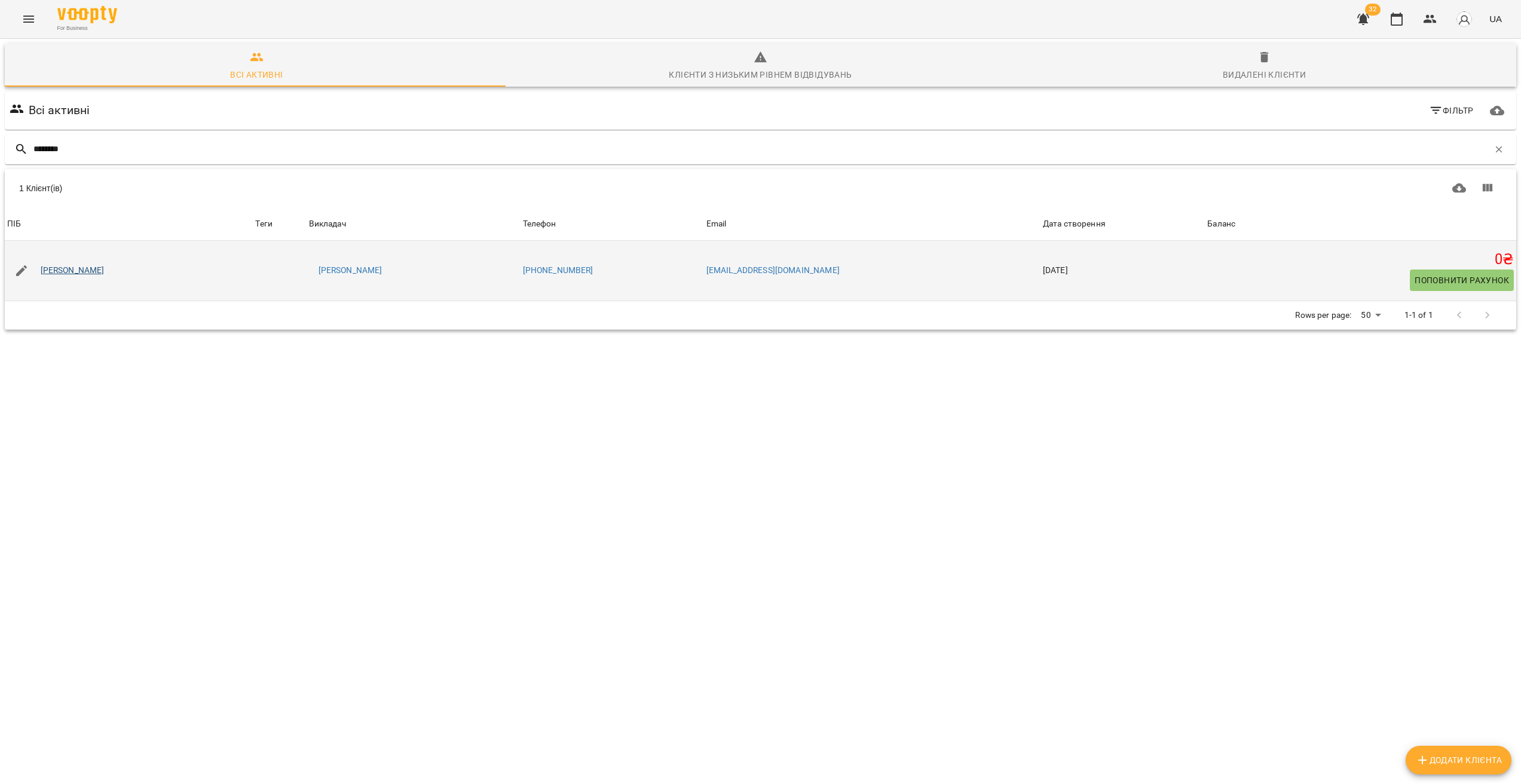
type input "********"
click at [78, 272] on link "[PERSON_NAME]" at bounding box center [73, 270] width 64 height 12
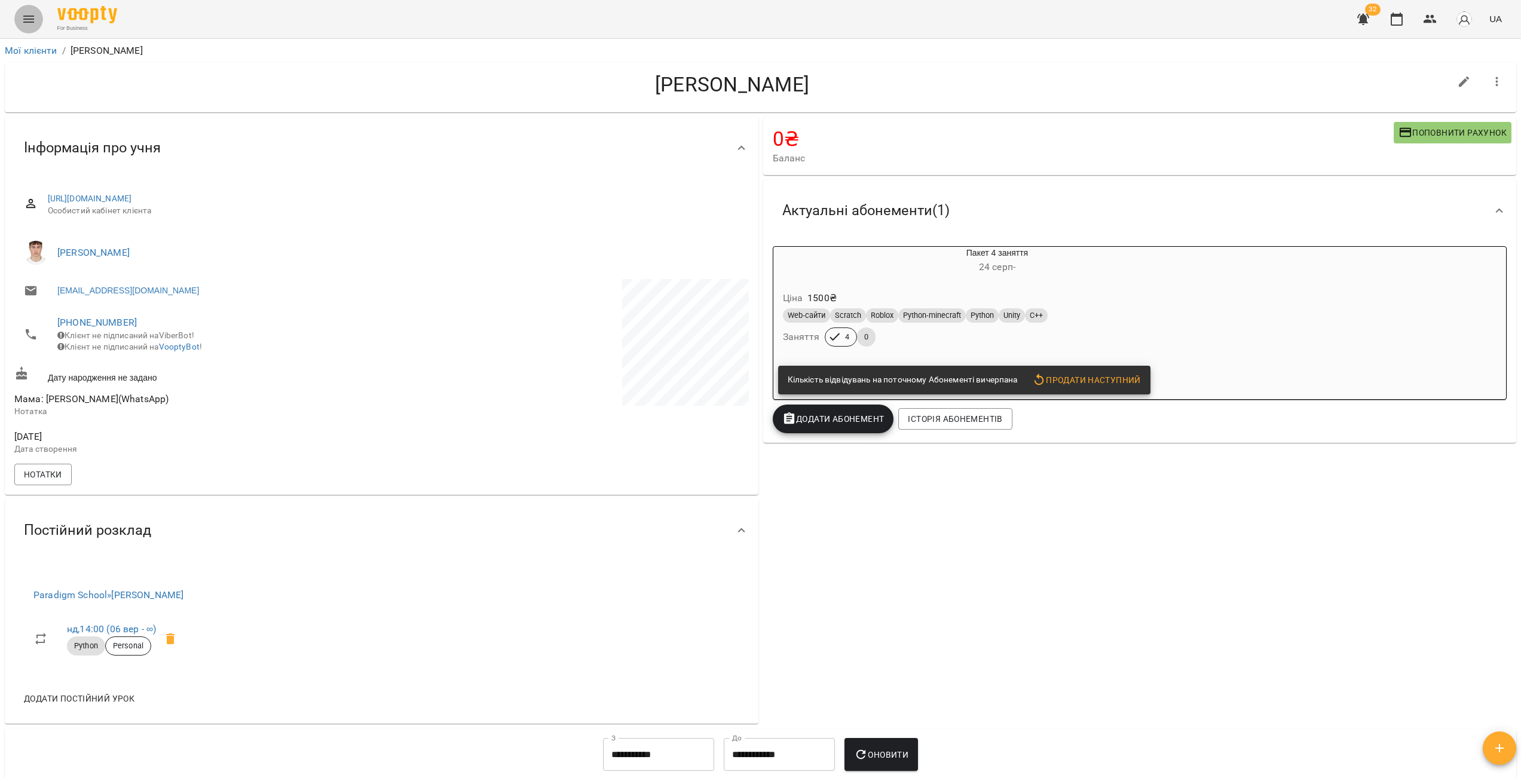
click at [29, 25] on icon "Menu" at bounding box center [29, 19] width 14 height 14
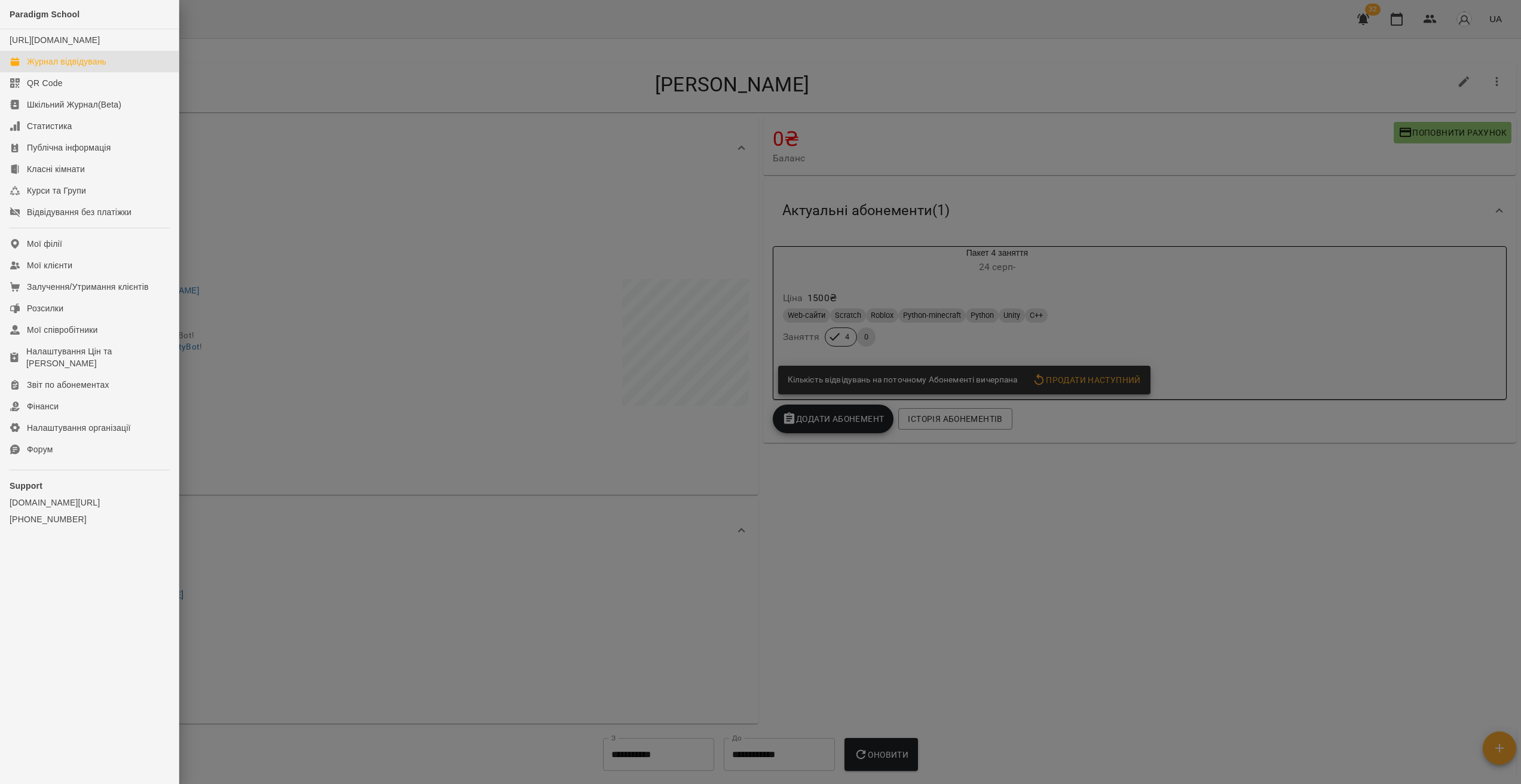
click at [86, 68] on div "Журнал відвідувань" at bounding box center [66, 61] width 79 height 12
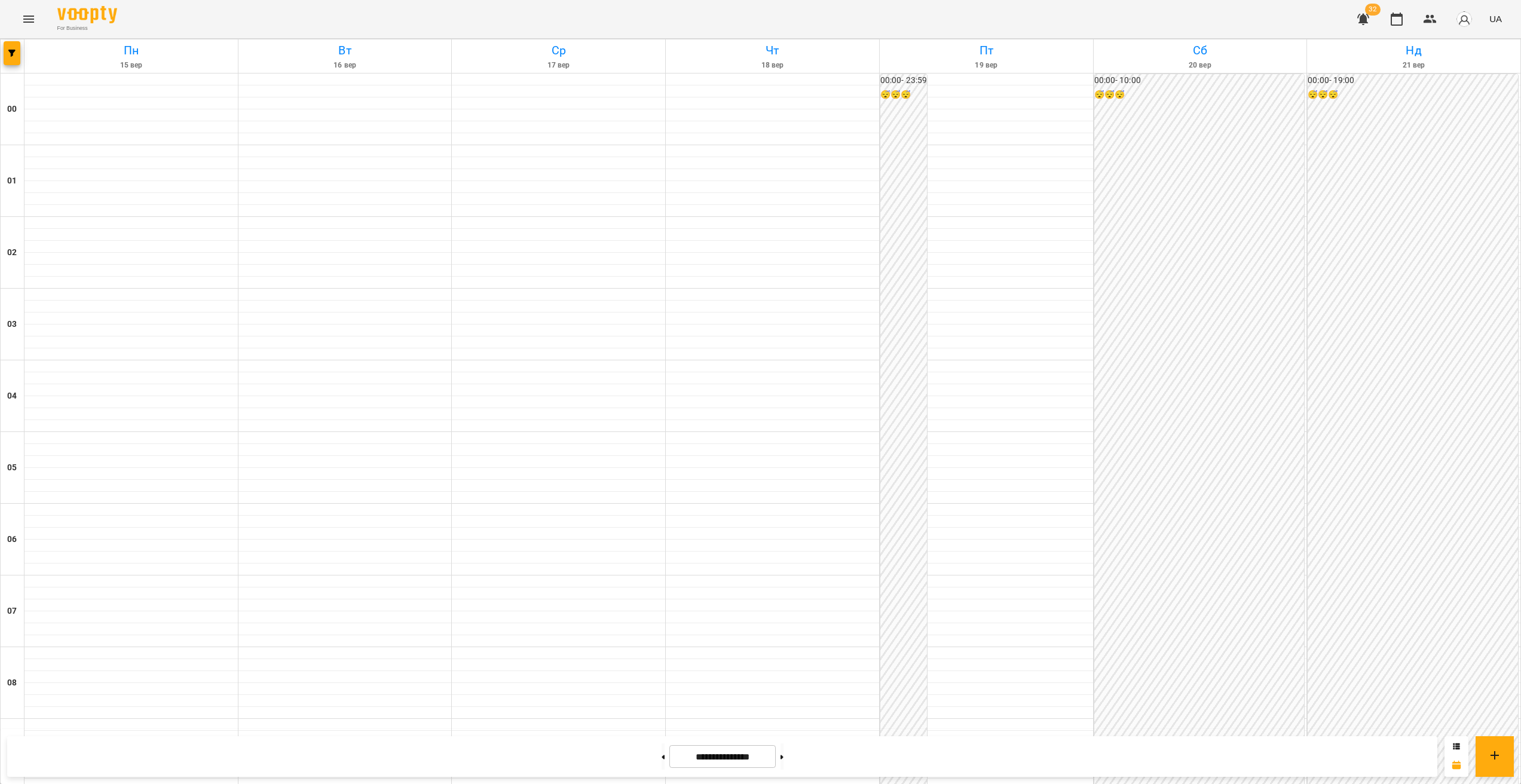
scroll to position [1065, 0]
click at [17, 61] on button "button" at bounding box center [12, 53] width 17 height 24
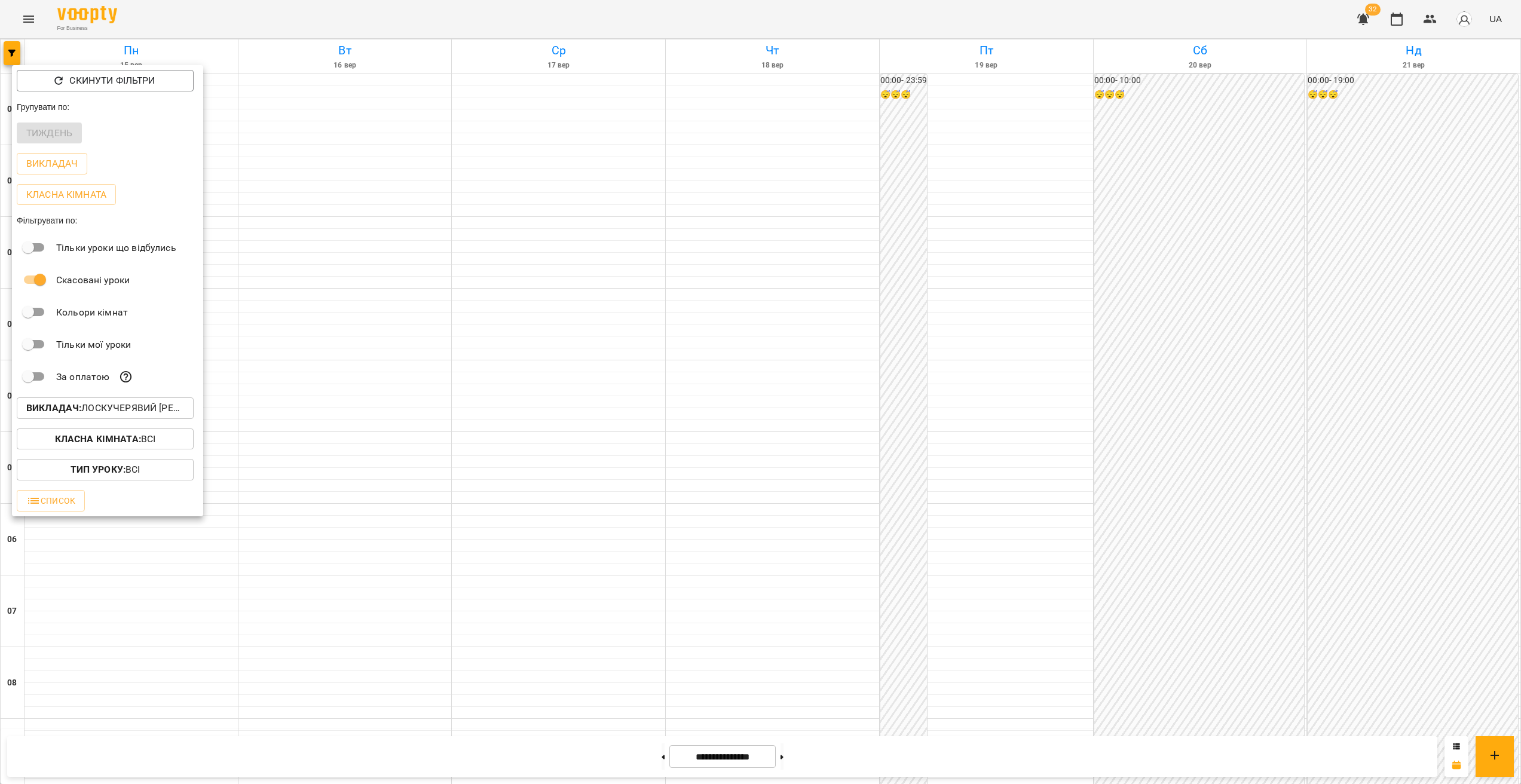
click at [125, 415] on p "Викладач : Лоскучерявий Дмитро Віталійович" at bounding box center [105, 408] width 158 height 14
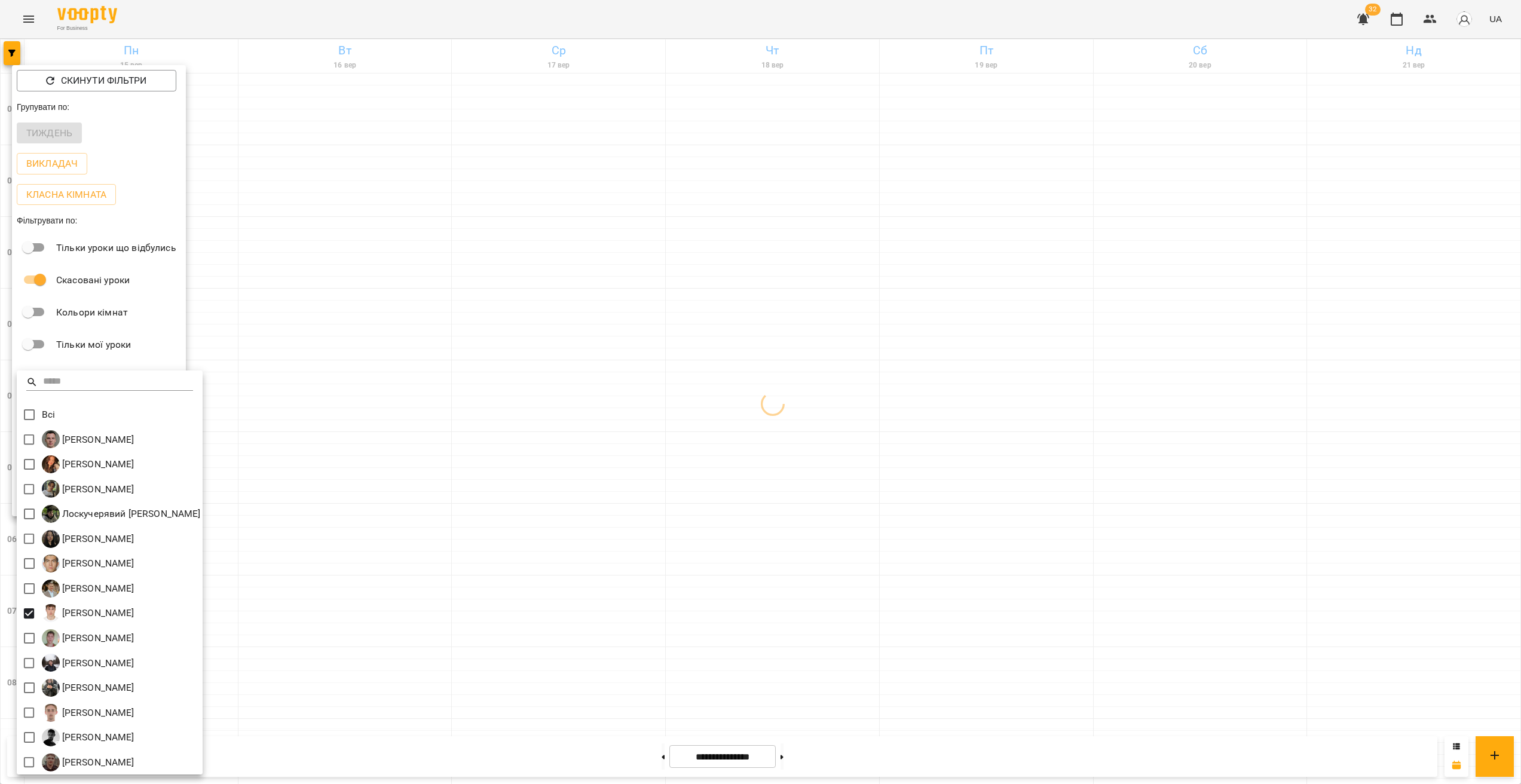
click at [1267, 489] on div at bounding box center [760, 392] width 1521 height 784
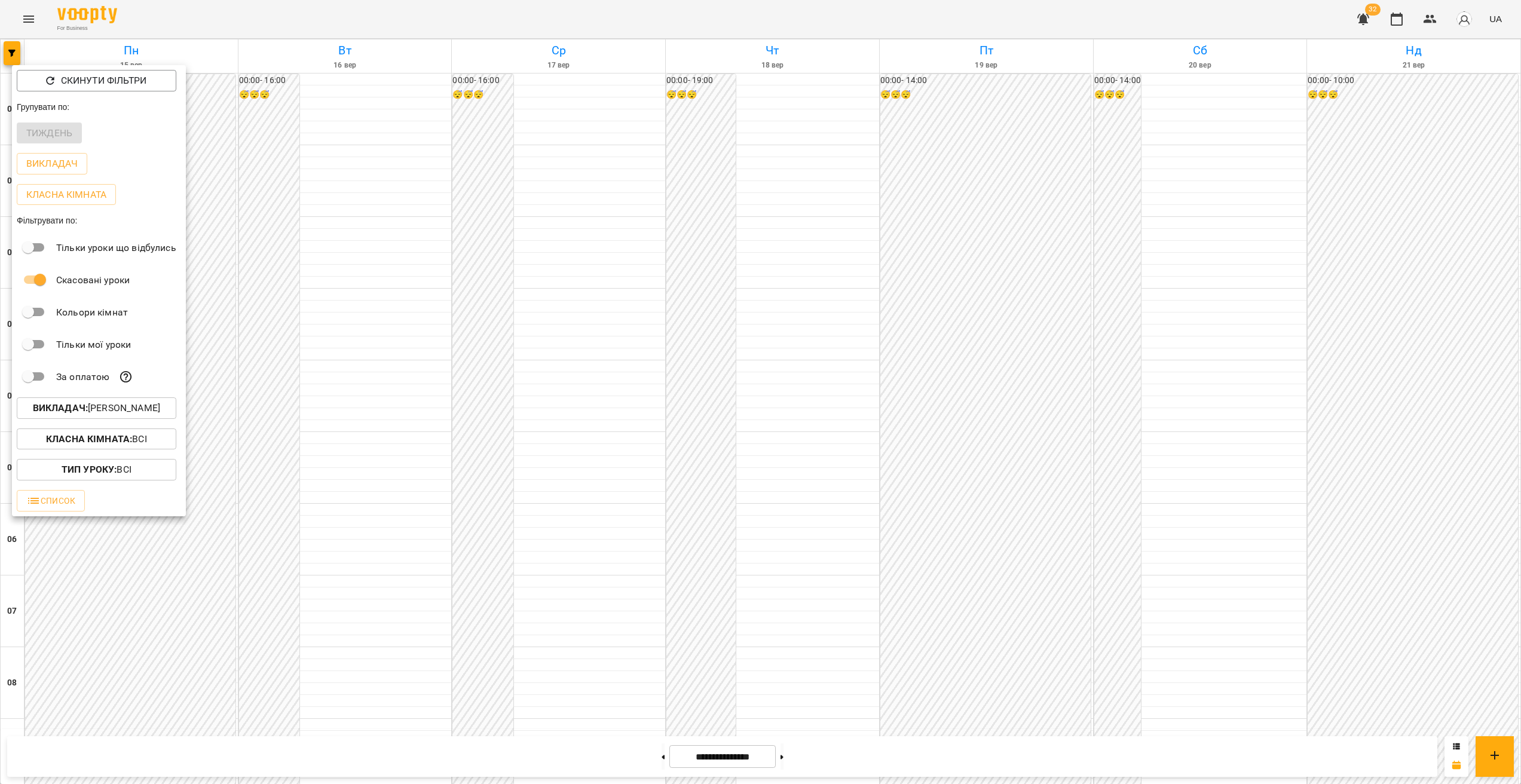
click at [1345, 290] on div at bounding box center [760, 392] width 1521 height 784
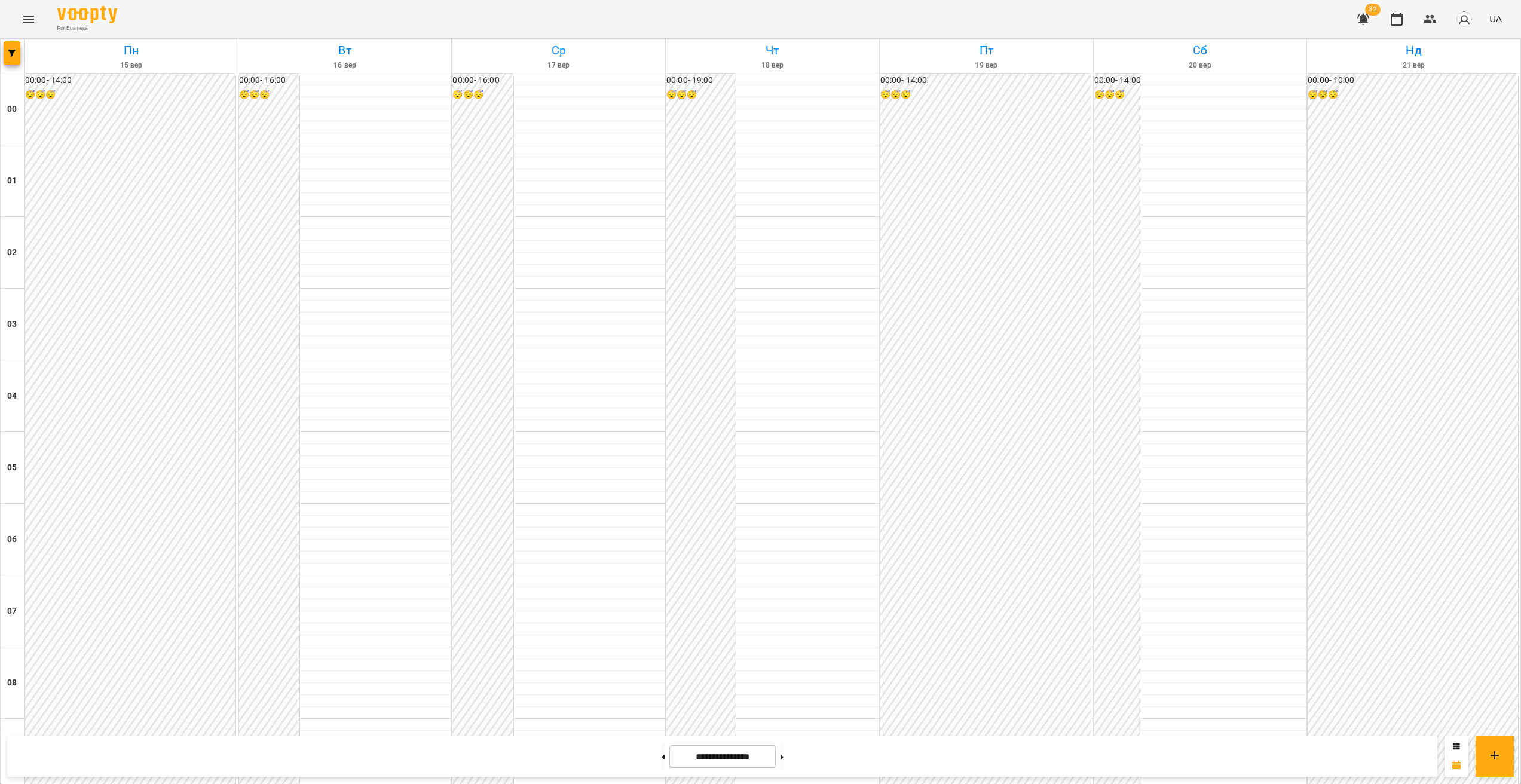
scroll to position [810, 0]
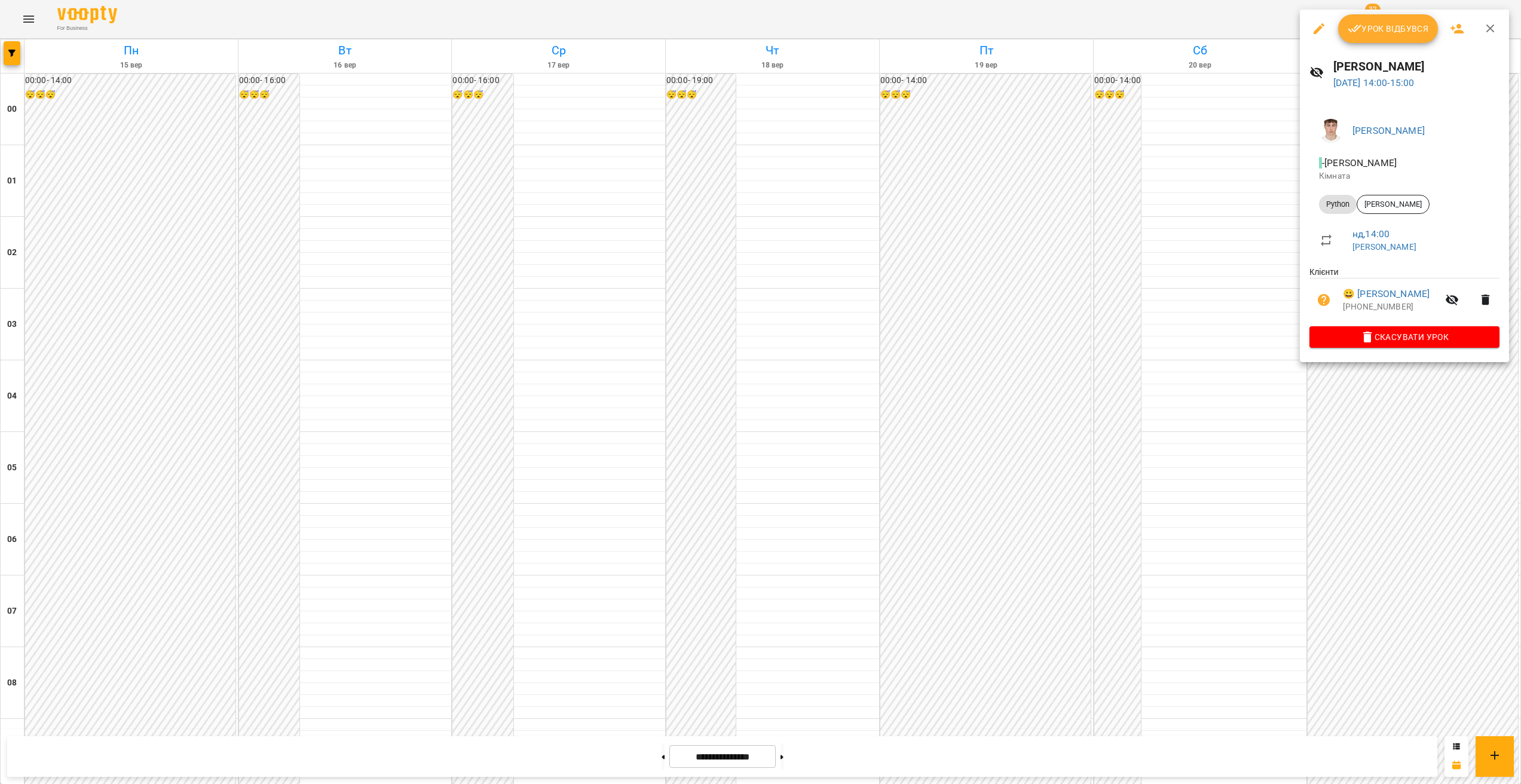
click at [1210, 361] on div at bounding box center [760, 392] width 1521 height 784
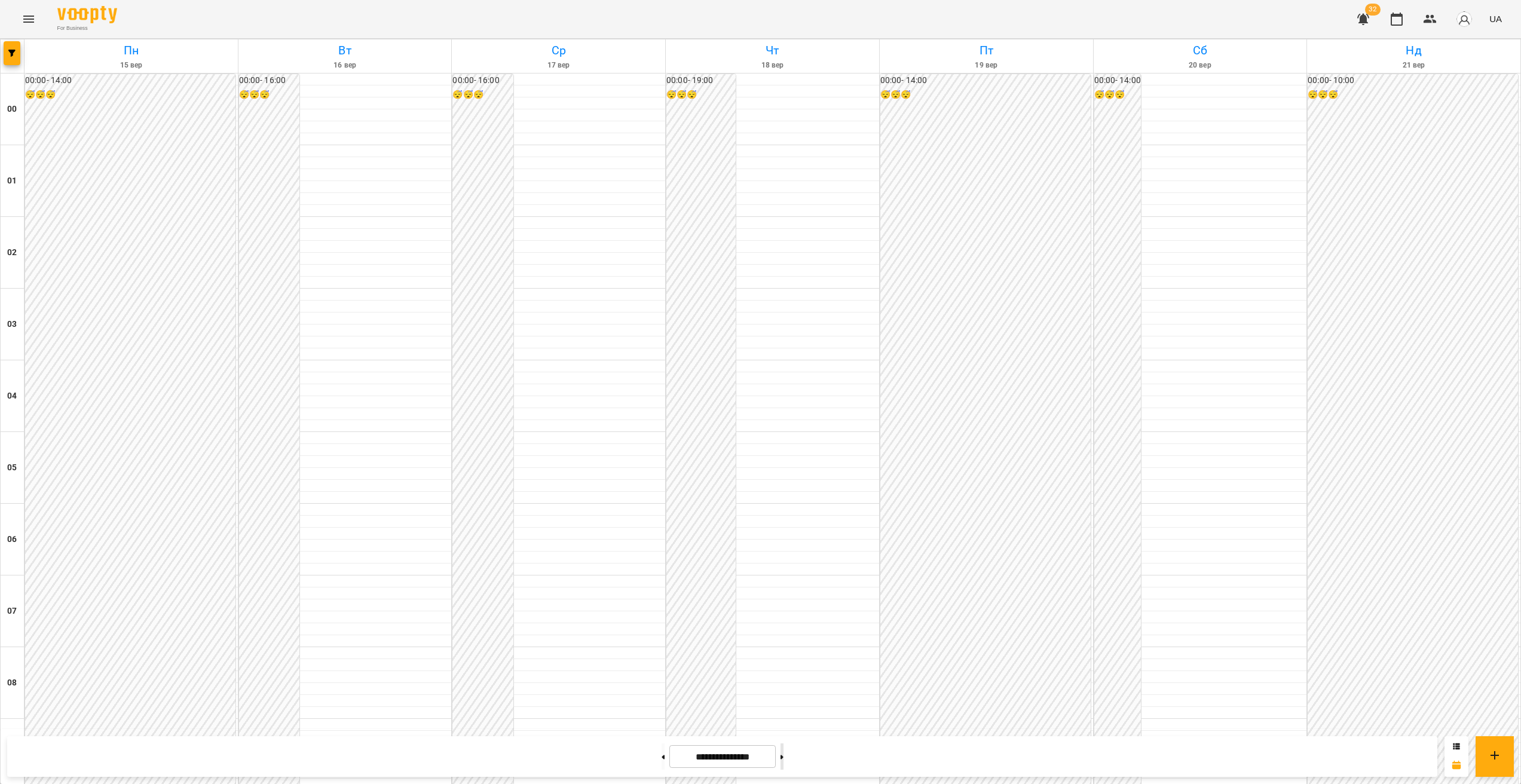
click at [783, 761] on button at bounding box center [781, 757] width 3 height 27
type input "**********"
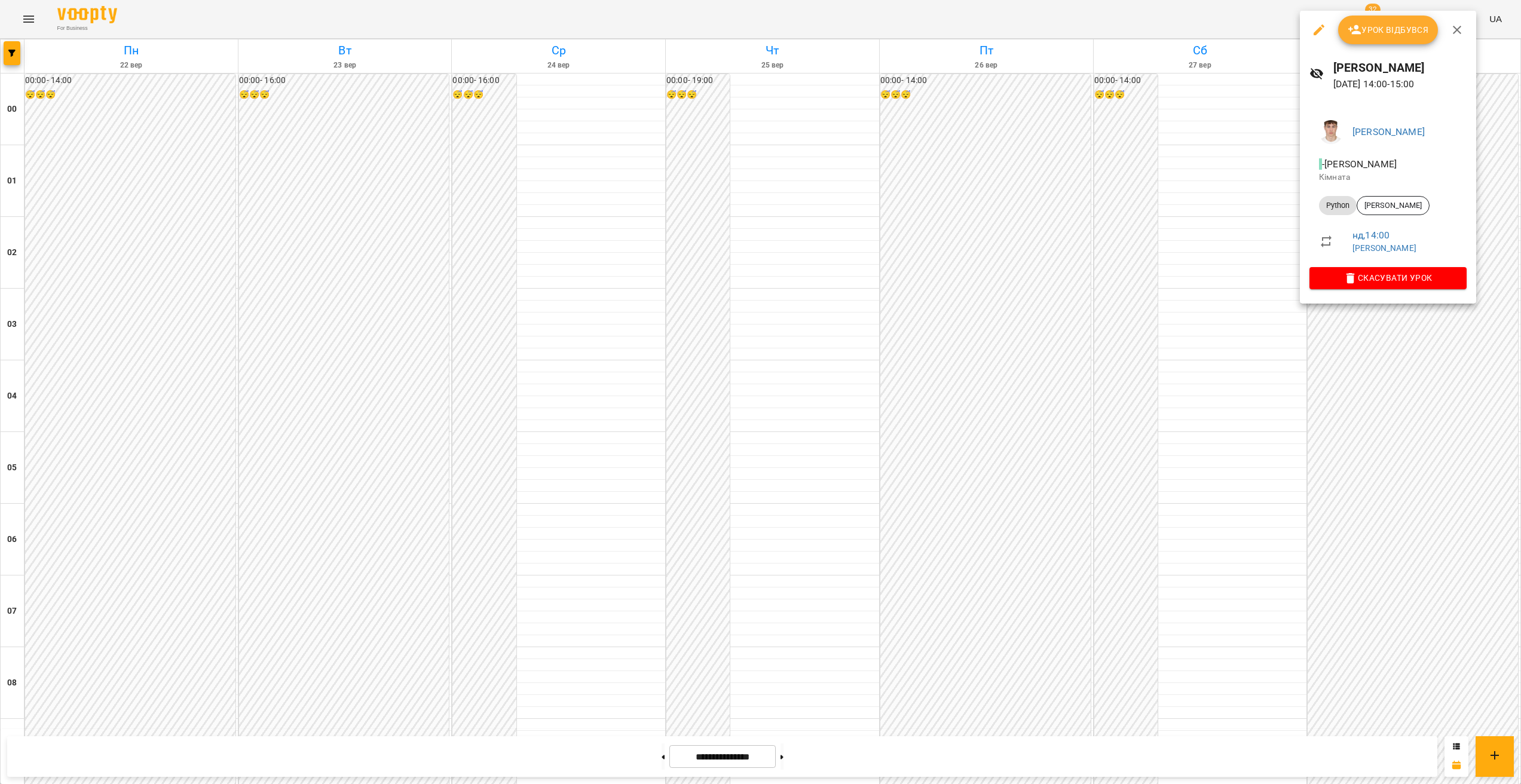
drag, startPoint x: 1348, startPoint y: 326, endPoint x: 1354, endPoint y: 305, distance: 21.8
click at [1348, 326] on div at bounding box center [760, 392] width 1521 height 784
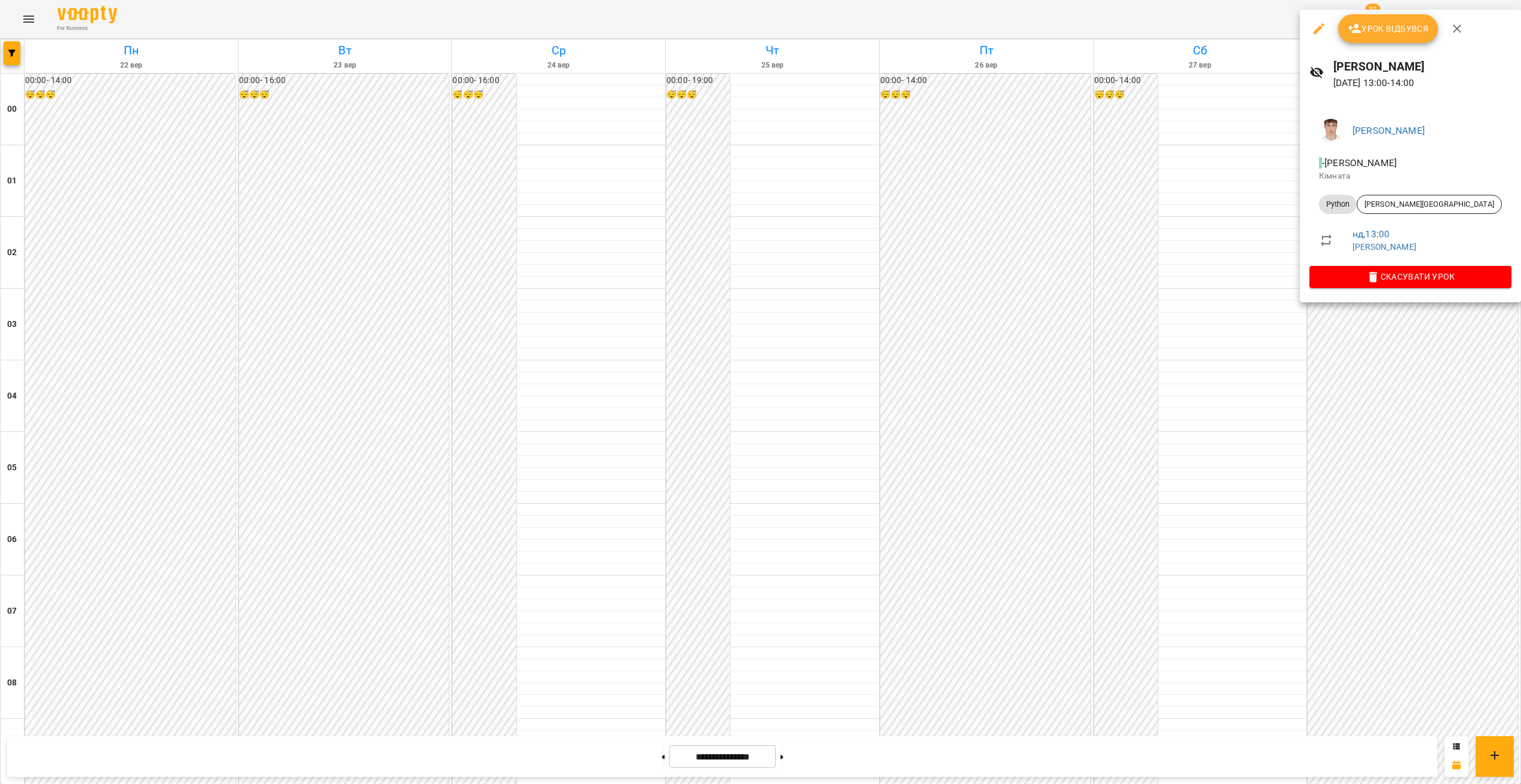
click at [1381, 311] on div at bounding box center [760, 392] width 1521 height 784
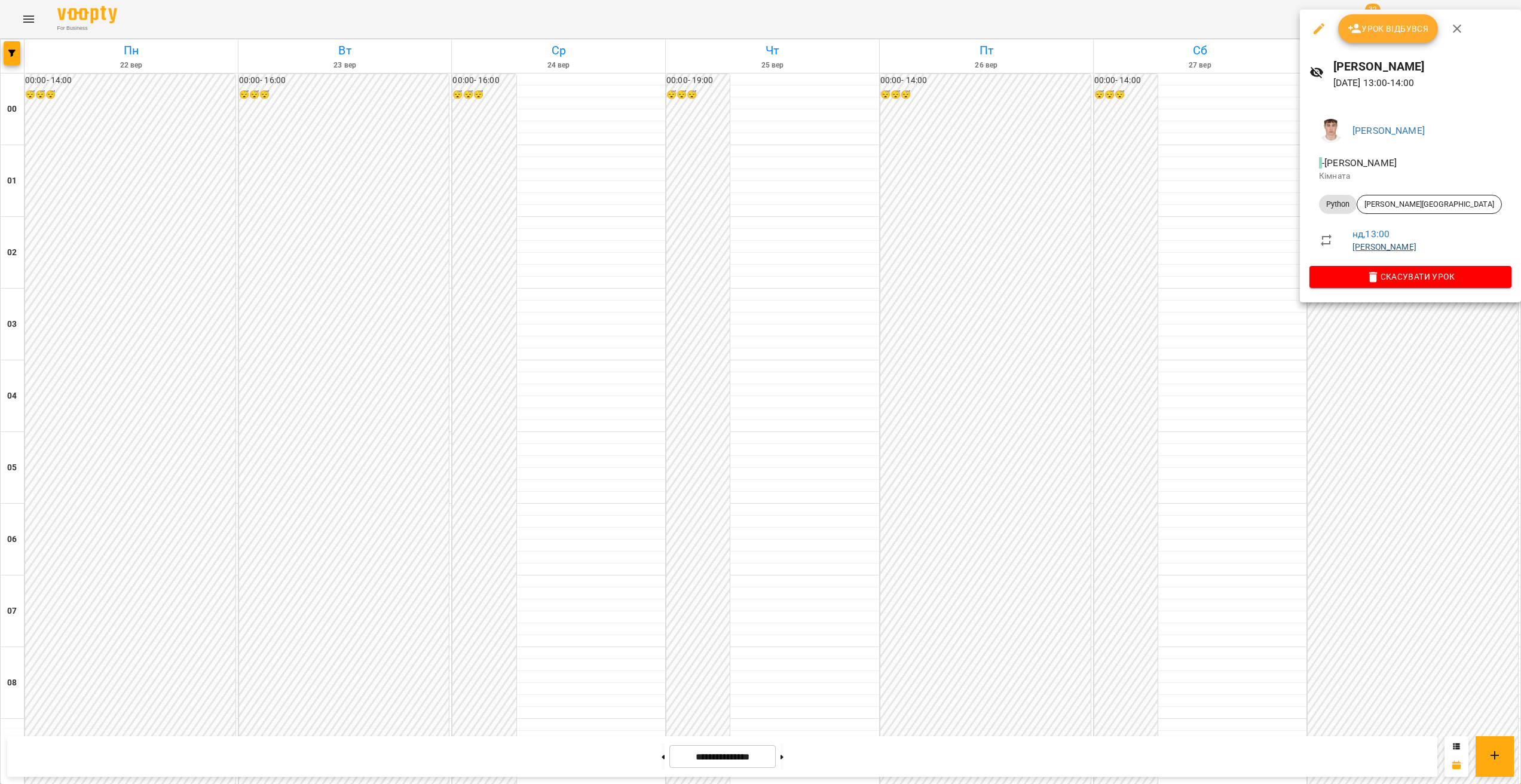
drag, startPoint x: 1390, startPoint y: 241, endPoint x: 1369, endPoint y: 282, distance: 46.1
click at [1385, 249] on div "нд , 13:00 Перепечай Олег Ігорович" at bounding box center [1427, 240] width 150 height 26
click at [1362, 300] on div "Перепечай Олег Ігорович - Перепечай Олег Ігорович Кімната Python Телеоглу Данії…" at bounding box center [1411, 200] width 221 height 202
click at [1348, 351] on div at bounding box center [760, 392] width 1521 height 784
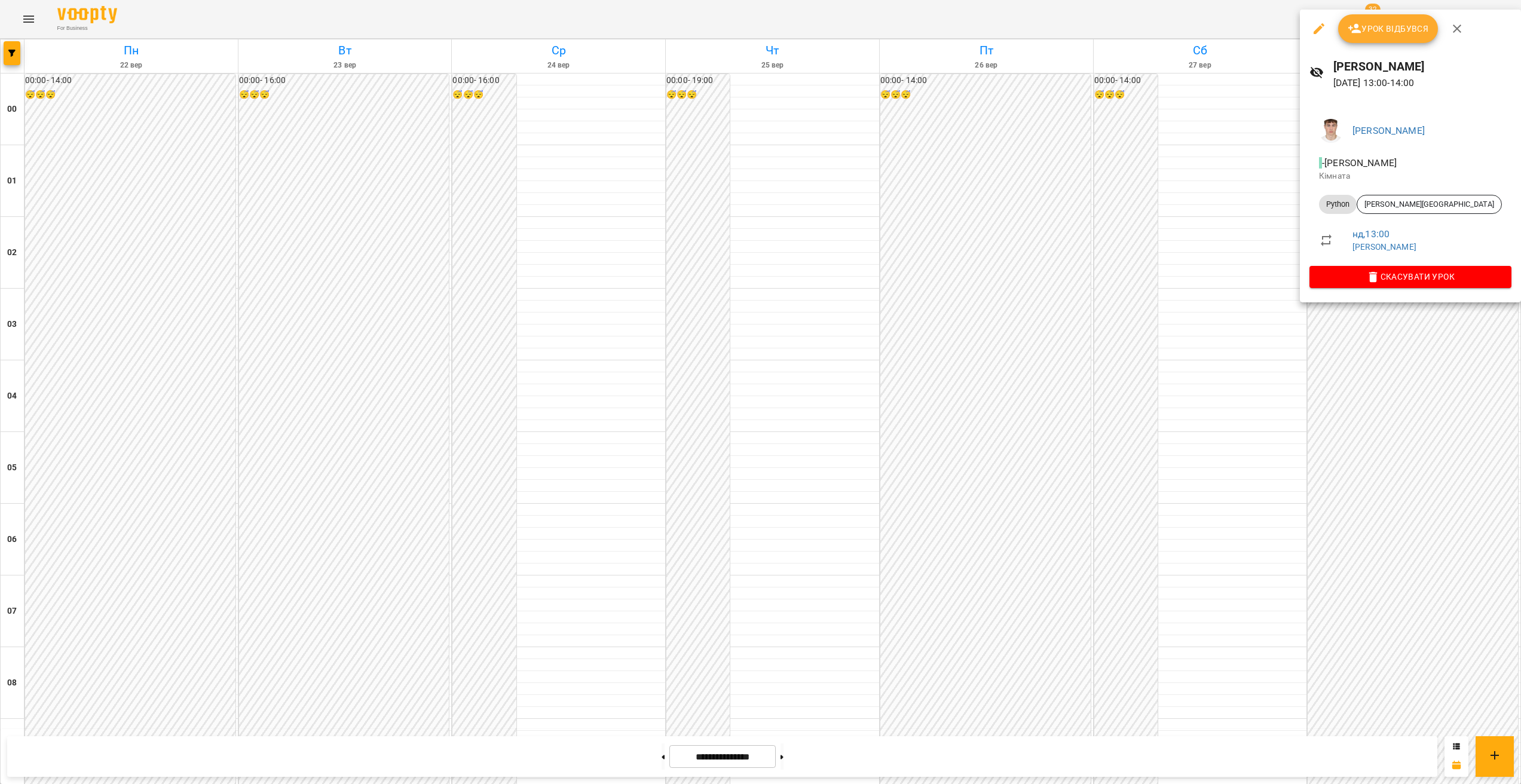
click at [1385, 309] on div at bounding box center [760, 392] width 1521 height 784
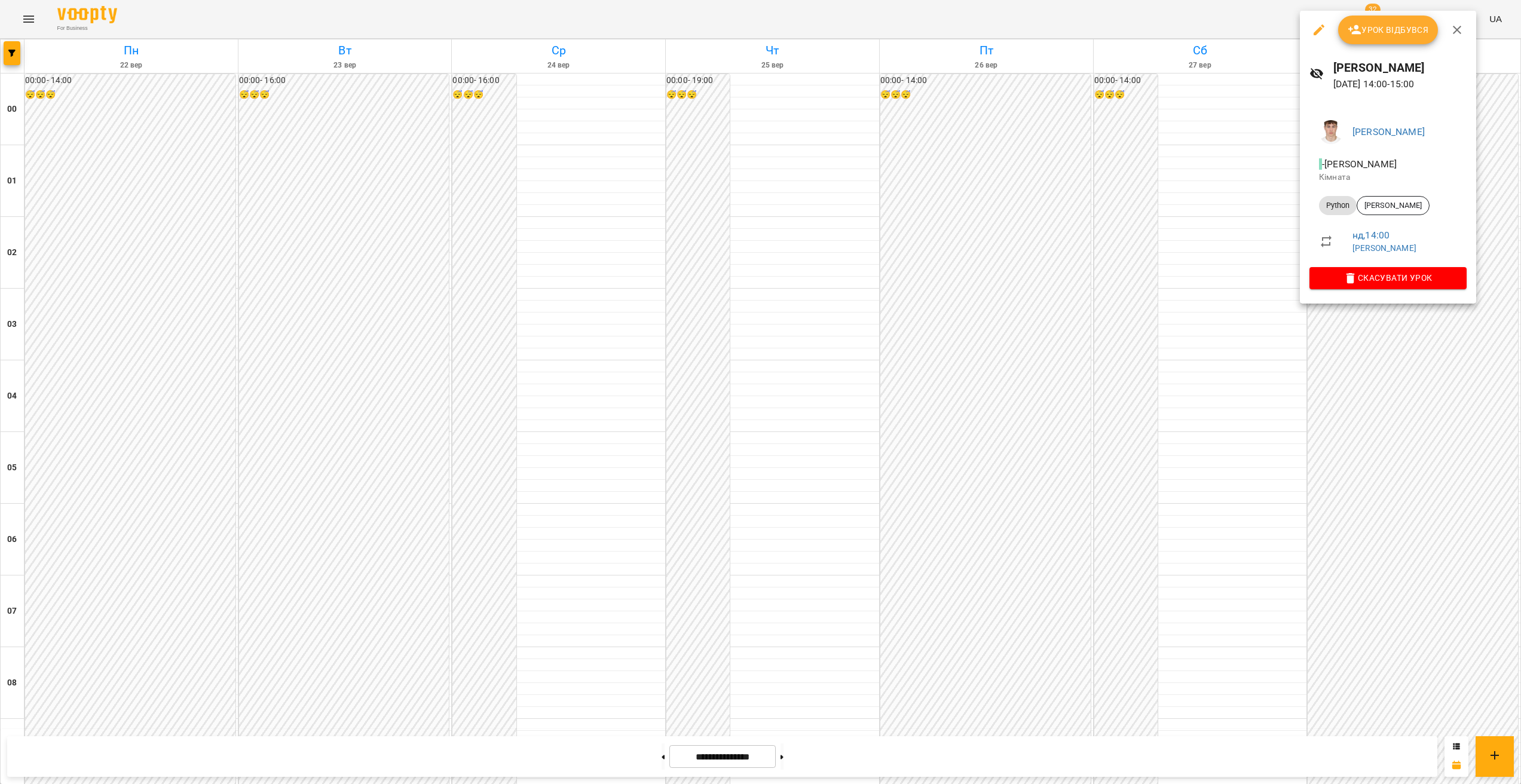
click at [1377, 337] on div at bounding box center [760, 392] width 1521 height 784
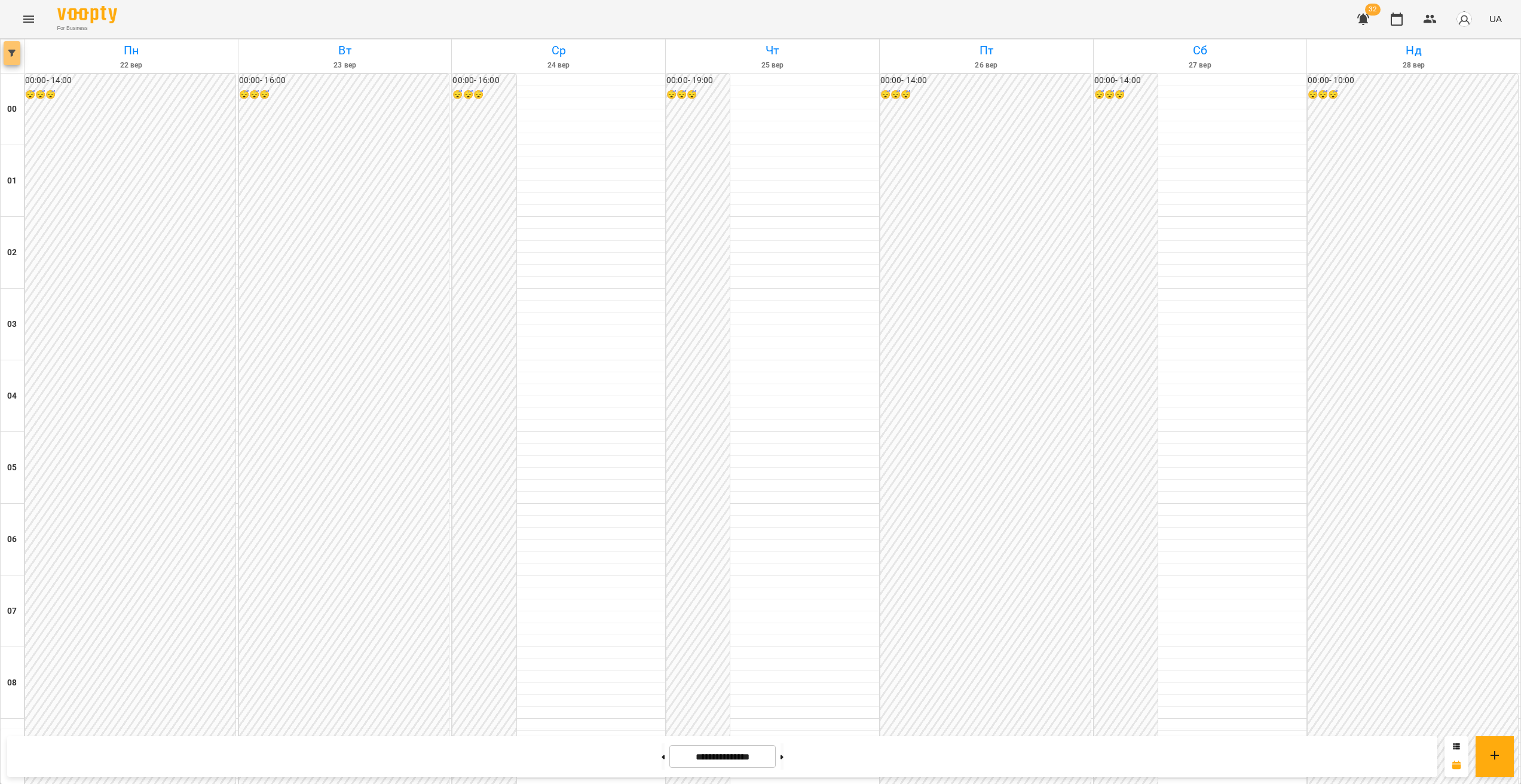
click at [4, 57] on button "button" at bounding box center [12, 53] width 17 height 24
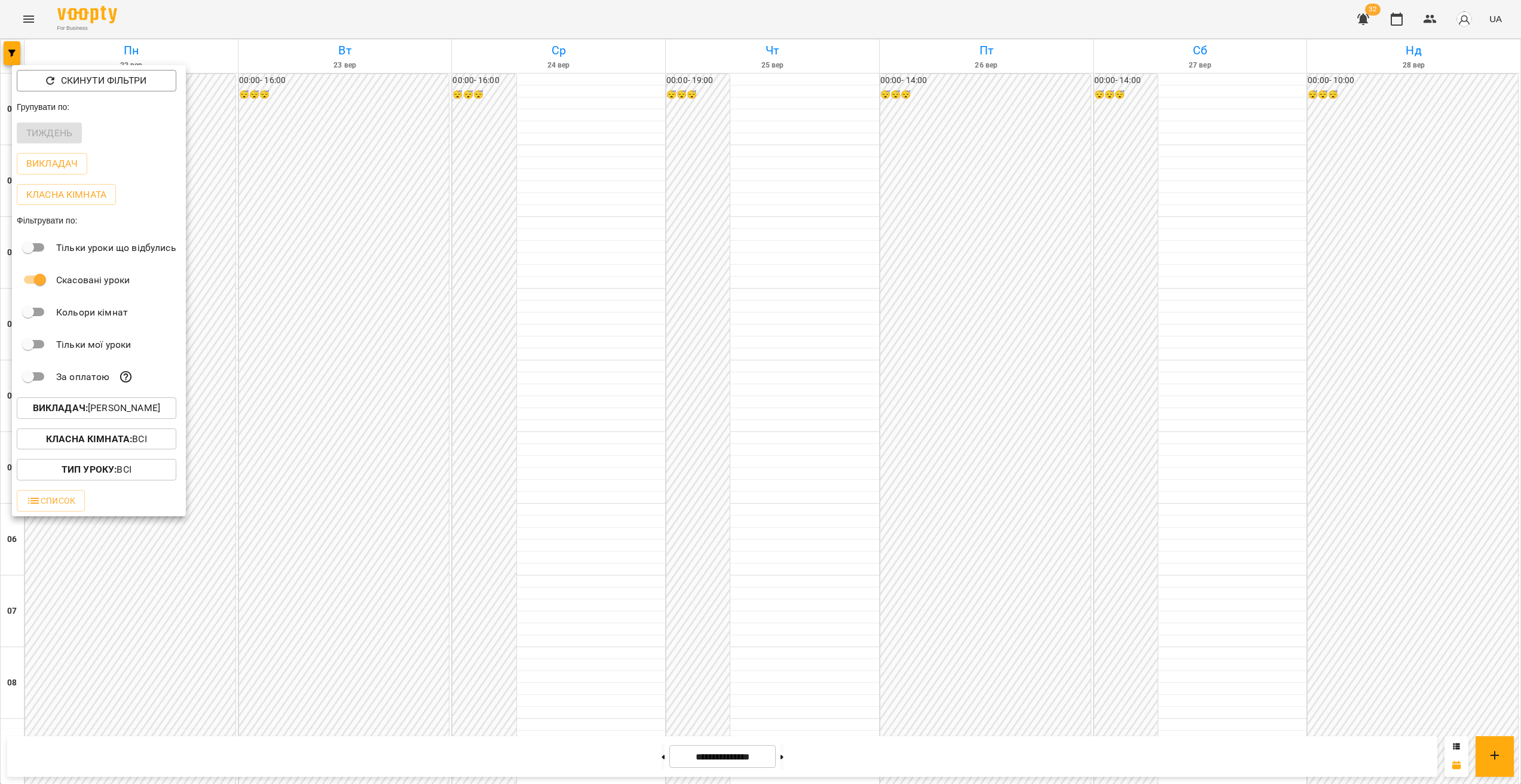
click at [116, 415] on p "Викладач : Перепечай Олег Ігорович" at bounding box center [96, 408] width 127 height 14
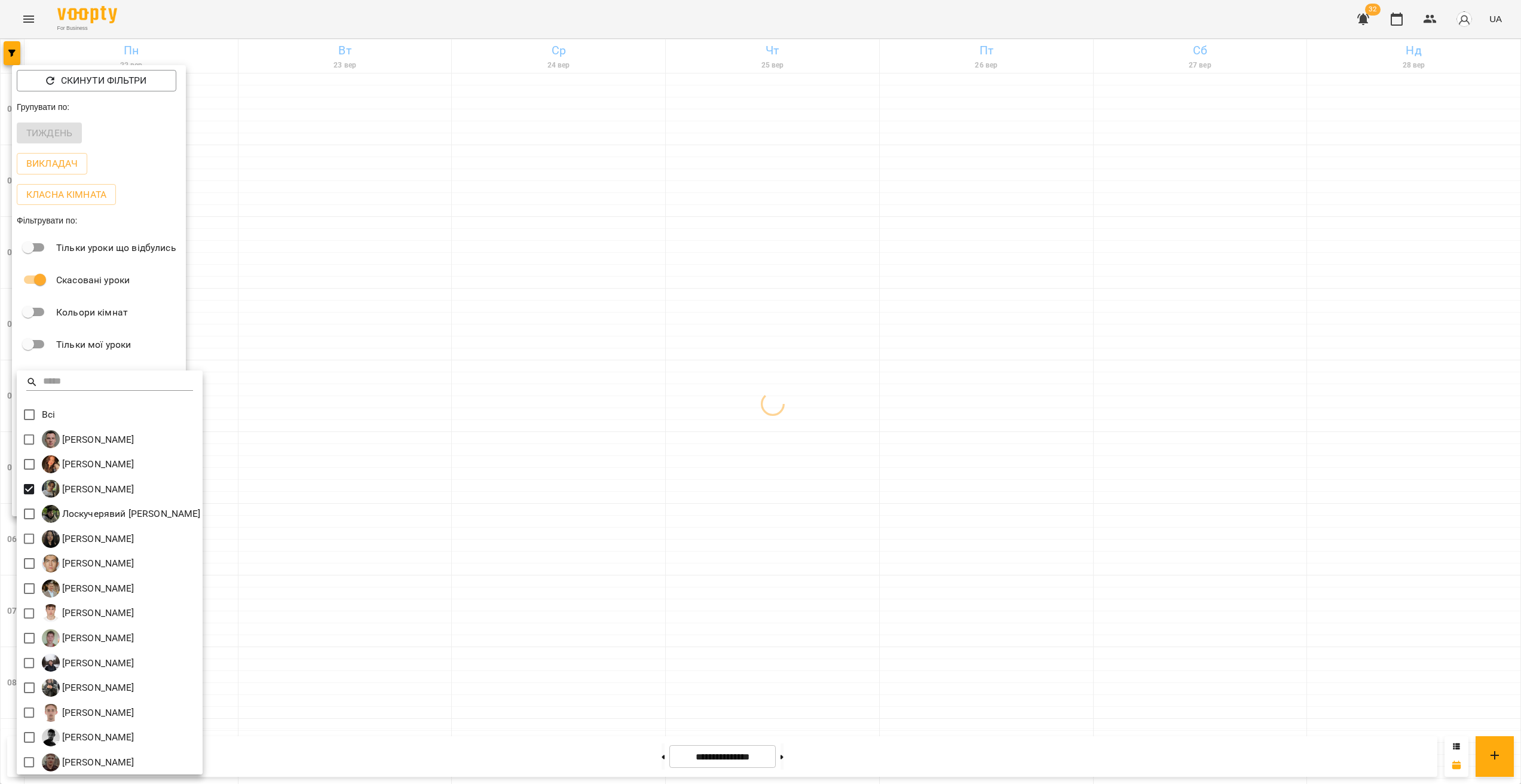
click at [640, 406] on div at bounding box center [760, 392] width 1521 height 784
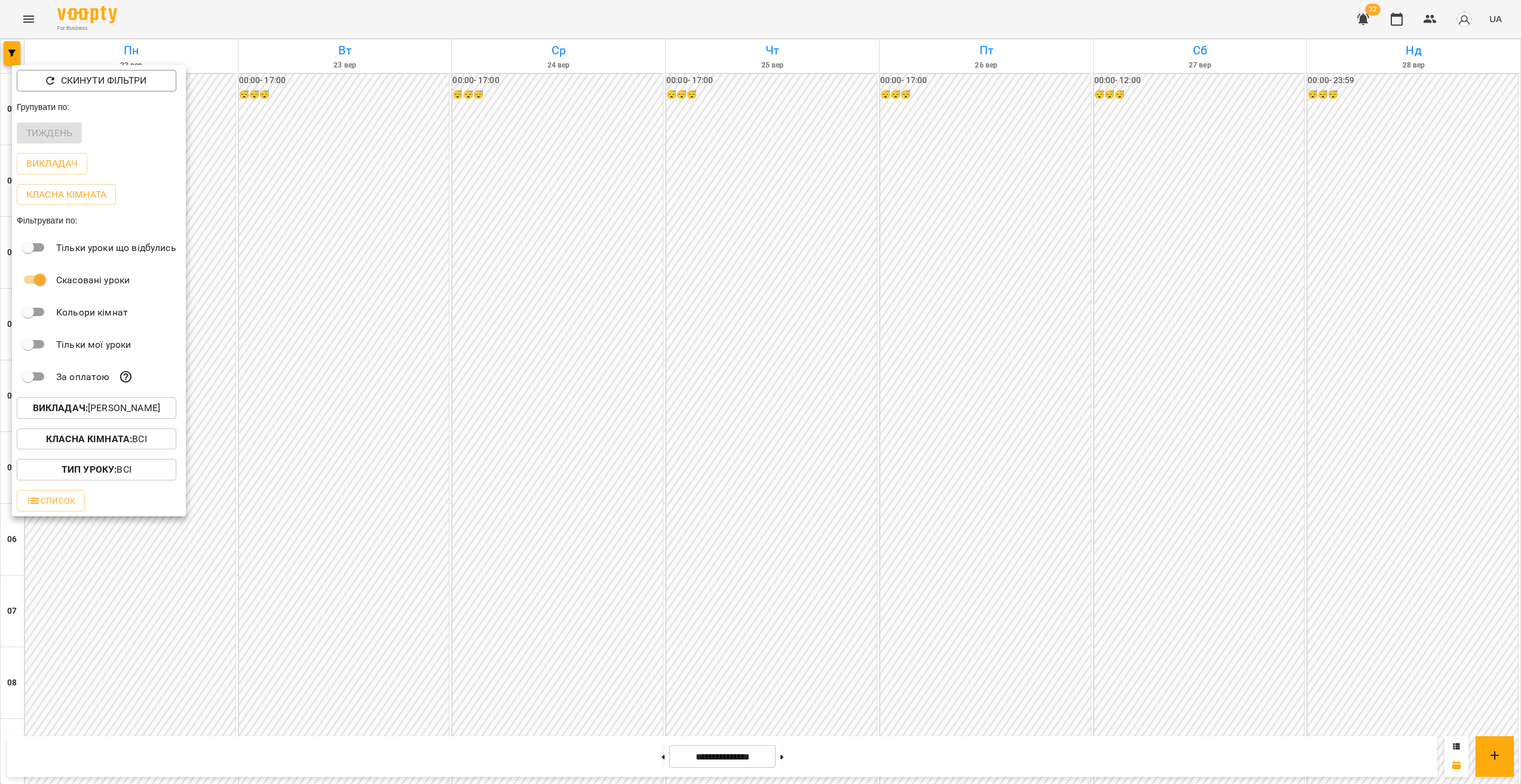
click at [707, 372] on div at bounding box center [760, 392] width 1521 height 784
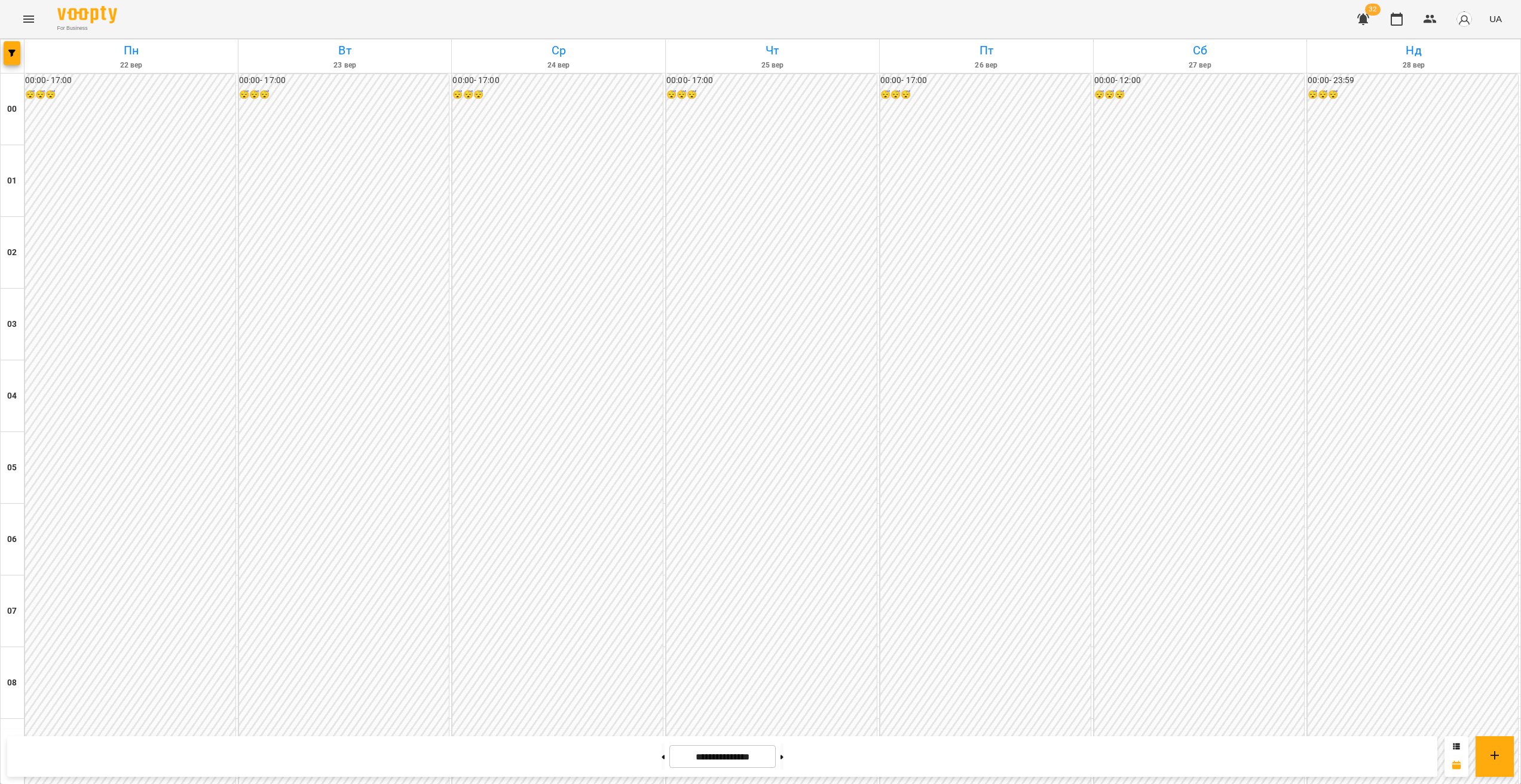
click at [26, 25] on icon "Menu" at bounding box center [29, 19] width 14 height 14
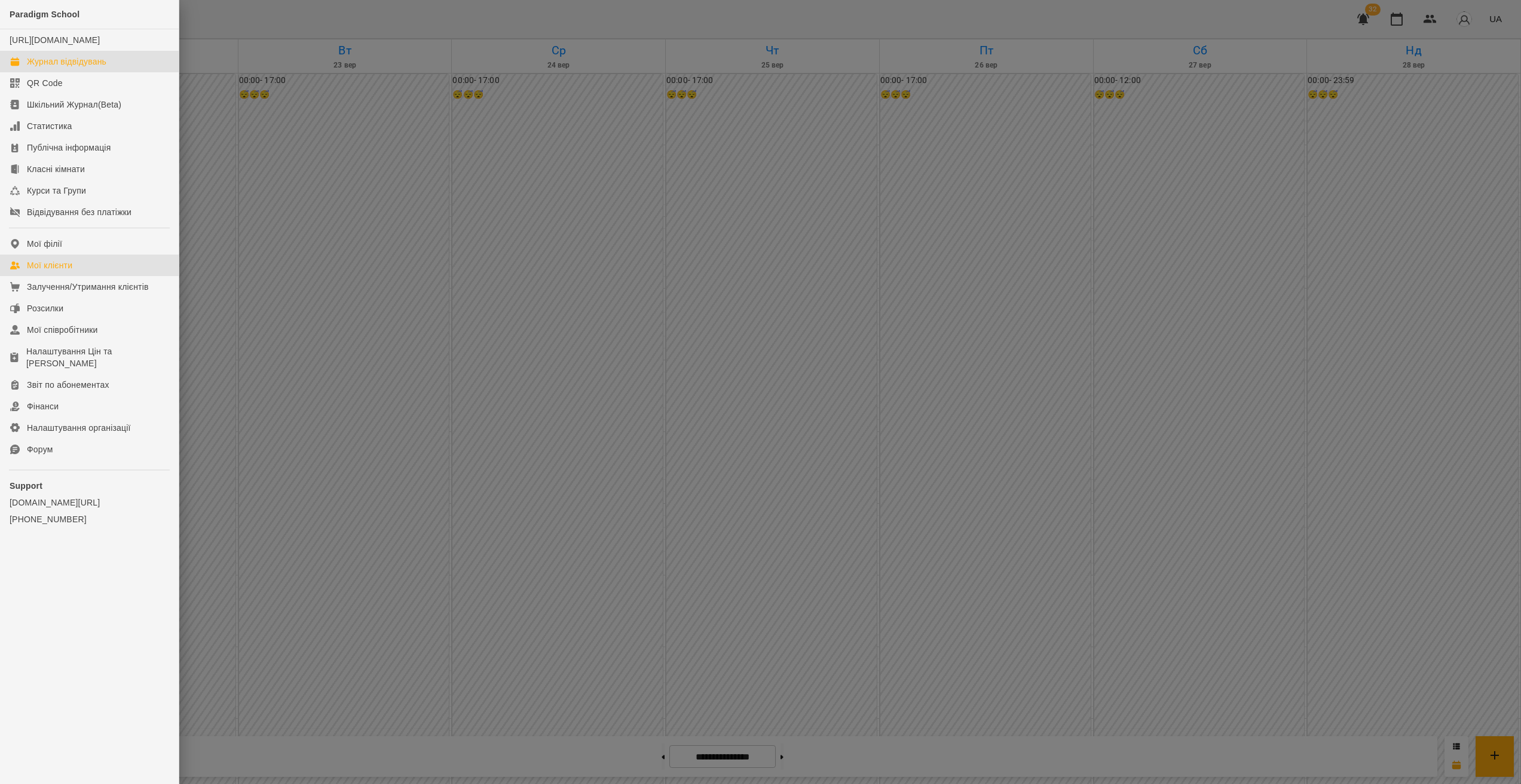
click at [95, 276] on link "Мої клієнти" at bounding box center [89, 265] width 179 height 21
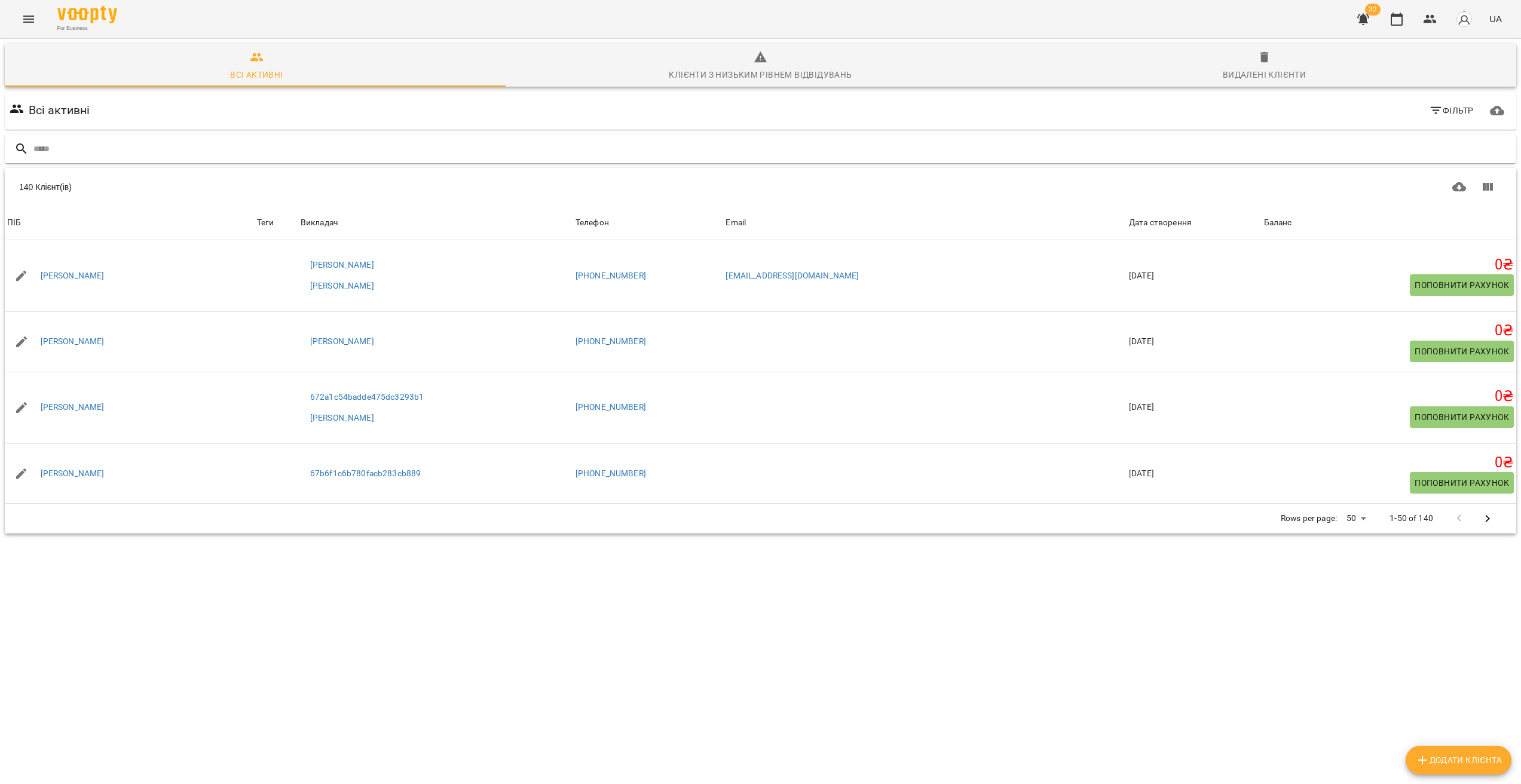
type input "*"
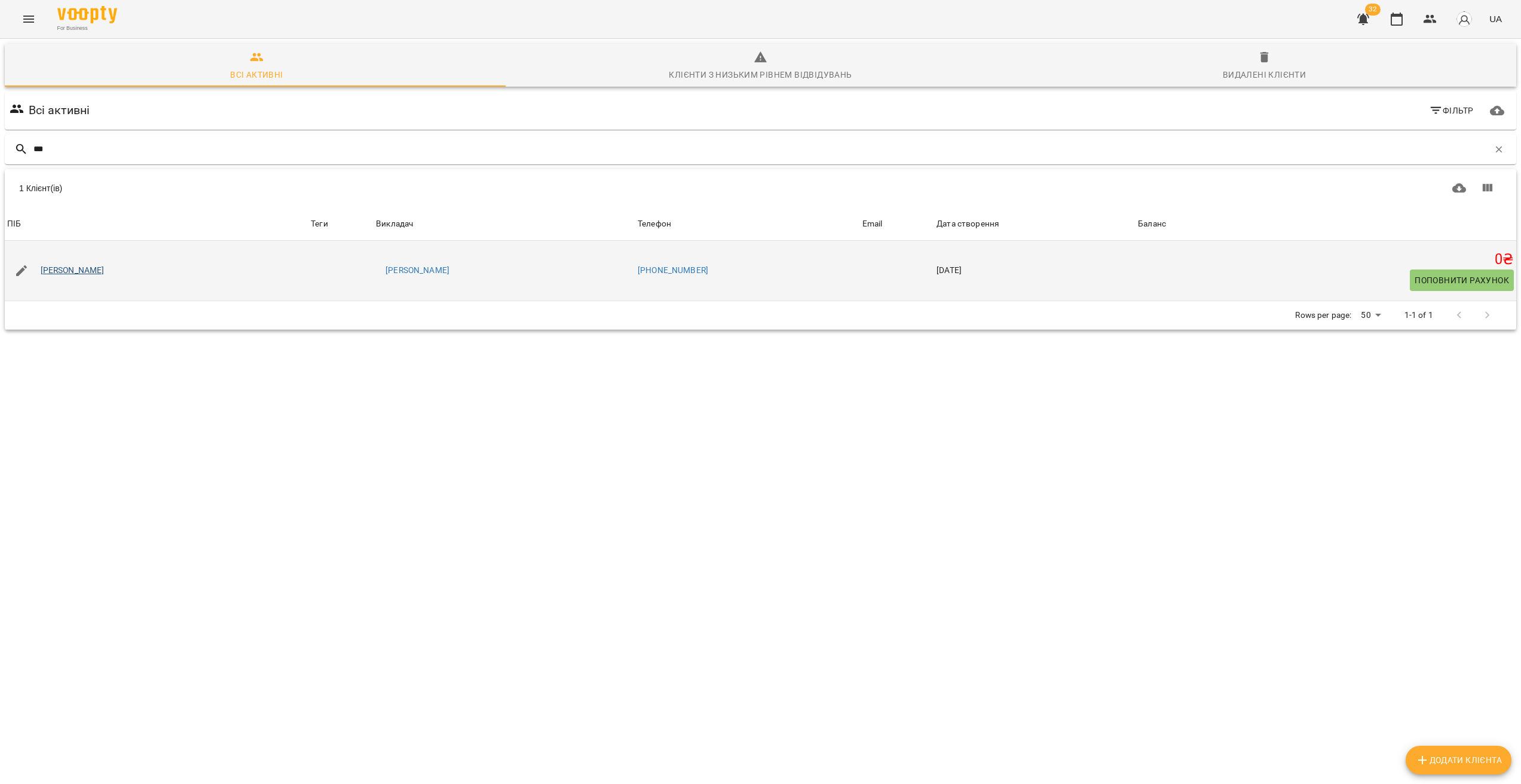
type input "***"
click at [97, 274] on link "Брюнчугін [PERSON_NAME]" at bounding box center [73, 270] width 64 height 12
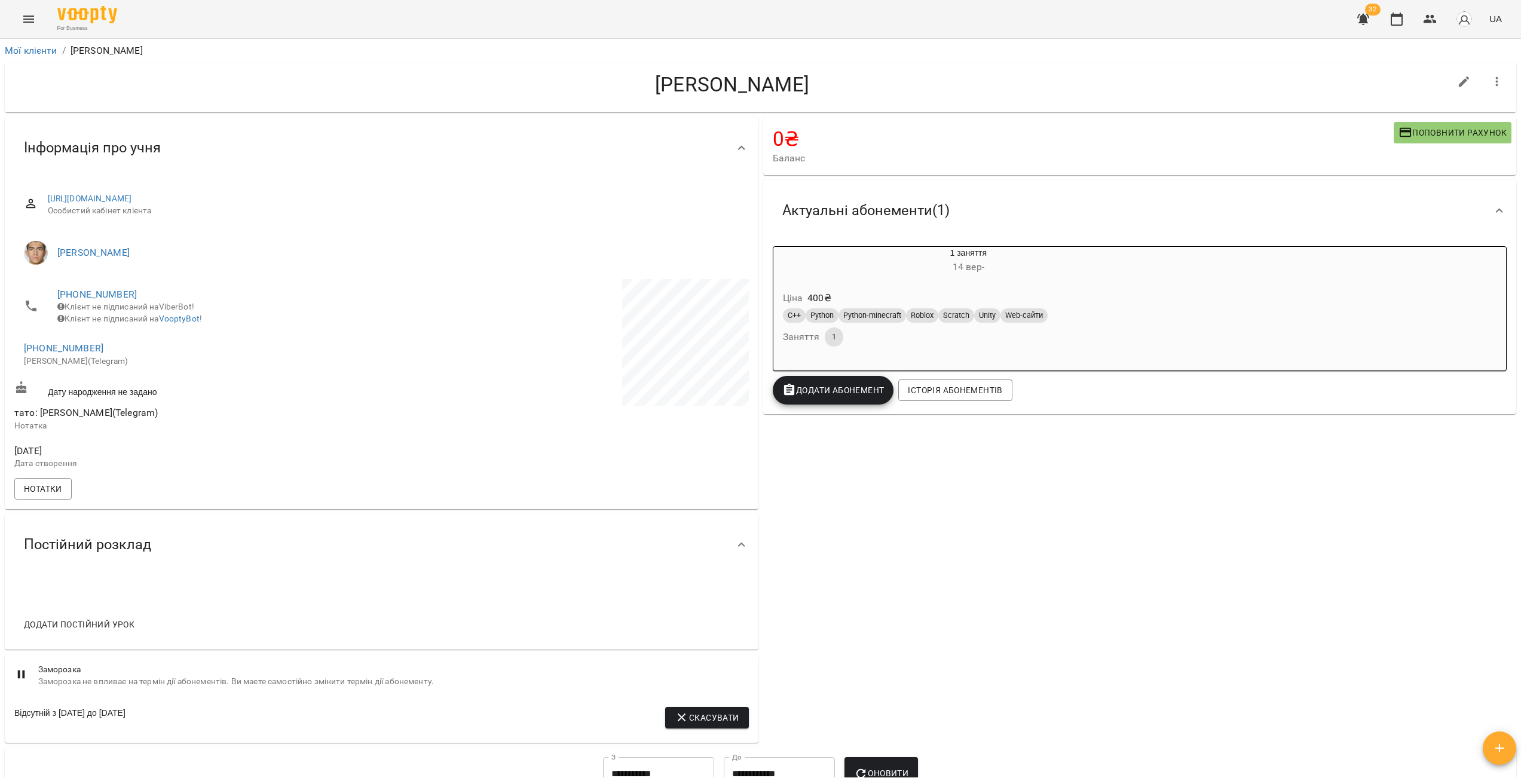
click at [30, 20] on icon "Menu" at bounding box center [29, 19] width 14 height 14
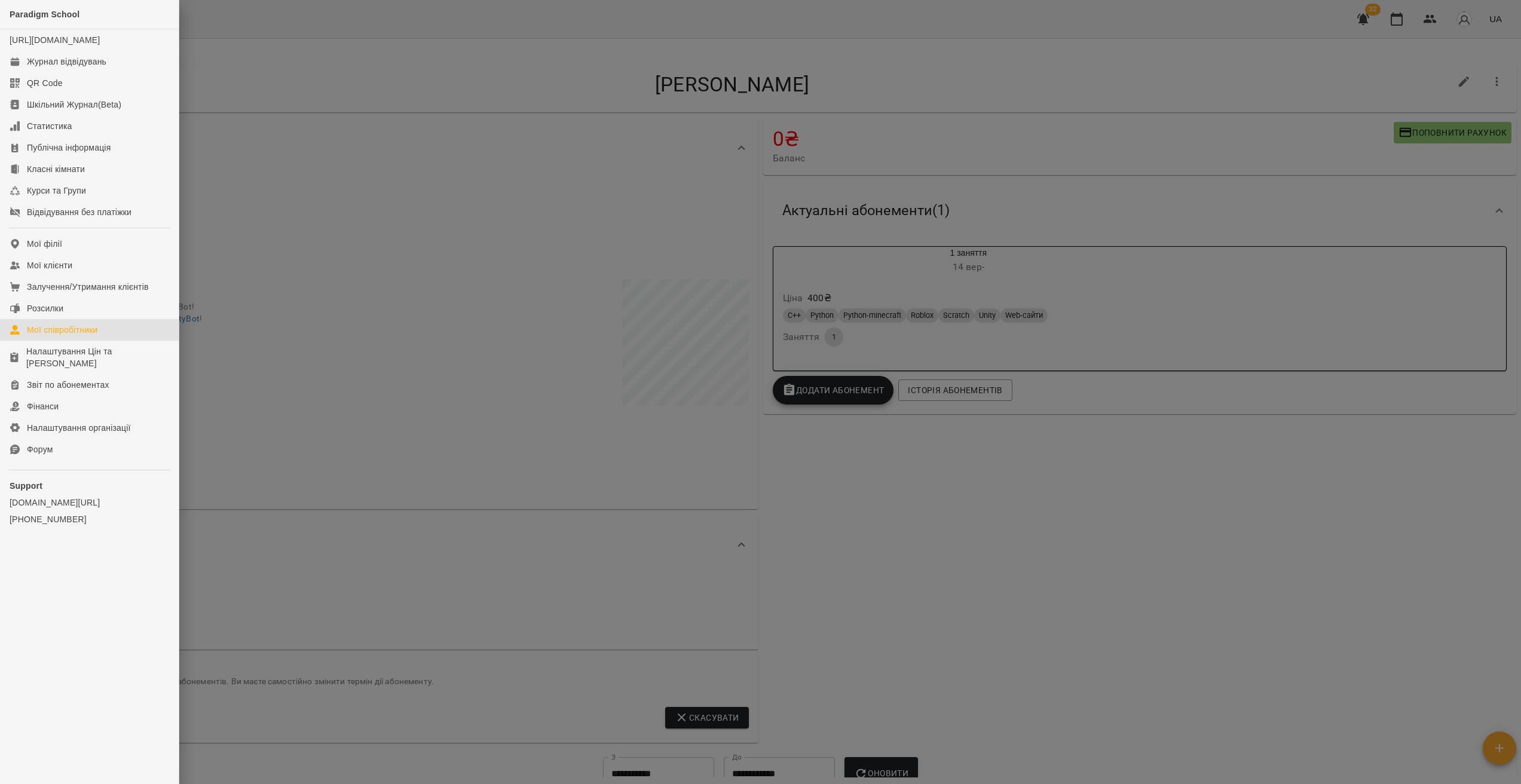
click at [58, 333] on link "Мої співробітники" at bounding box center [89, 330] width 179 height 21
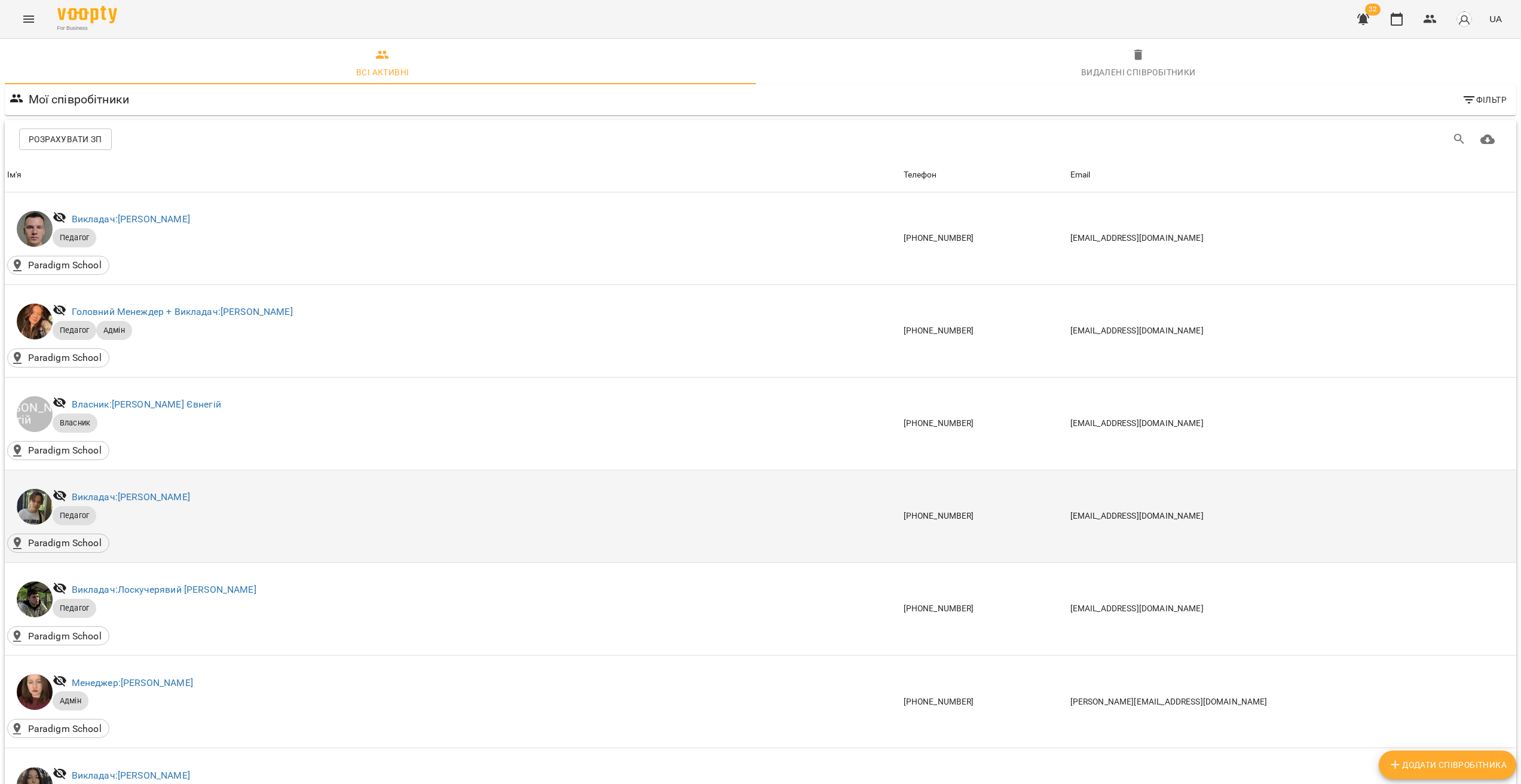
scroll to position [207, 0]
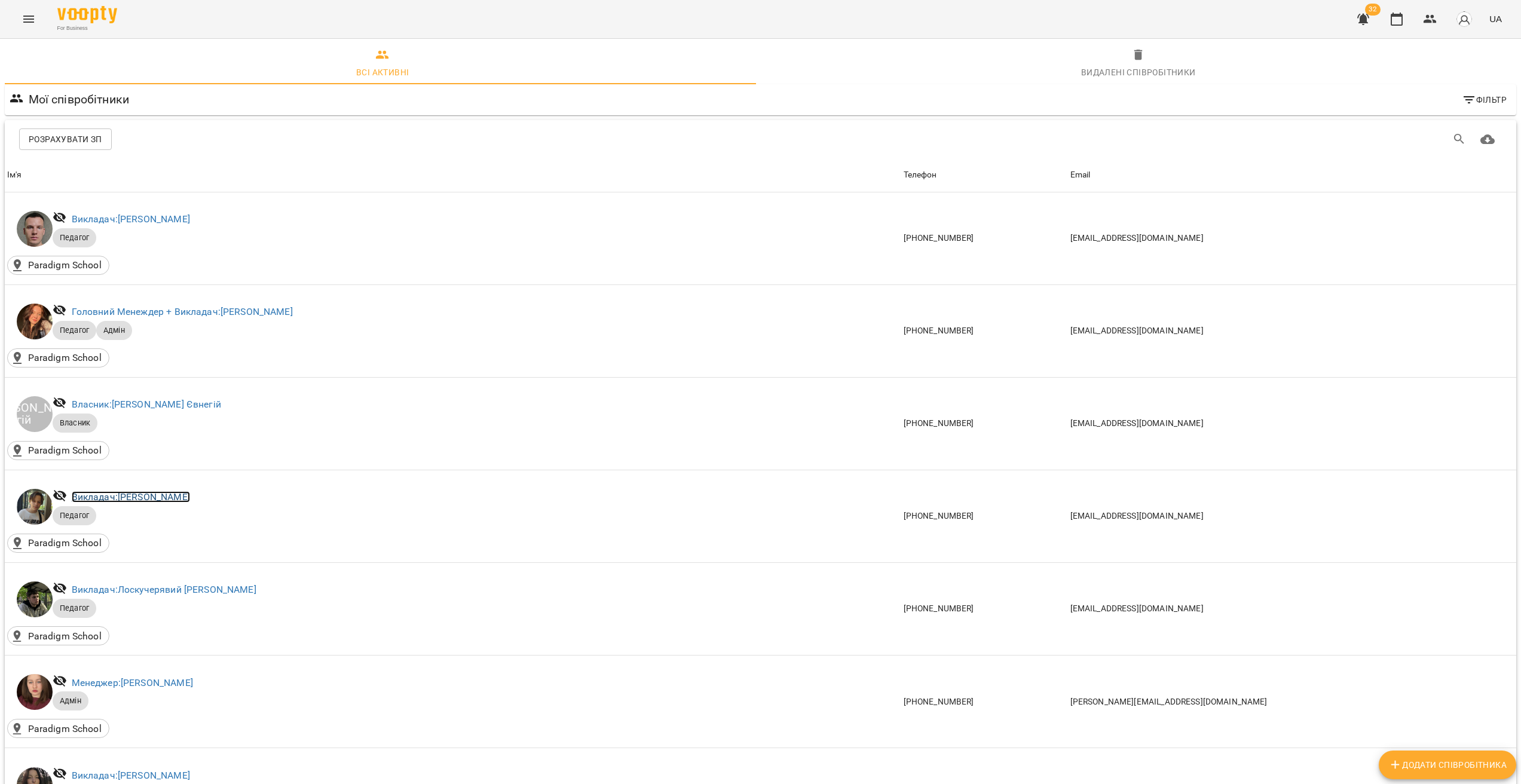
click at [133, 491] on link "Викладач: Зарічний Василь Олегович" at bounding box center [131, 496] width 119 height 12
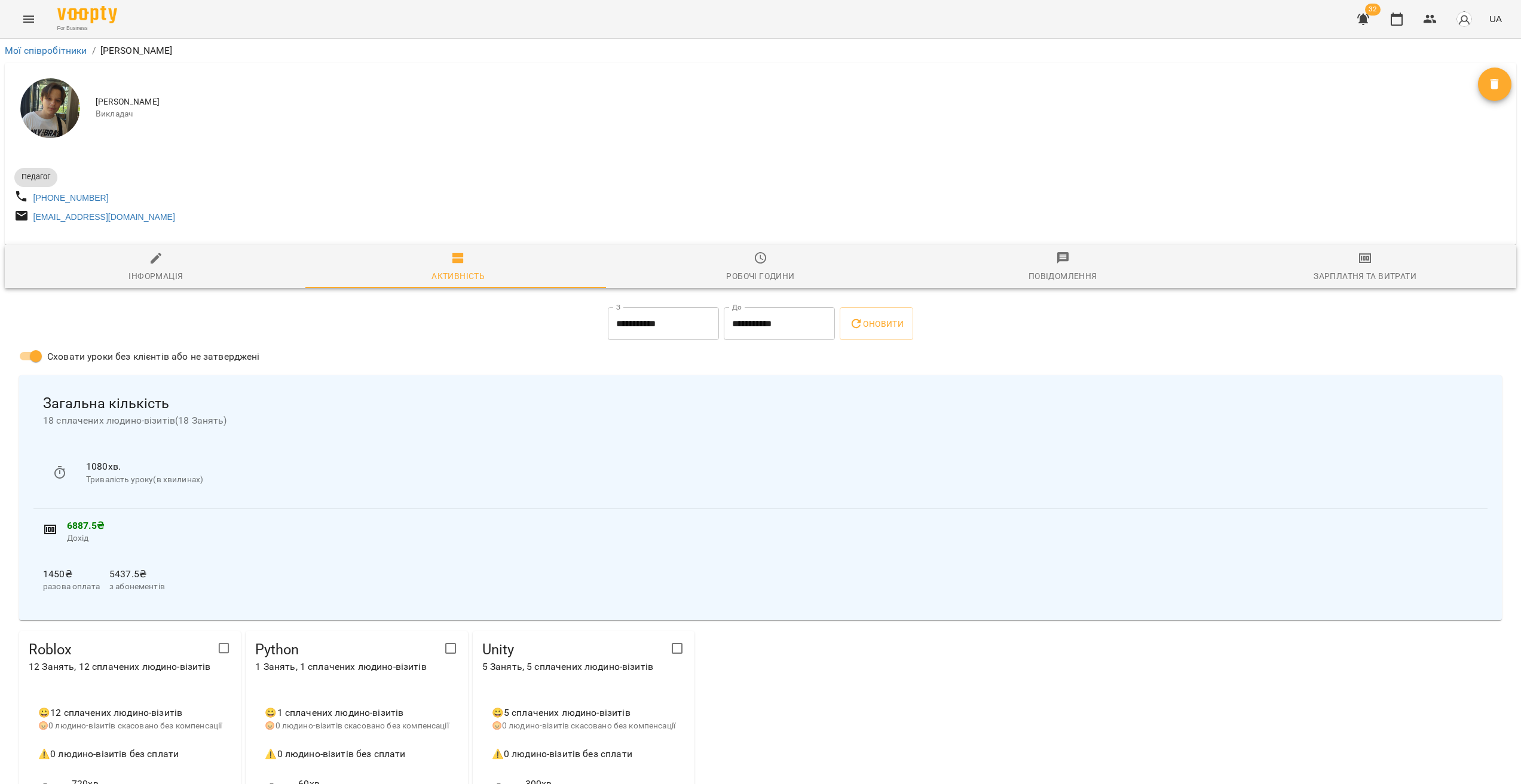
click at [764, 260] on span "Робочі години" at bounding box center [760, 267] width 288 height 32
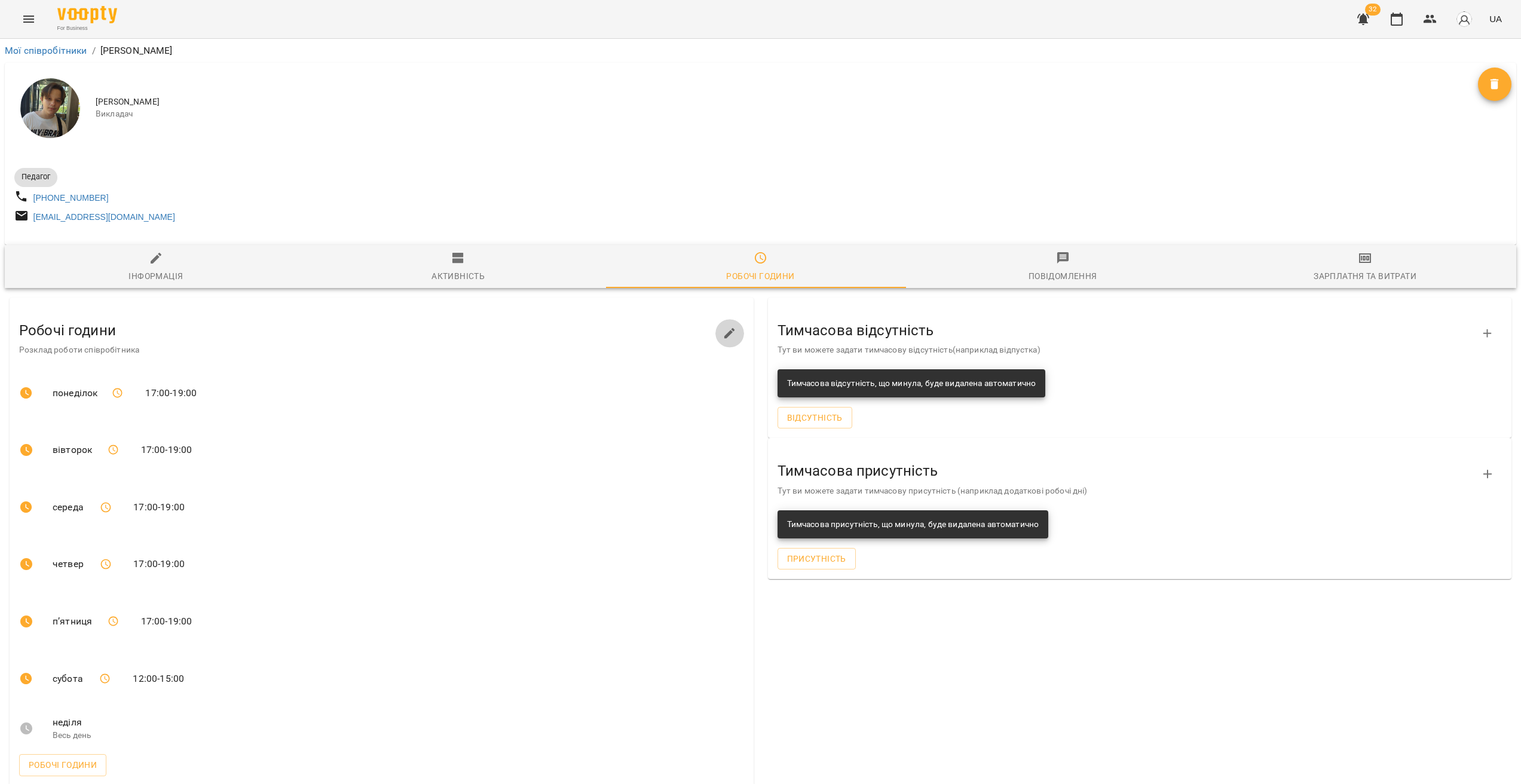
click at [727, 340] on icon "button" at bounding box center [730, 333] width 14 height 14
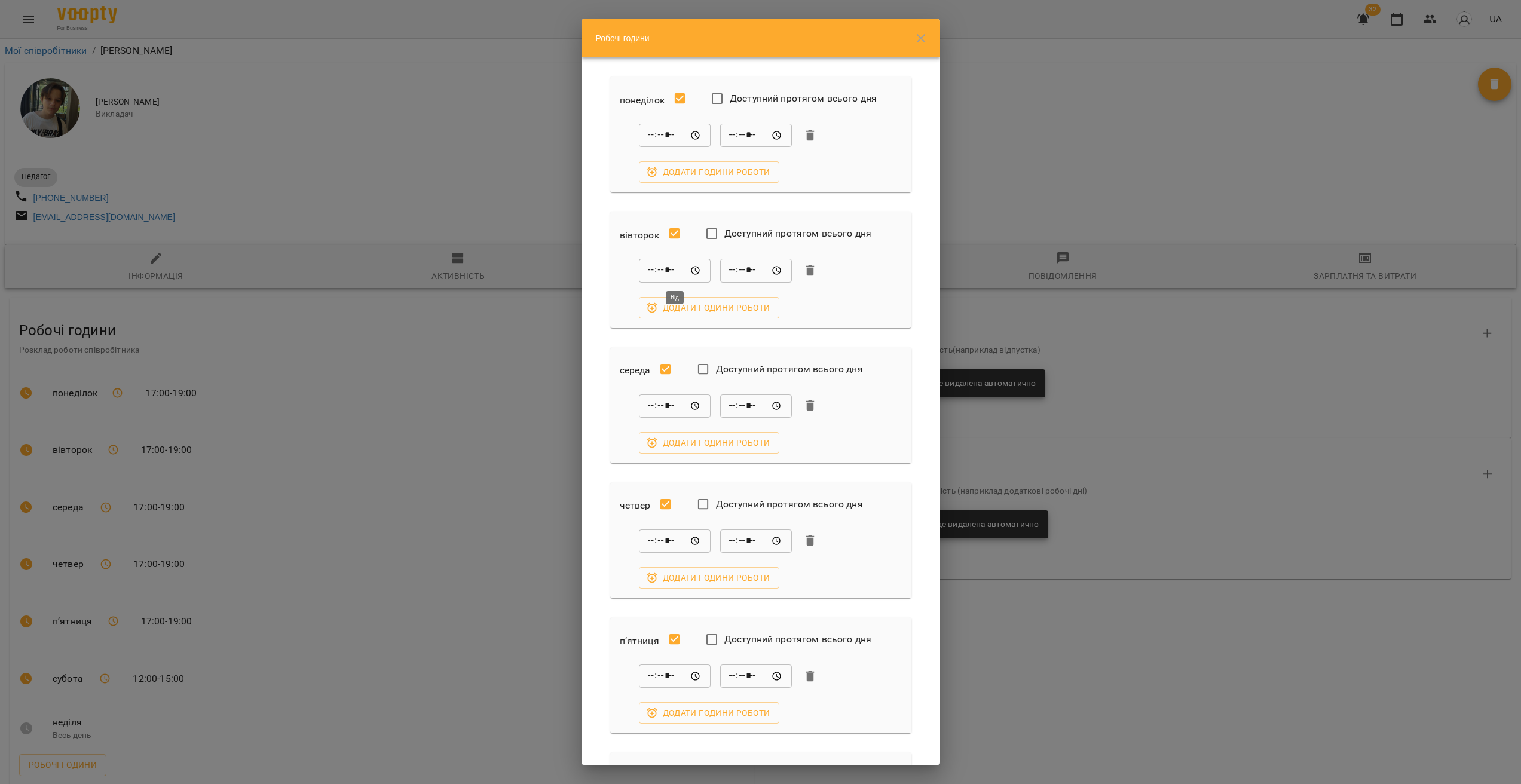
click at [654, 268] on input "*****" at bounding box center [675, 270] width 72 height 24
type input "*****"
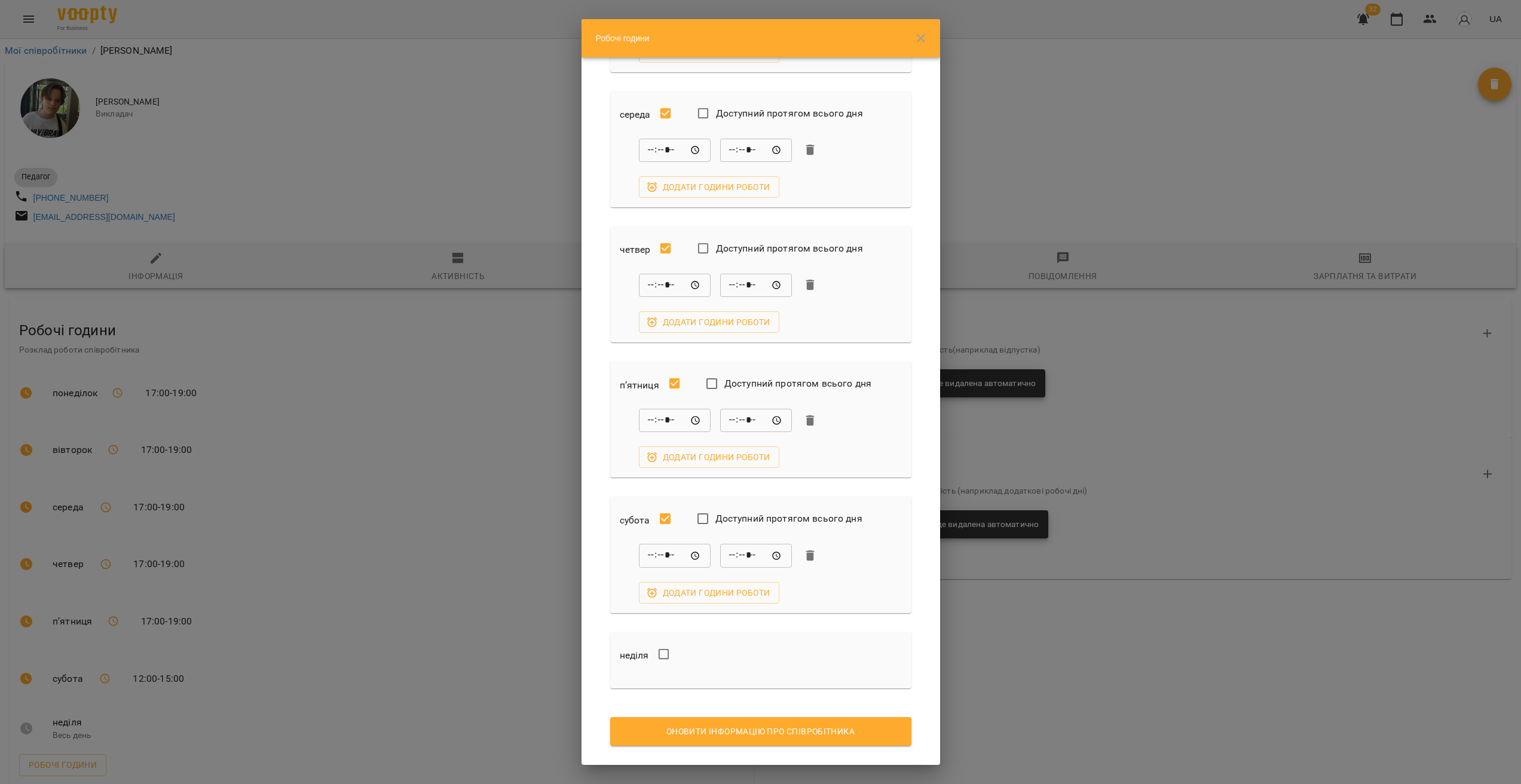
scroll to position [275, 0]
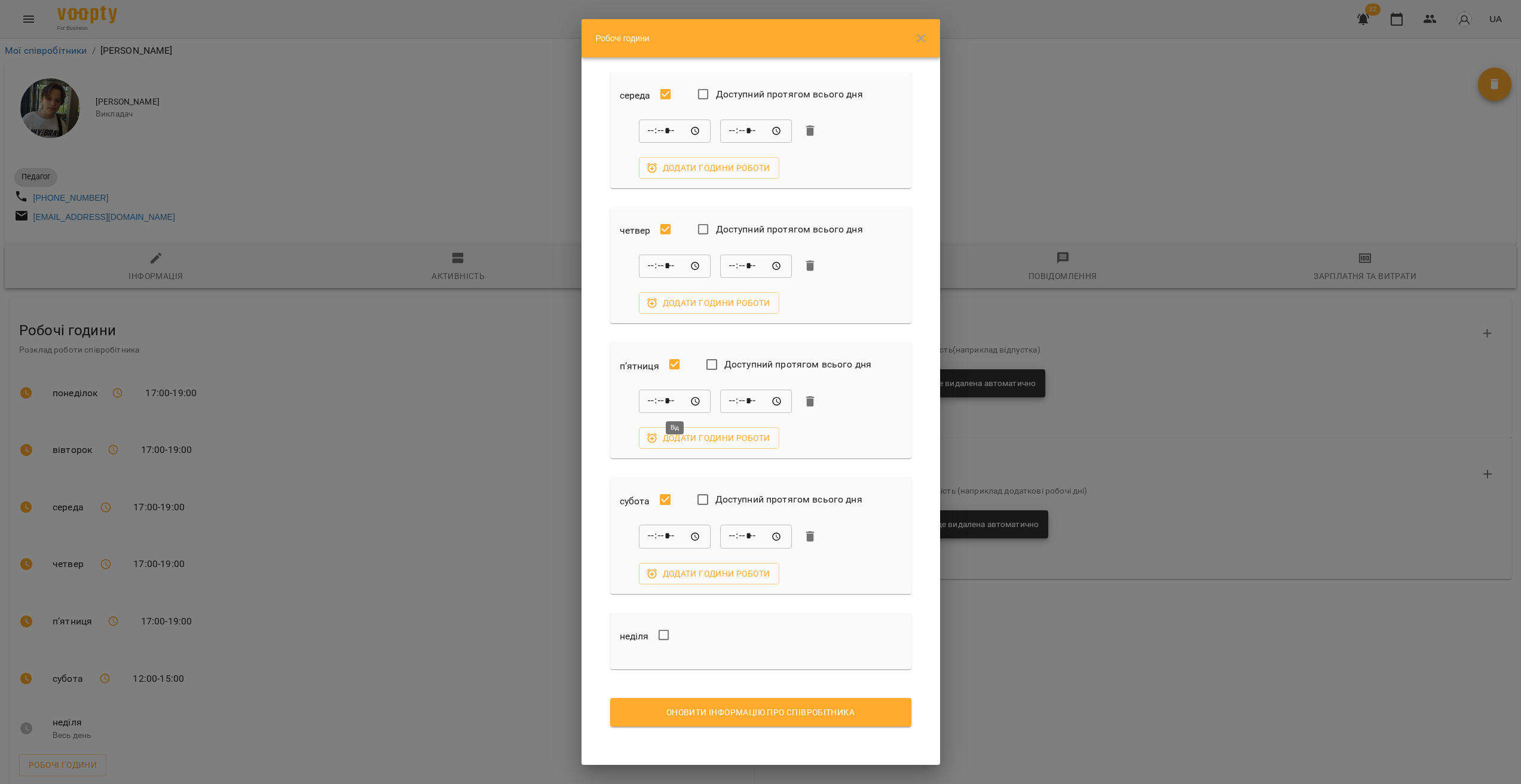
click at [650, 398] on input "*****" at bounding box center [675, 401] width 72 height 24
type input "*****"
click at [789, 722] on button "Оновити інформацію про співробітника" at bounding box center [761, 713] width 301 height 29
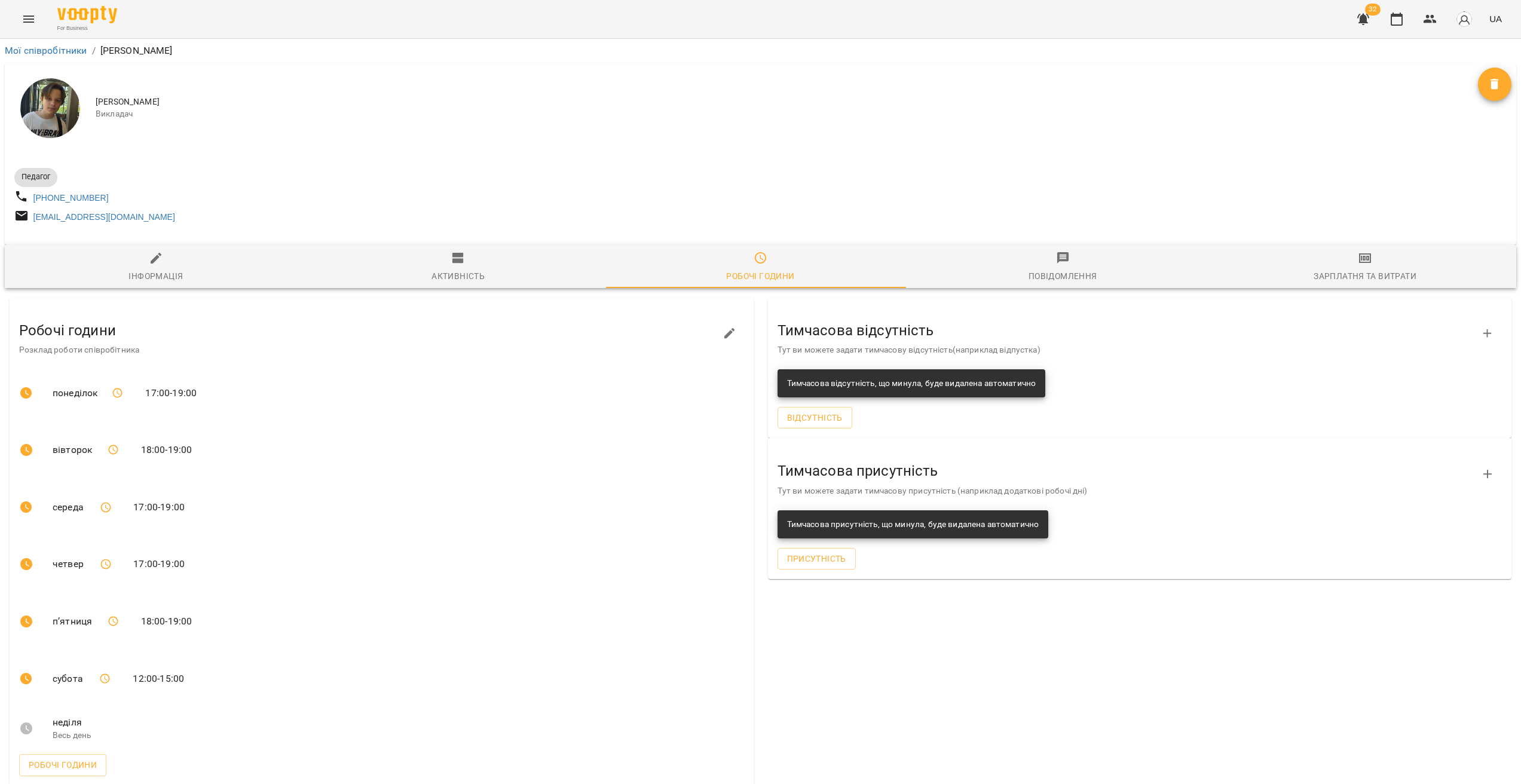
click at [37, 25] on button "Menu" at bounding box center [29, 19] width 29 height 29
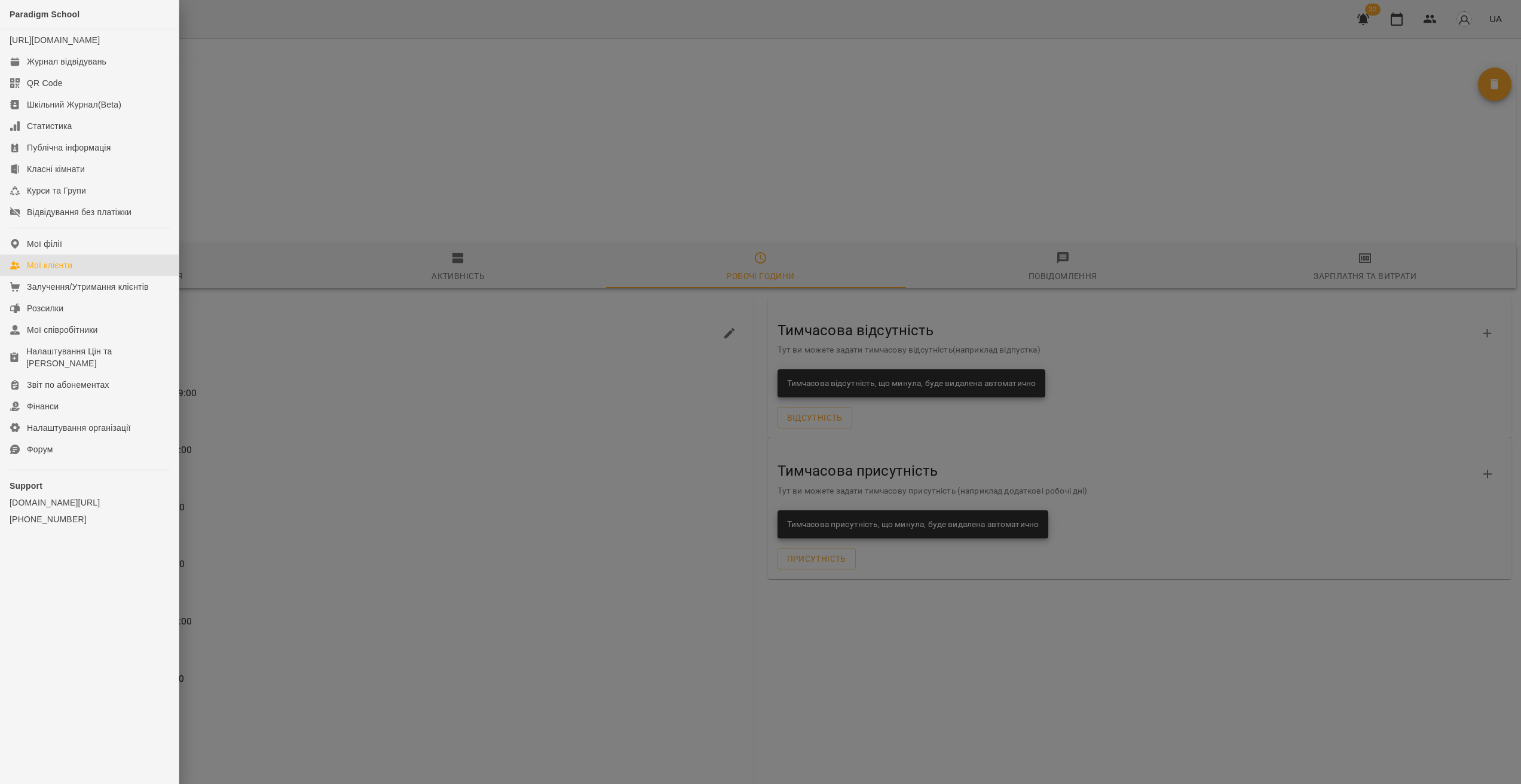
click at [77, 276] on link "Мої клієнти" at bounding box center [89, 265] width 179 height 21
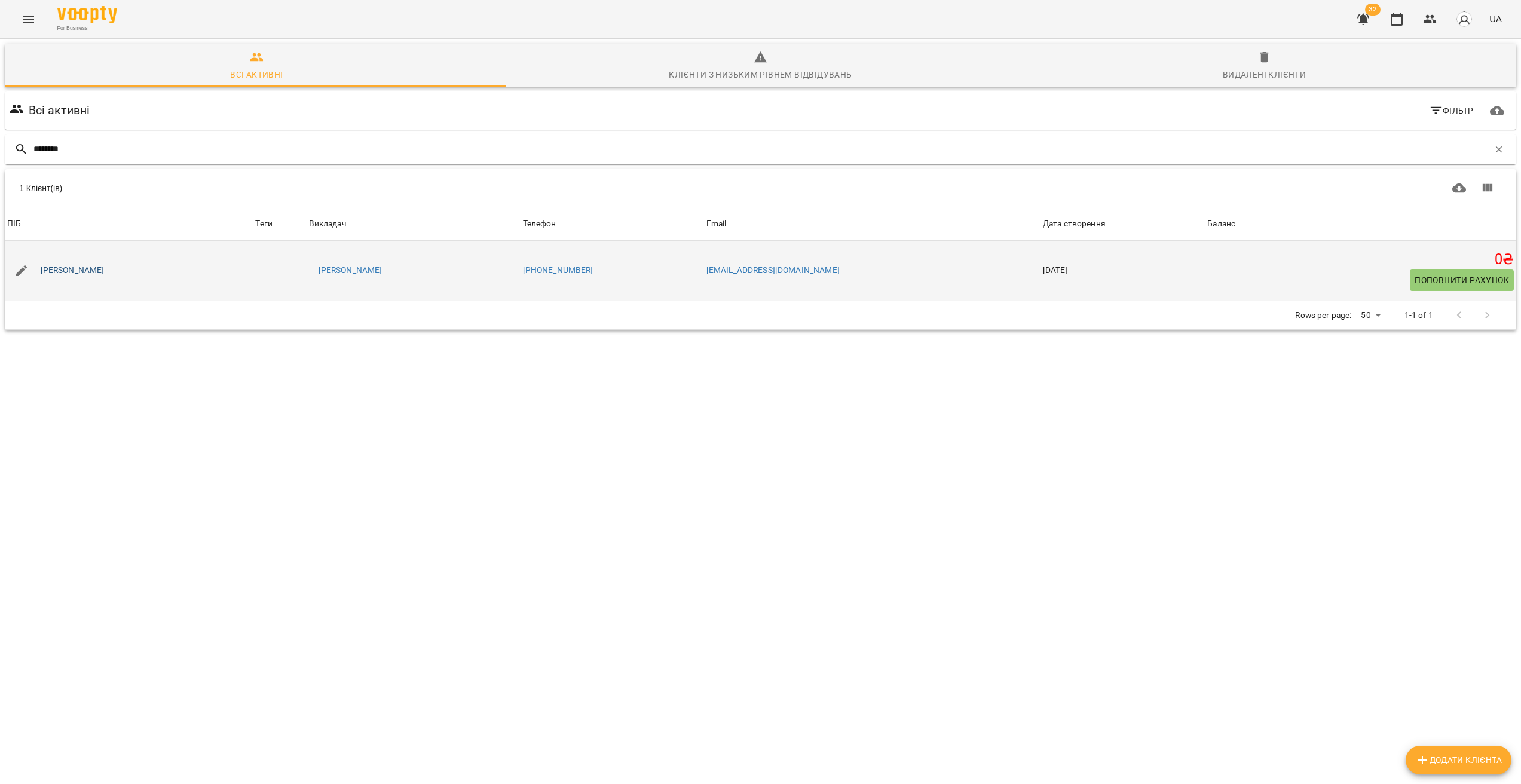
type input "********"
click at [78, 268] on link "[PERSON_NAME]" at bounding box center [73, 270] width 64 height 12
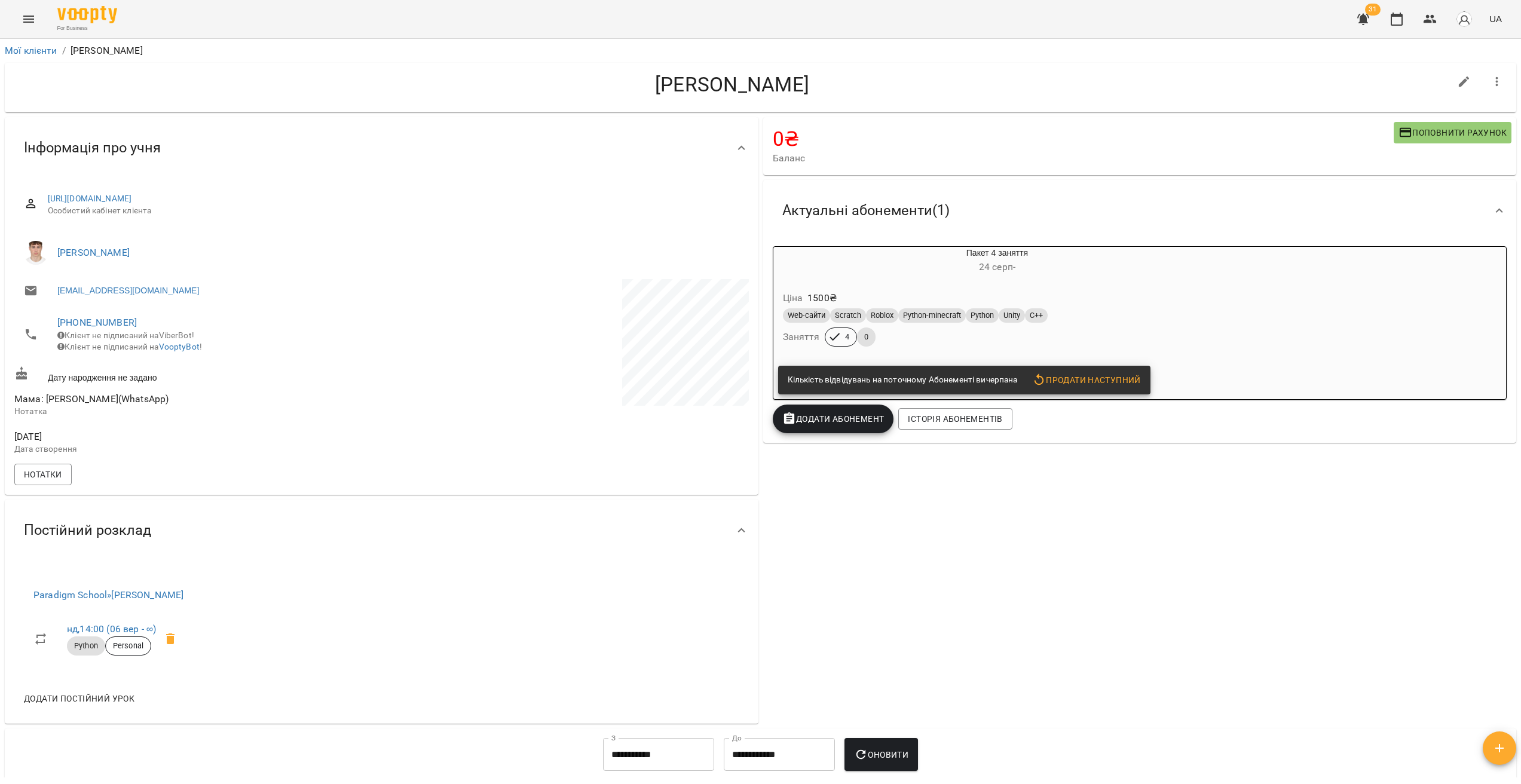
click at [20, 18] on button "Menu" at bounding box center [29, 19] width 29 height 29
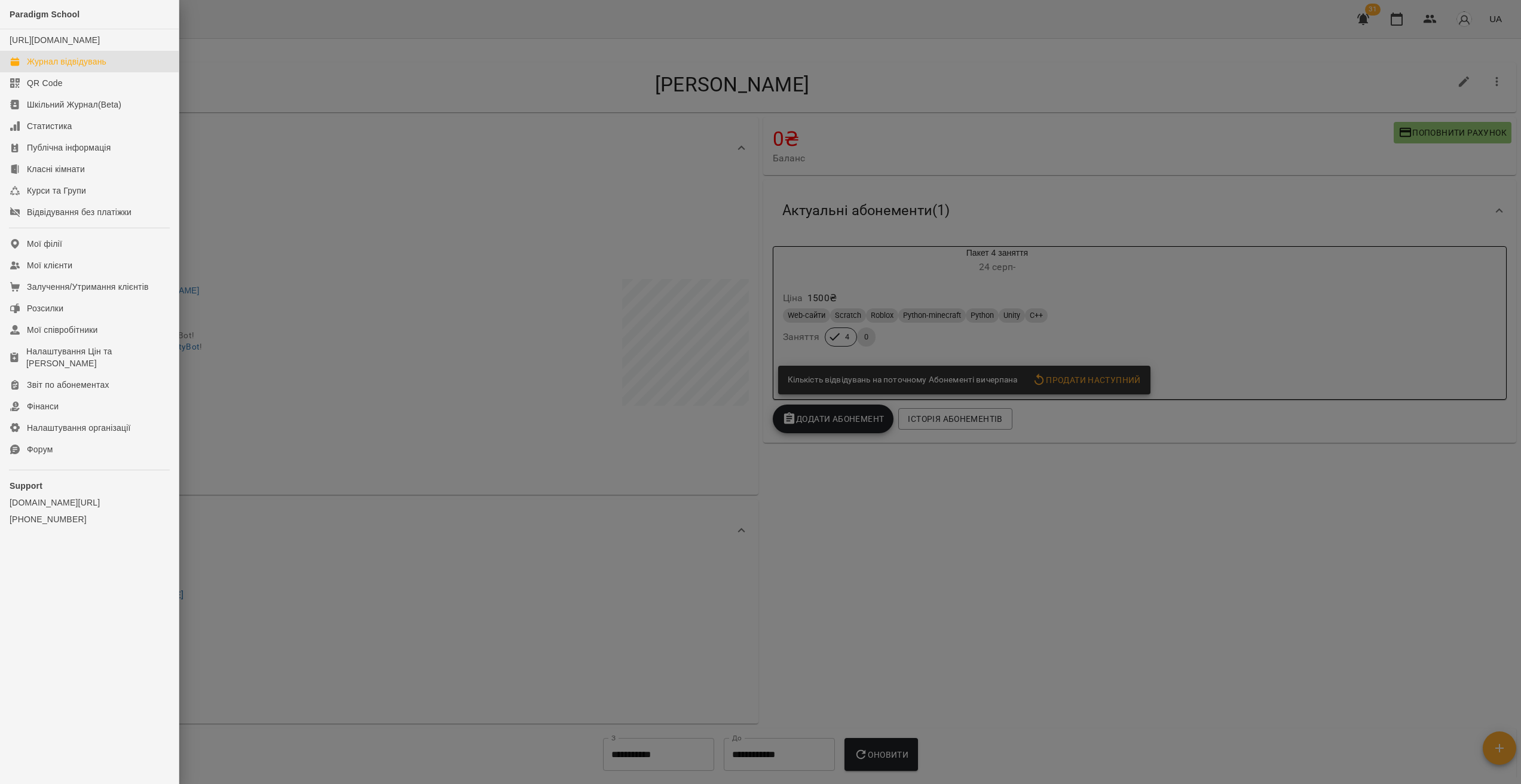
click at [85, 68] on div "Журнал відвідувань" at bounding box center [66, 61] width 79 height 12
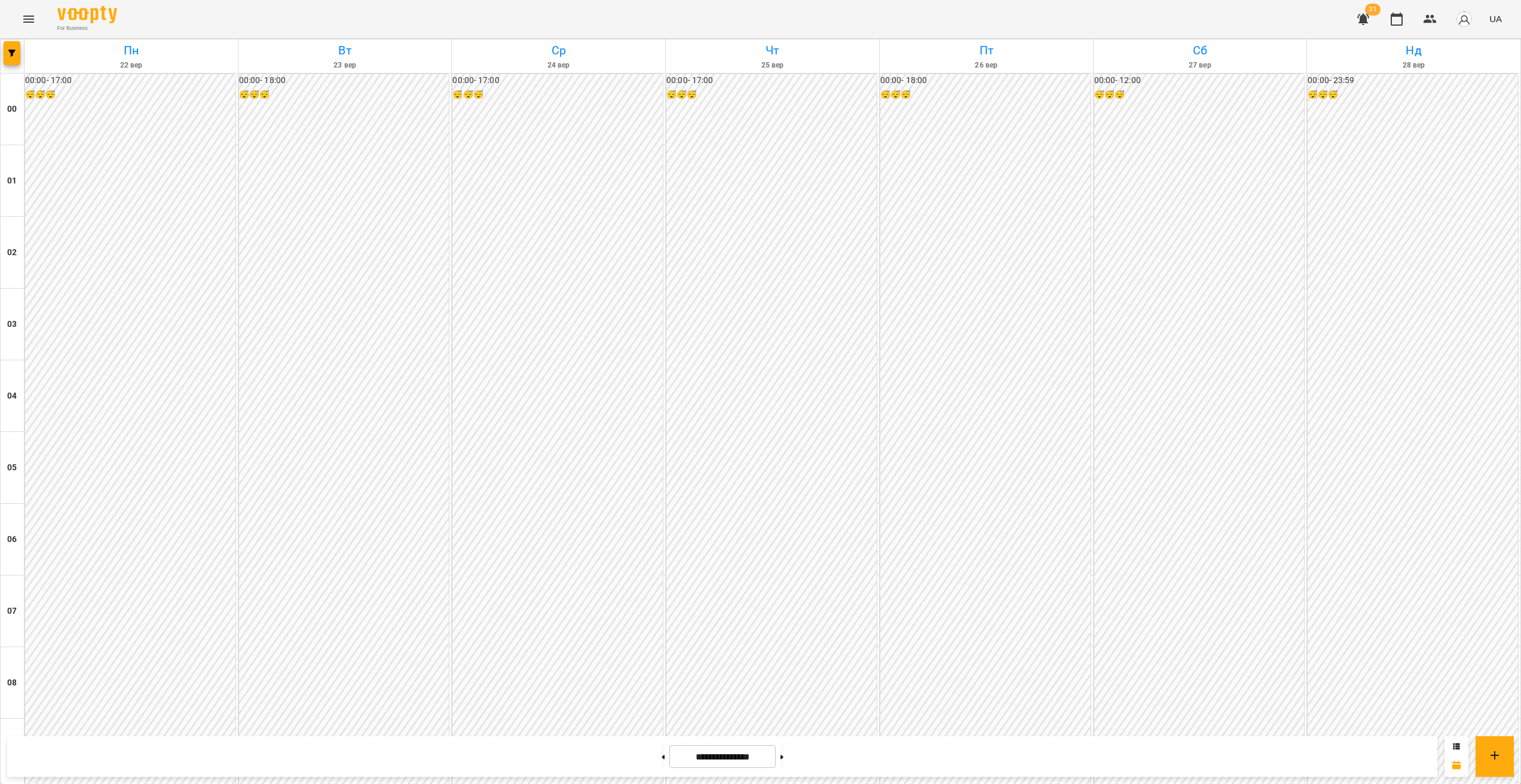
scroll to position [1065, 0]
click at [12, 57] on button "button" at bounding box center [12, 53] width 17 height 24
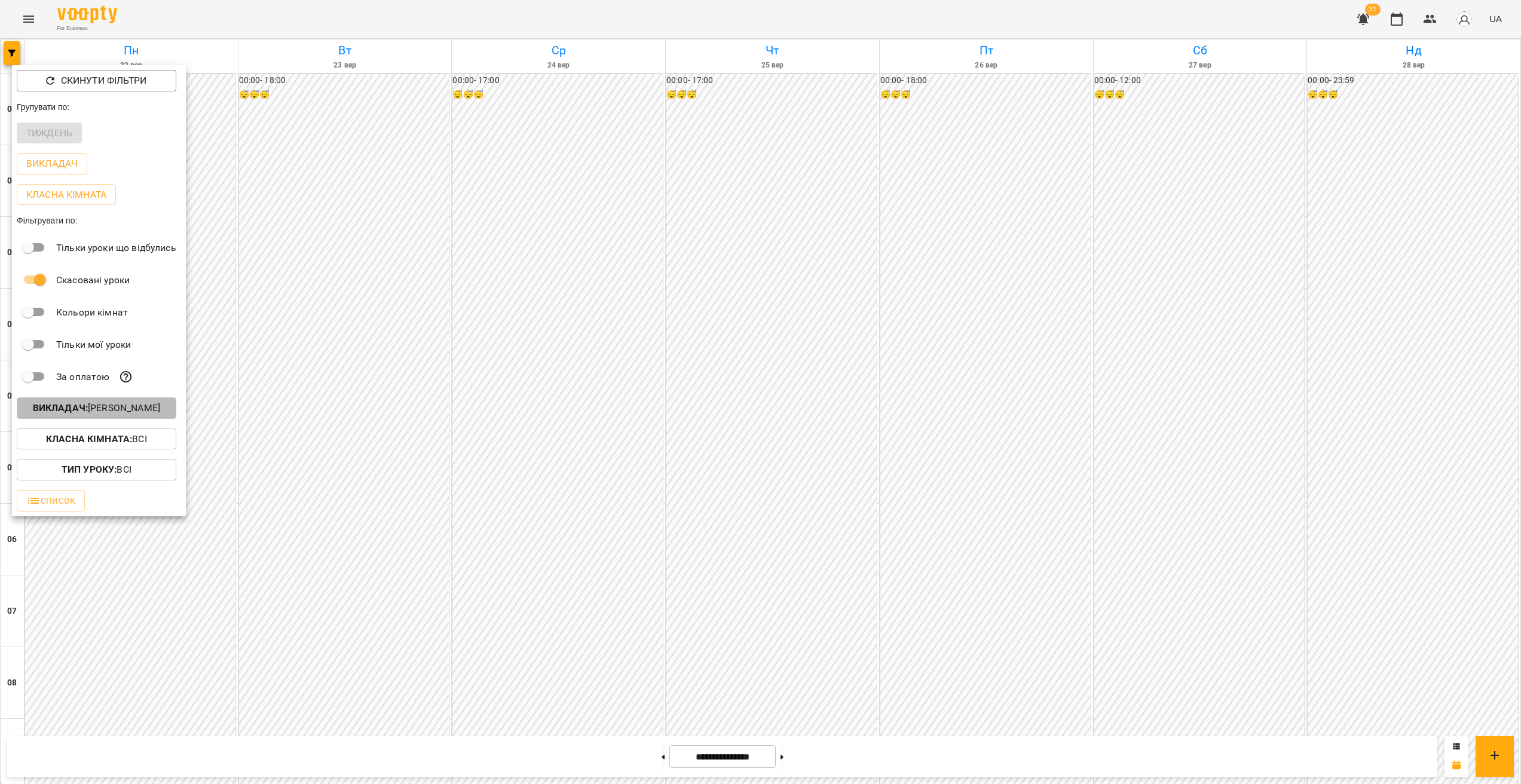
click at [144, 403] on button "Викладач : Зарічний Василь Олегович" at bounding box center [96, 408] width 159 height 21
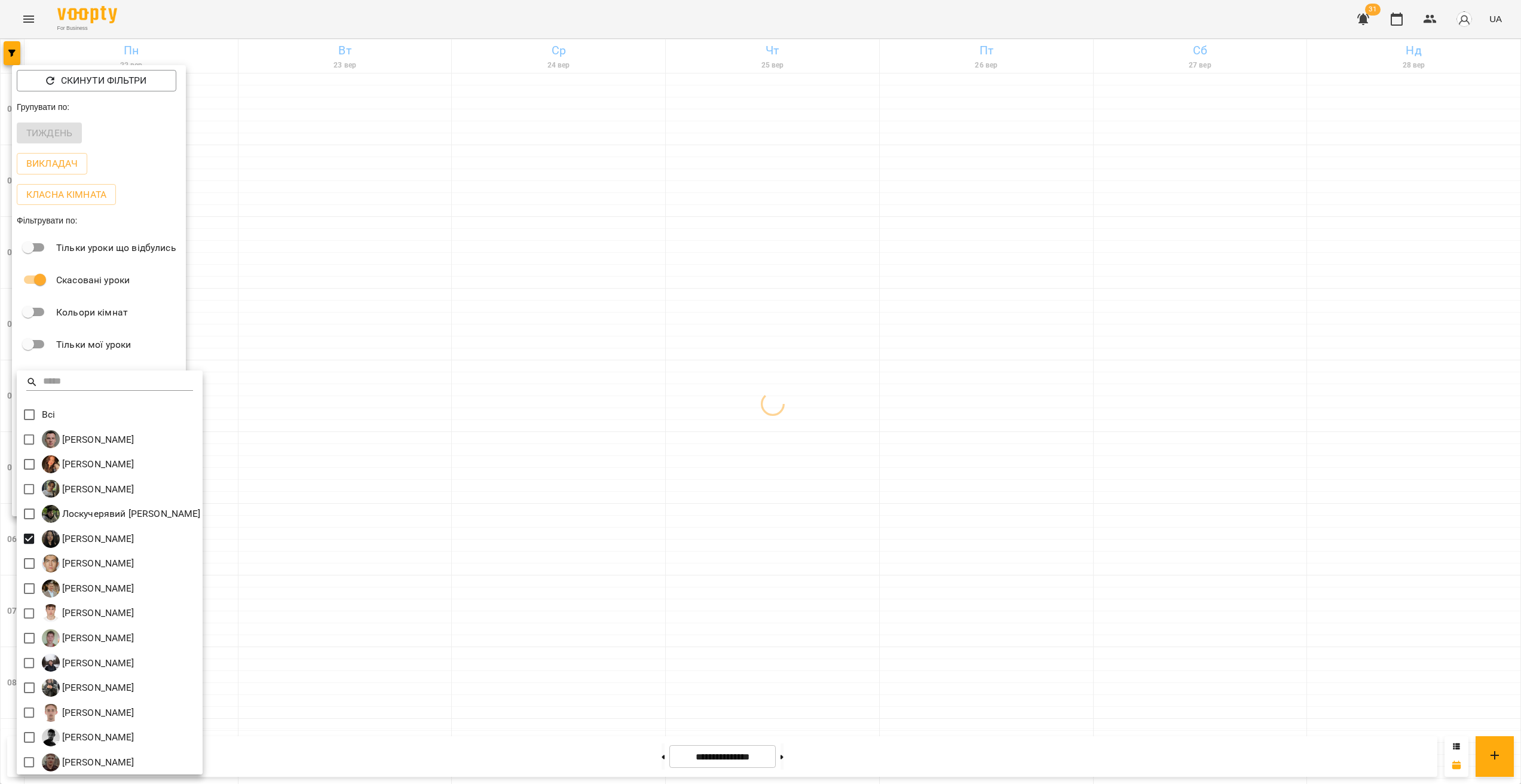
click at [626, 437] on div at bounding box center [760, 392] width 1521 height 784
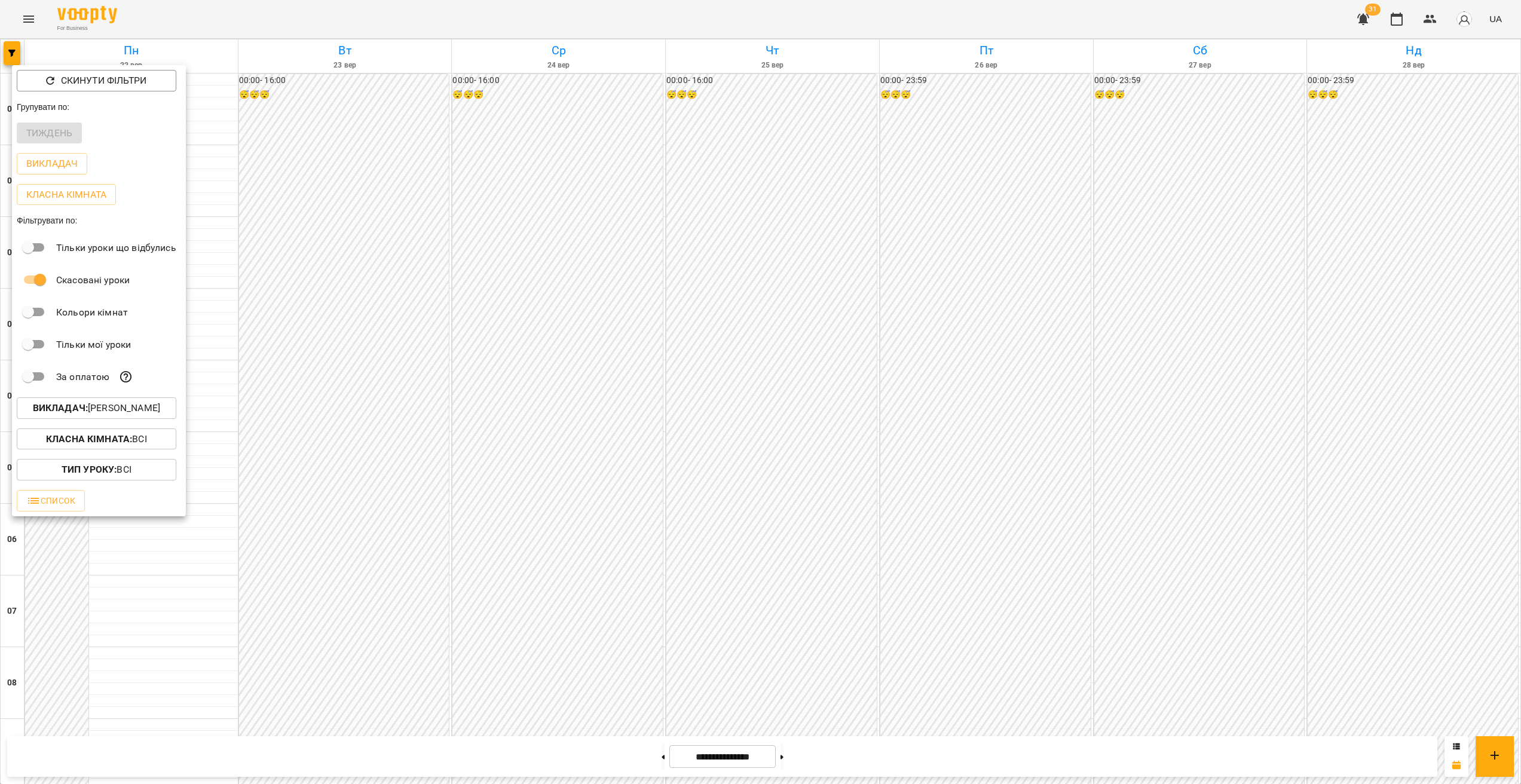
click at [511, 430] on div at bounding box center [760, 392] width 1521 height 784
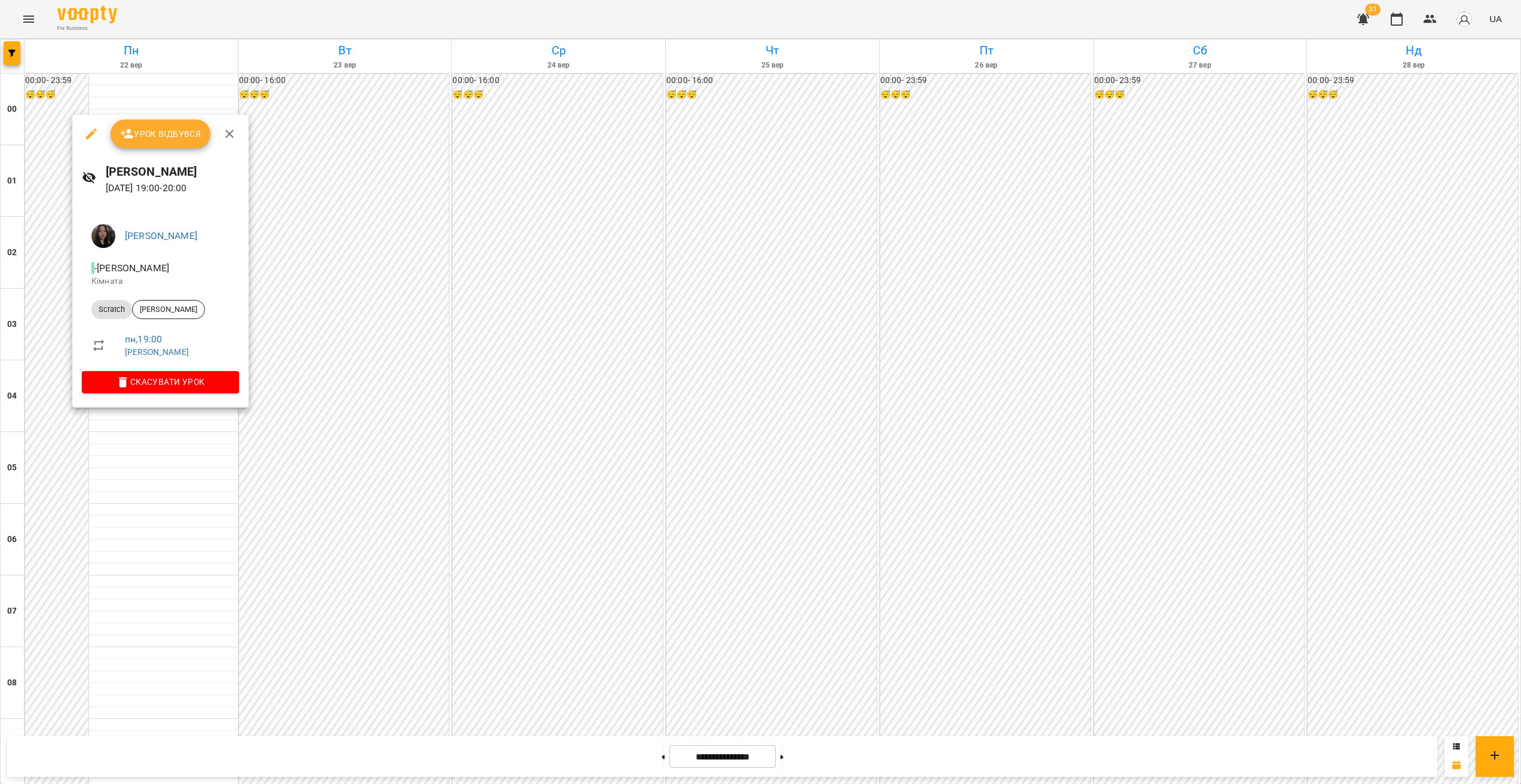
click at [177, 476] on div at bounding box center [760, 392] width 1521 height 784
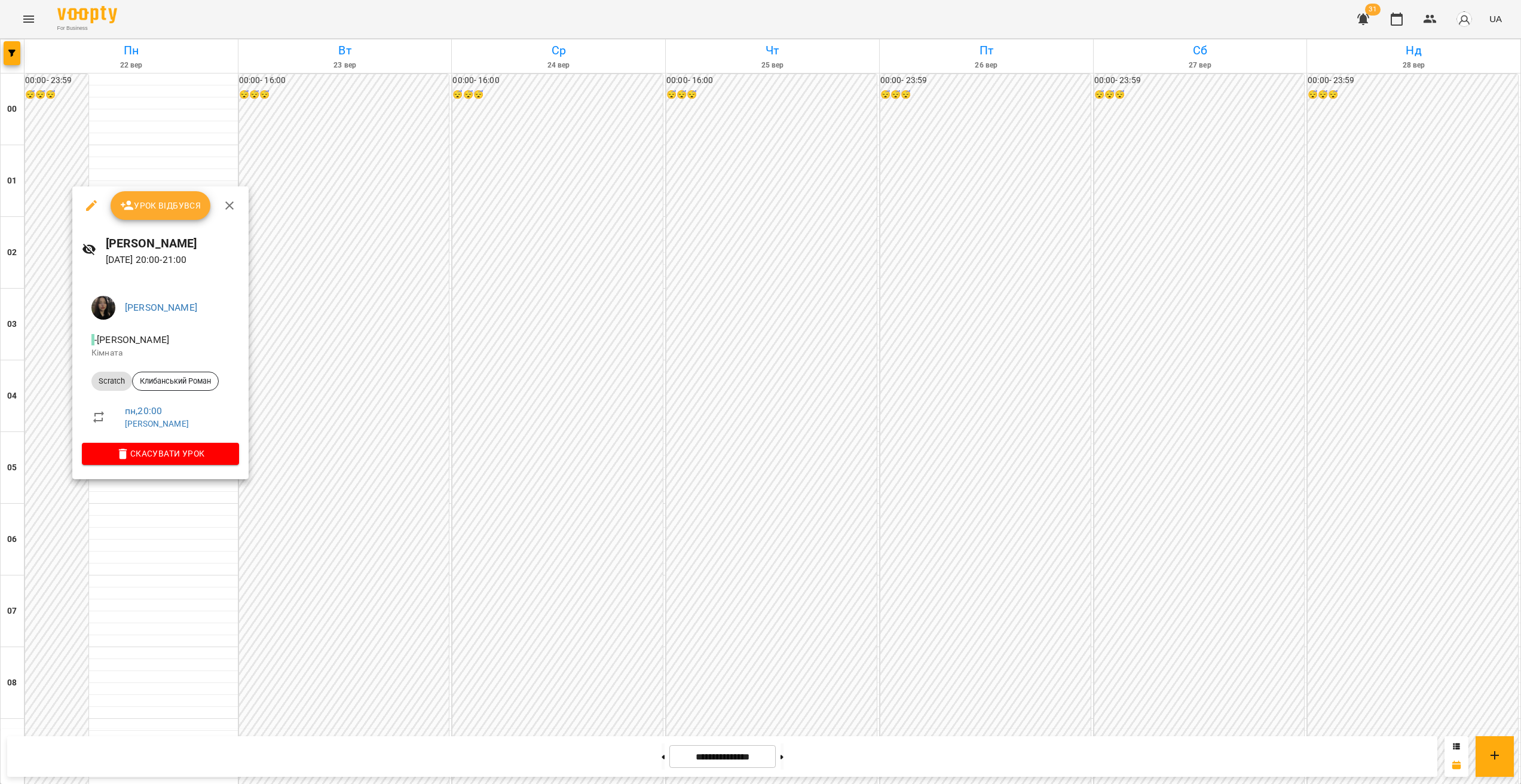
click at [179, 498] on div at bounding box center [760, 392] width 1521 height 784
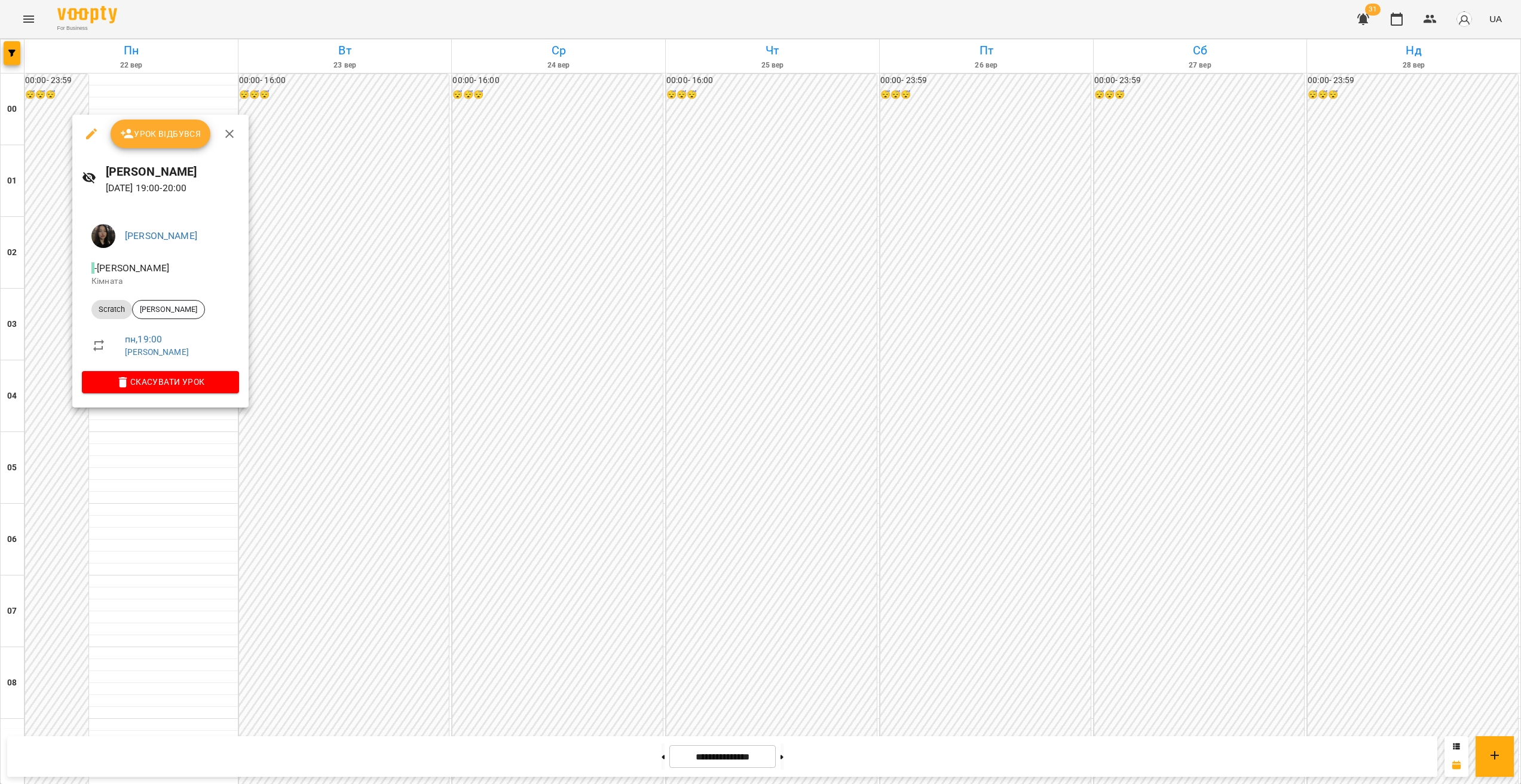
click at [192, 483] on div at bounding box center [760, 392] width 1521 height 784
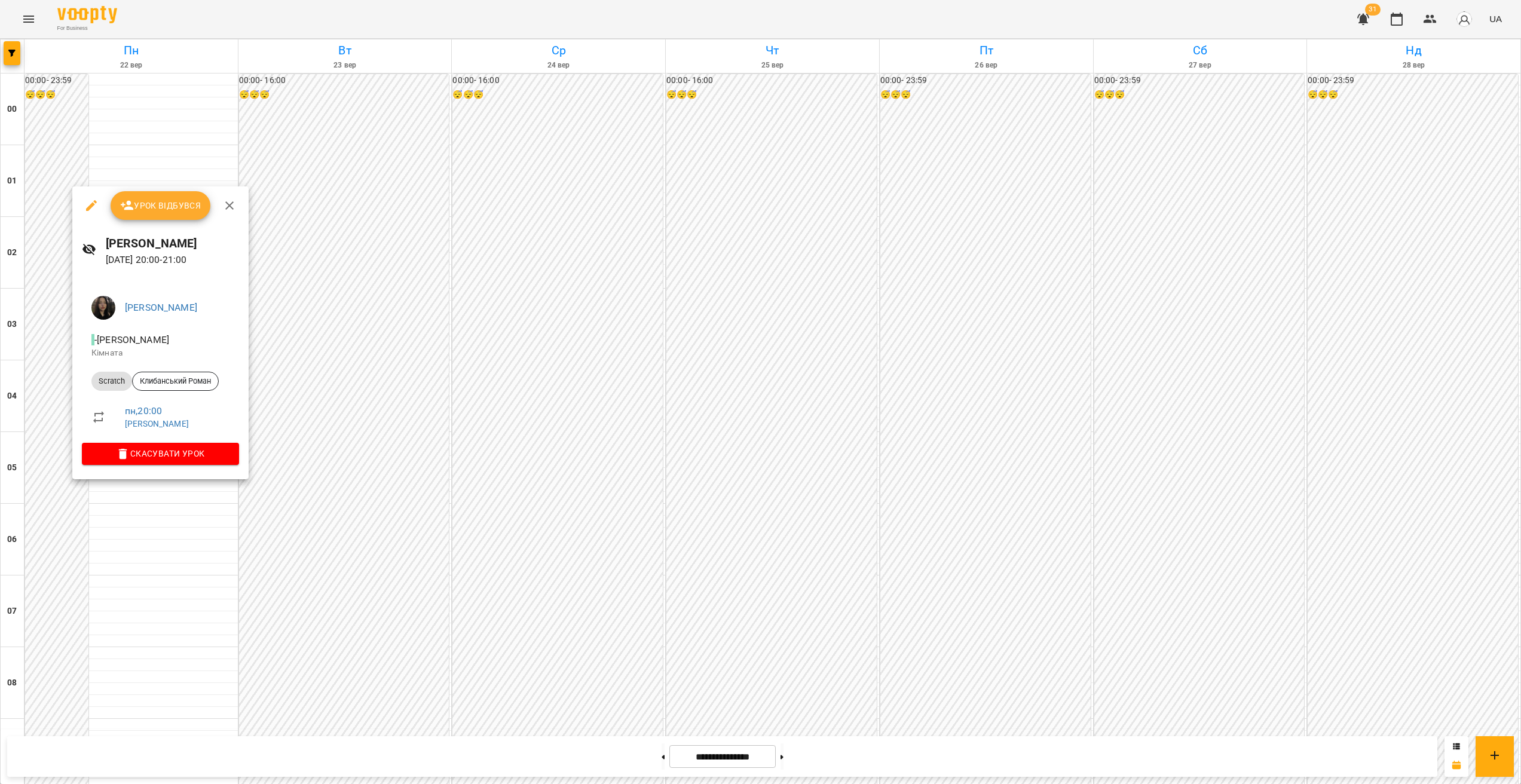
click at [204, 496] on div at bounding box center [760, 392] width 1521 height 784
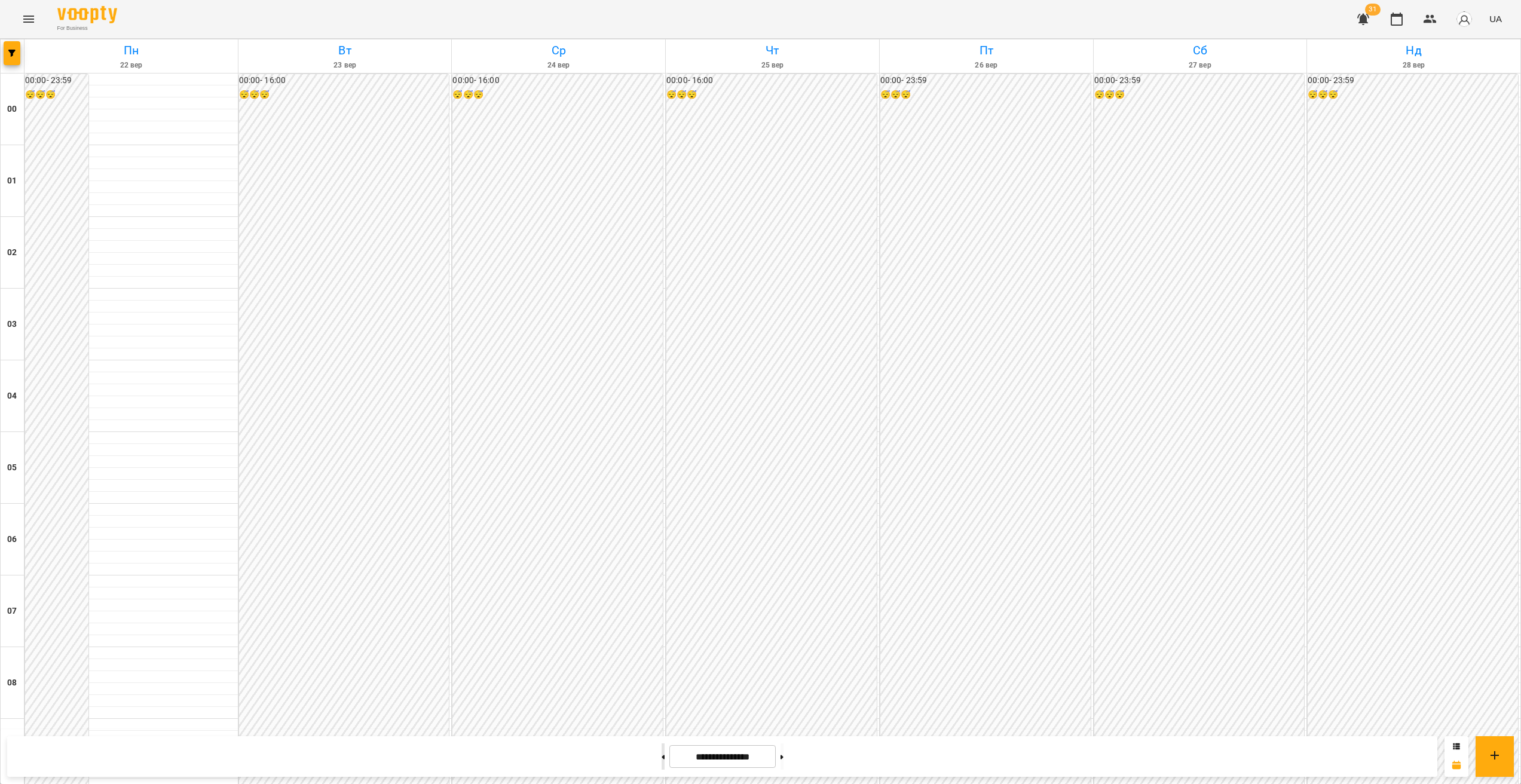
click at [662, 767] on button at bounding box center [663, 757] width 3 height 27
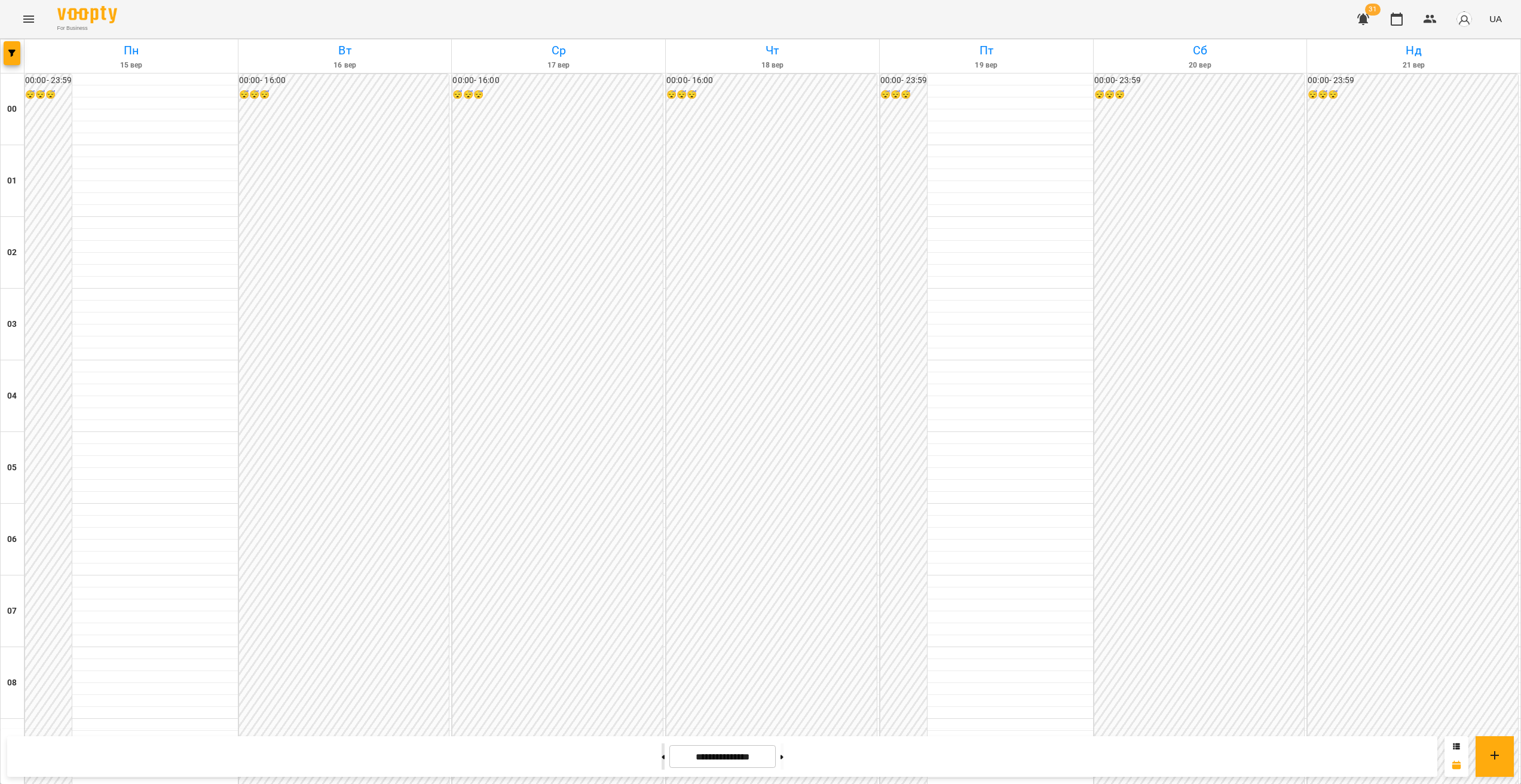
click at [662, 758] on icon at bounding box center [663, 756] width 3 height 4
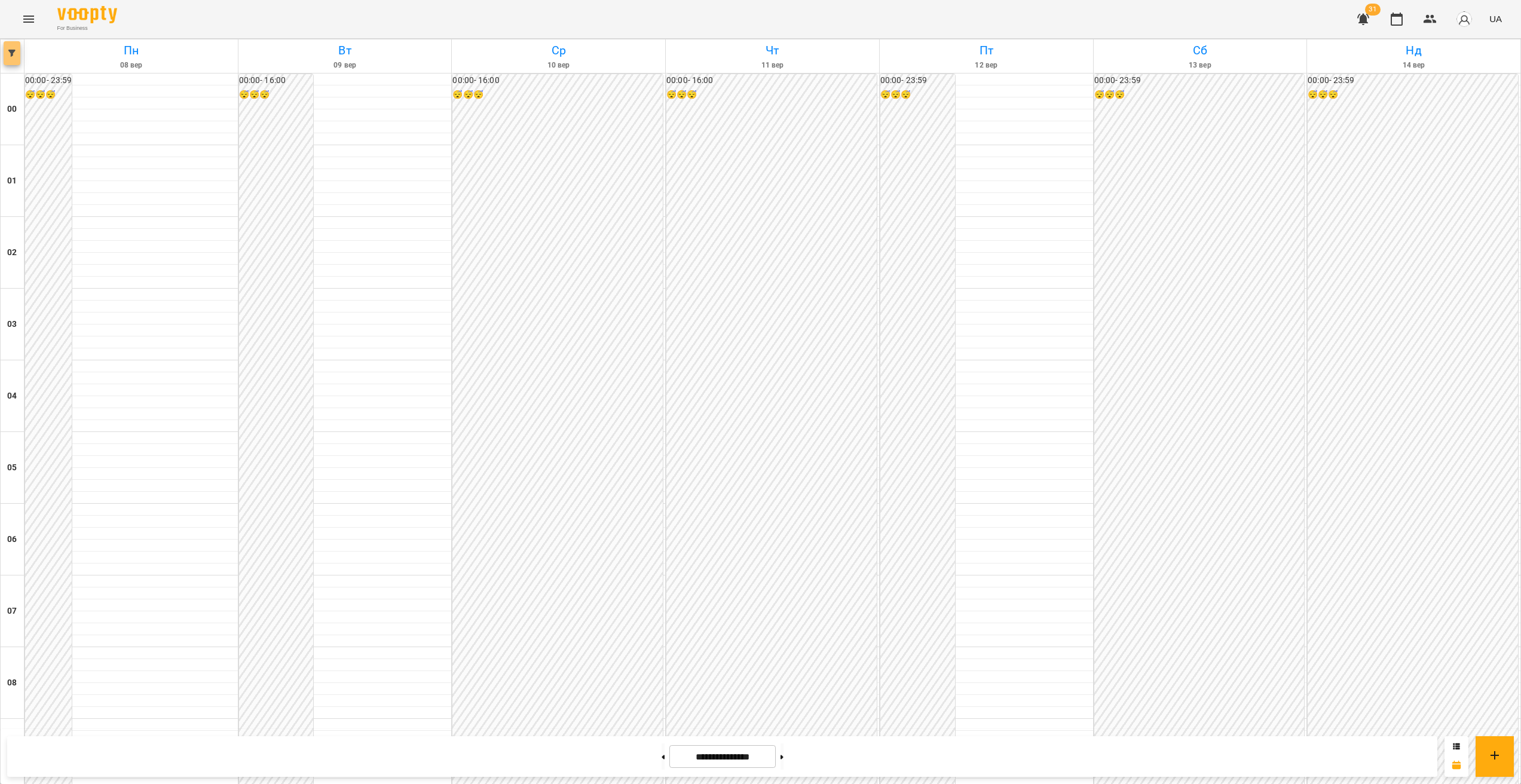
click at [16, 46] on button "button" at bounding box center [12, 53] width 17 height 24
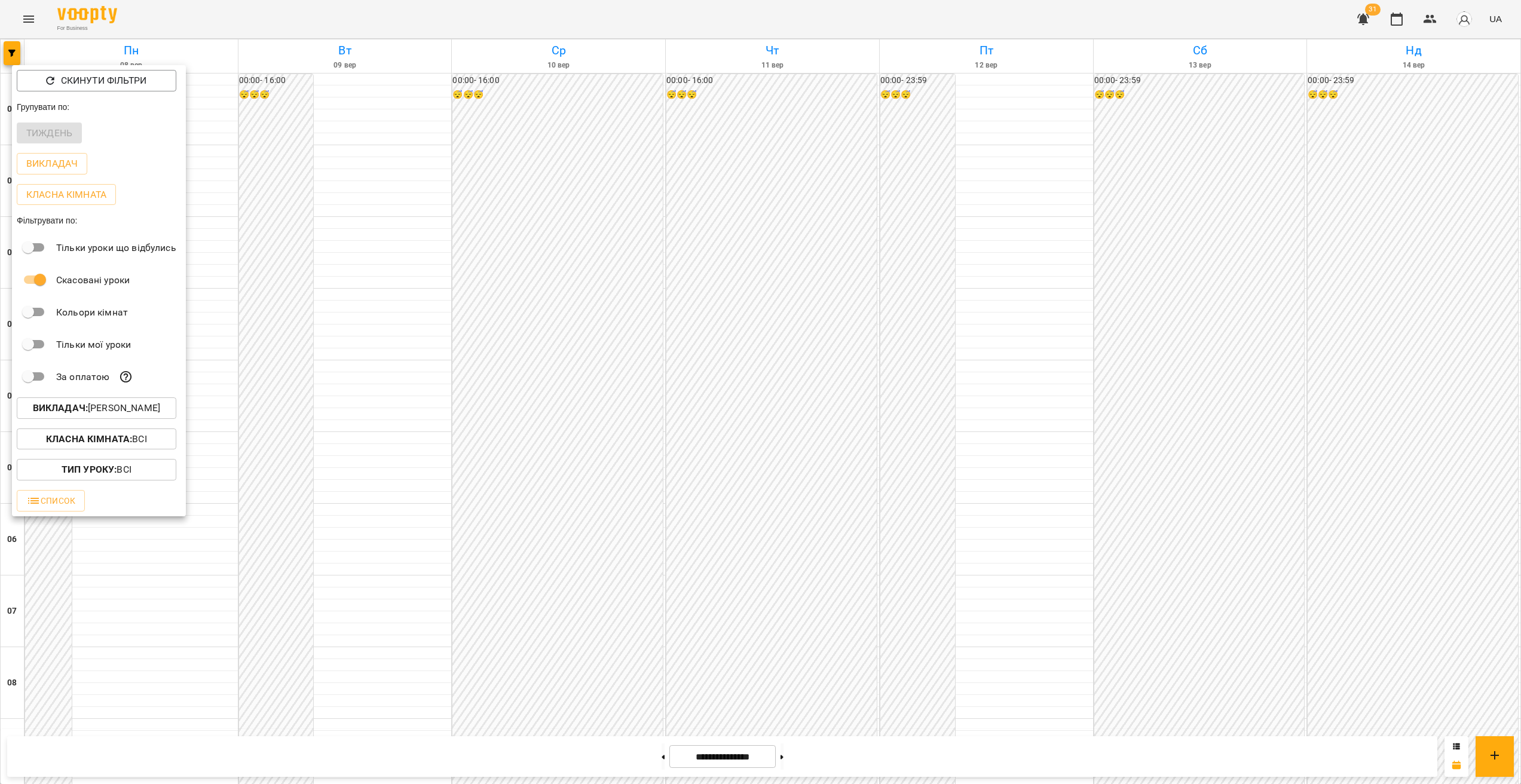
click at [118, 413] on p "Викладач : Минусора Софія Михайлівна" at bounding box center [96, 408] width 127 height 14
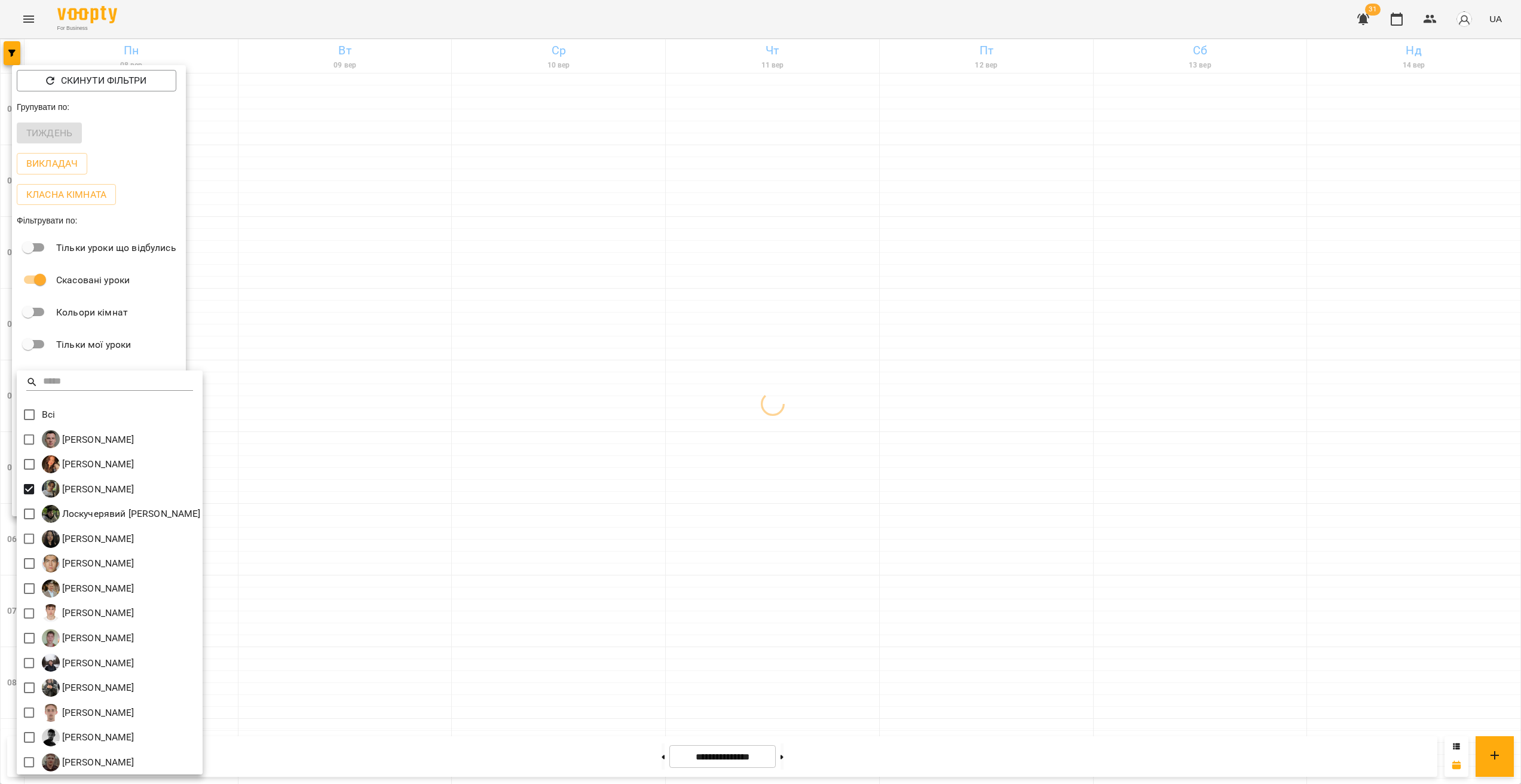
click at [838, 506] on div at bounding box center [760, 392] width 1521 height 784
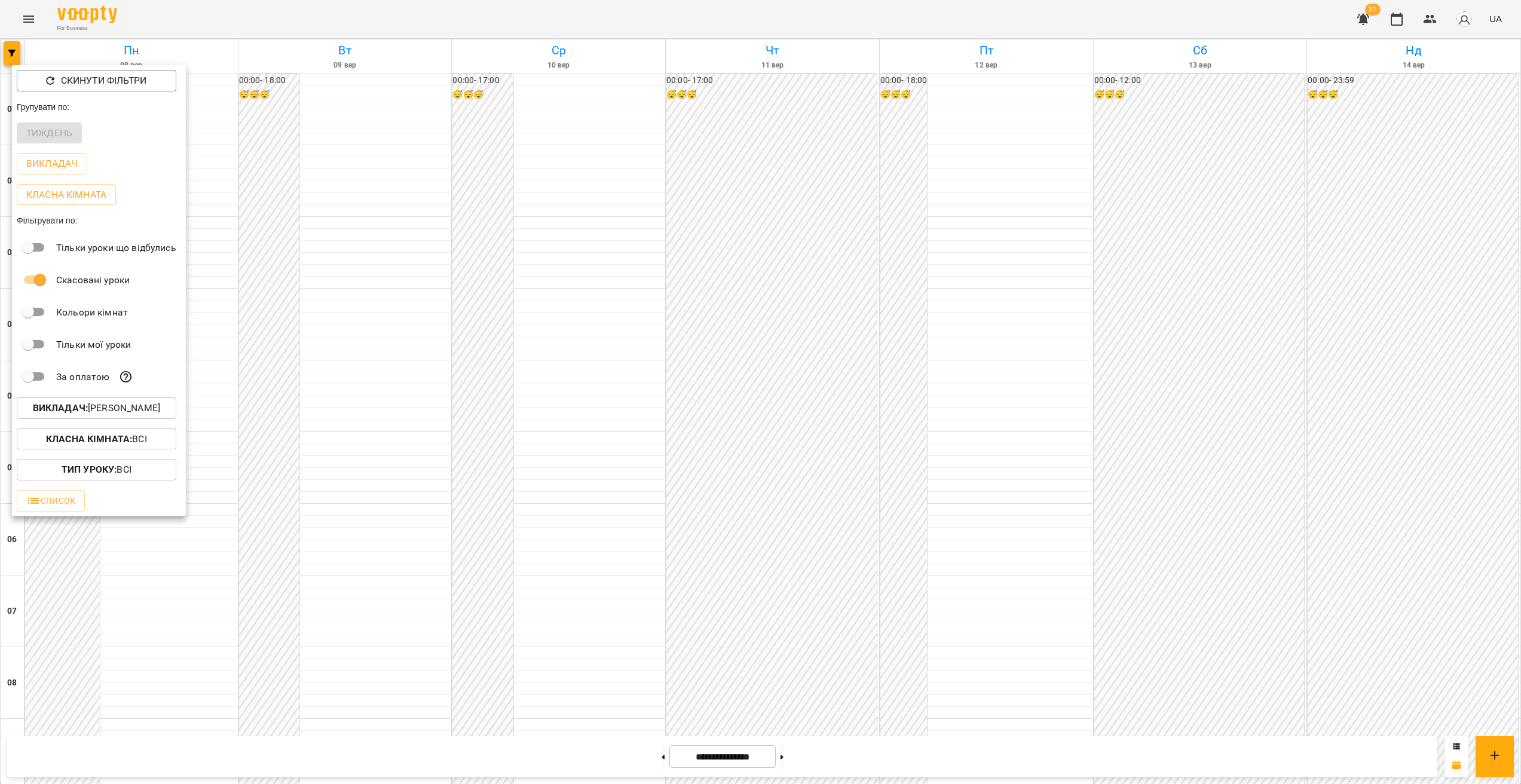
click at [1035, 390] on div at bounding box center [760, 392] width 1521 height 784
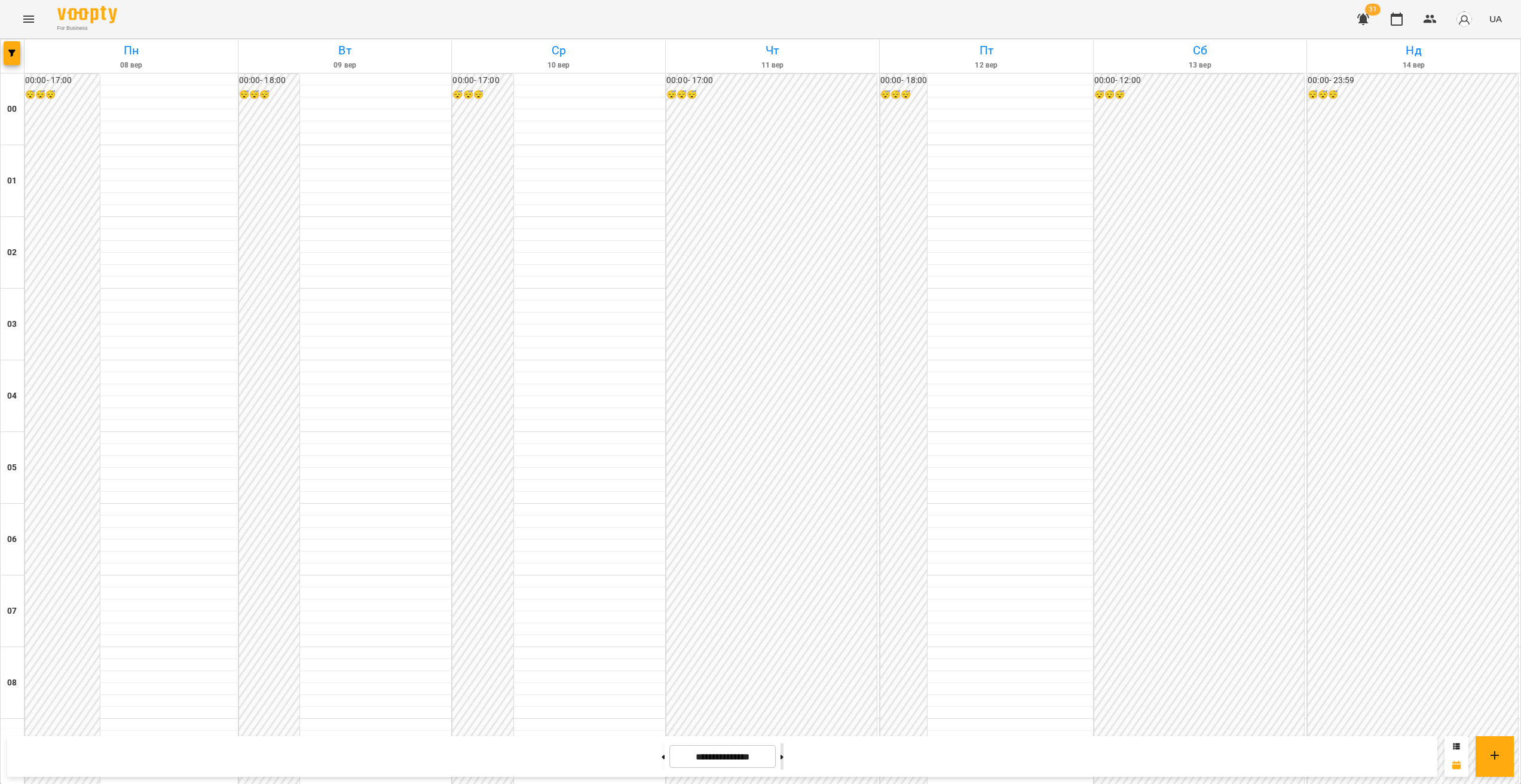
click at [783, 762] on button at bounding box center [781, 757] width 3 height 27
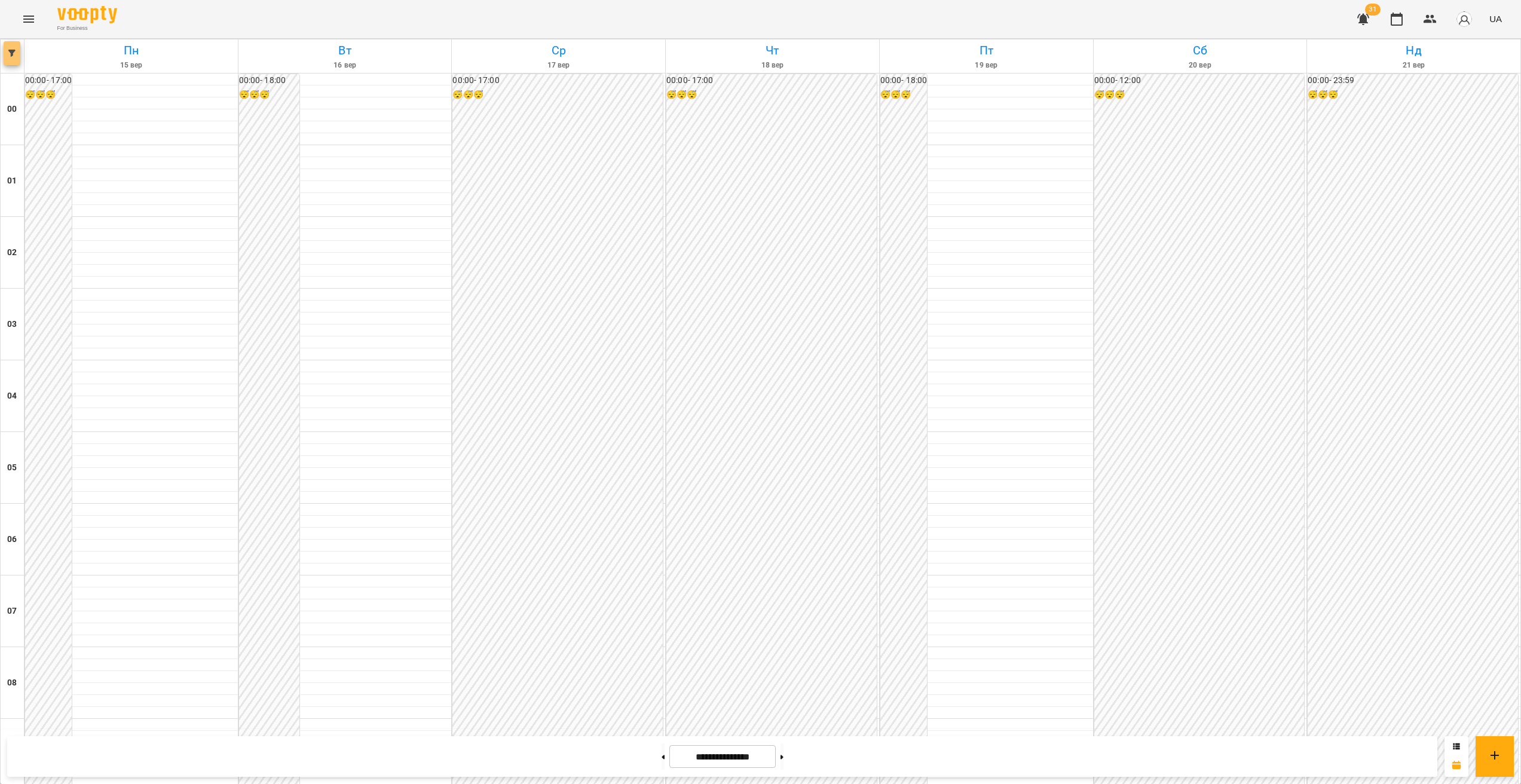
click at [6, 53] on span "button" at bounding box center [12, 53] width 17 height 7
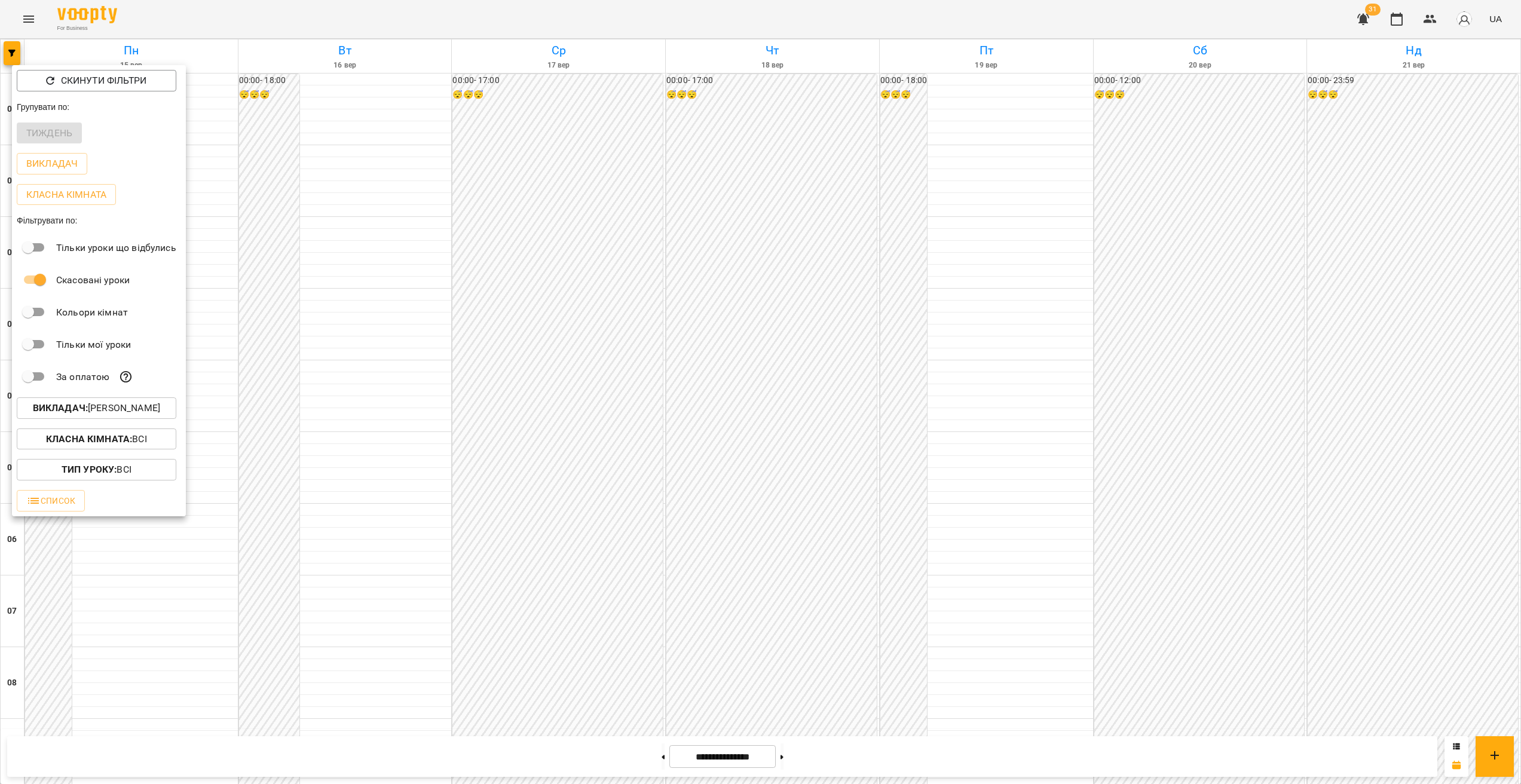
click at [127, 408] on p "Викладач : Зарічний Василь Олегович" at bounding box center [96, 408] width 127 height 14
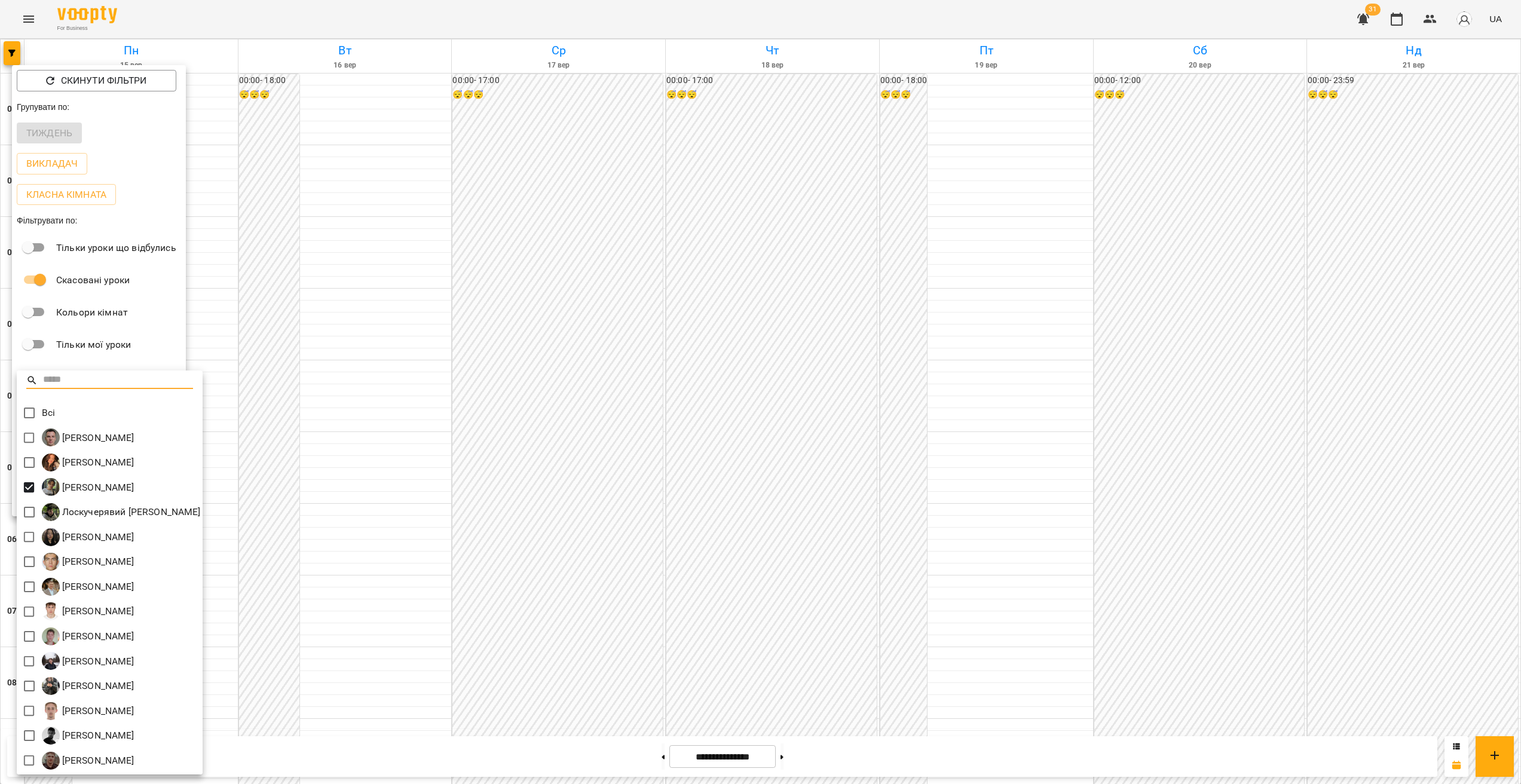
scroll to position [3, 0]
click at [936, 355] on div at bounding box center [760, 392] width 1521 height 784
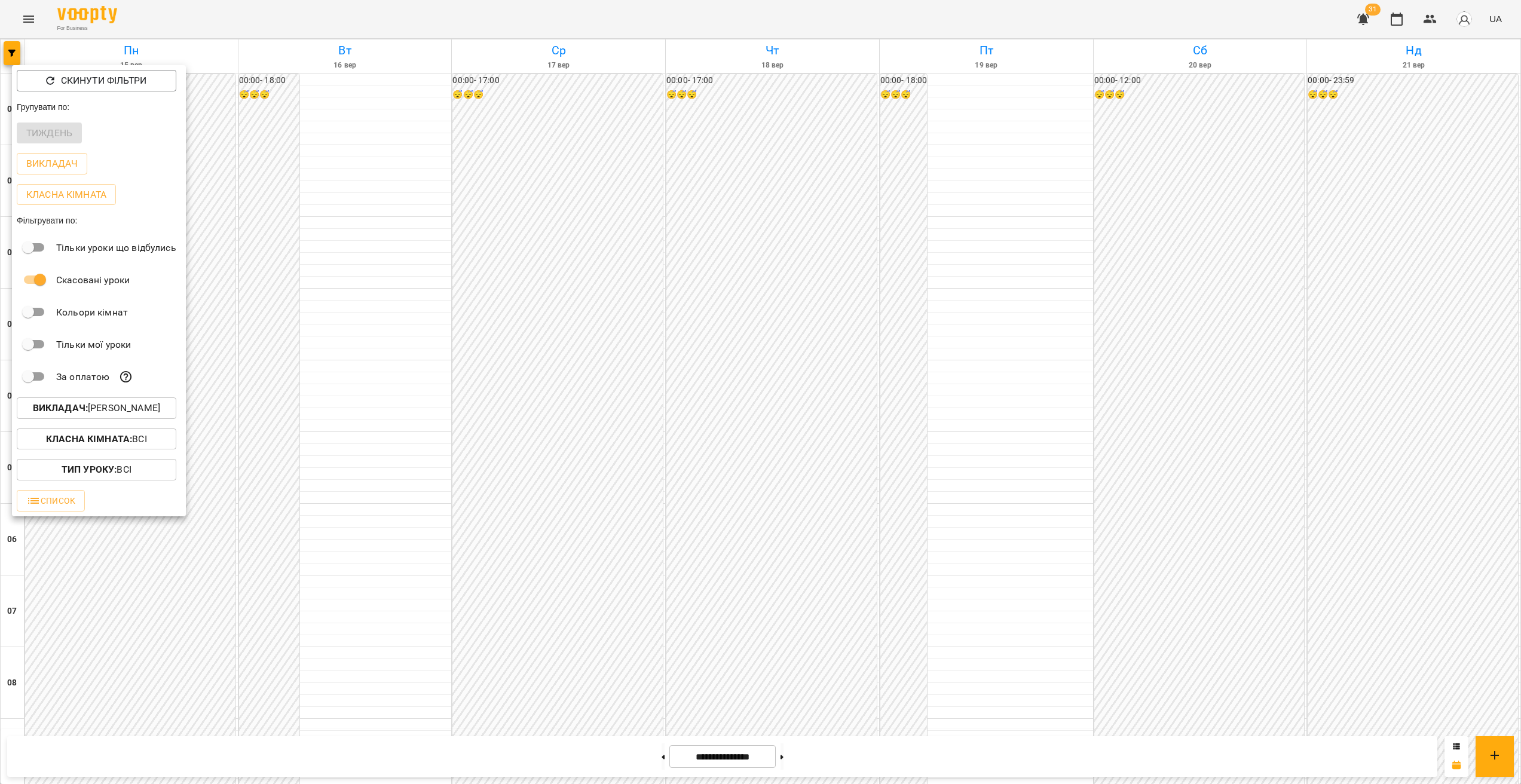
click at [935, 334] on div at bounding box center [760, 392] width 1521 height 784
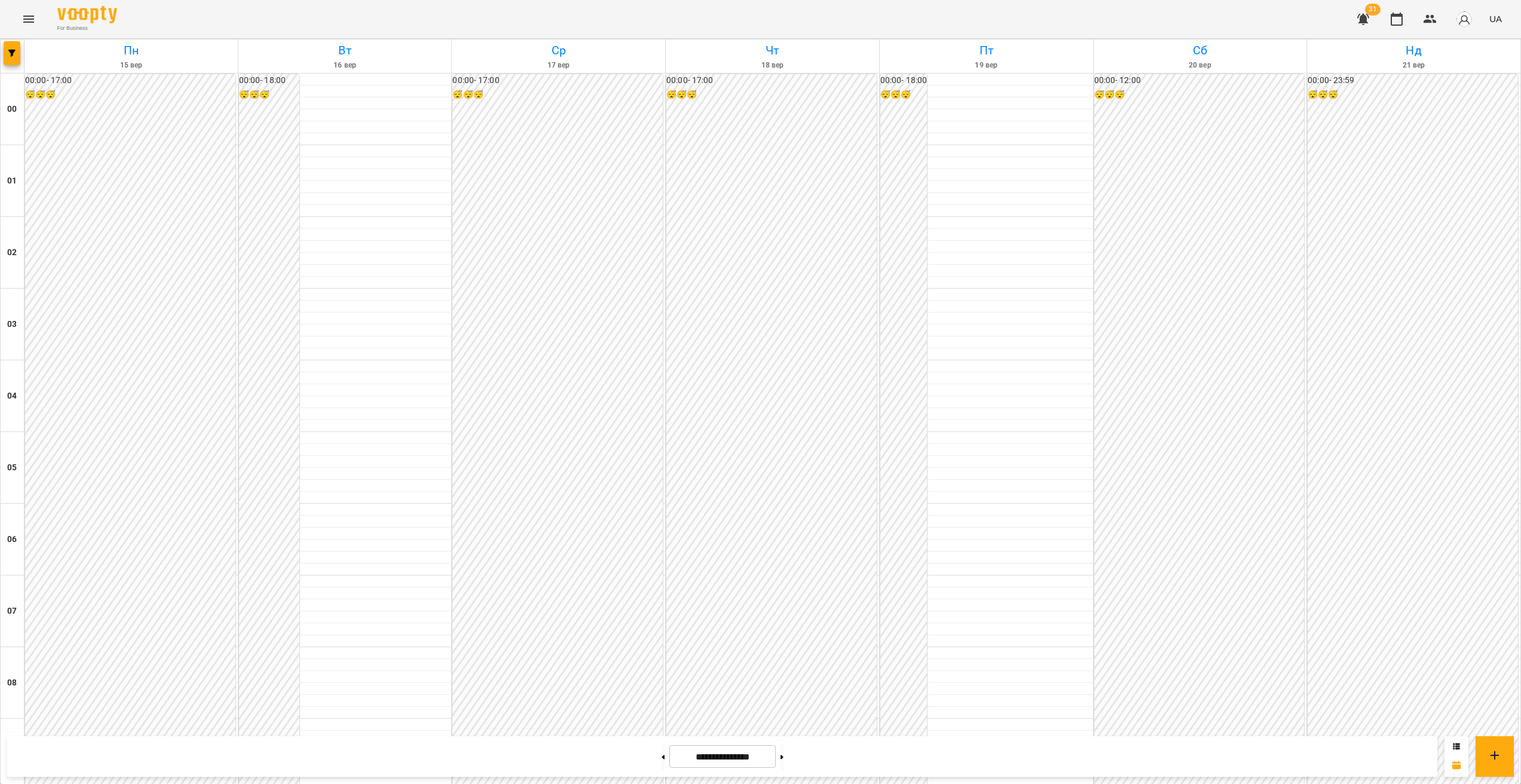
scroll to position [870, 0]
click at [783, 760] on button at bounding box center [781, 757] width 3 height 27
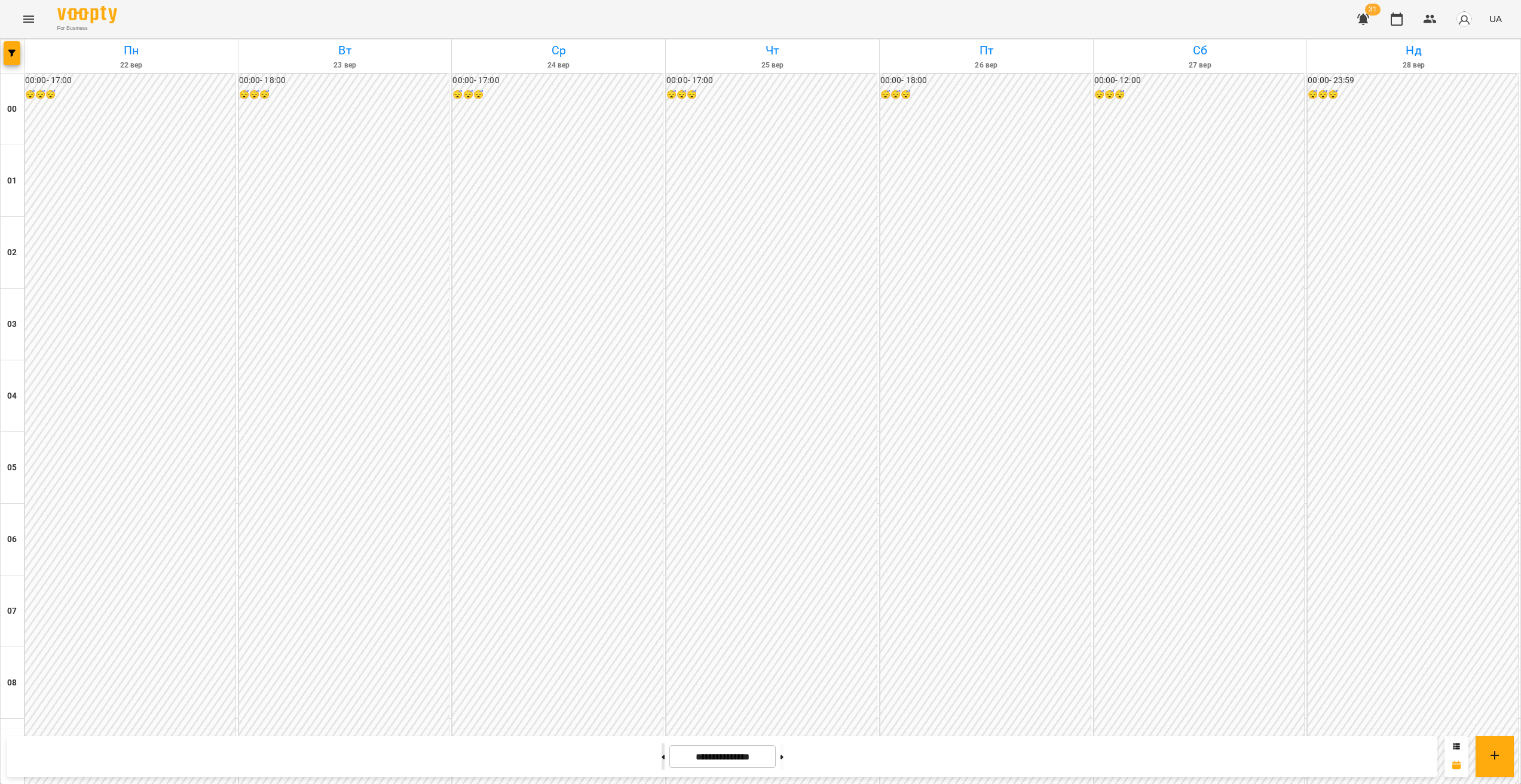
click at [662, 762] on button at bounding box center [663, 757] width 3 height 27
type input "**********"
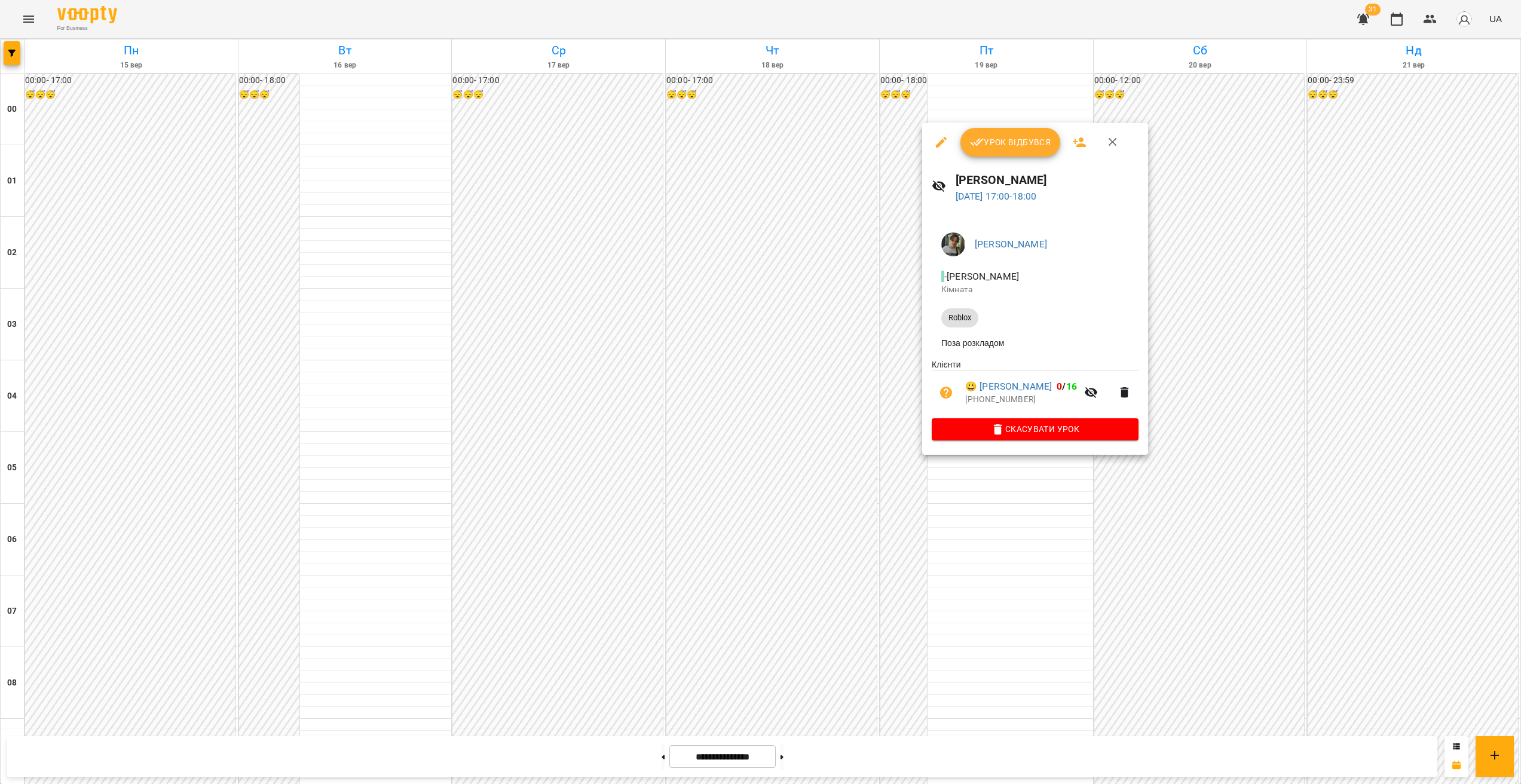
click at [1012, 435] on span "Скасувати Урок" at bounding box center [1035, 429] width 188 height 14
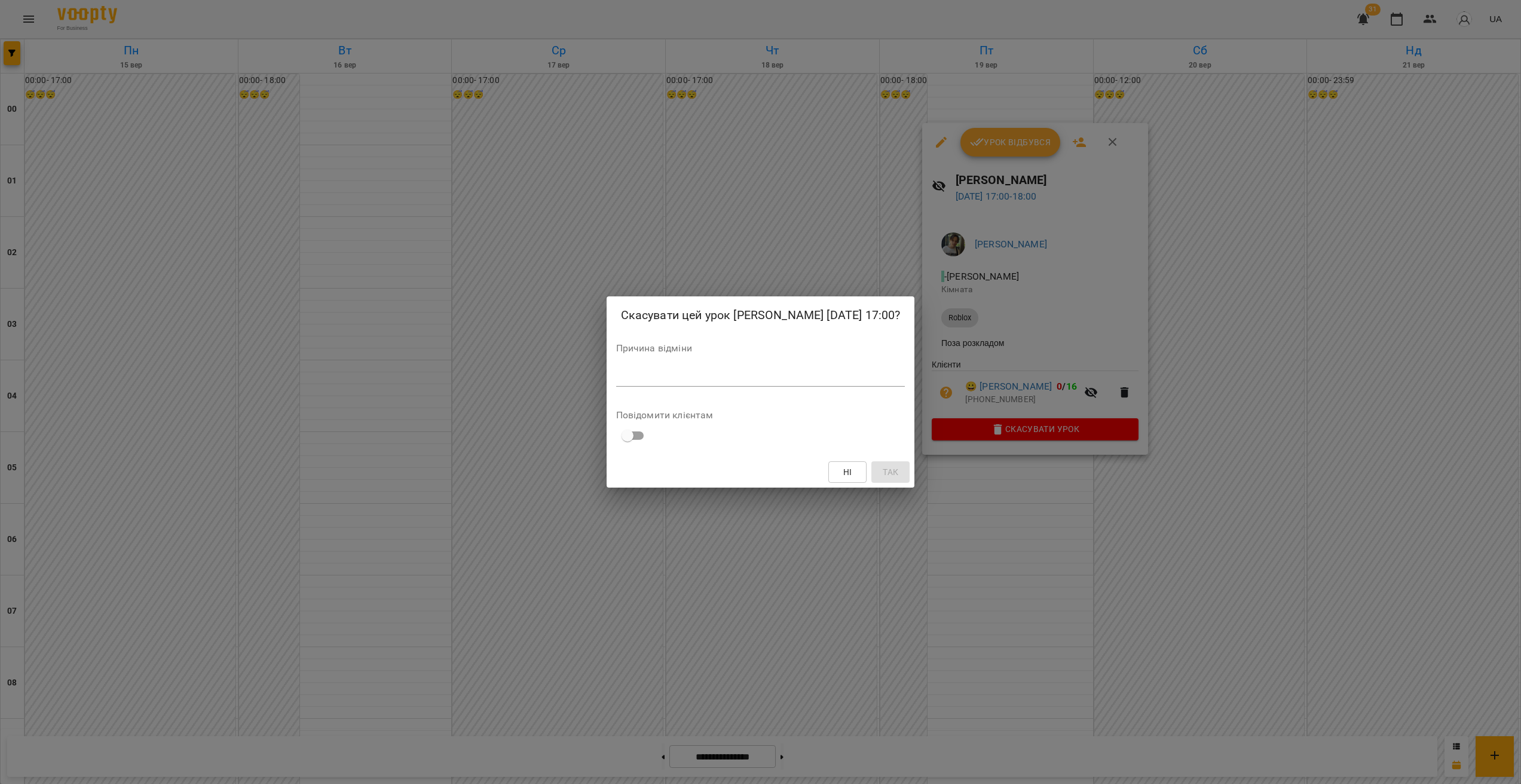
click at [743, 387] on div "*" at bounding box center [761, 377] width 290 height 19
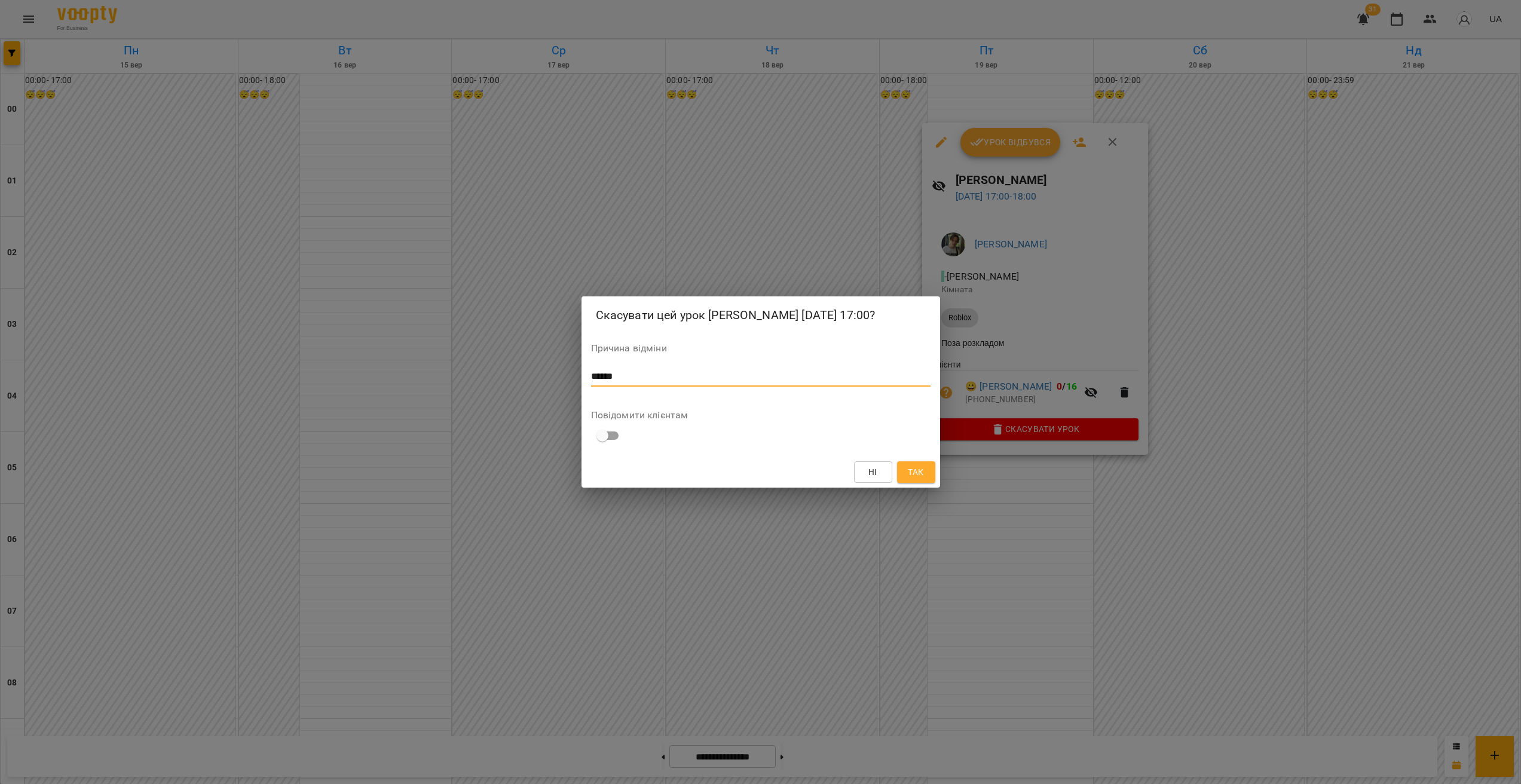
type textarea "******"
click at [918, 479] on span "Так" at bounding box center [915, 472] width 15 height 14
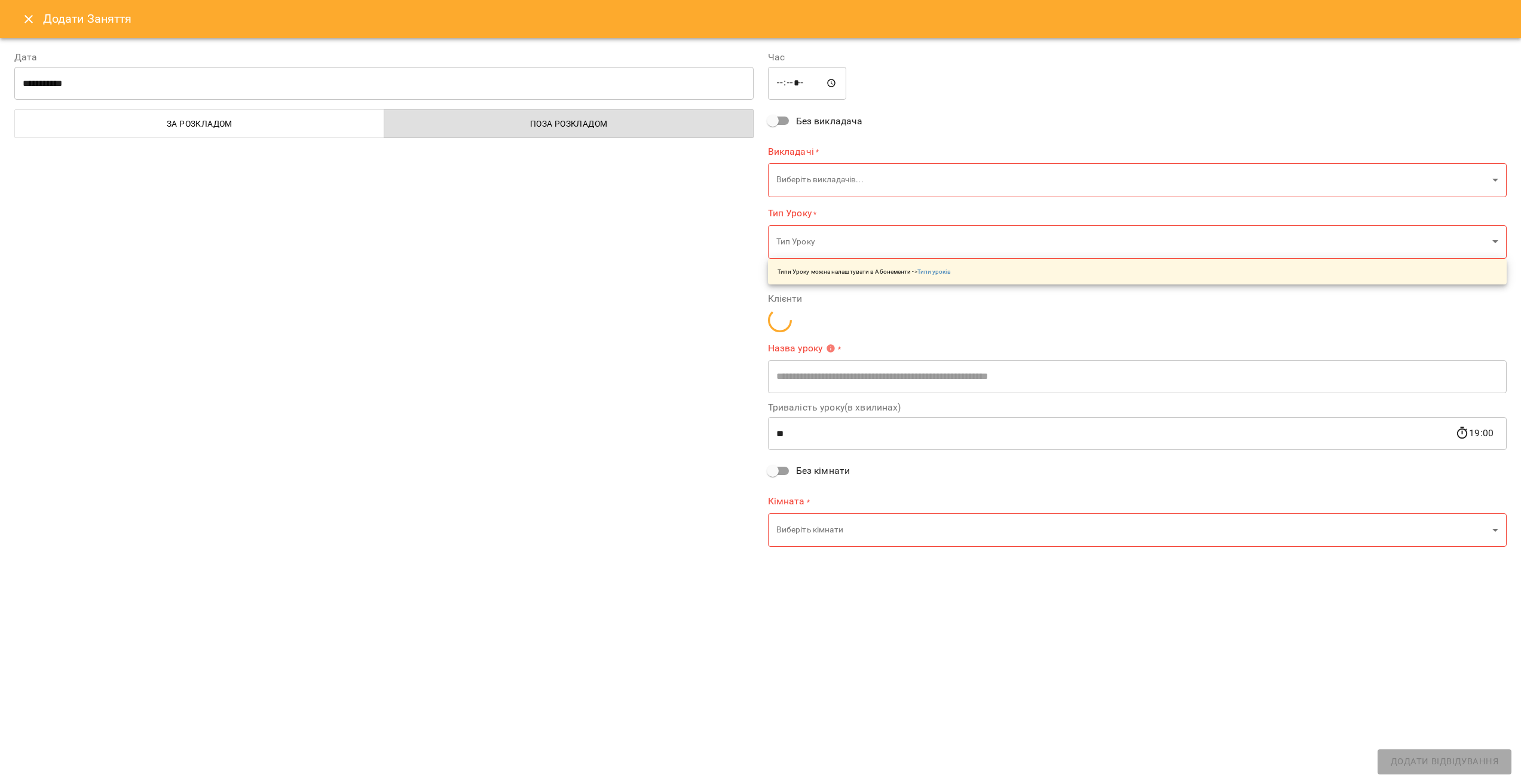
type input "**********"
click at [909, 389] on input "text" at bounding box center [1138, 387] width 740 height 34
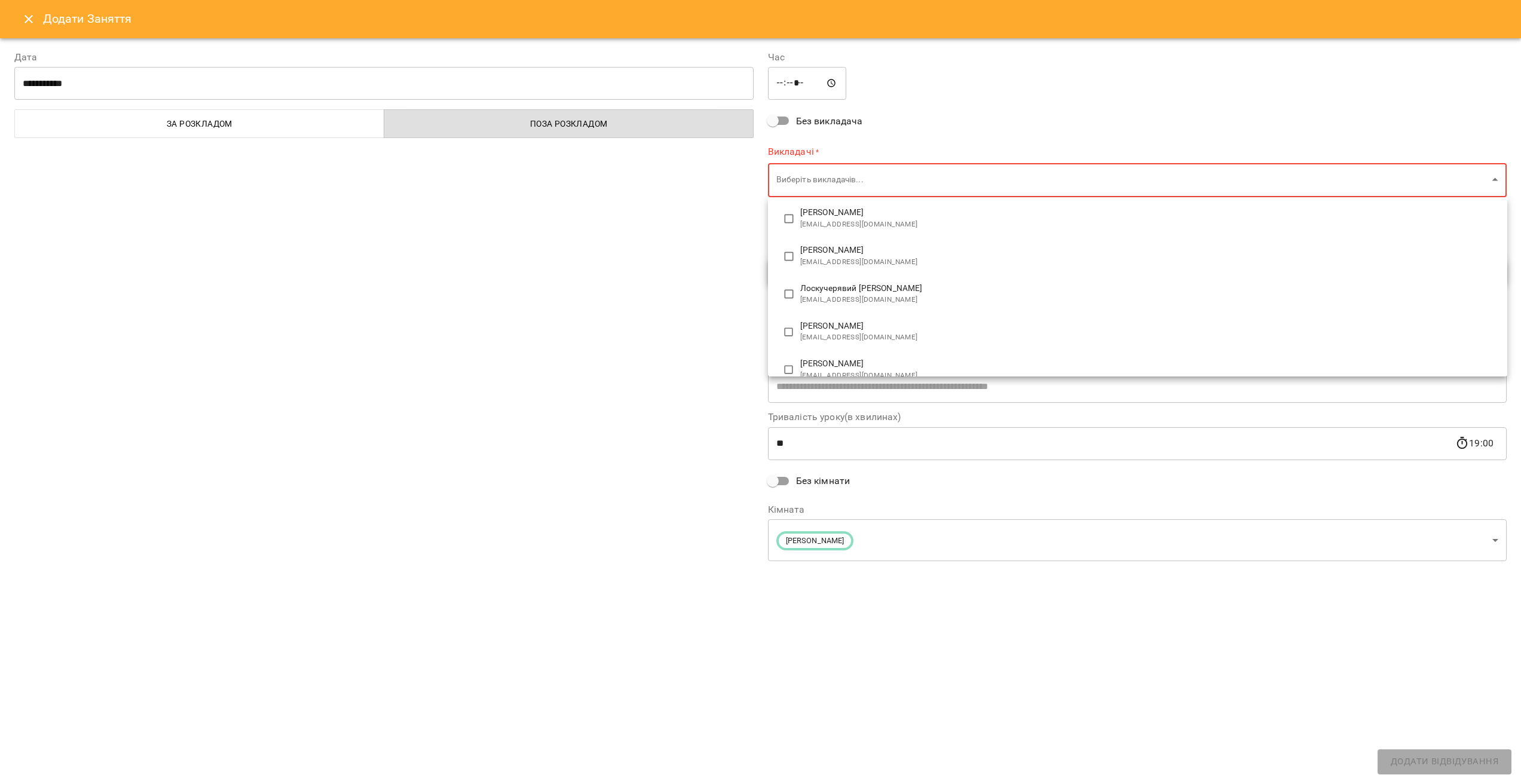
scroll to position [49, 0]
type input "******"
type input "**********"
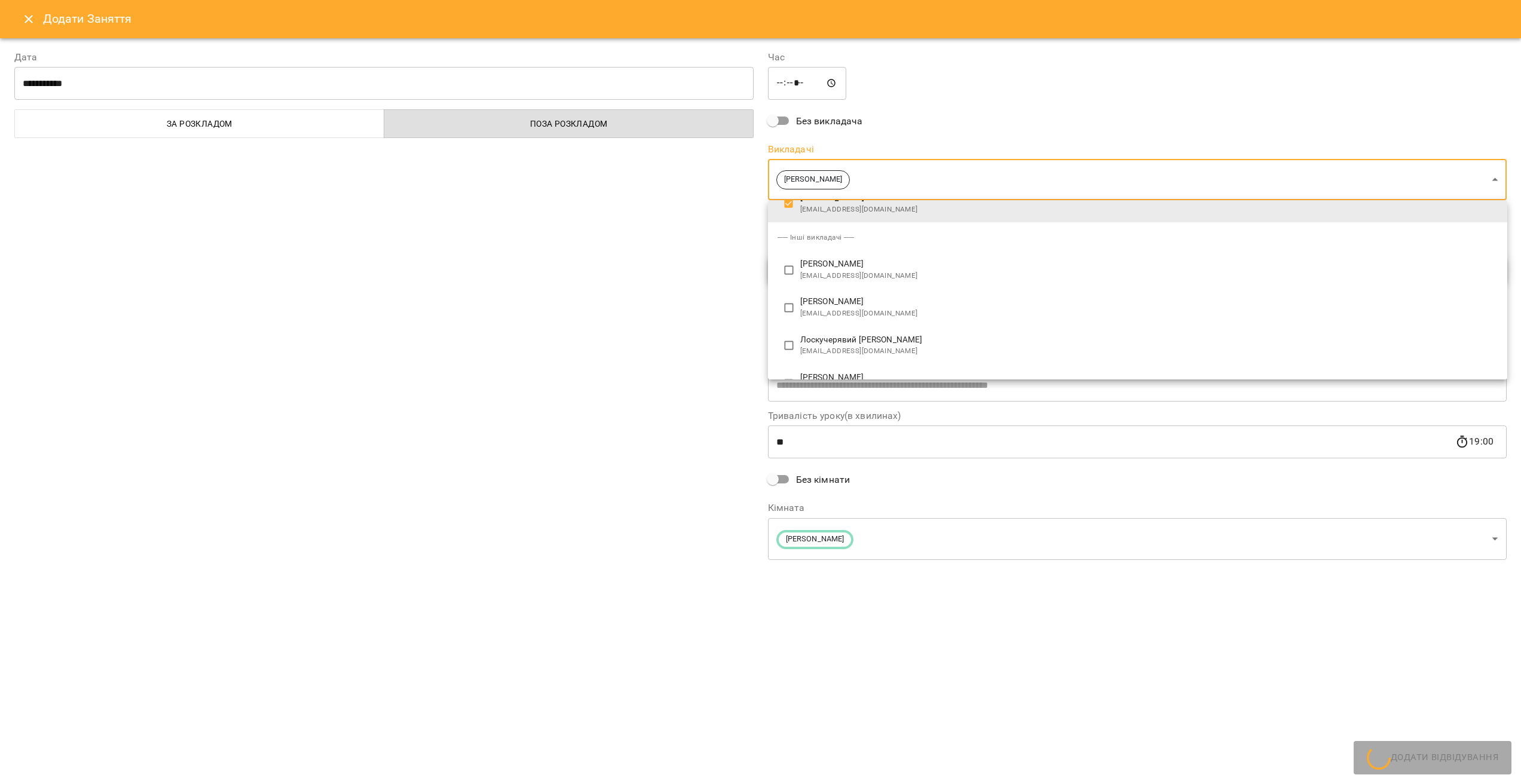
scroll to position [0, 0]
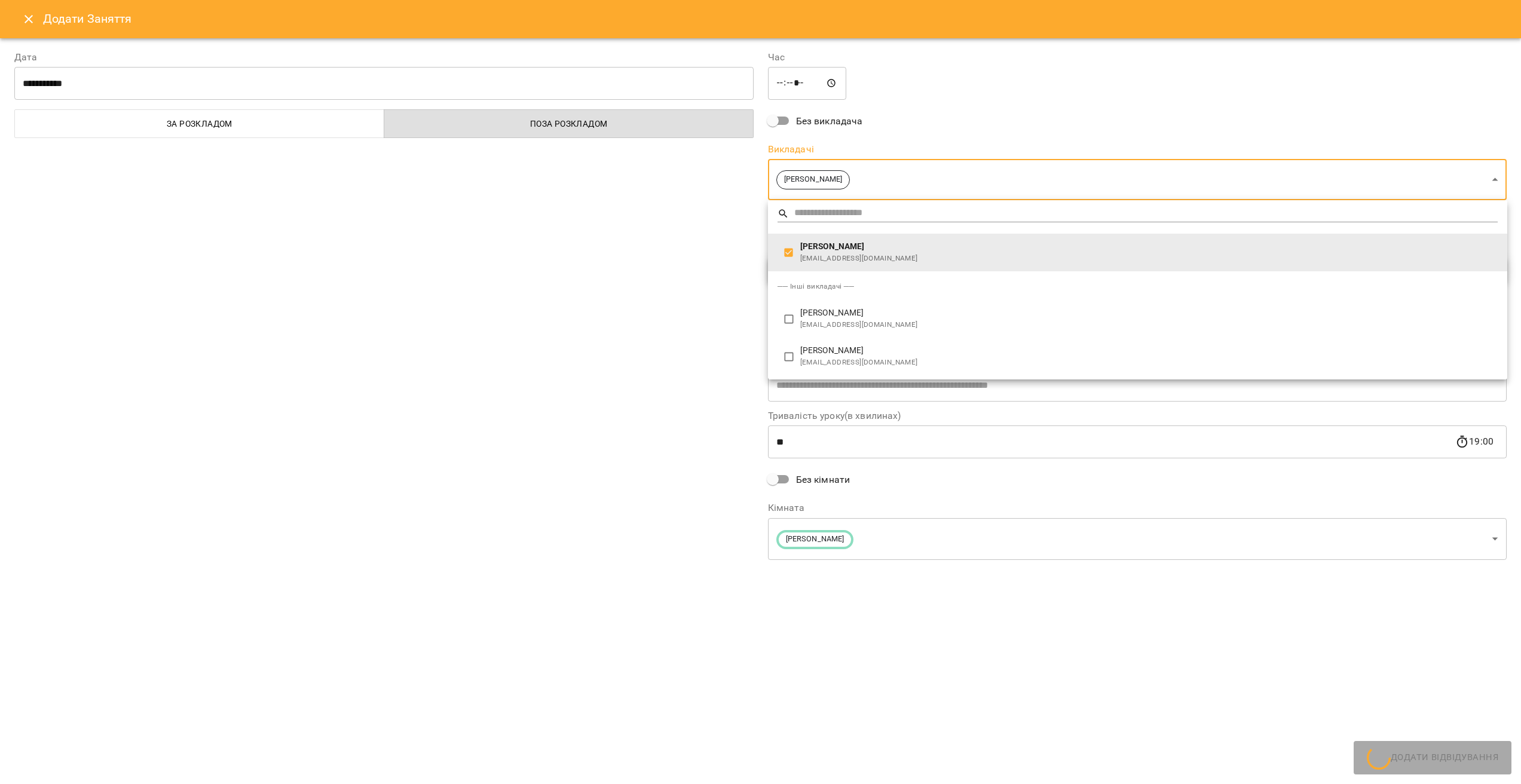
click at [666, 342] on div at bounding box center [760, 392] width 1521 height 784
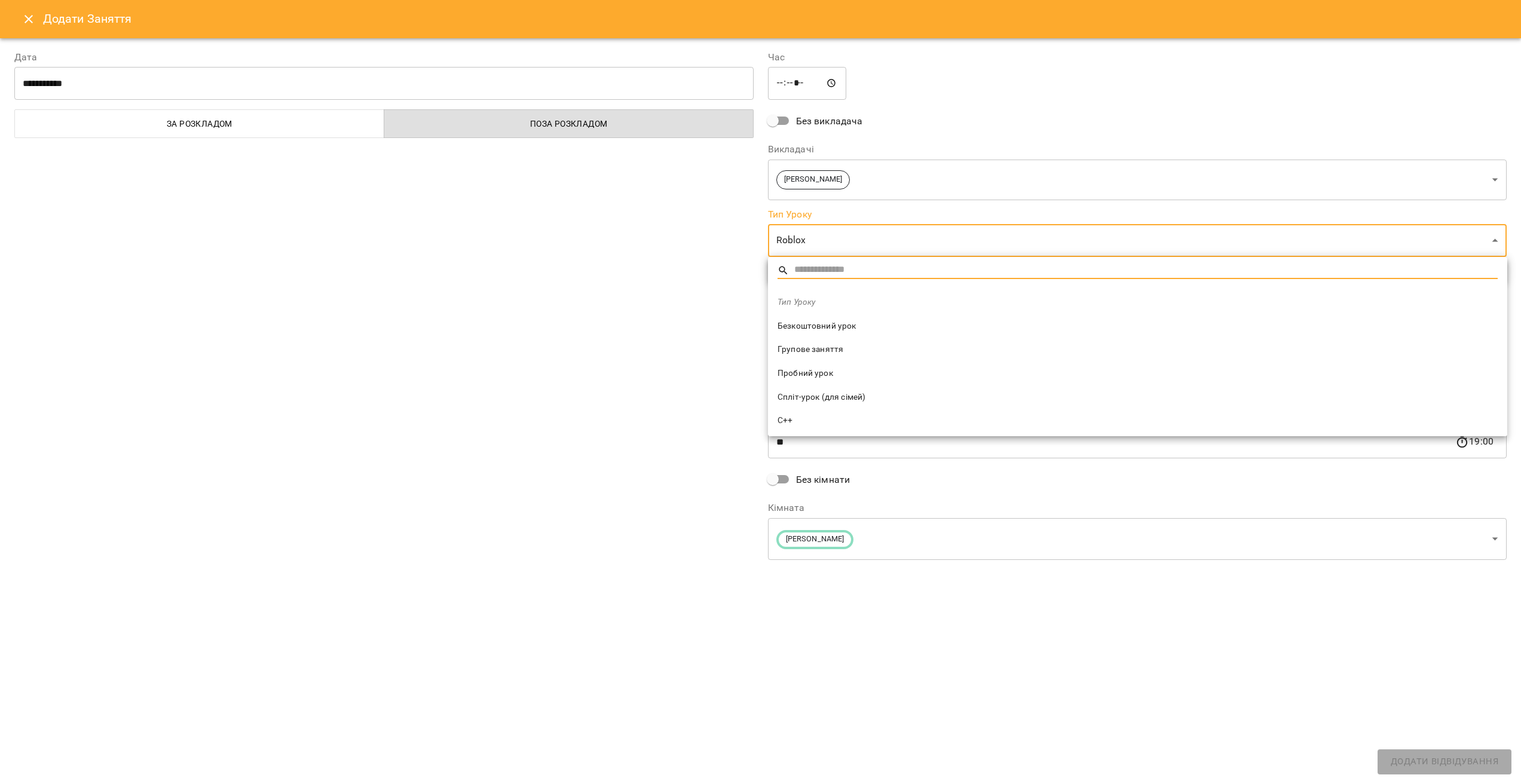
click at [818, 374] on span "Пробний урок" at bounding box center [1138, 373] width 720 height 12
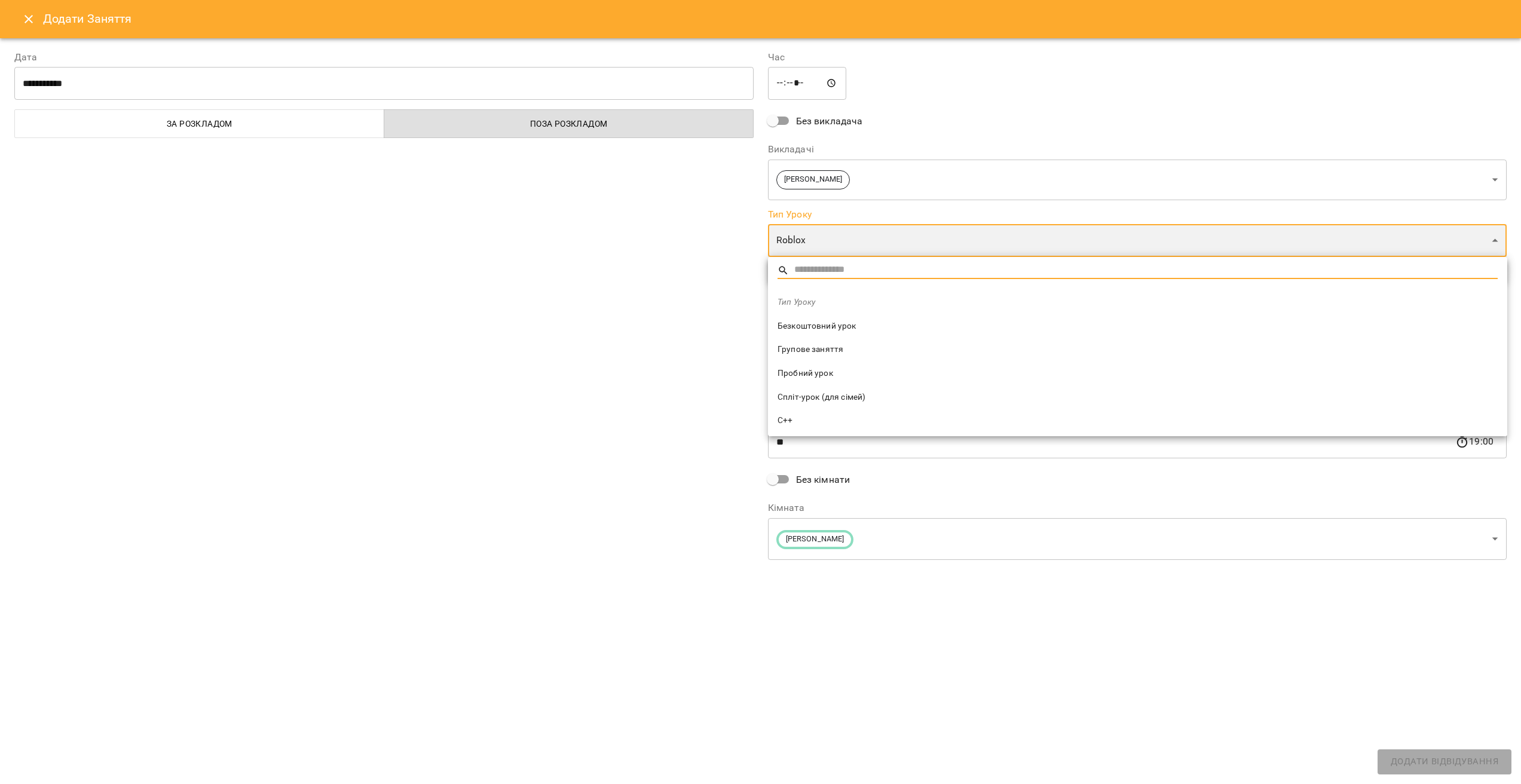
type input "**********"
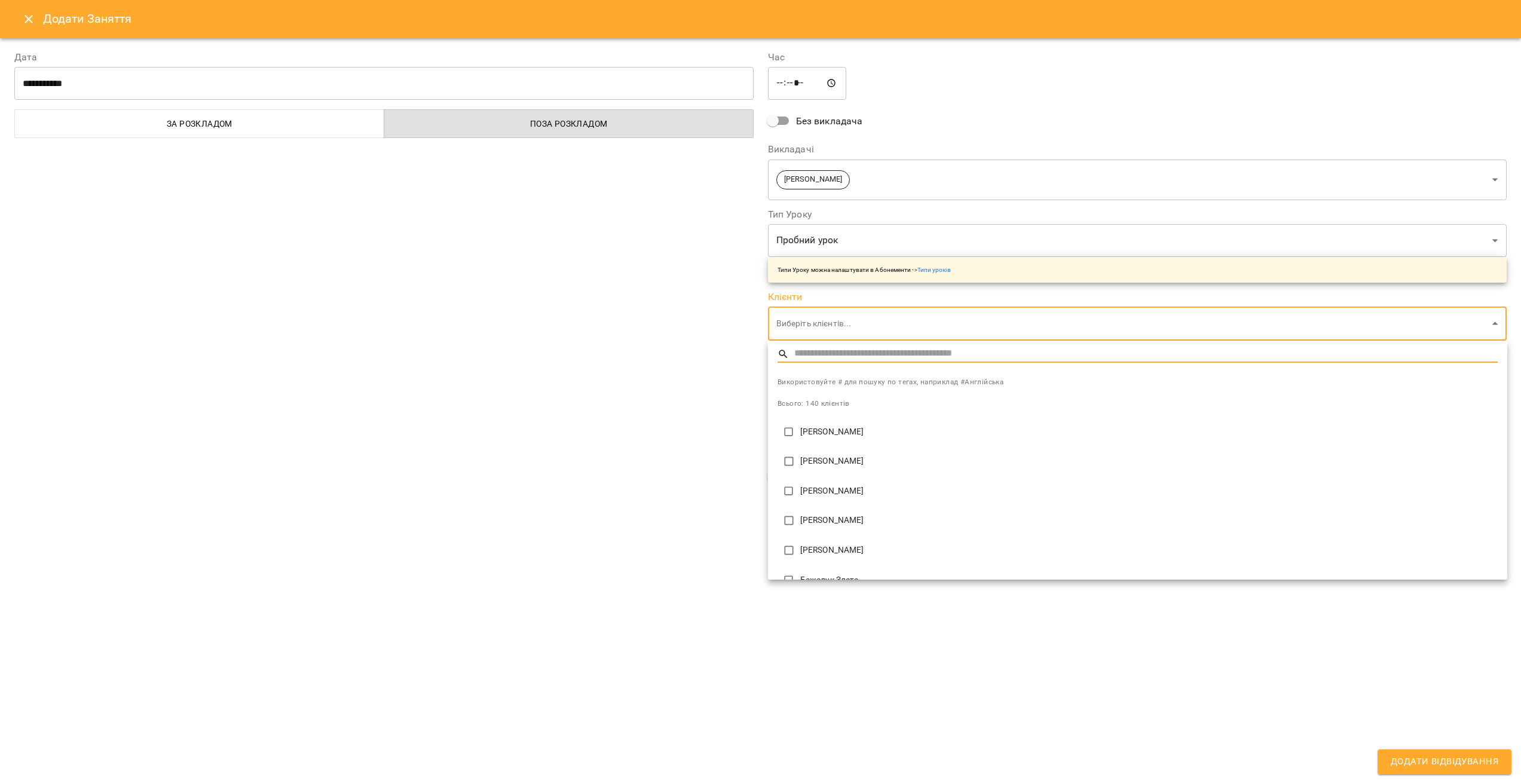
type input "*"
click at [632, 419] on div at bounding box center [760, 392] width 1521 height 784
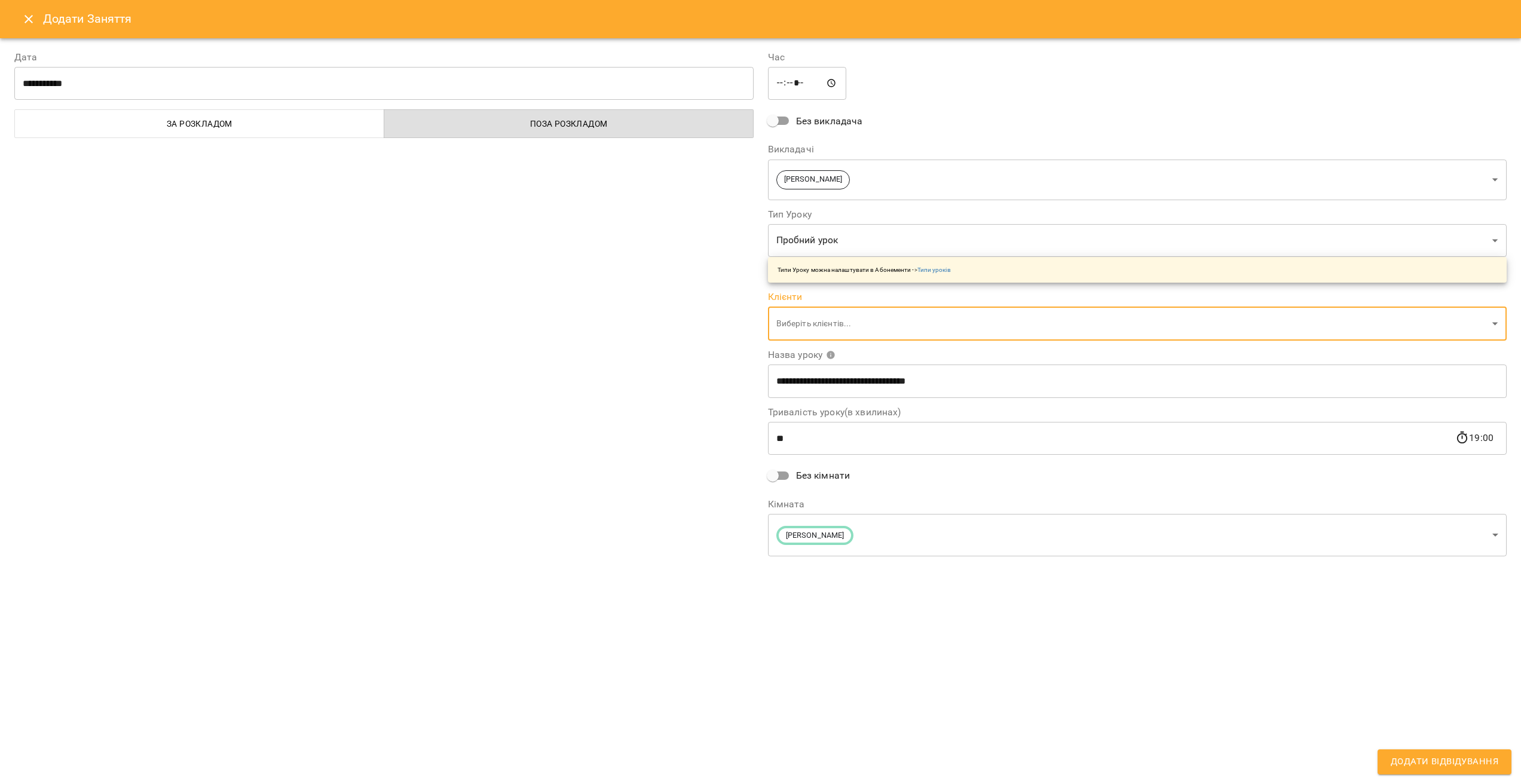
click at [840, 387] on input "**********" at bounding box center [1138, 381] width 740 height 34
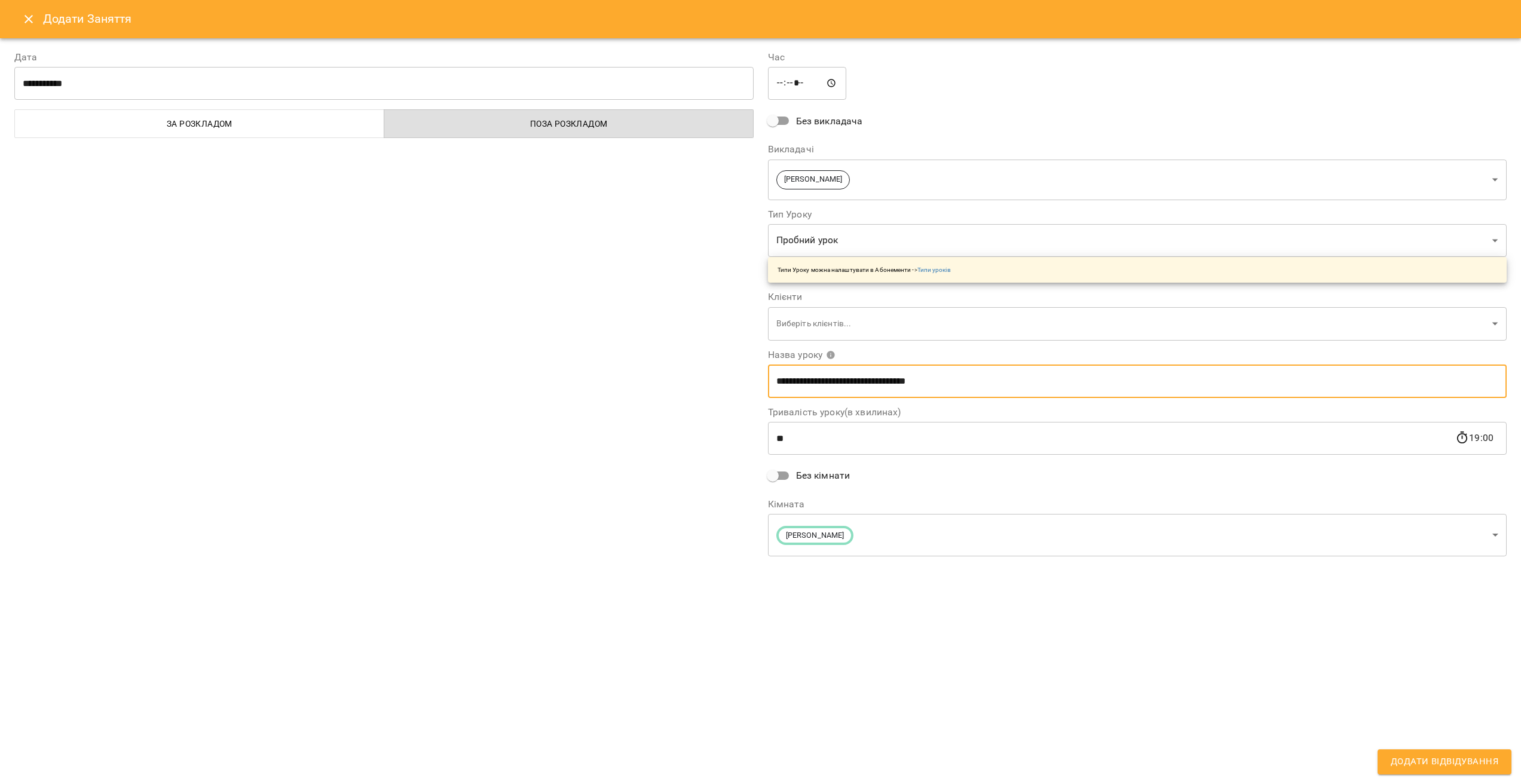
click at [840, 387] on input "**********" at bounding box center [1138, 381] width 740 height 34
type input "**********"
click at [1378, 749] on button "Додати Відвідування" at bounding box center [1444, 762] width 134 height 25
